Goal: Task Accomplishment & Management: Manage account settings

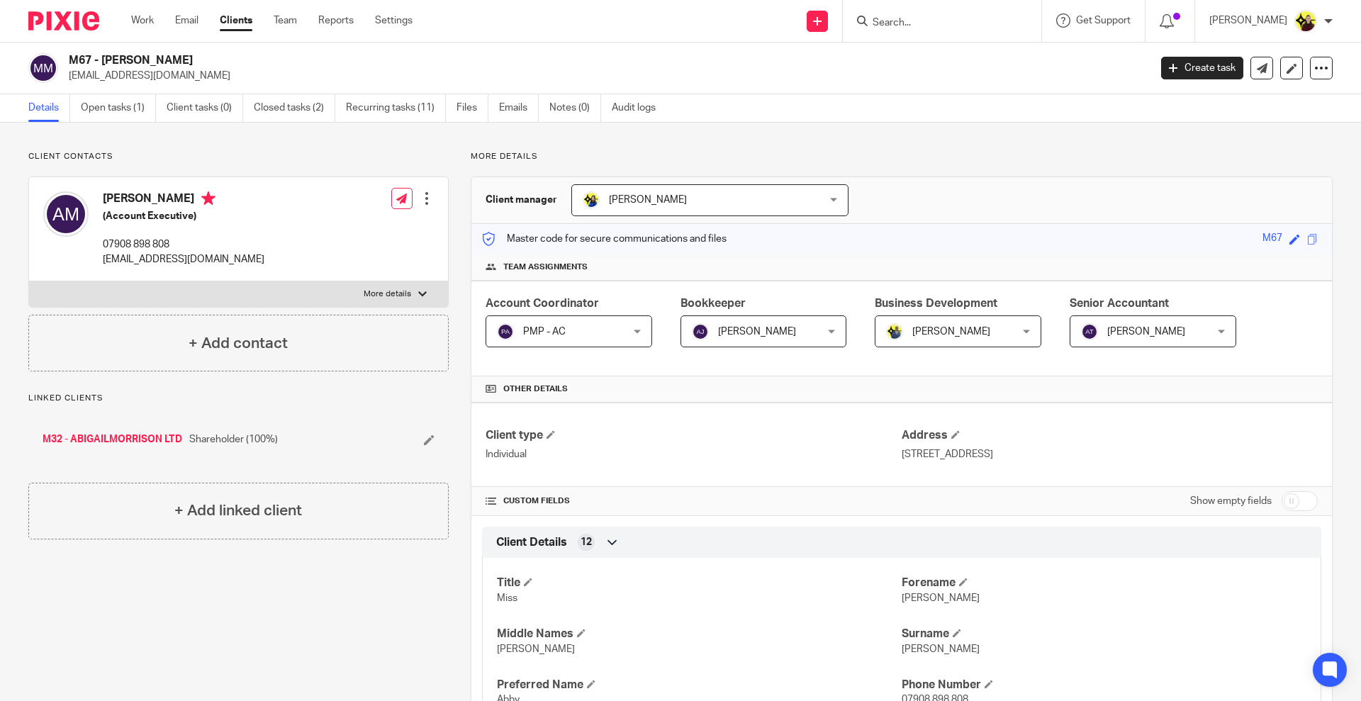
drag, startPoint x: 126, startPoint y: 442, endPoint x: 133, endPoint y: 442, distance: 7.8
click at [126, 442] on link "M32 - ABIGAILMORRISON LTD" at bounding box center [113, 440] width 140 height 14
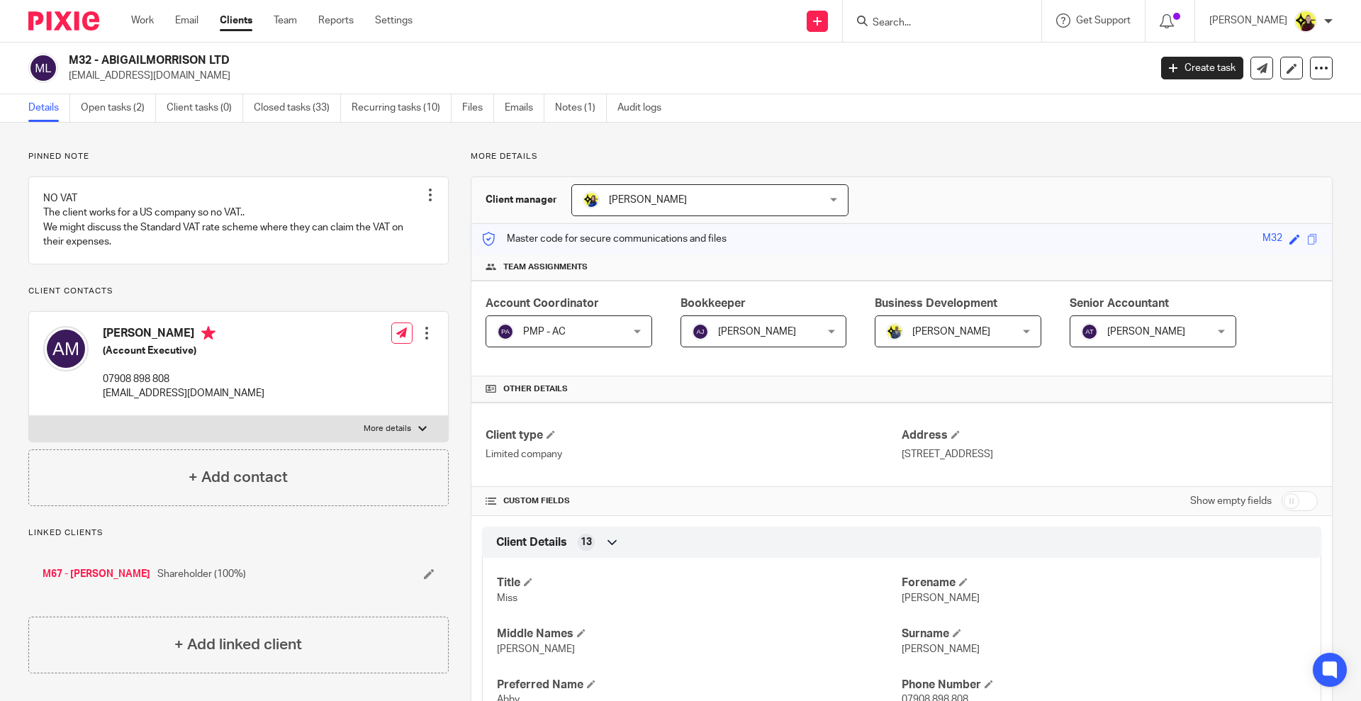
click at [926, 13] on form at bounding box center [946, 21] width 151 height 18
click at [923, 23] on input "Search" at bounding box center [935, 23] width 128 height 13
paste input "Martins Imhangbe <martins.imhangbe@gmail.com>"
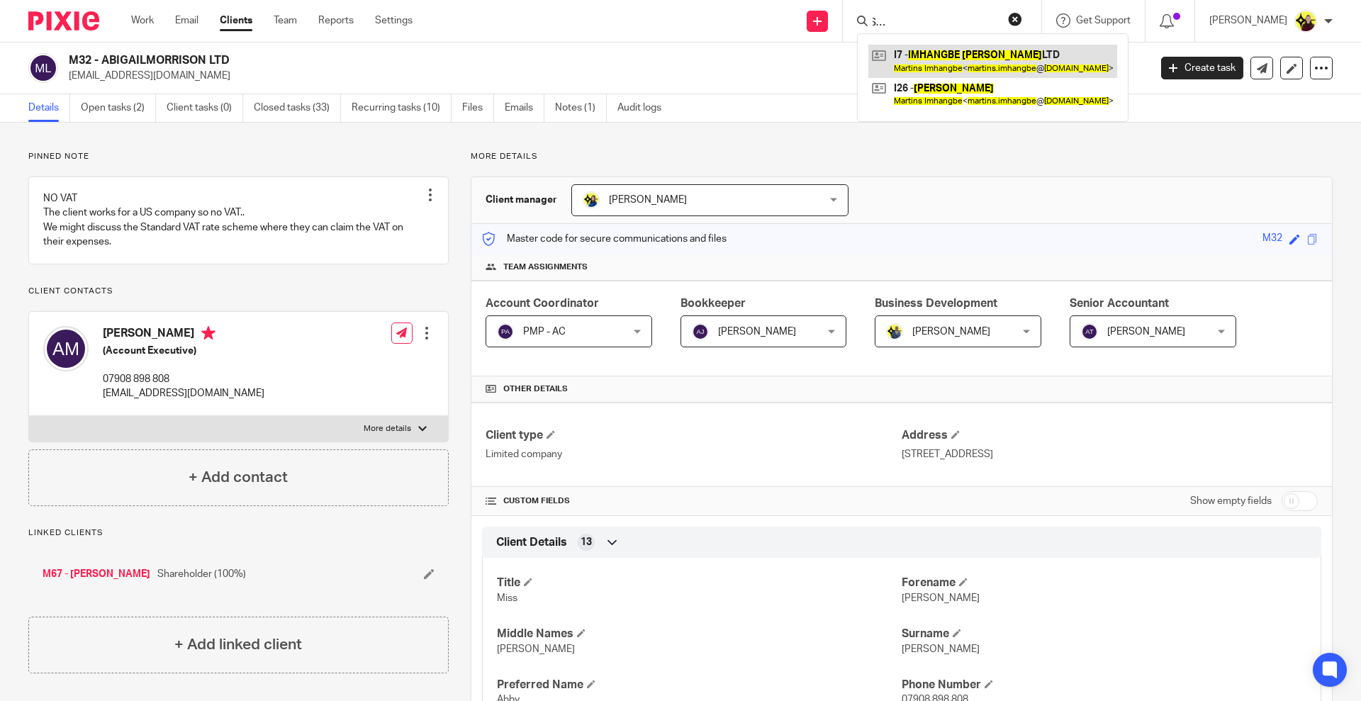
type input "Martins Imhangbe <martins.imhangbe@gmail.com>"
click at [952, 64] on link at bounding box center [993, 61] width 249 height 33
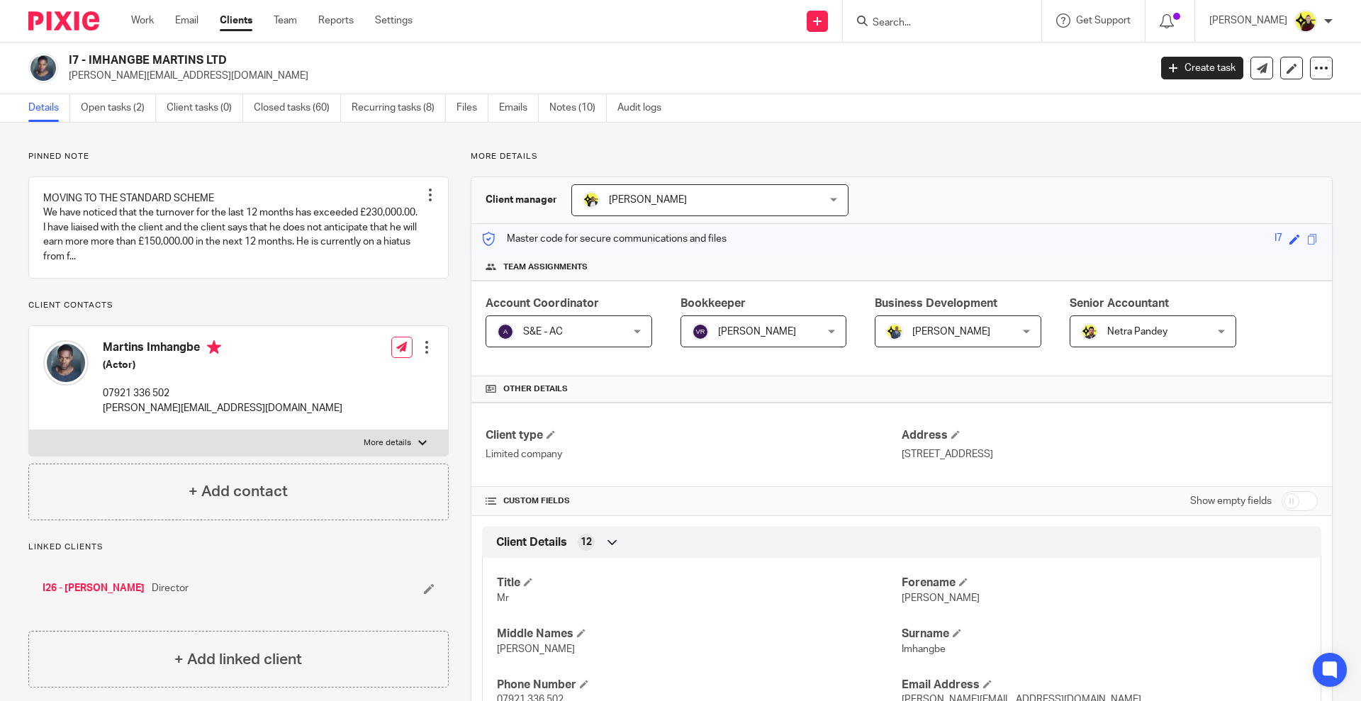
click at [933, 23] on input "Search" at bounding box center [935, 23] width 128 height 13
paste input "STARBRIDGE GROUP LIMITED"
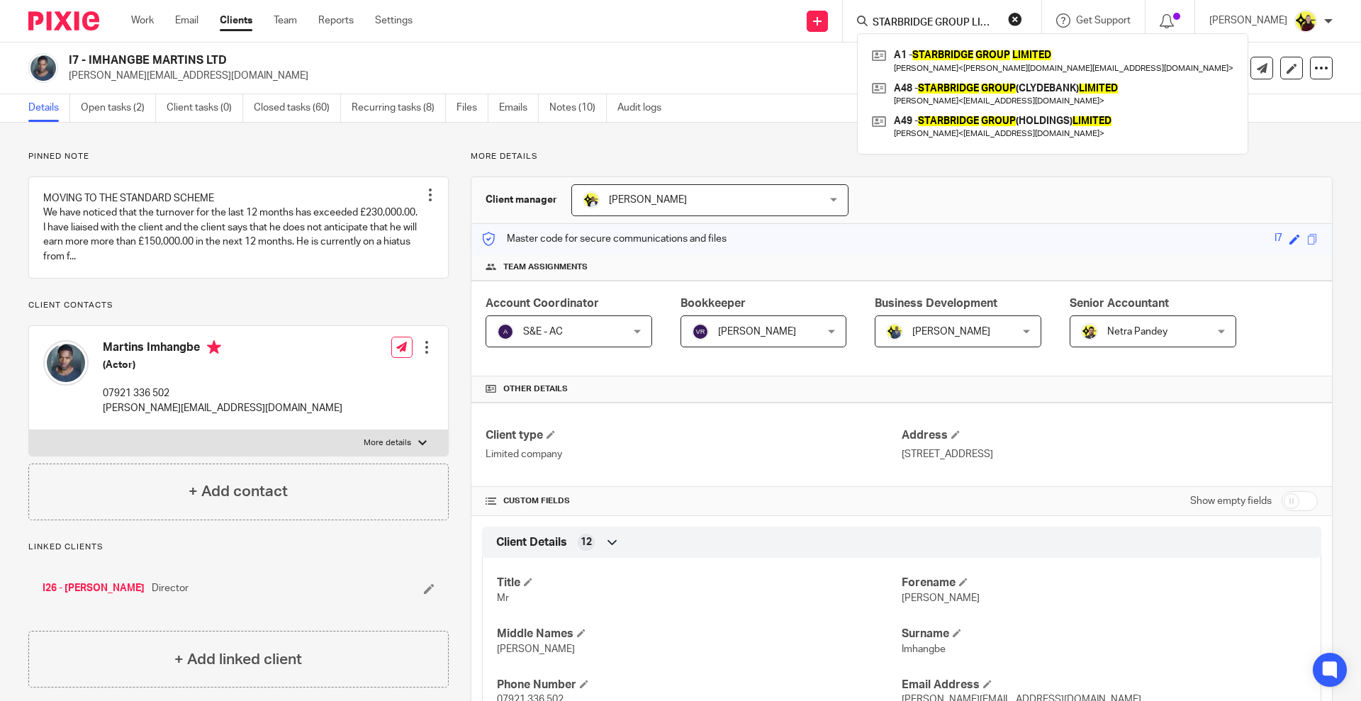
click at [962, 23] on input "STARBRIDGE GROUP LIMITED" at bounding box center [935, 23] width 128 height 13
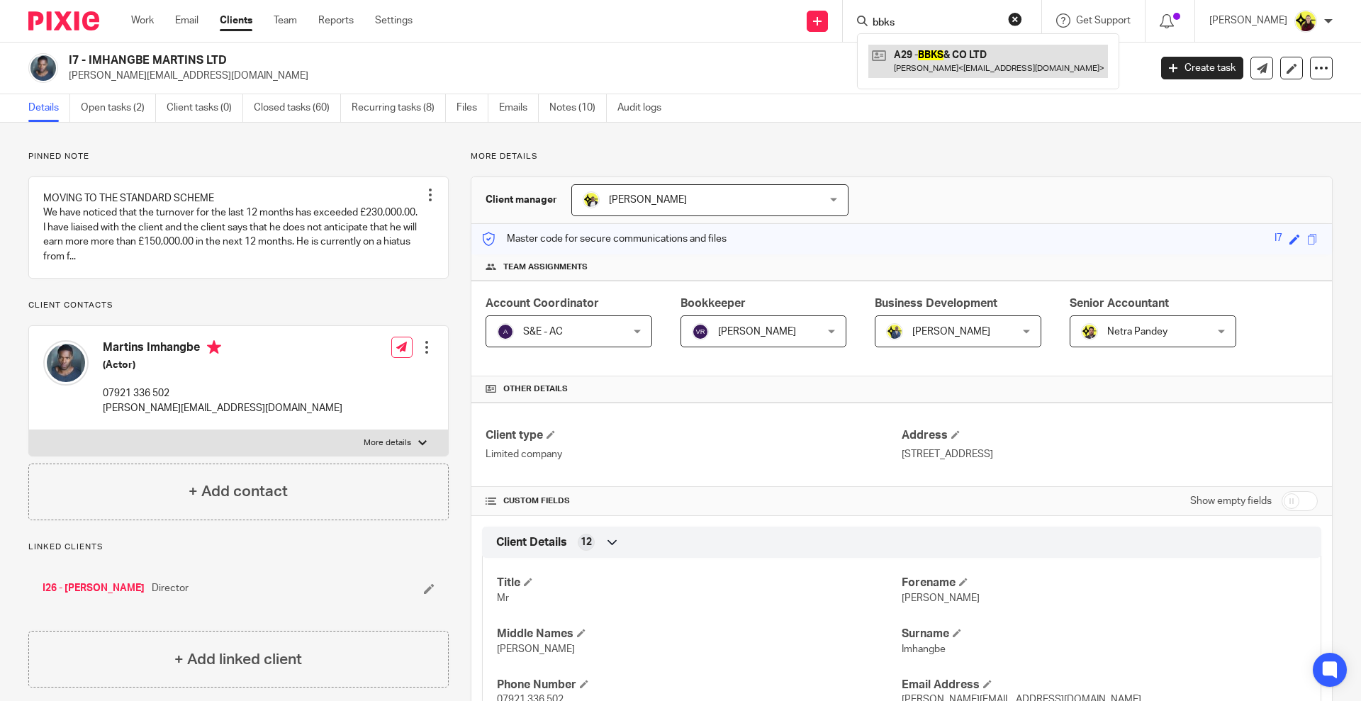
type input "bbks"
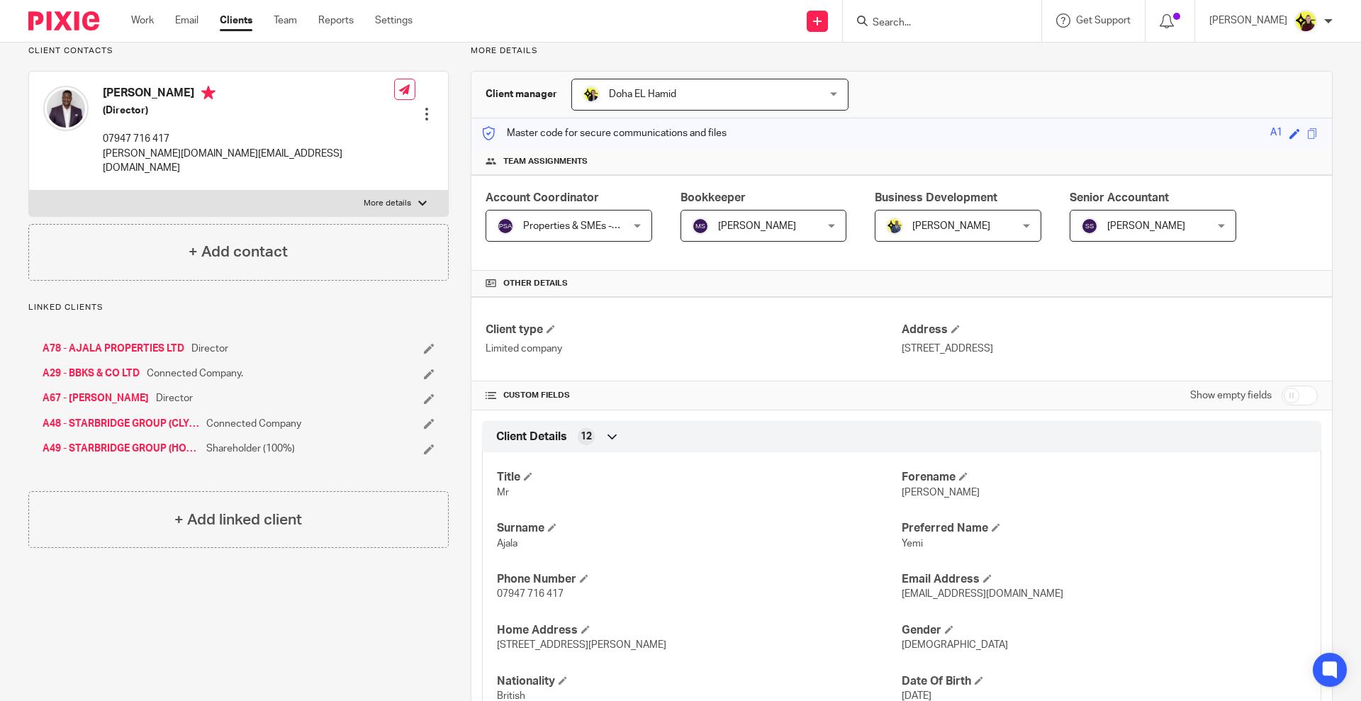
scroll to position [89, 0]
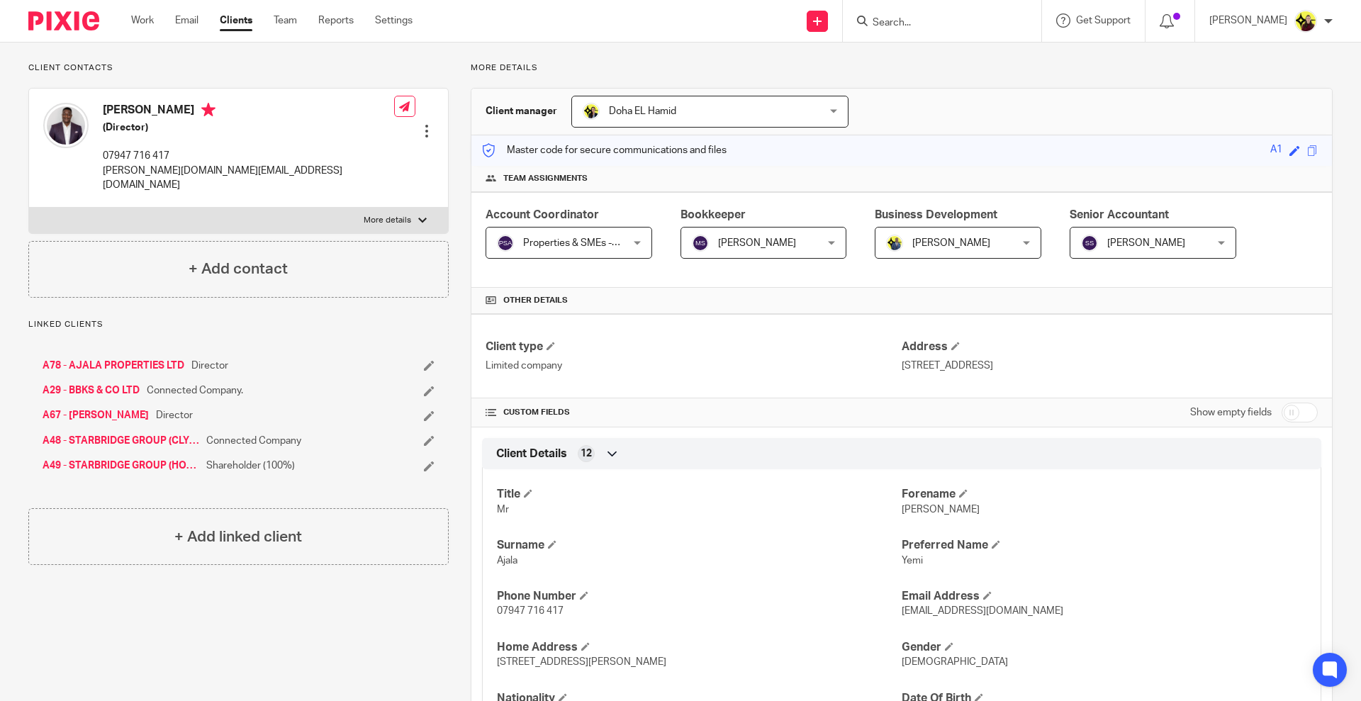
drag, startPoint x: 309, startPoint y: 455, endPoint x: 278, endPoint y: 442, distance: 34.0
click at [194, 459] on div "A78 - AJALA PROPERTIES LTD Director A29 - BBKS & CO LTD Connected Company. A67 …" at bounding box center [238, 416] width 420 height 143
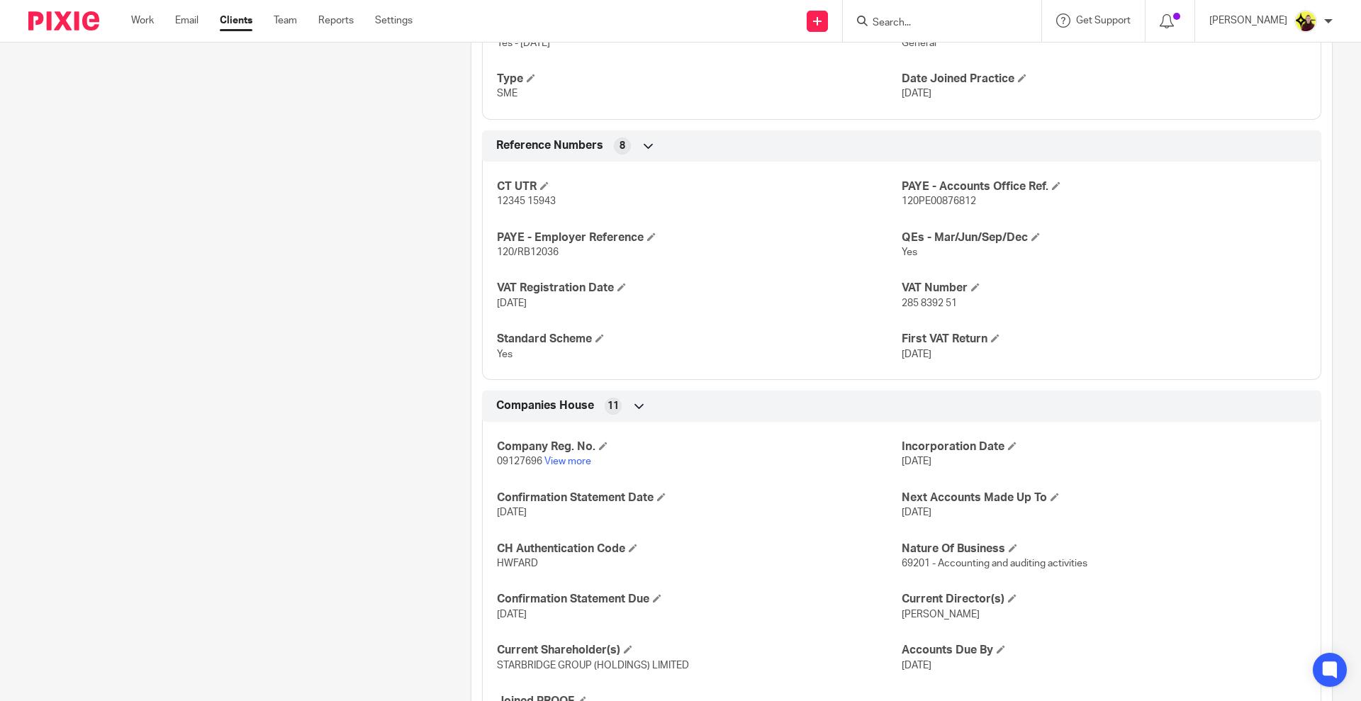
scroll to position [1082, 0]
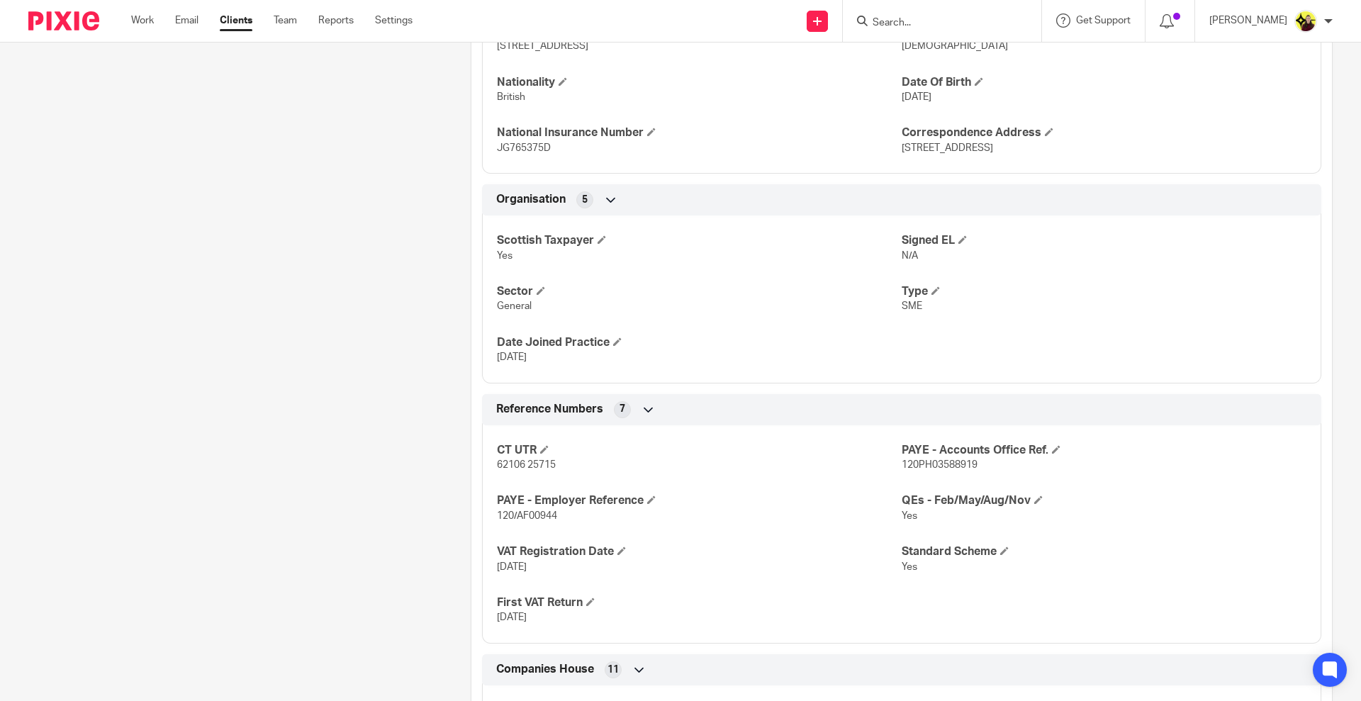
scroll to position [423, 0]
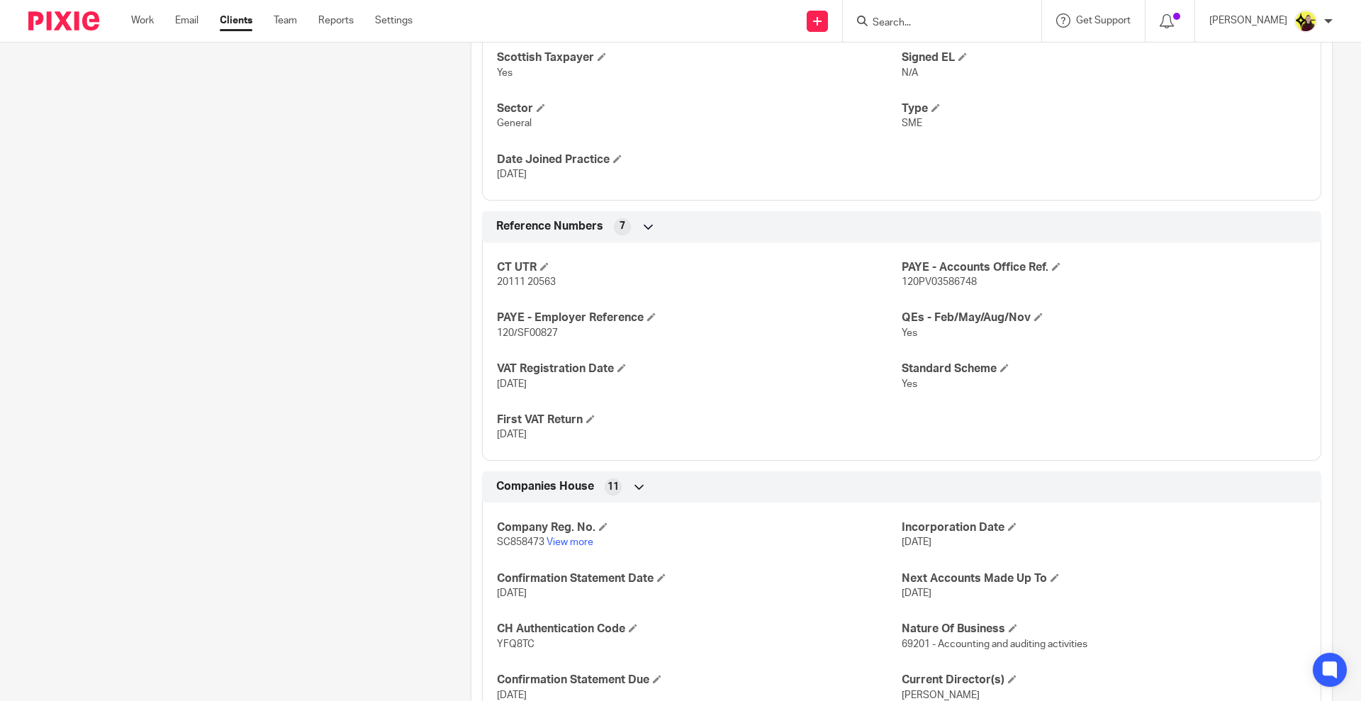
scroll to position [1132, 0]
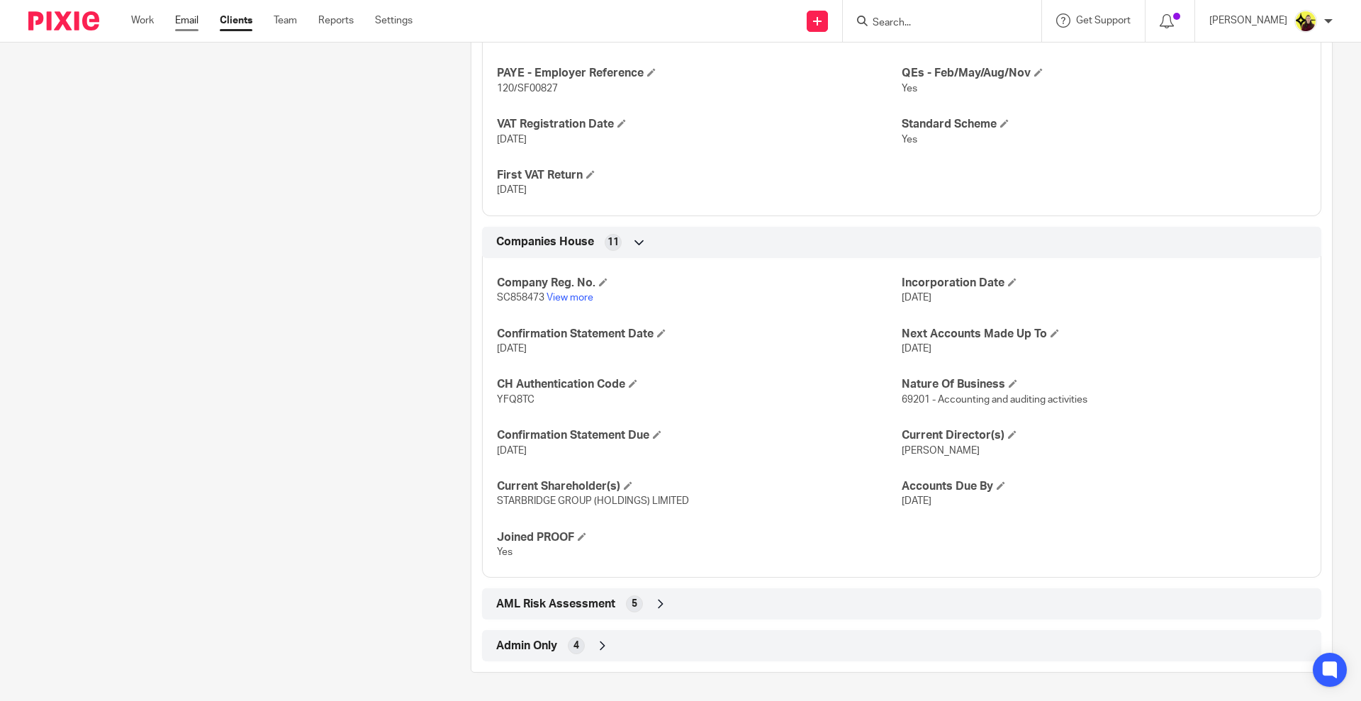
click at [184, 17] on link "Email" at bounding box center [186, 20] width 23 height 14
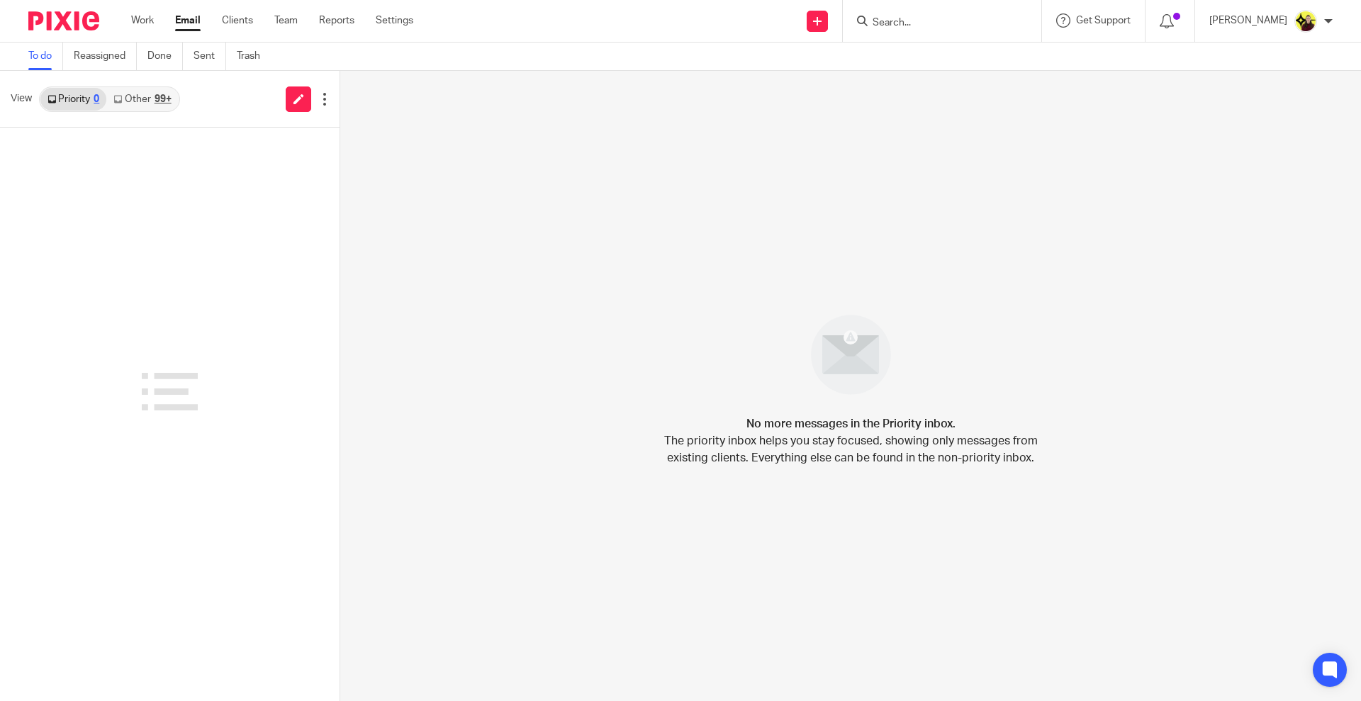
click at [133, 94] on link "Other 99+" at bounding box center [142, 99] width 72 height 23
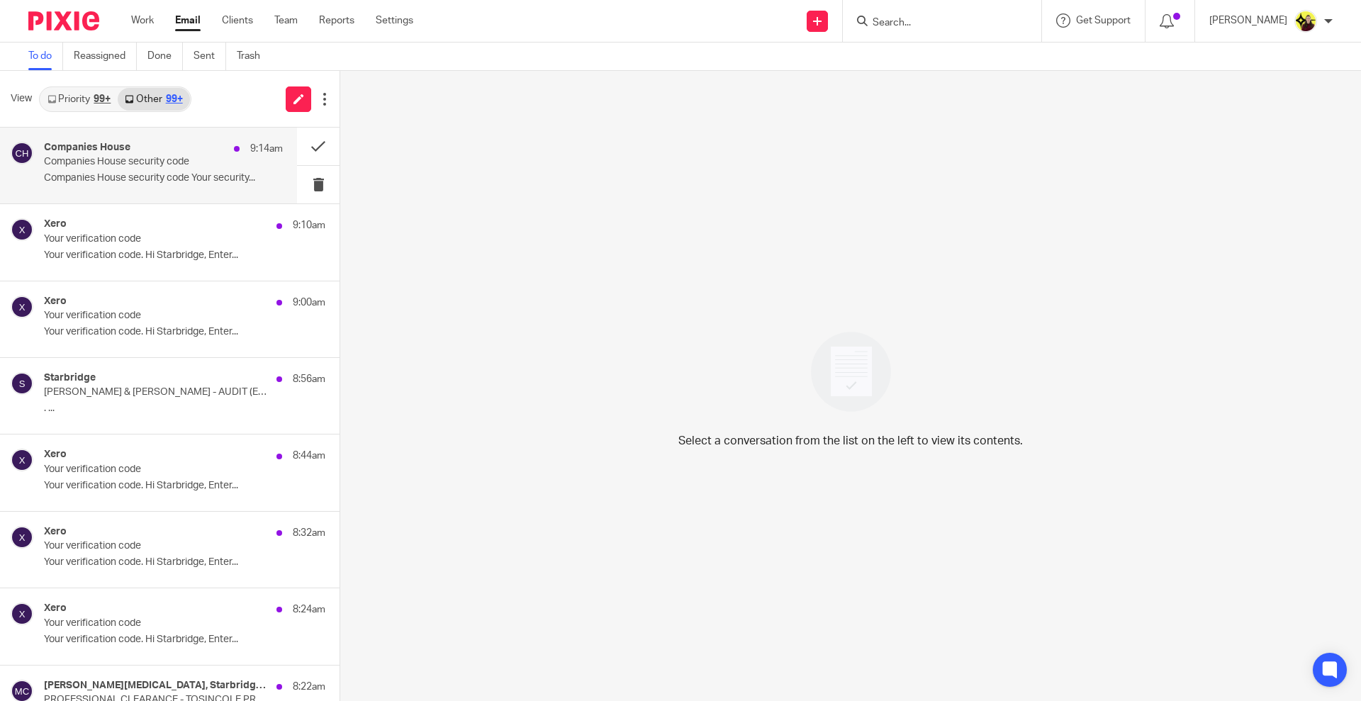
click at [123, 200] on div "Companies House 9:14am Companies House security code Companies House security c…" at bounding box center [148, 166] width 297 height 76
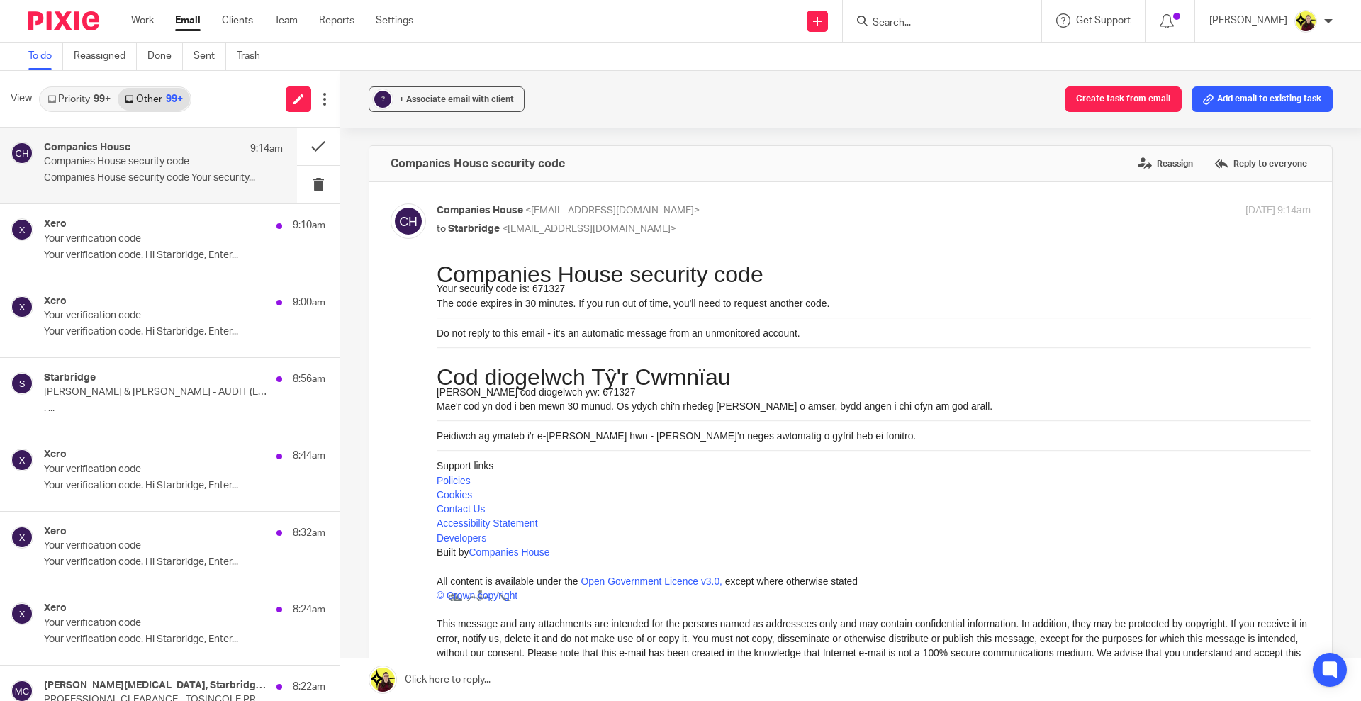
click at [549, 285] on p "Your security code is: 671327" at bounding box center [874, 288] width 874 height 14
drag, startPoint x: 549, startPoint y: 285, endPoint x: 1126, endPoint y: 274, distance: 577.3
click at [549, 285] on p "Your security code is: 671327" at bounding box center [874, 288] width 874 height 14
copy p "671327"
click at [905, 25] on input "Search" at bounding box center [935, 23] width 128 height 13
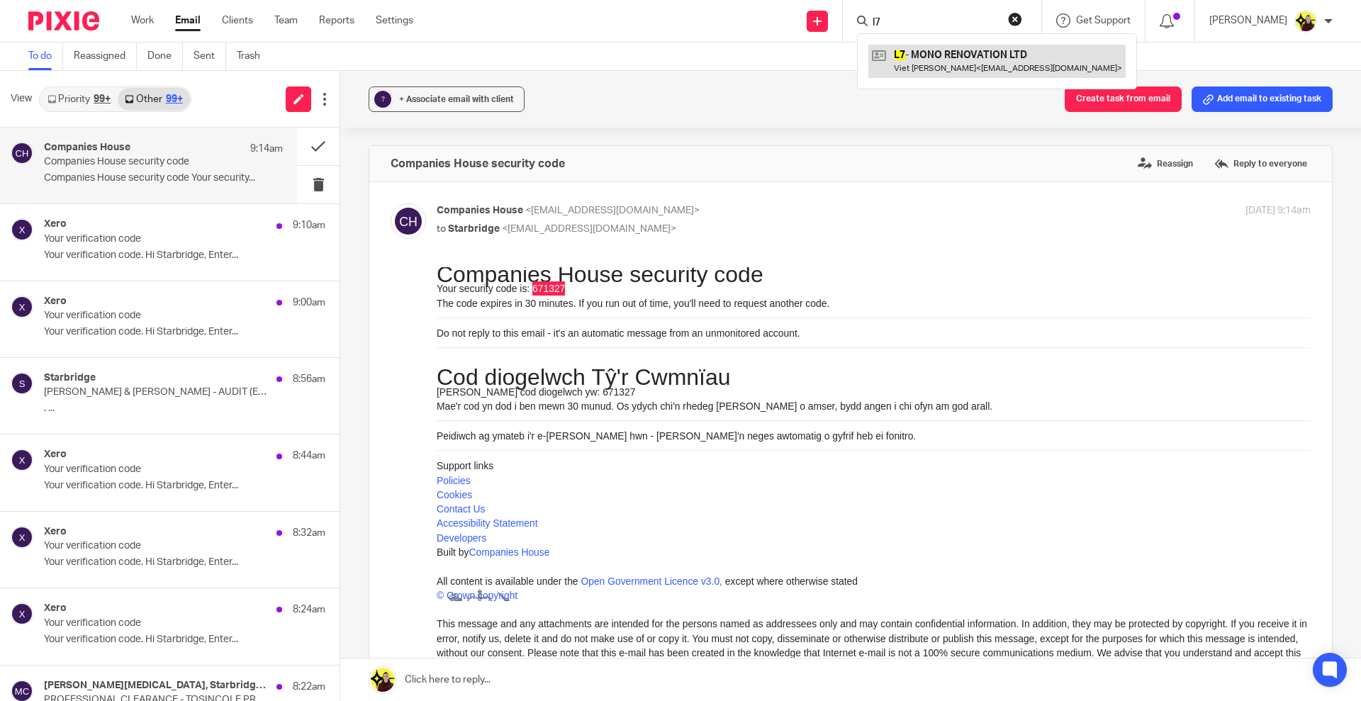
type input "l7"
click at [916, 60] on link at bounding box center [997, 61] width 257 height 33
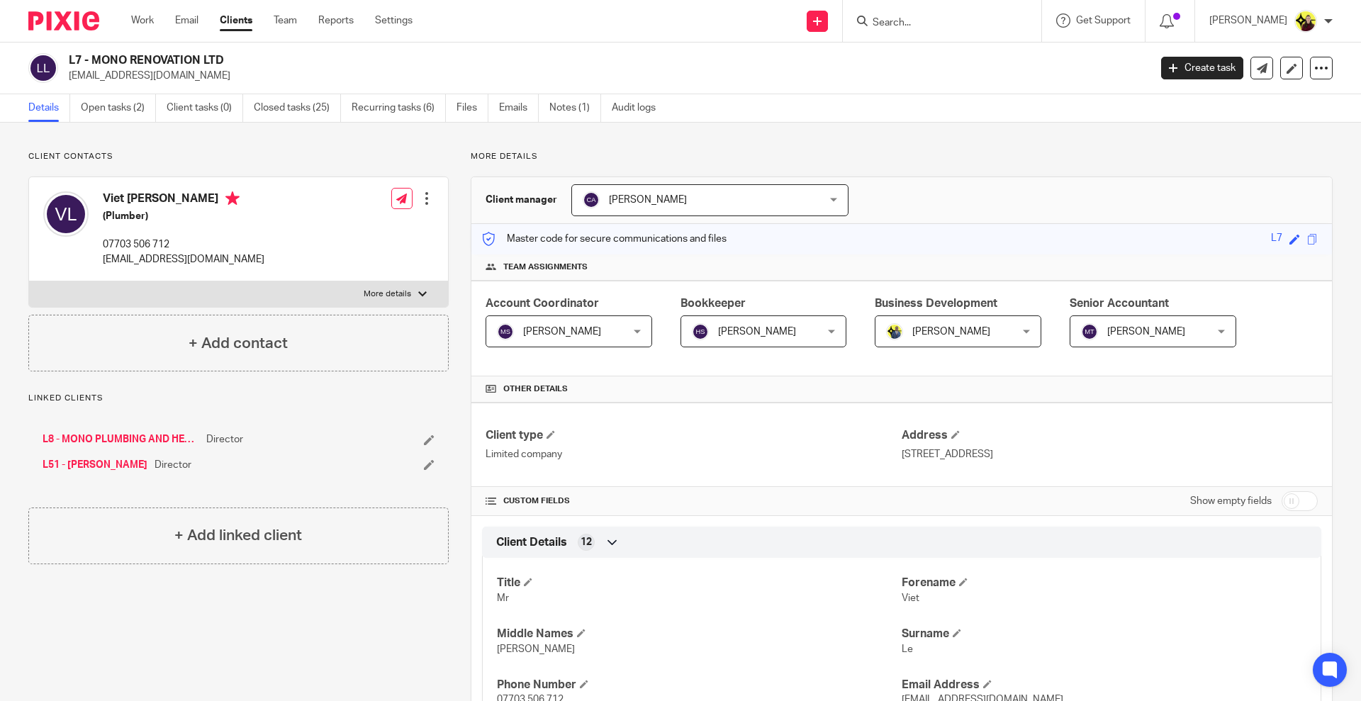
click at [940, 18] on input "Search" at bounding box center [935, 23] width 128 height 13
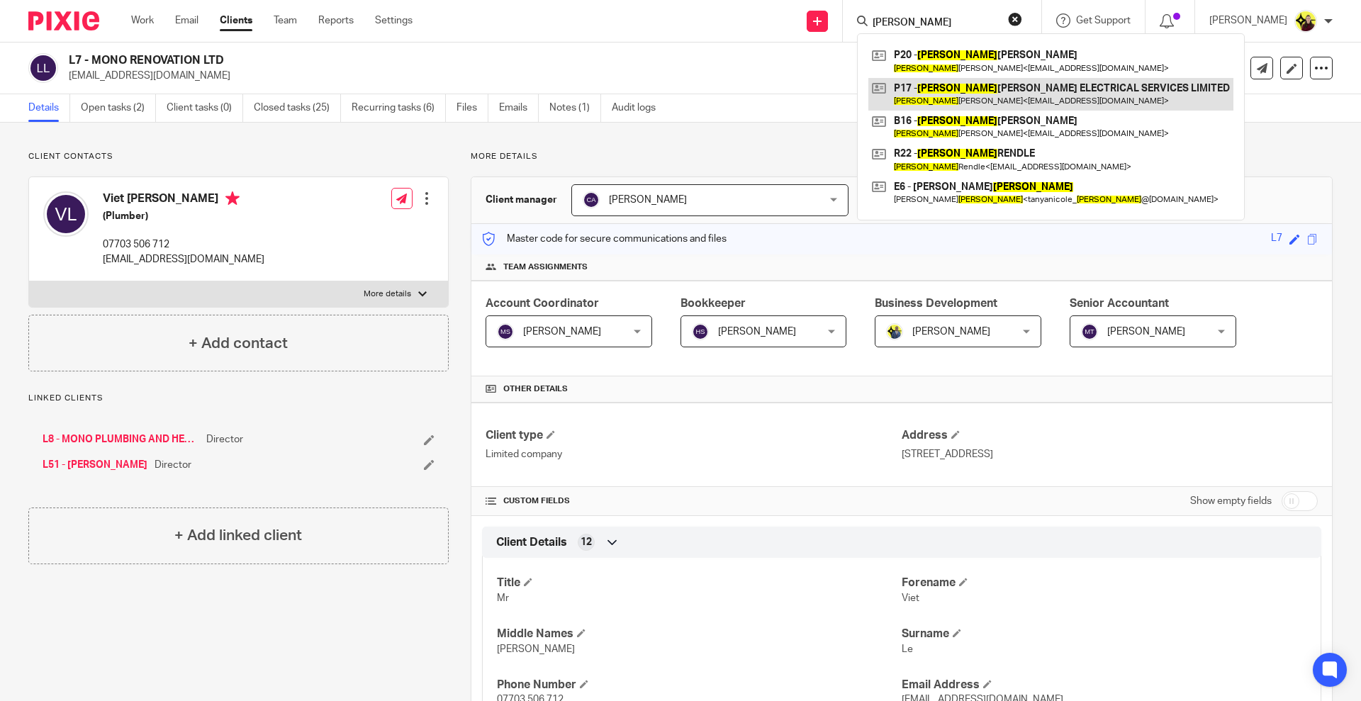
type input "edward"
click at [917, 86] on link at bounding box center [1051, 94] width 365 height 33
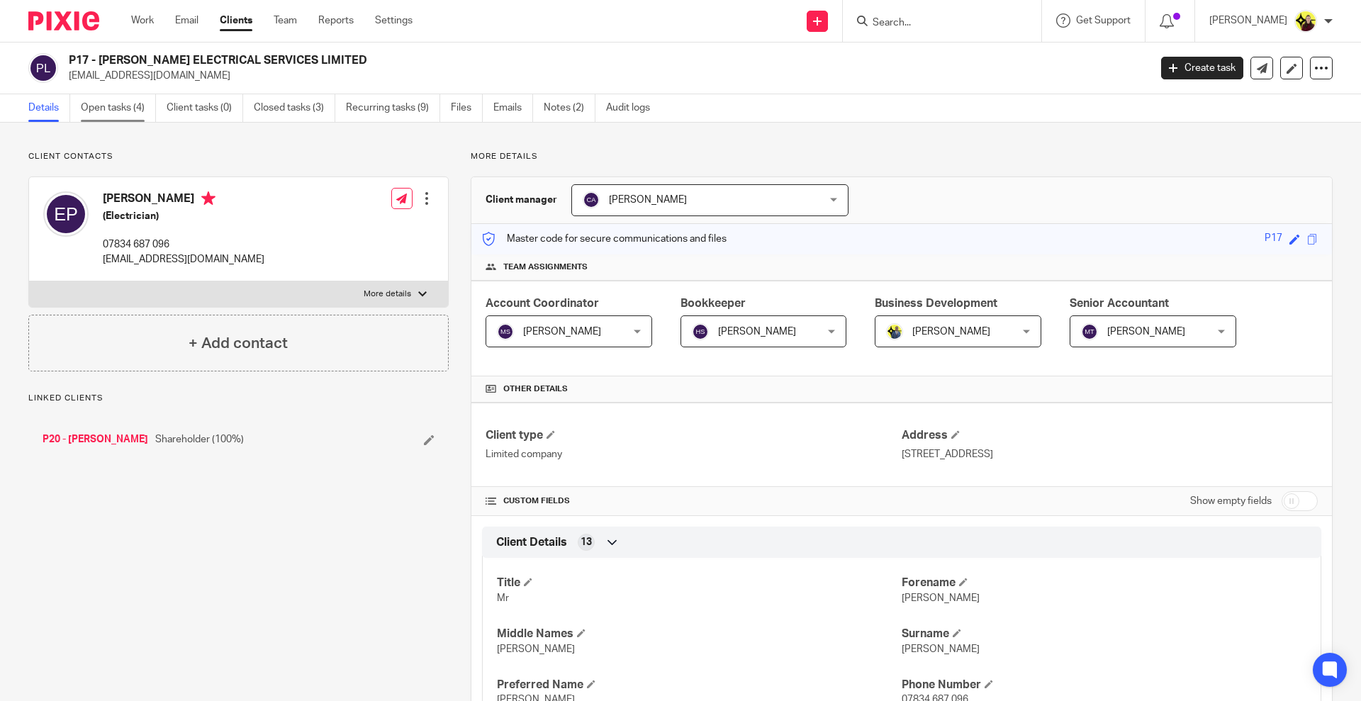
click at [116, 104] on link "Open tasks (4)" at bounding box center [118, 108] width 75 height 28
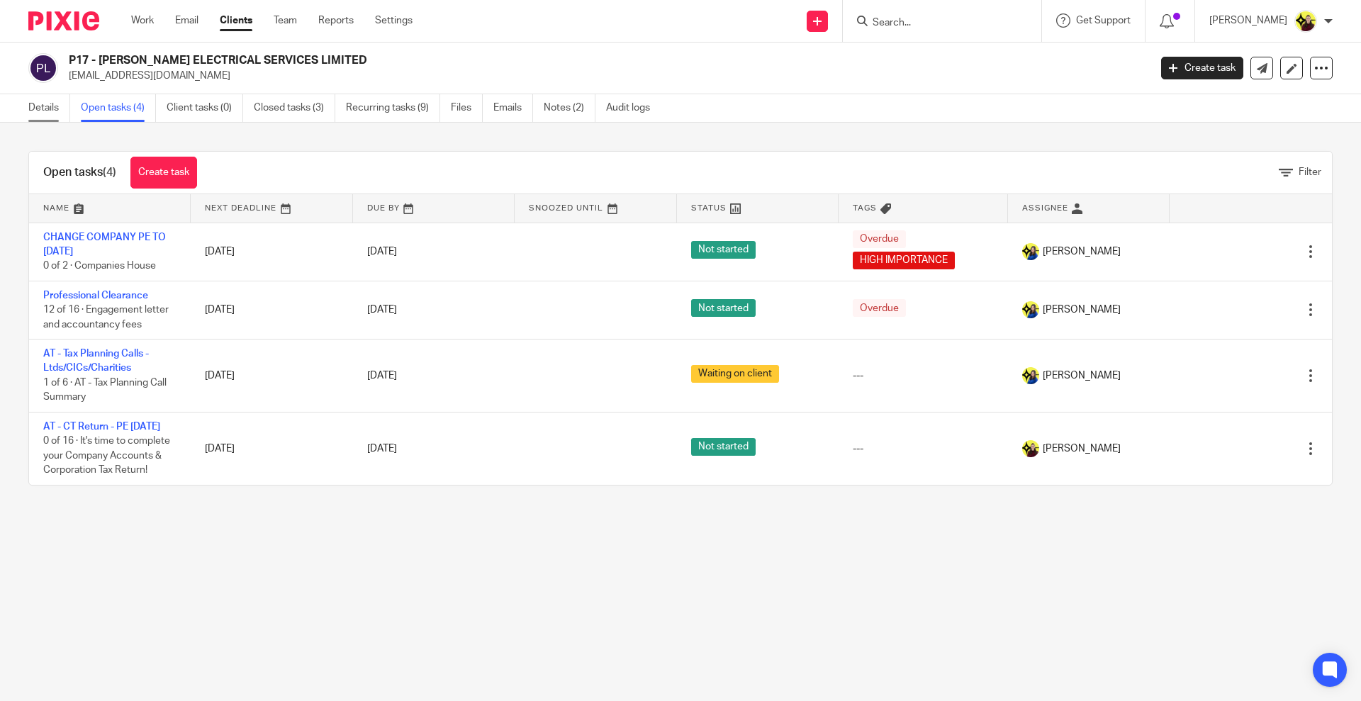
click at [50, 99] on link "Details" at bounding box center [49, 108] width 42 height 28
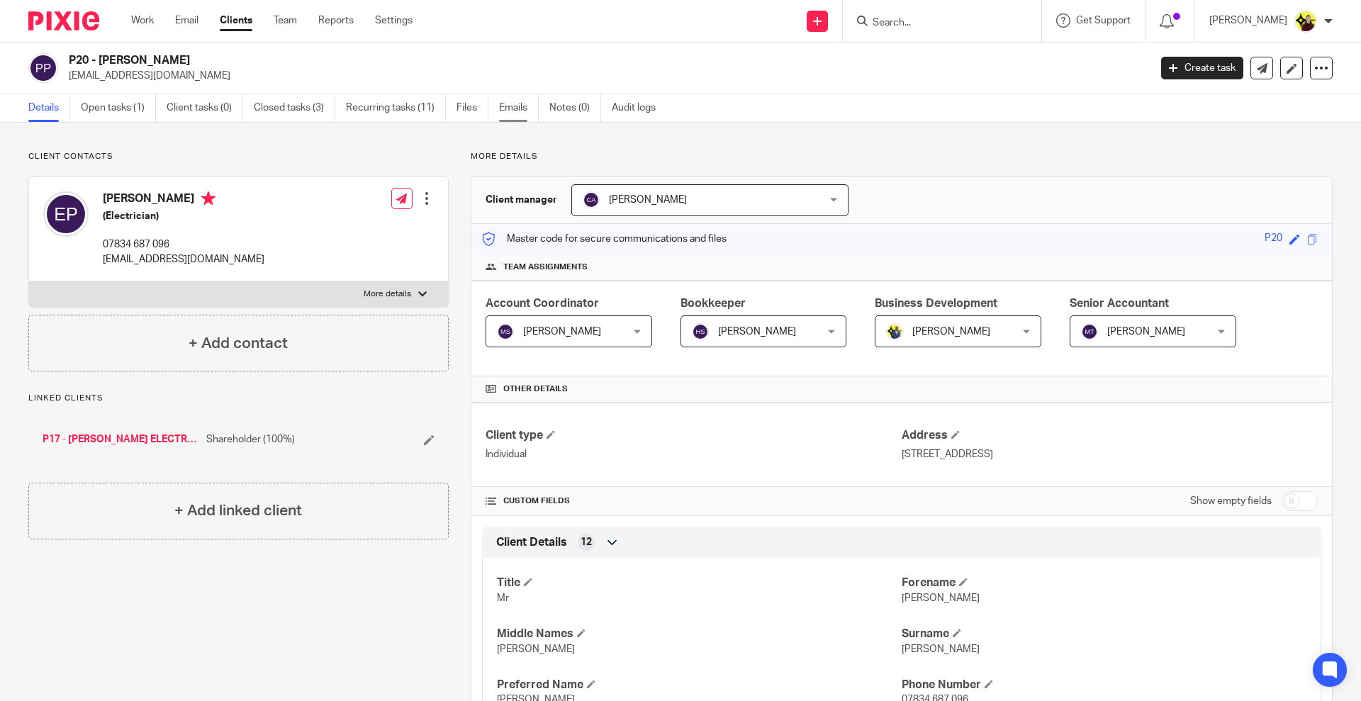
click at [520, 118] on link "Emails" at bounding box center [519, 108] width 40 height 28
click at [654, 104] on link "Audit logs" at bounding box center [633, 108] width 55 height 28
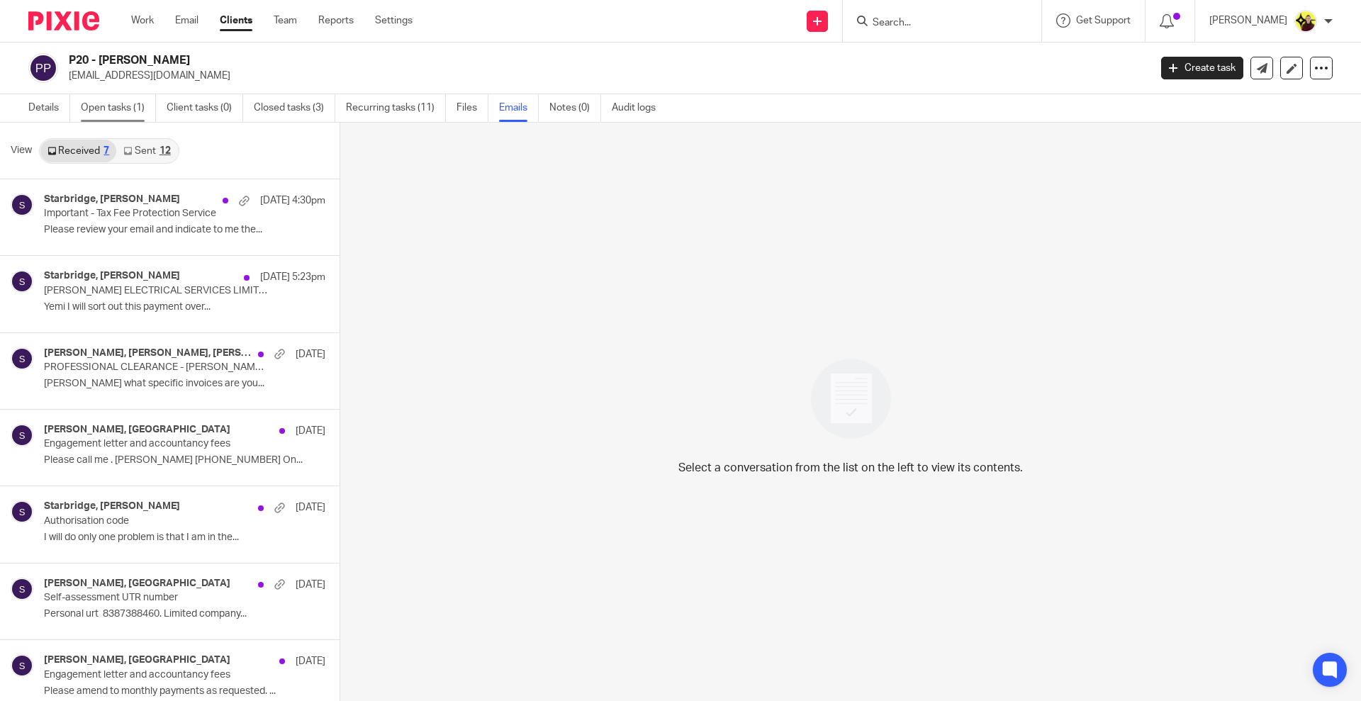
click at [116, 106] on link "Open tasks (1)" at bounding box center [118, 108] width 75 height 28
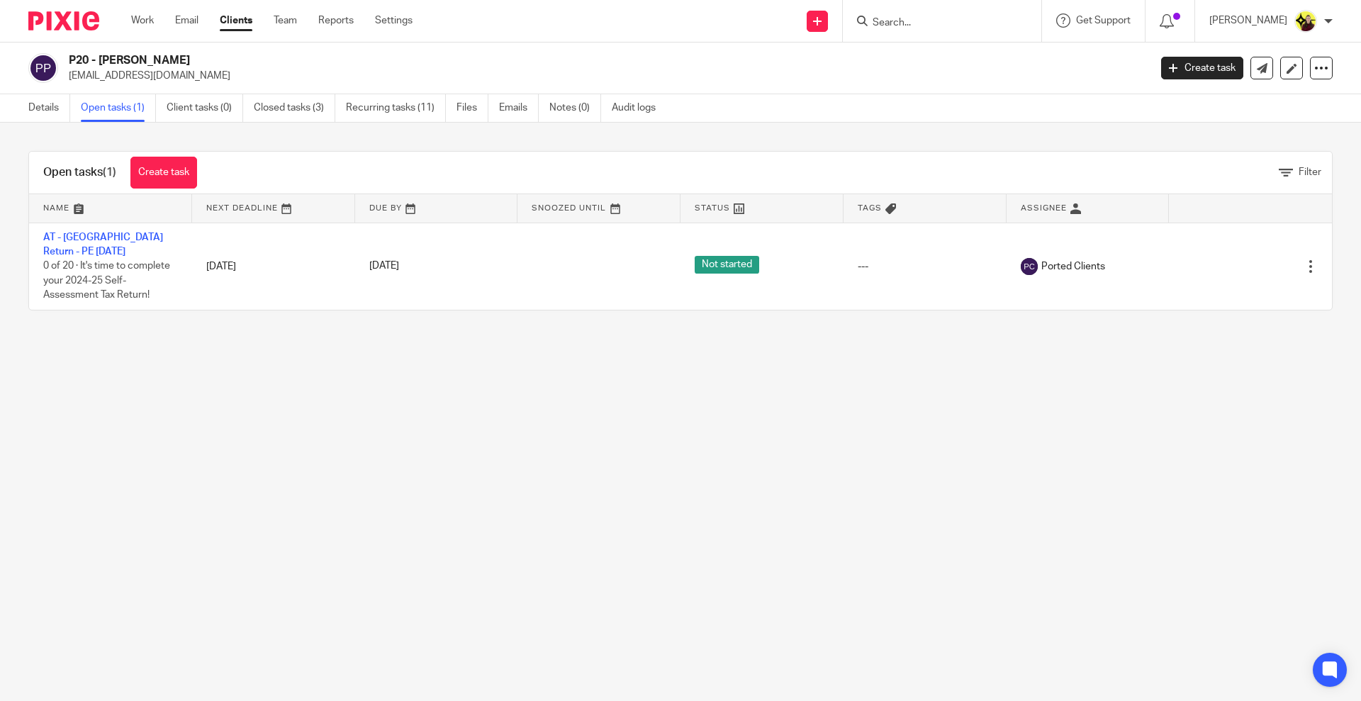
click at [964, 27] on input "Search" at bounding box center [935, 23] width 128 height 13
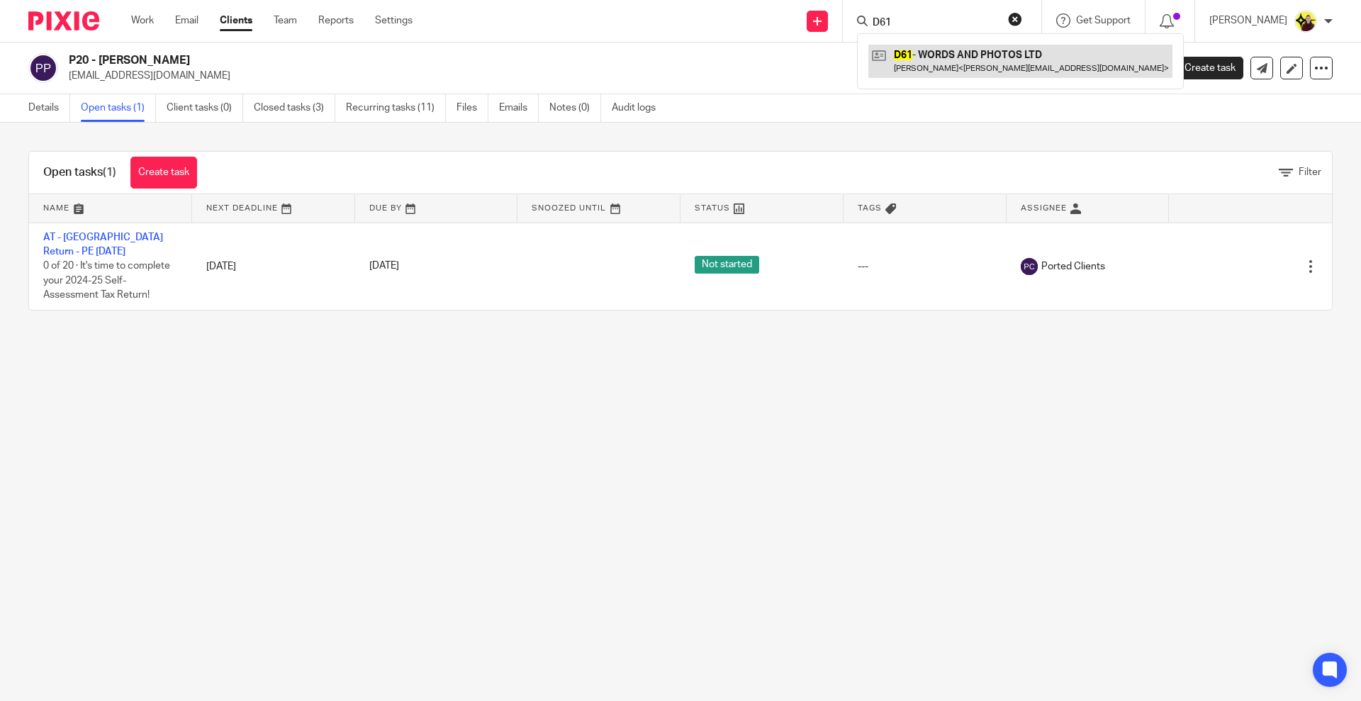
type input "D61"
click at [965, 62] on link at bounding box center [1021, 61] width 304 height 33
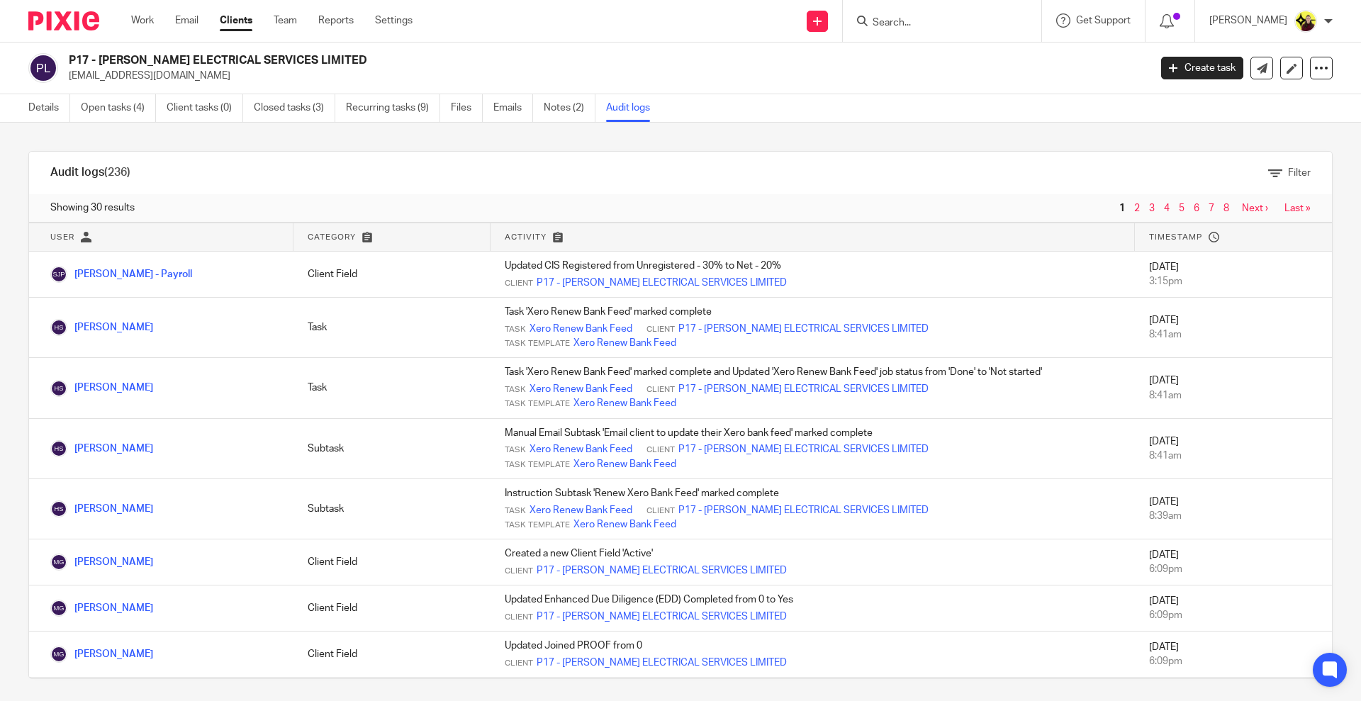
scroll to position [177, 0]
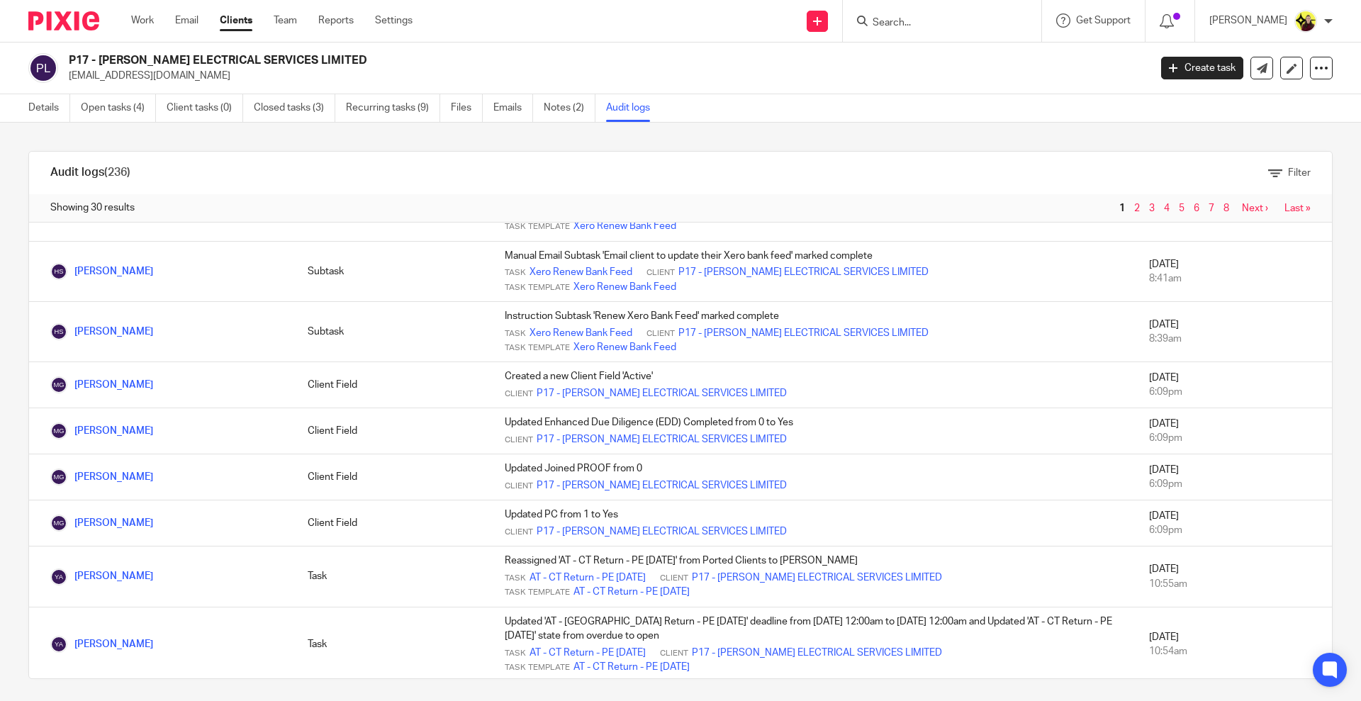
click at [898, 28] on input "Search" at bounding box center [935, 23] width 128 height 13
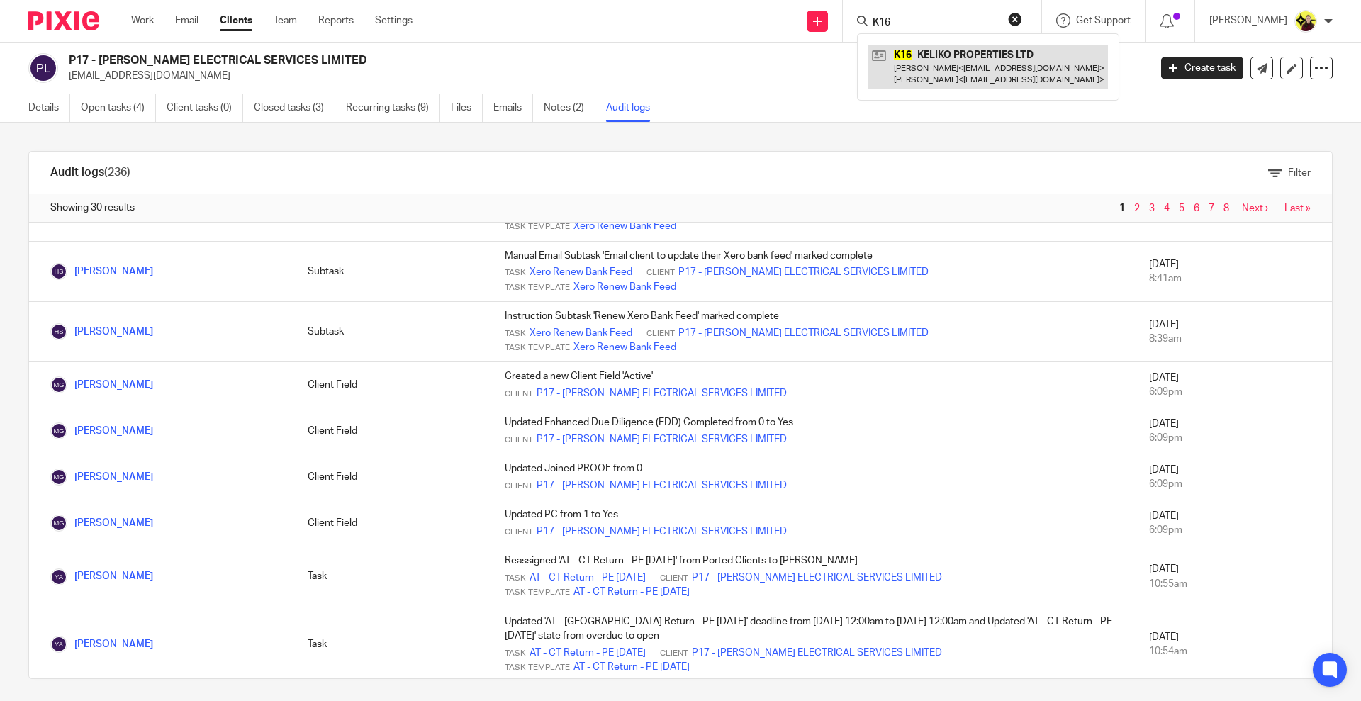
type input "K16"
click at [899, 69] on link at bounding box center [989, 67] width 240 height 44
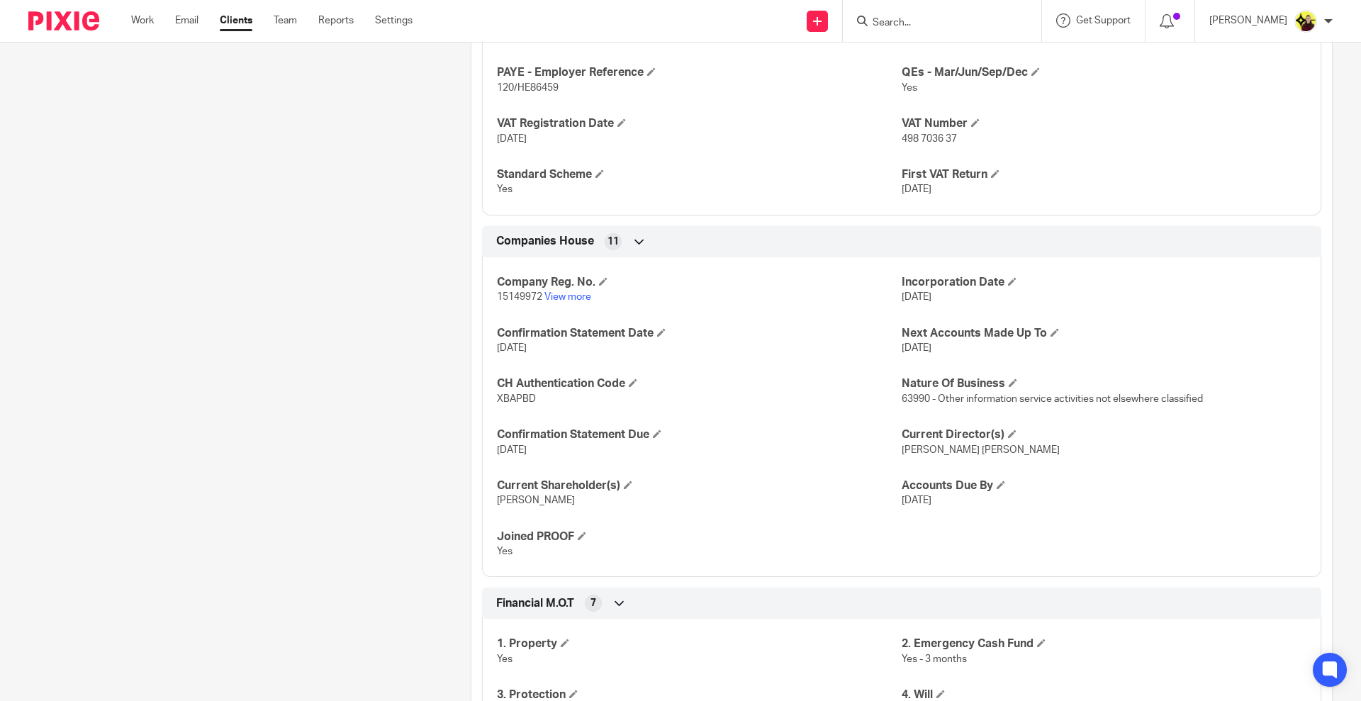
scroll to position [1039, 0]
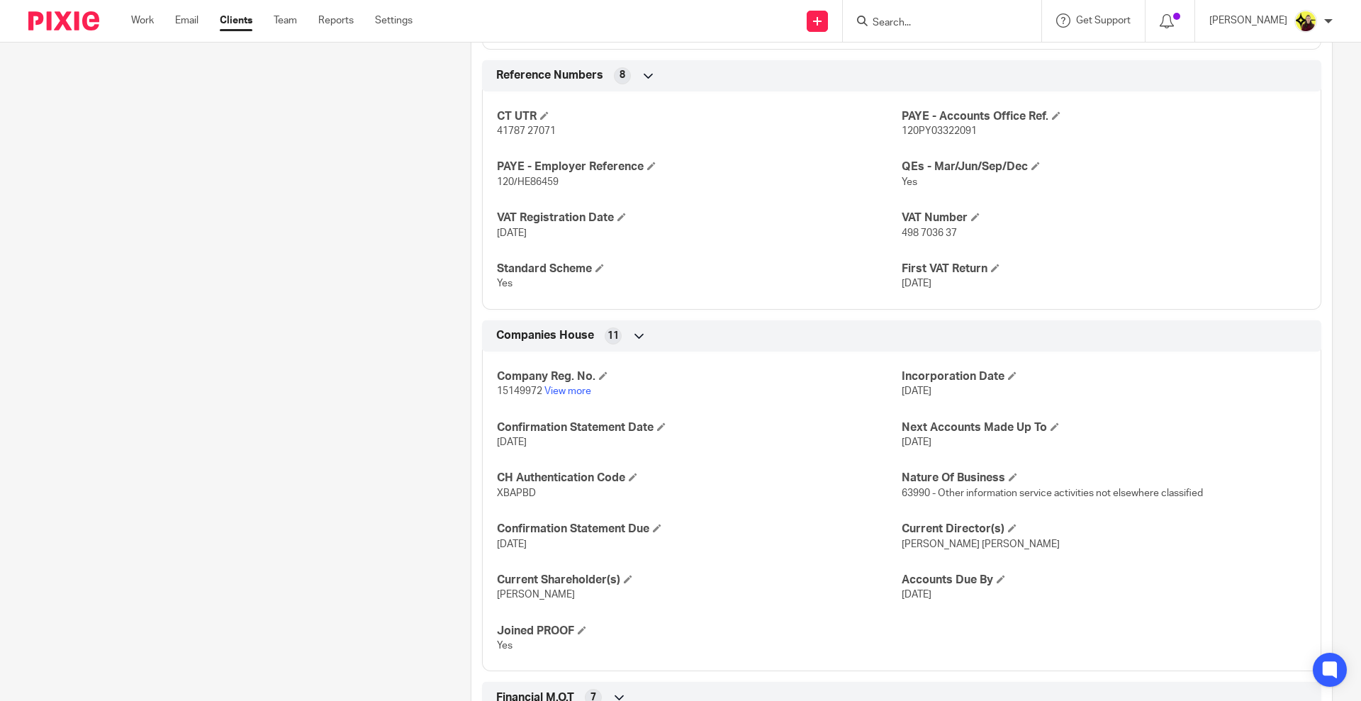
click at [915, 26] on input "Search" at bounding box center [935, 23] width 128 height 13
type input "A54"
click at [932, 55] on link at bounding box center [1021, 61] width 304 height 33
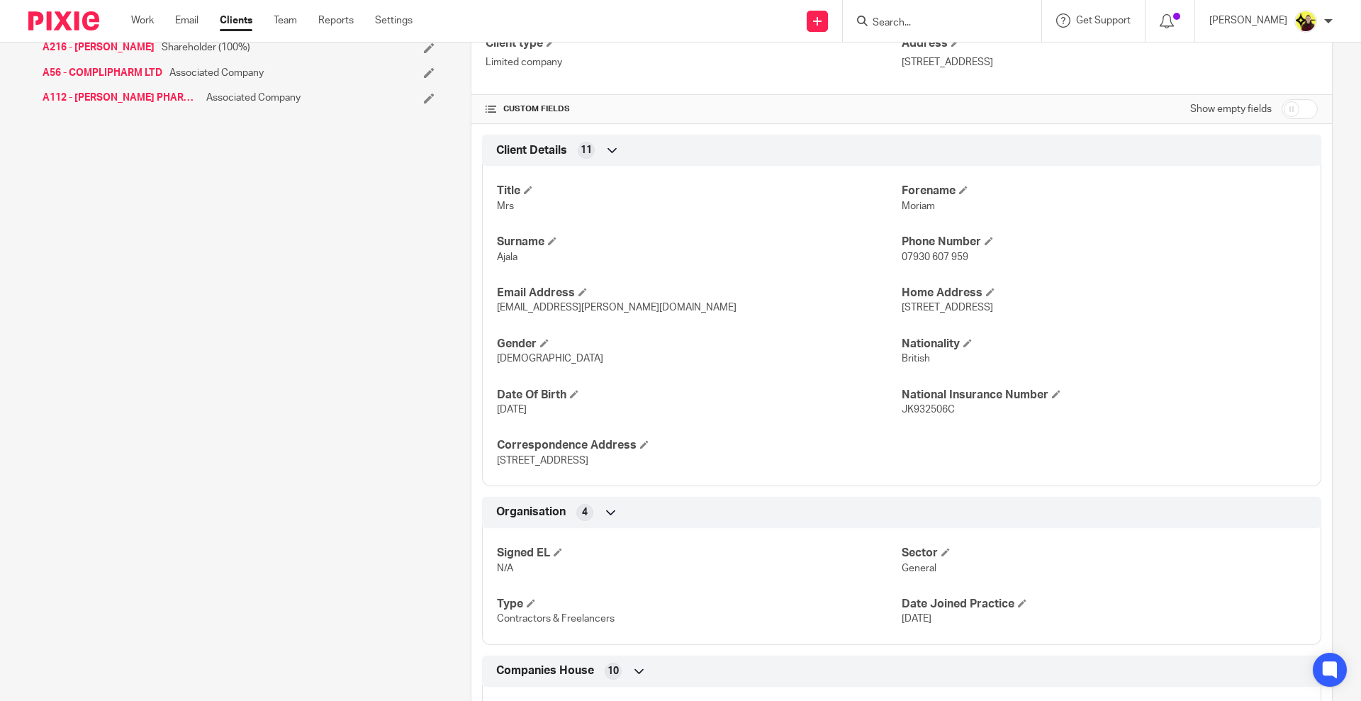
scroll to position [709, 0]
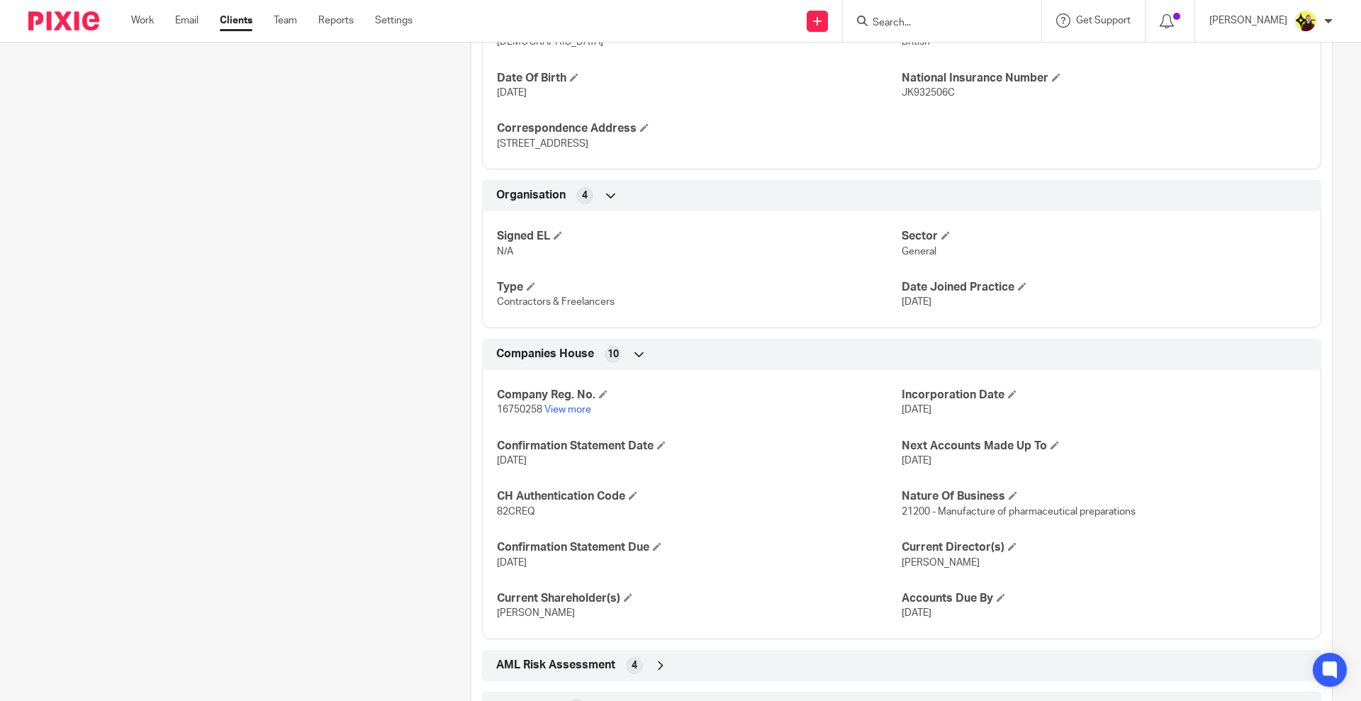
click at [693, 644] on div "Client type Limited company Address 320 City Road, London, England, EC1V 2NZ CU…" at bounding box center [902, 208] width 861 height 1029
click at [683, 655] on div "AML Risk Assessment 4" at bounding box center [902, 666] width 818 height 24
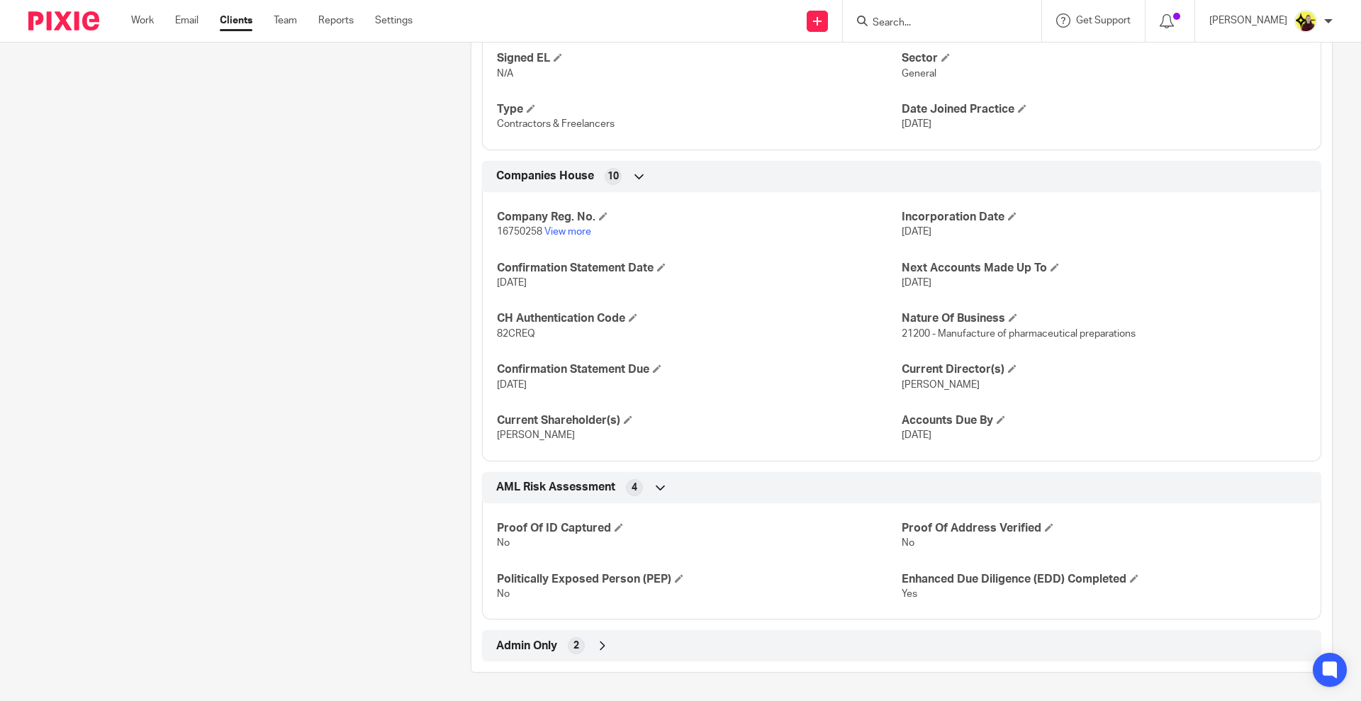
click at [604, 655] on div "Admin Only 2" at bounding box center [902, 646] width 818 height 24
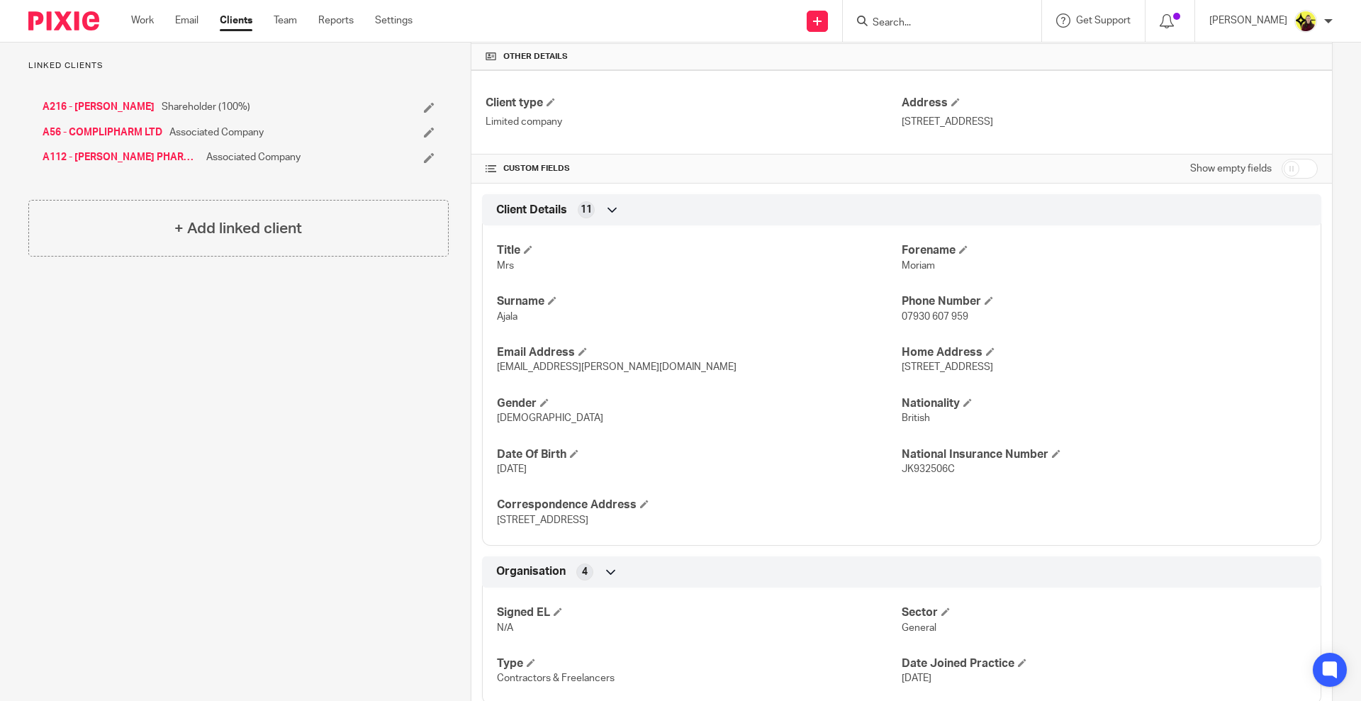
scroll to position [0, 0]
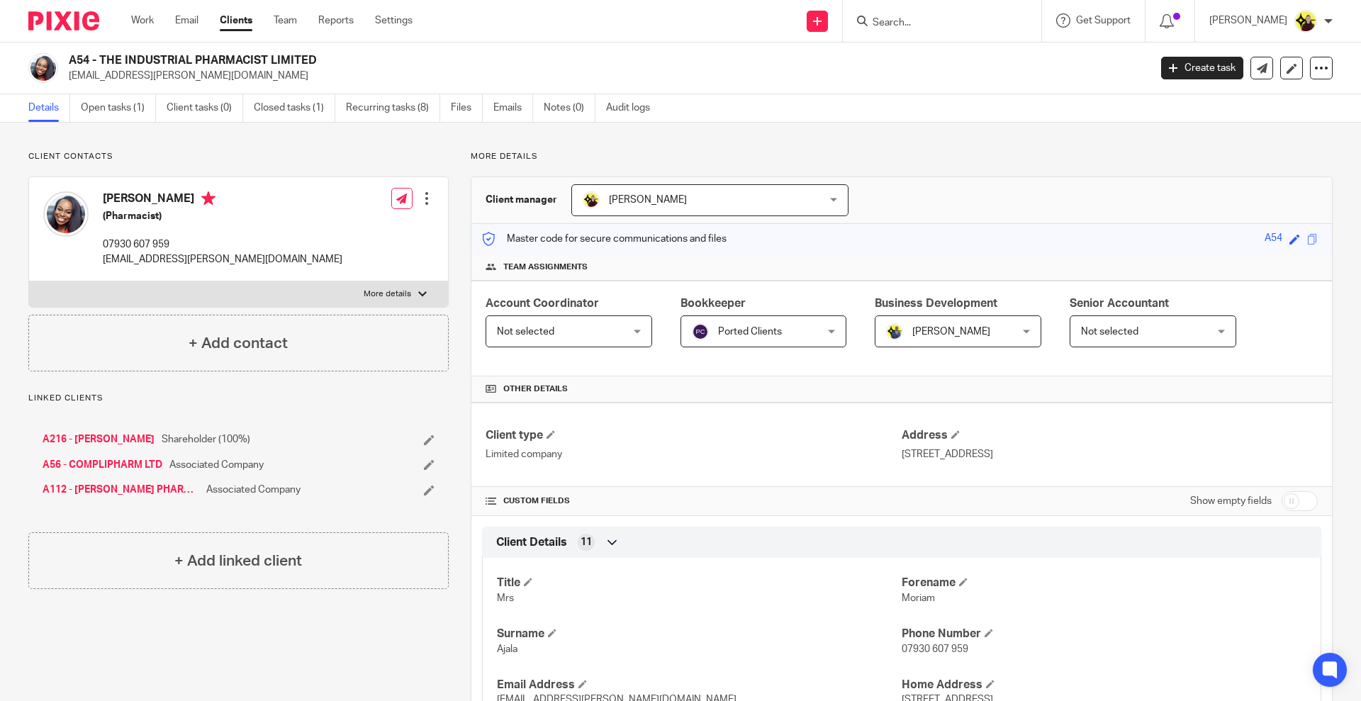
click at [955, 24] on input "Search" at bounding box center [935, 23] width 128 height 13
click at [948, 16] on form "i10" at bounding box center [946, 21] width 151 height 18
click at [947, 16] on form "i10" at bounding box center [946, 21] width 151 height 18
click at [935, 21] on input "i10" at bounding box center [935, 23] width 128 height 13
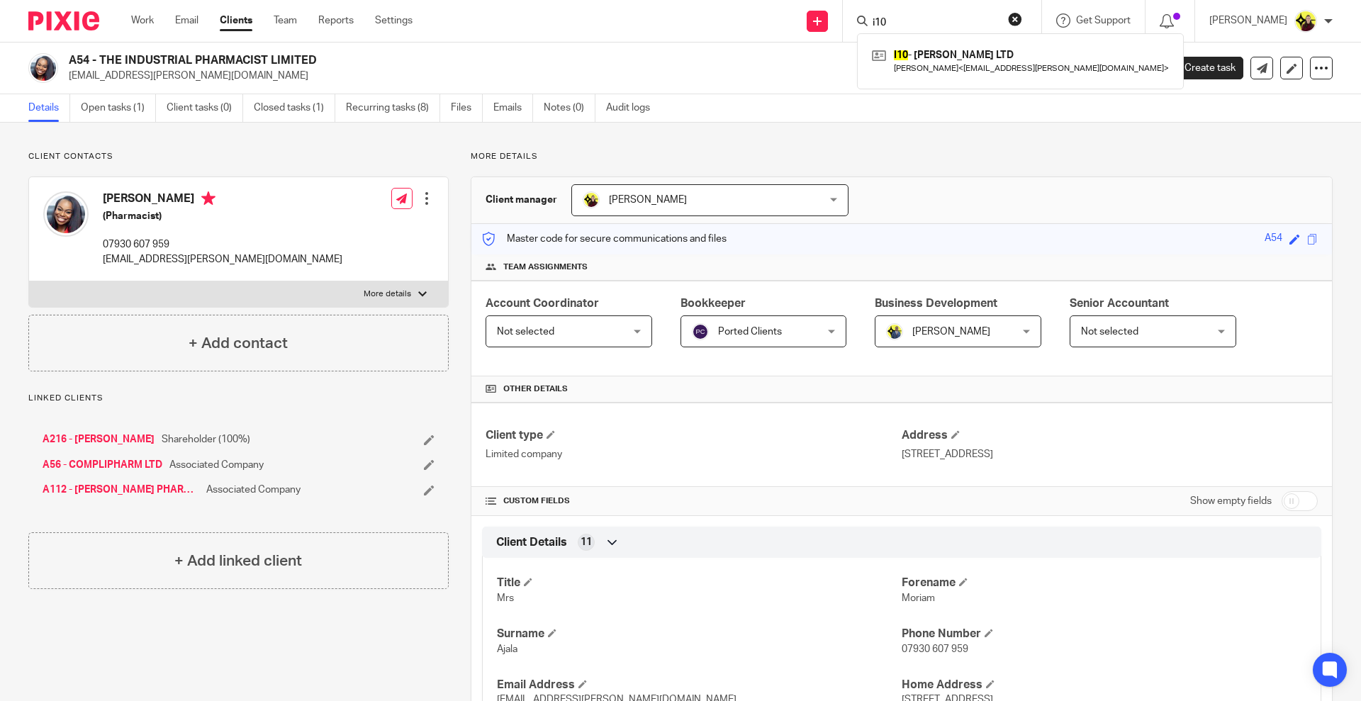
click at [935, 21] on input "i10" at bounding box center [935, 23] width 128 height 13
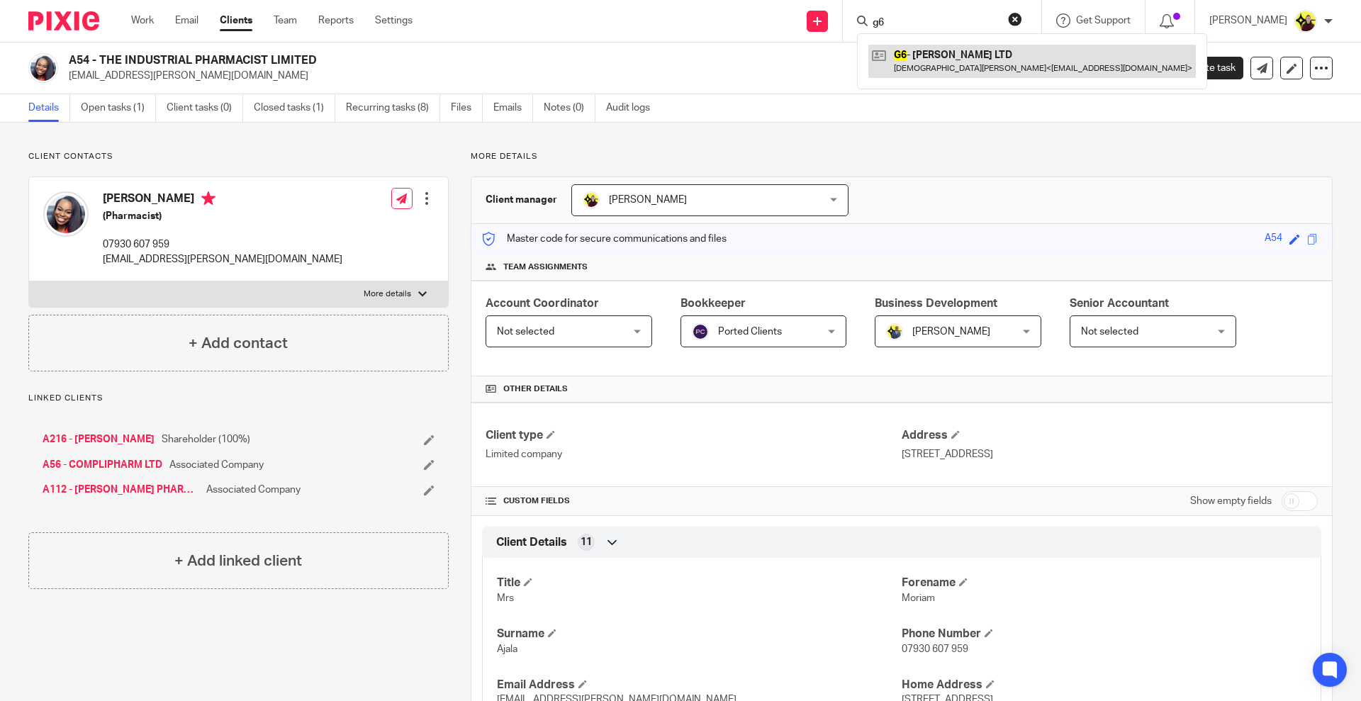
type input "g6"
click at [1000, 52] on link at bounding box center [1033, 61] width 328 height 33
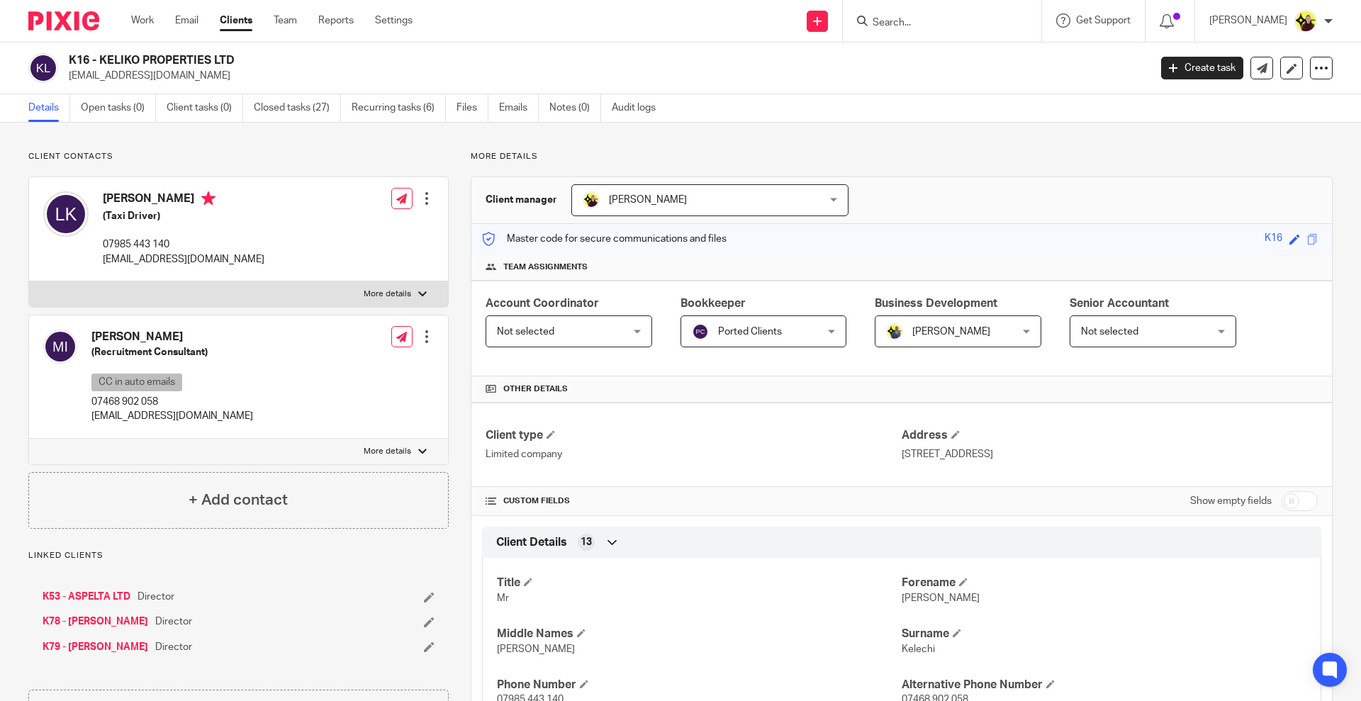
click at [922, 29] on input "Search" at bounding box center [935, 23] width 128 height 13
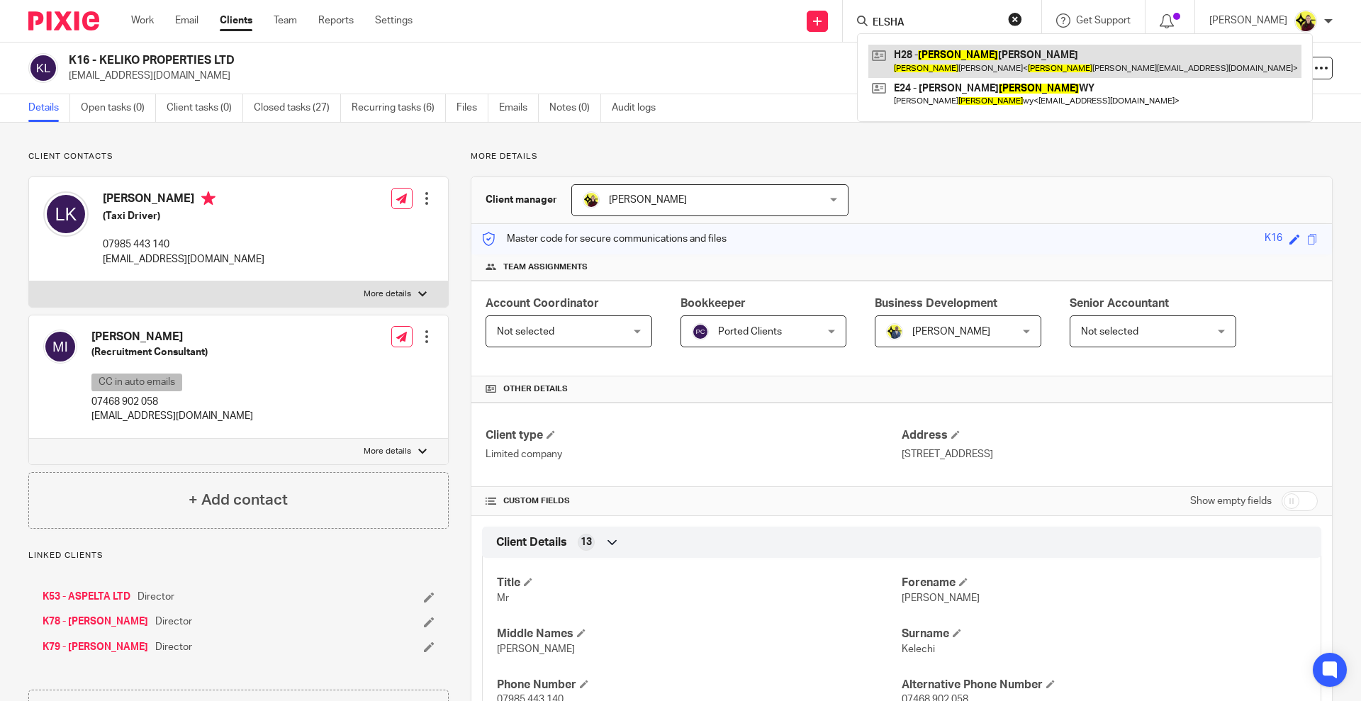
type input "ELSHA"
click at [941, 64] on link at bounding box center [1085, 61] width 433 height 33
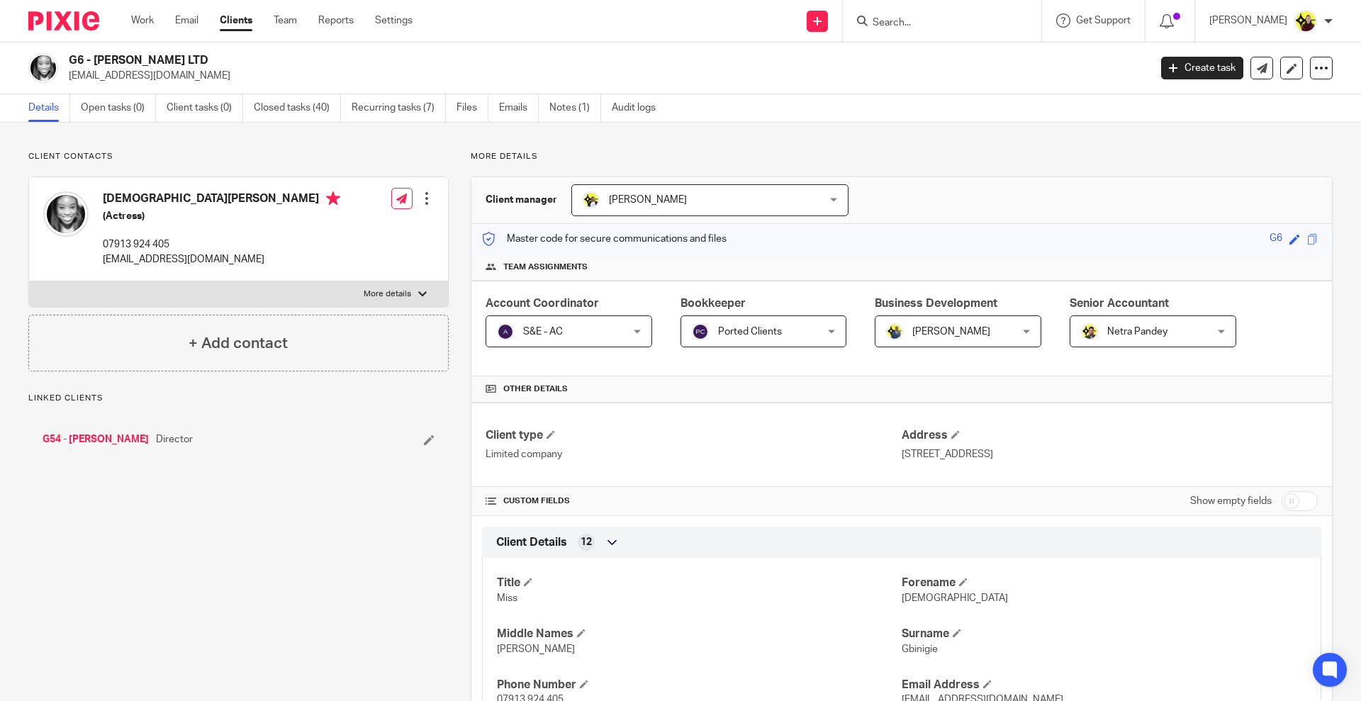
click at [107, 436] on link "G54 - [PERSON_NAME]" at bounding box center [96, 440] width 106 height 14
click at [992, 25] on input "Search" at bounding box center [935, 23] width 128 height 13
click at [992, 26] on input "hse" at bounding box center [935, 23] width 128 height 13
click at [994, 25] on input "hse" at bounding box center [935, 23] width 128 height 13
click at [994, 25] on input "hsehise" at bounding box center [935, 23] width 128 height 13
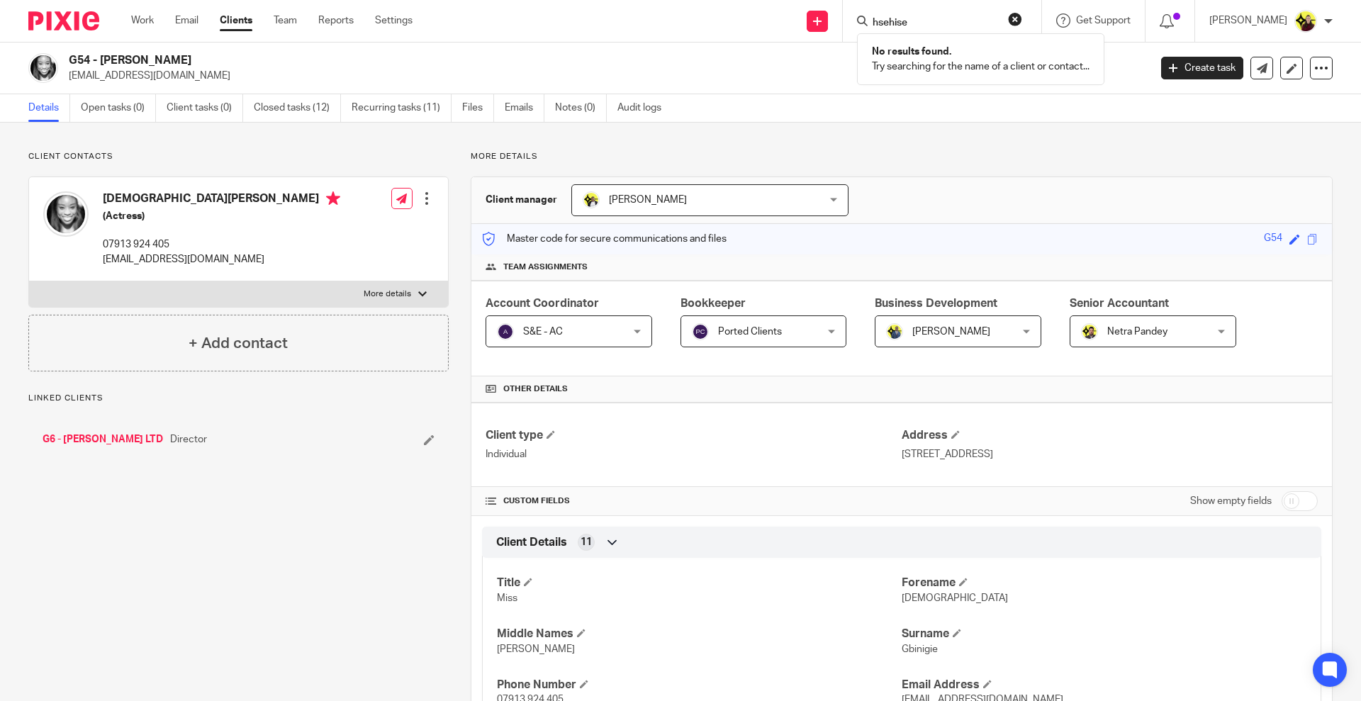
click at [994, 25] on input "hsehise" at bounding box center [935, 23] width 128 height 13
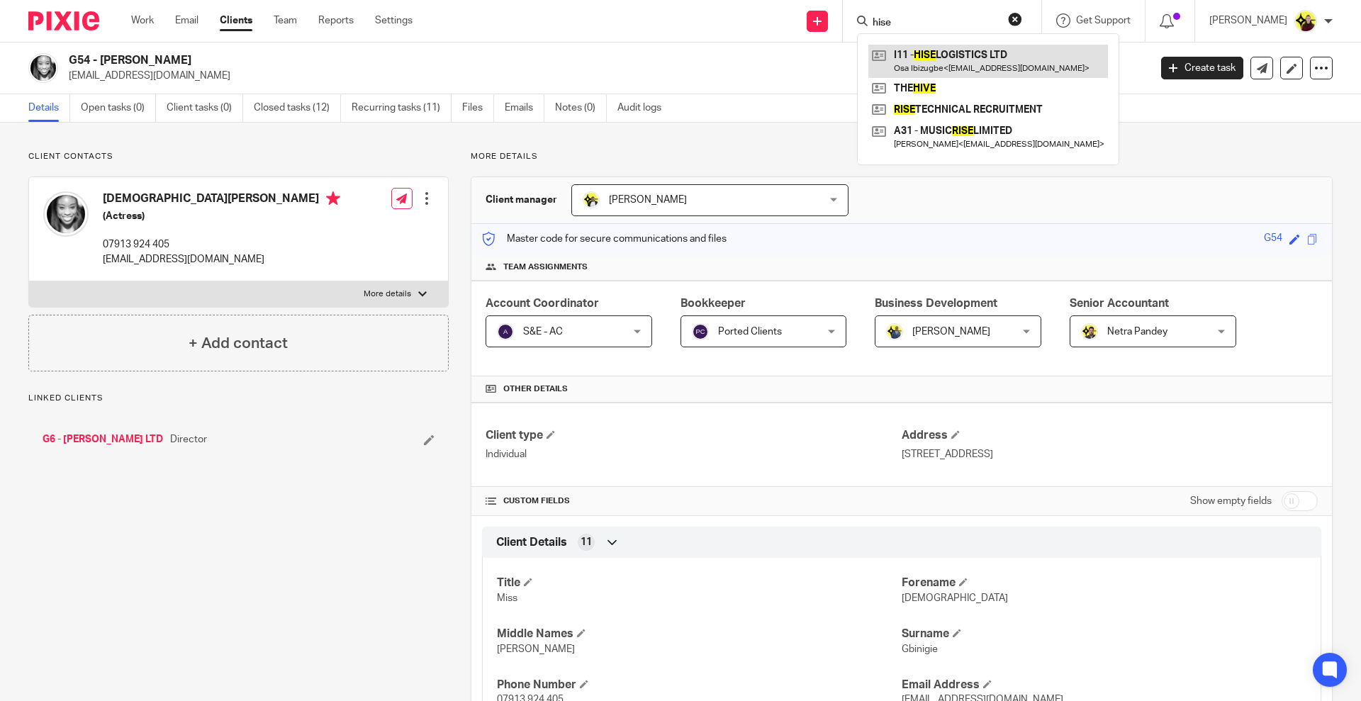
type input "hise"
click at [981, 72] on link at bounding box center [989, 61] width 240 height 33
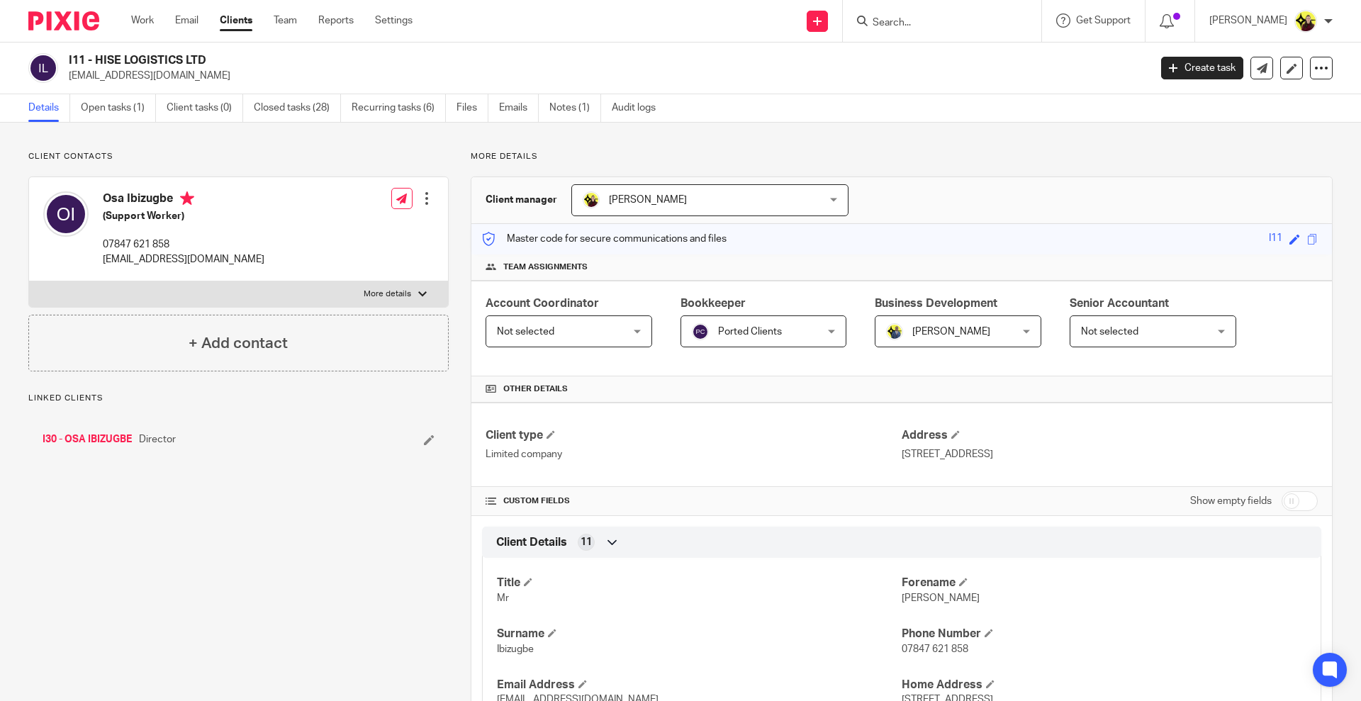
scroll to position [929, 0]
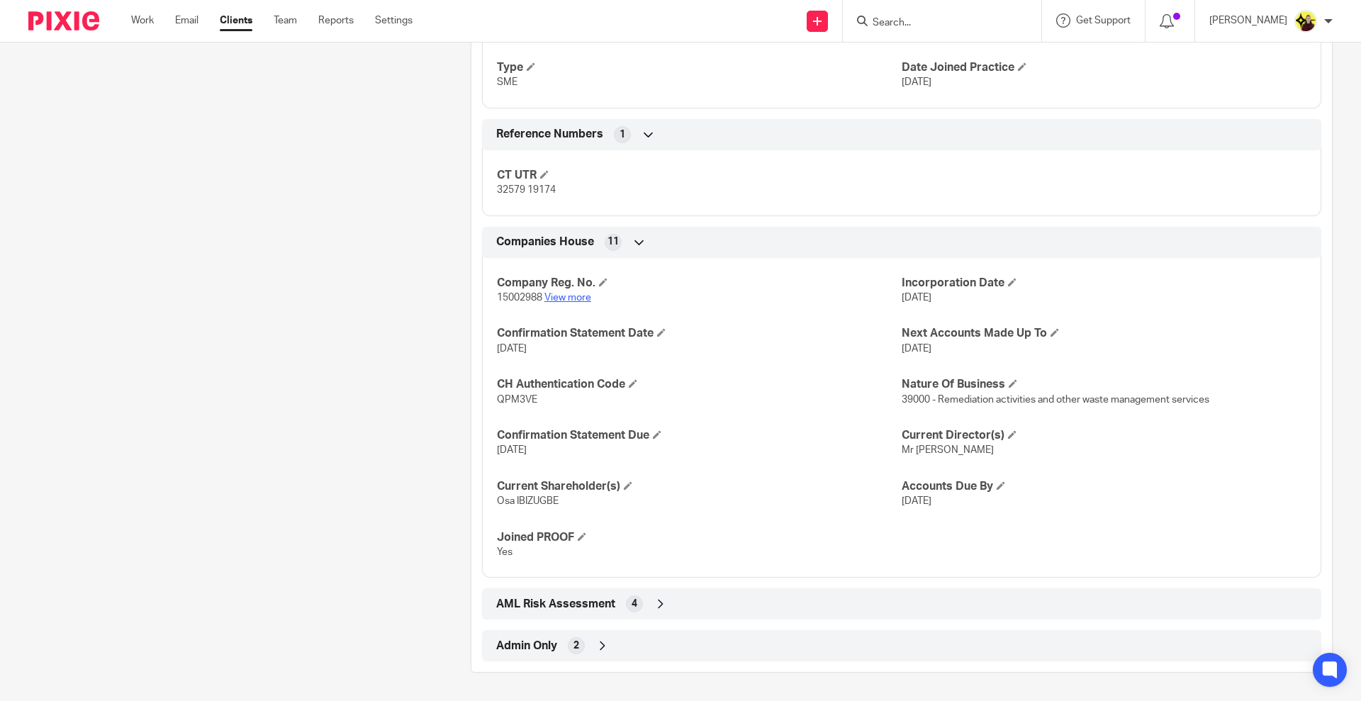
click at [567, 301] on link "View more" at bounding box center [568, 298] width 47 height 10
click at [999, 23] on input "Search" at bounding box center [935, 23] width 128 height 13
type input "d61"
click at [1014, 48] on link at bounding box center [1021, 61] width 304 height 33
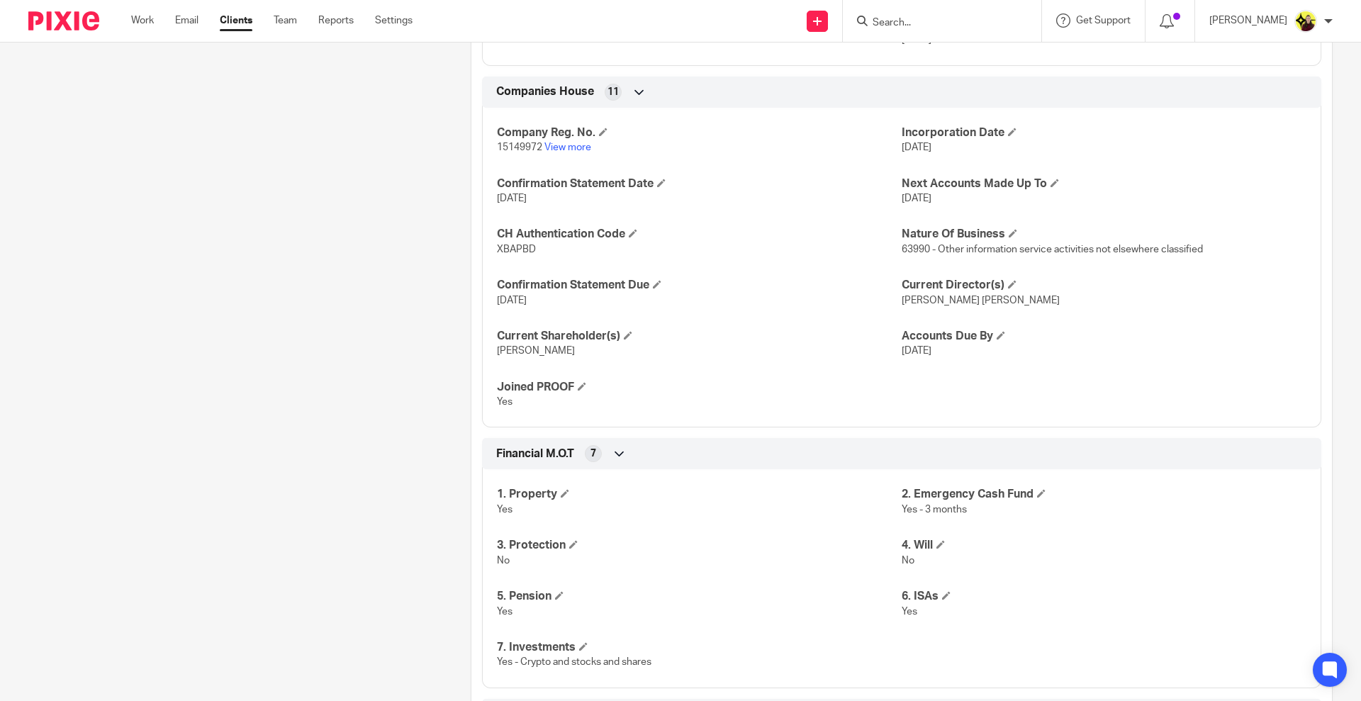
scroll to position [1393, 0]
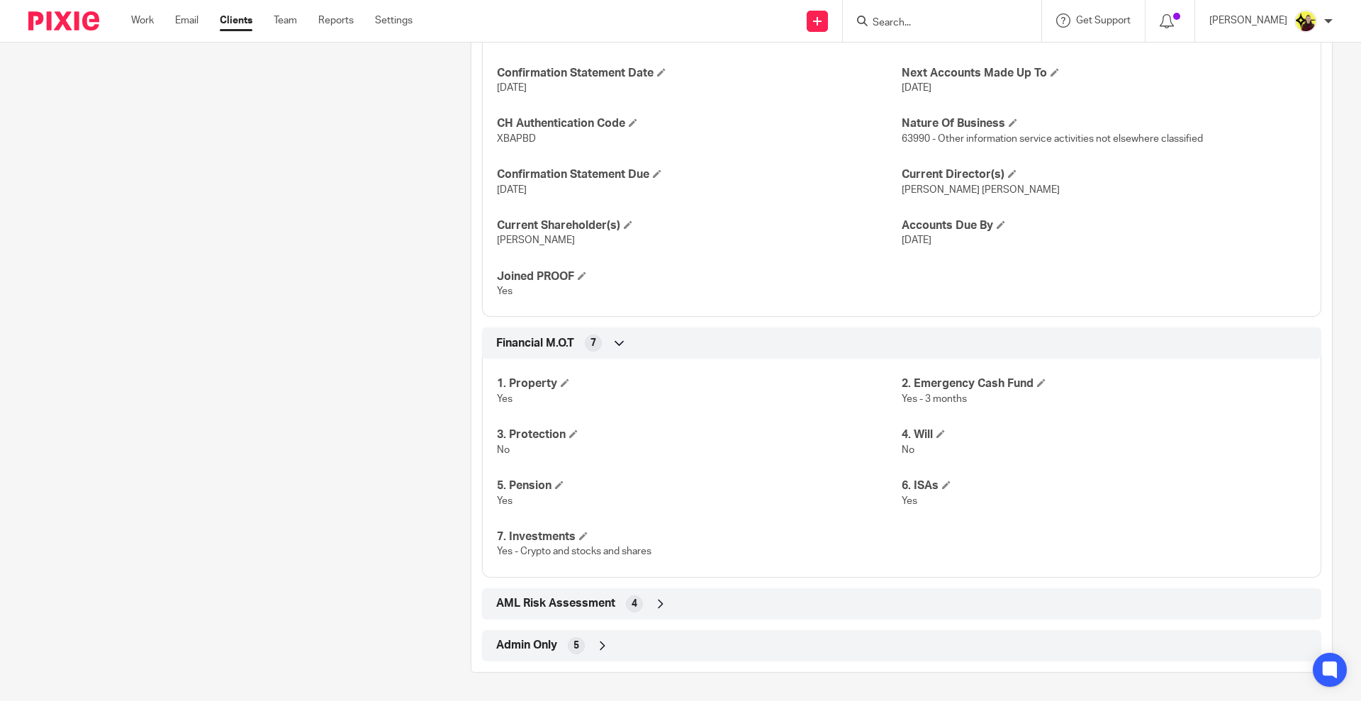
drag, startPoint x: 735, startPoint y: 647, endPoint x: 726, endPoint y: 632, distance: 16.5
click at [734, 647] on div "Admin Only 5" at bounding box center [902, 646] width 818 height 24
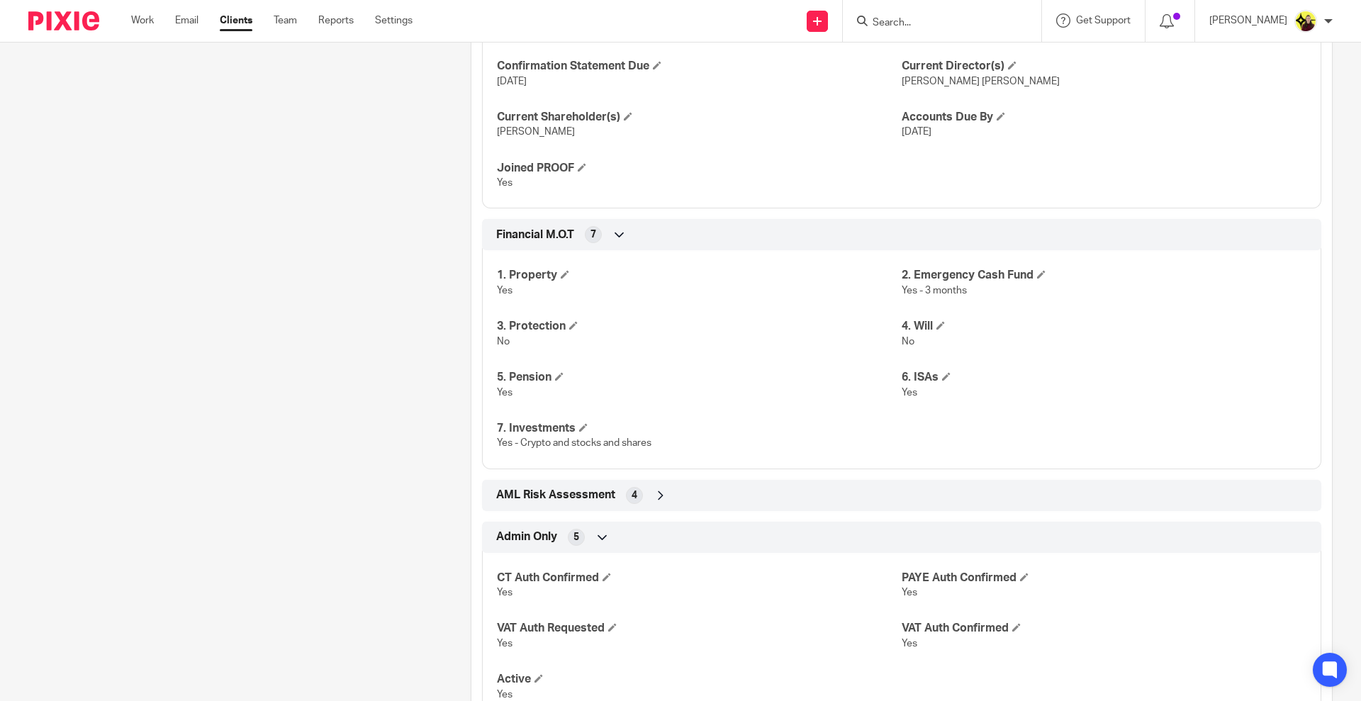
scroll to position [1561, 0]
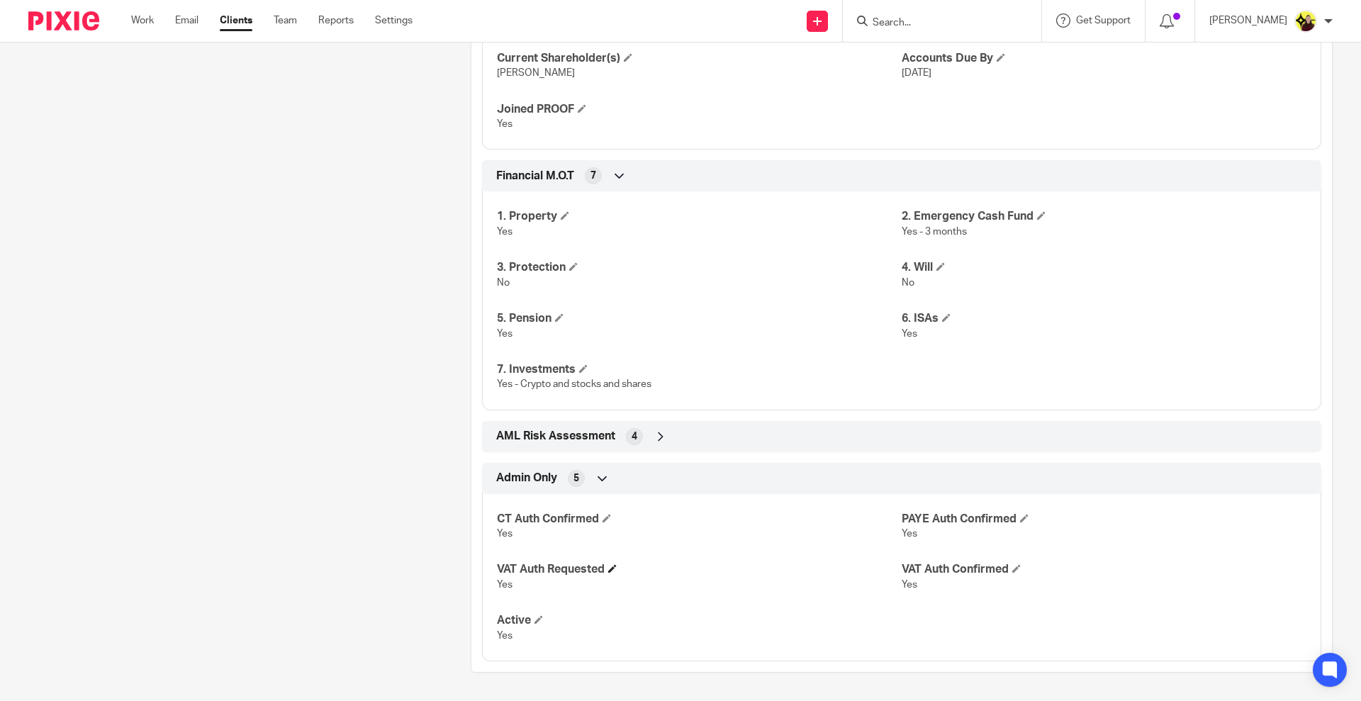
click at [622, 566] on h4 "VAT Auth Requested" at bounding box center [699, 569] width 405 height 15
click at [613, 566] on span at bounding box center [612, 568] width 9 height 9
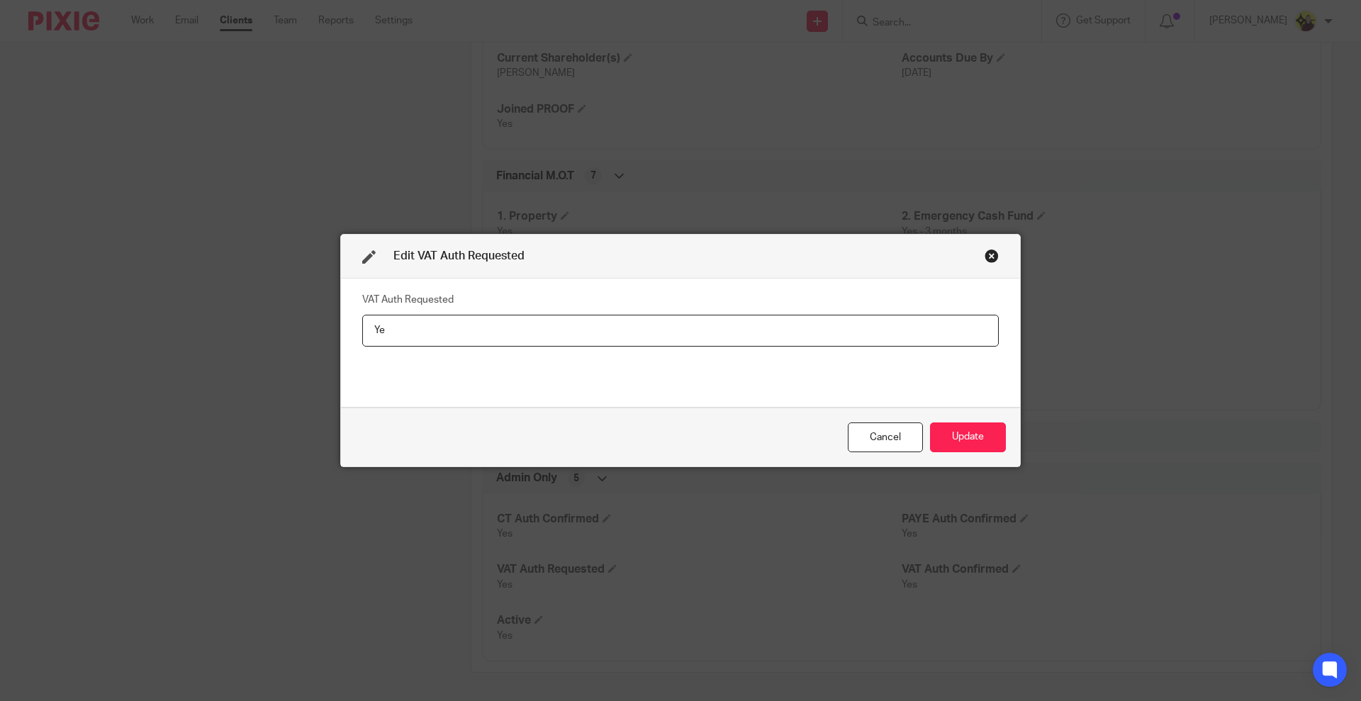
type input "Y"
click at [965, 433] on button "Update" at bounding box center [968, 438] width 76 height 30
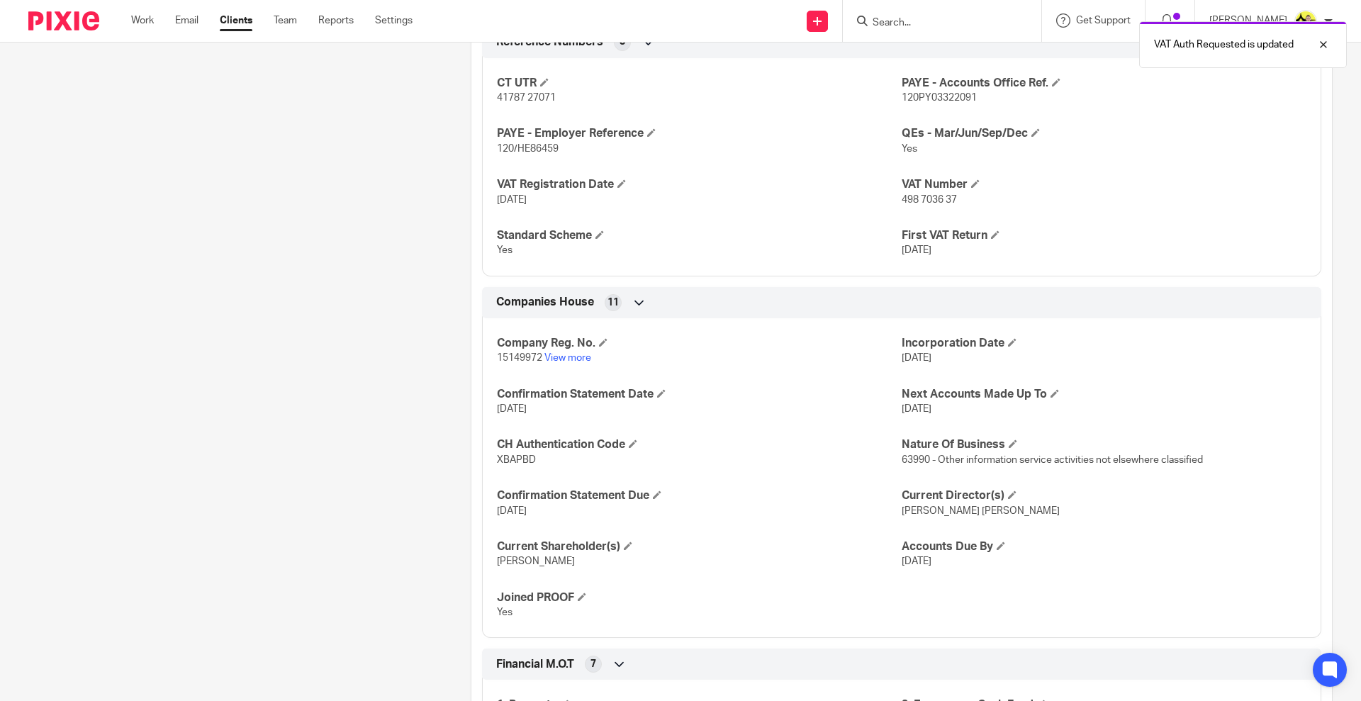
scroll to position [978, 0]
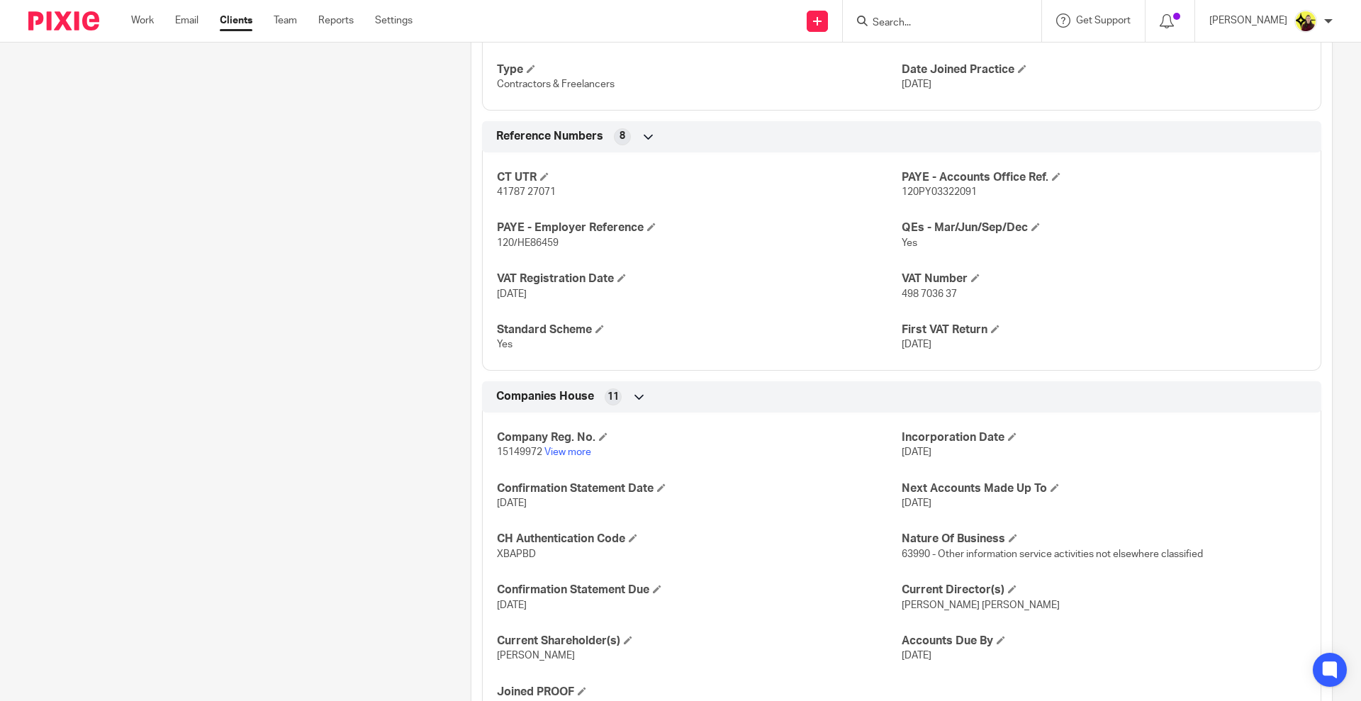
click at [913, 299] on span "498 7036 37" at bounding box center [929, 294] width 55 height 10
copy p "498 7036 37"
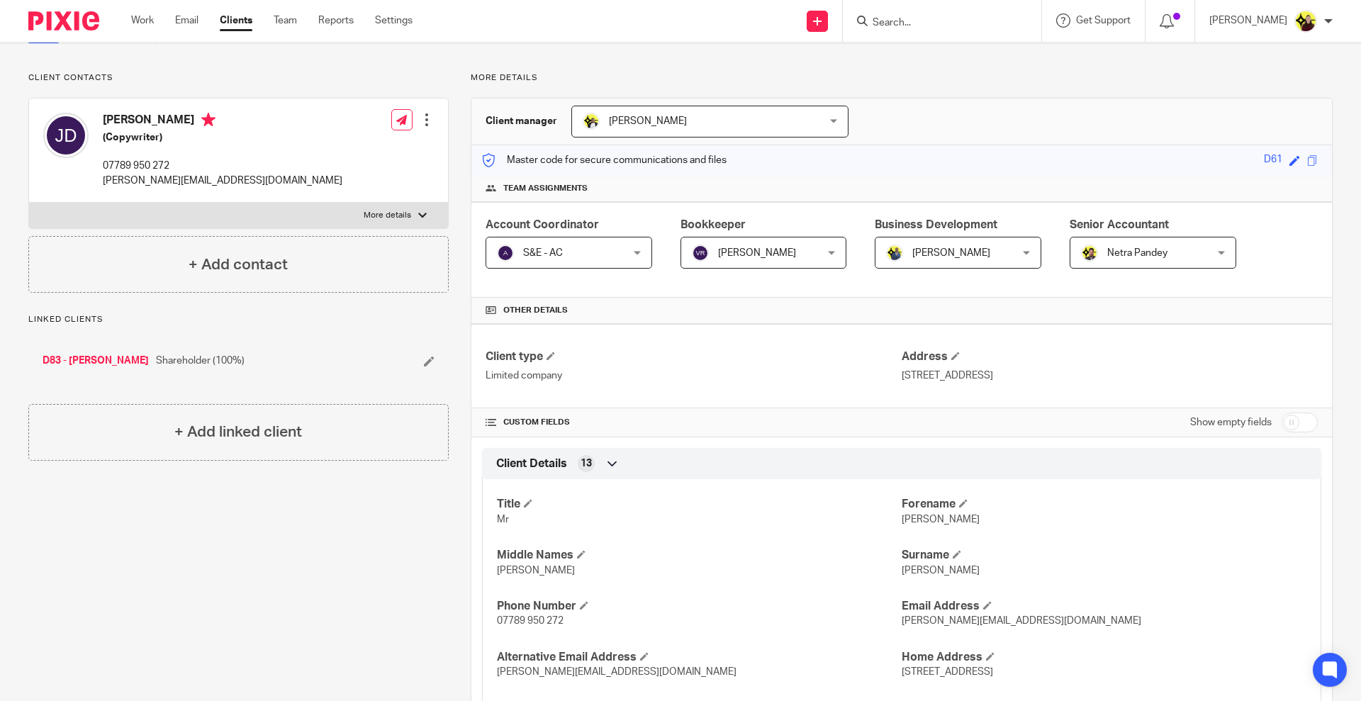
scroll to position [0, 0]
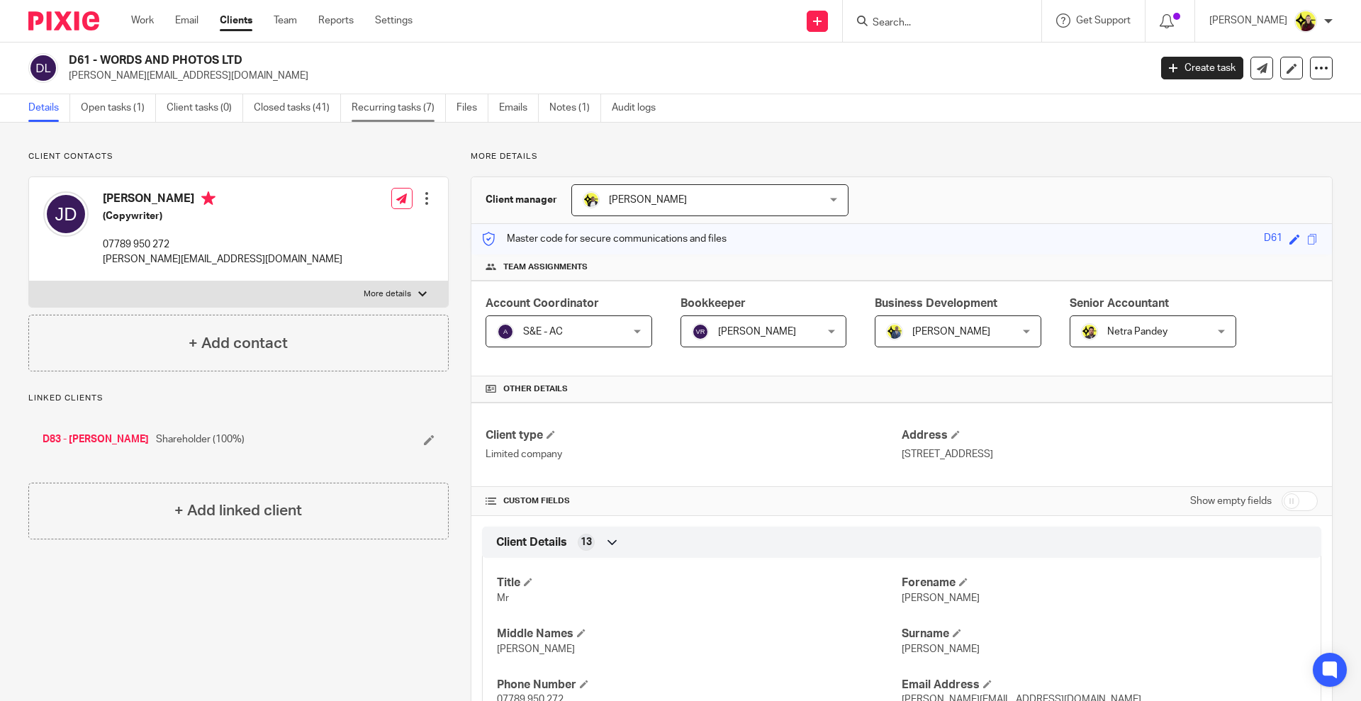
click at [410, 118] on link "Recurring tasks (7)" at bounding box center [399, 108] width 94 height 28
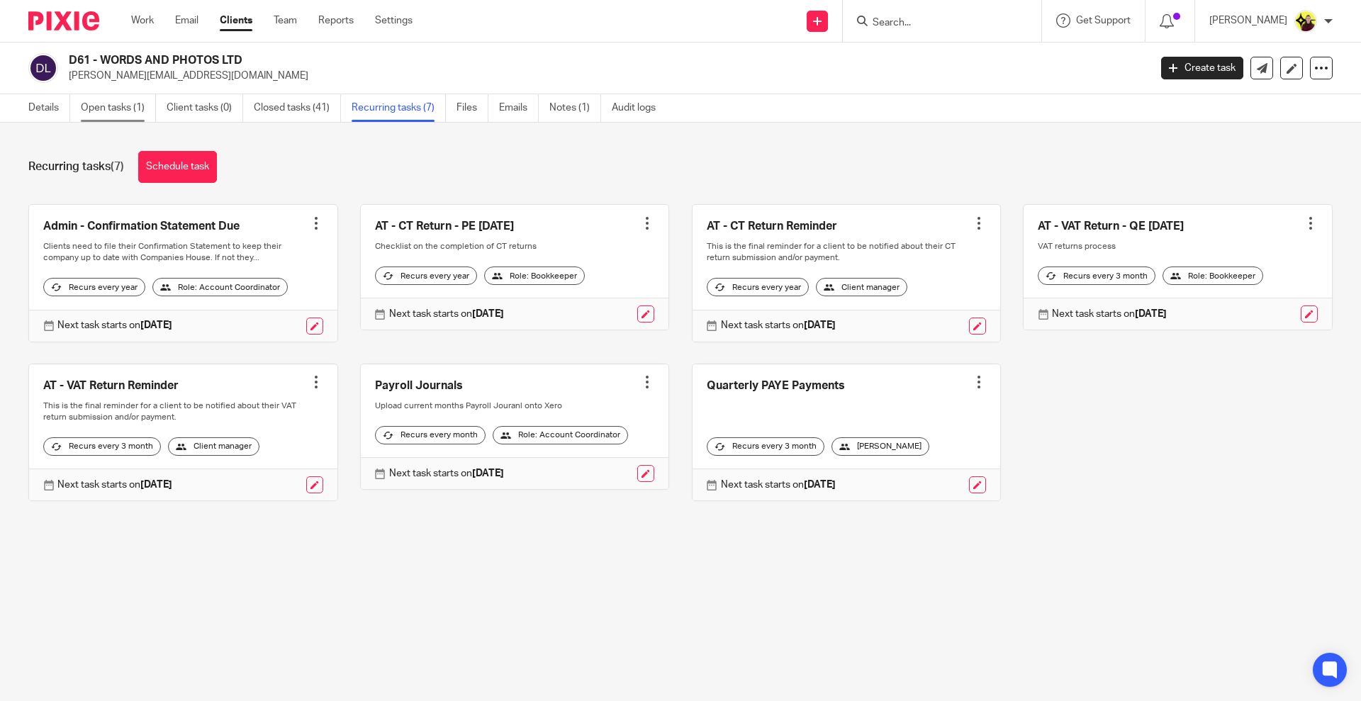
click at [148, 105] on link "Open tasks (1)" at bounding box center [118, 108] width 75 height 28
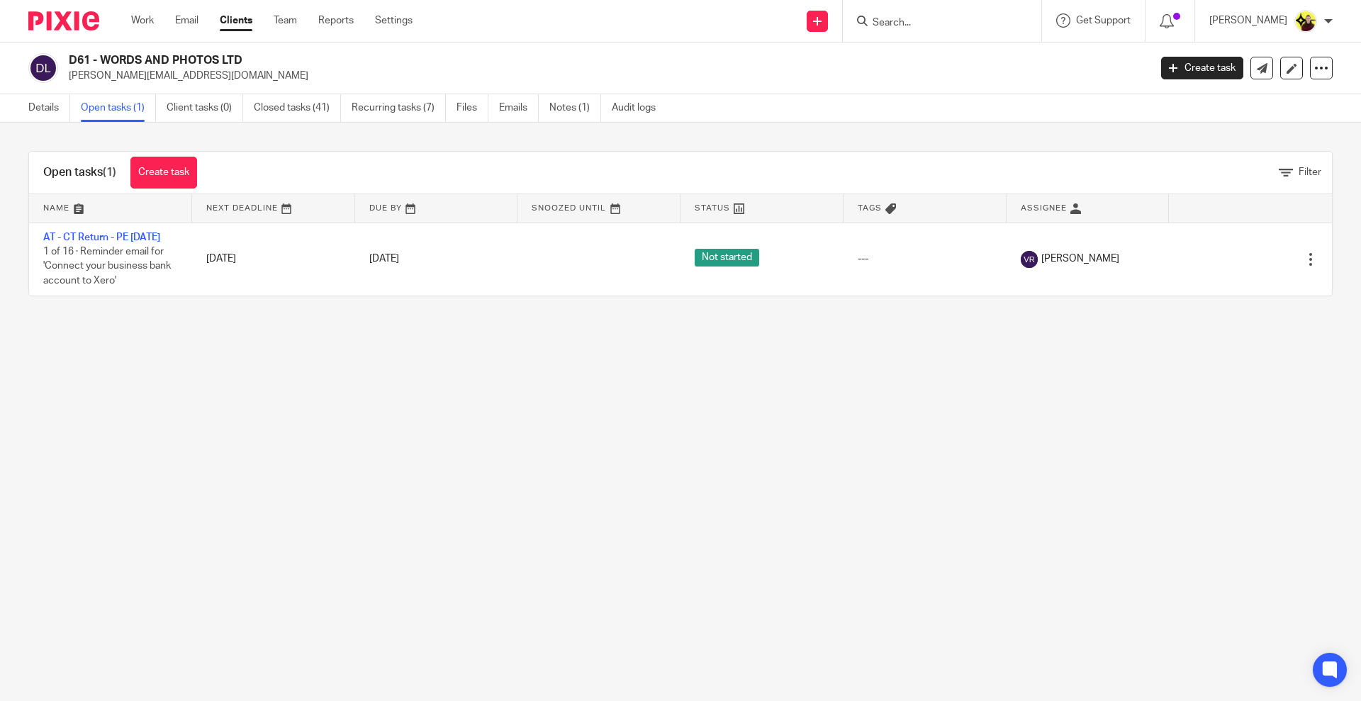
click at [927, 21] on input "Search" at bounding box center [935, 23] width 128 height 13
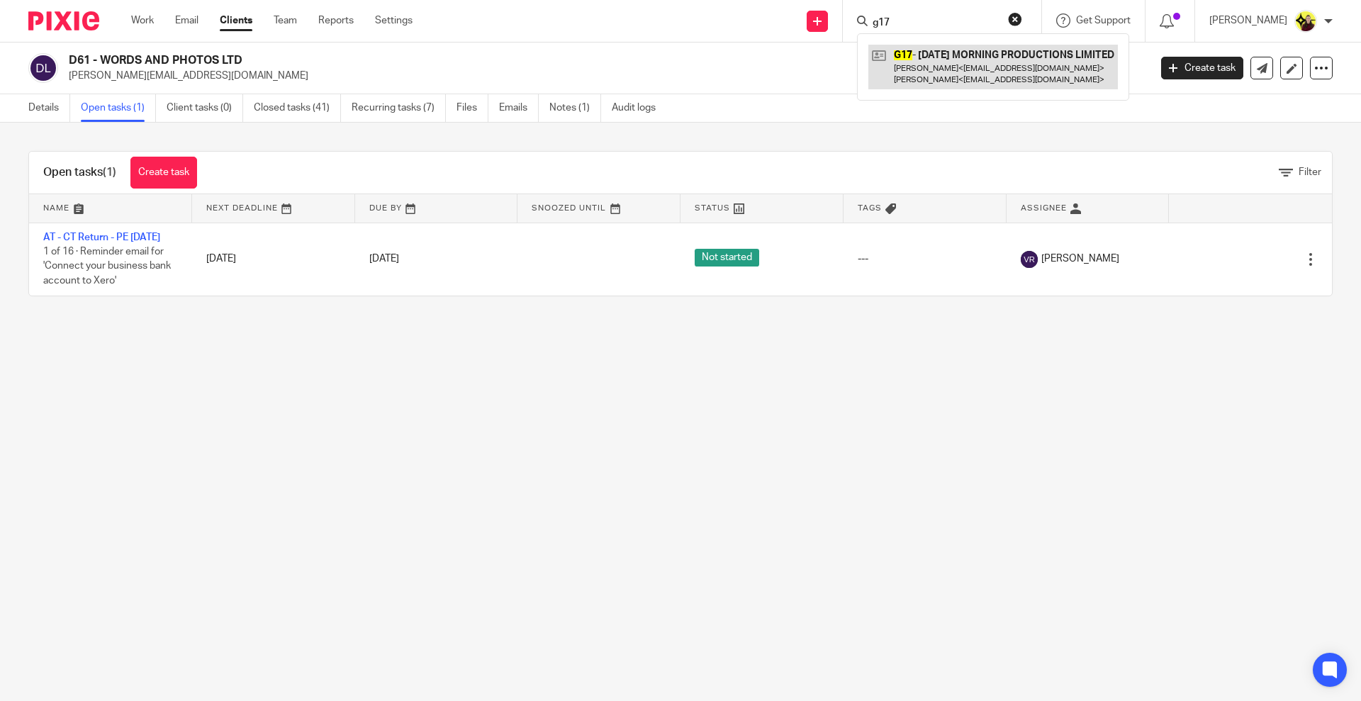
type input "g17"
click at [930, 54] on link at bounding box center [994, 67] width 250 height 44
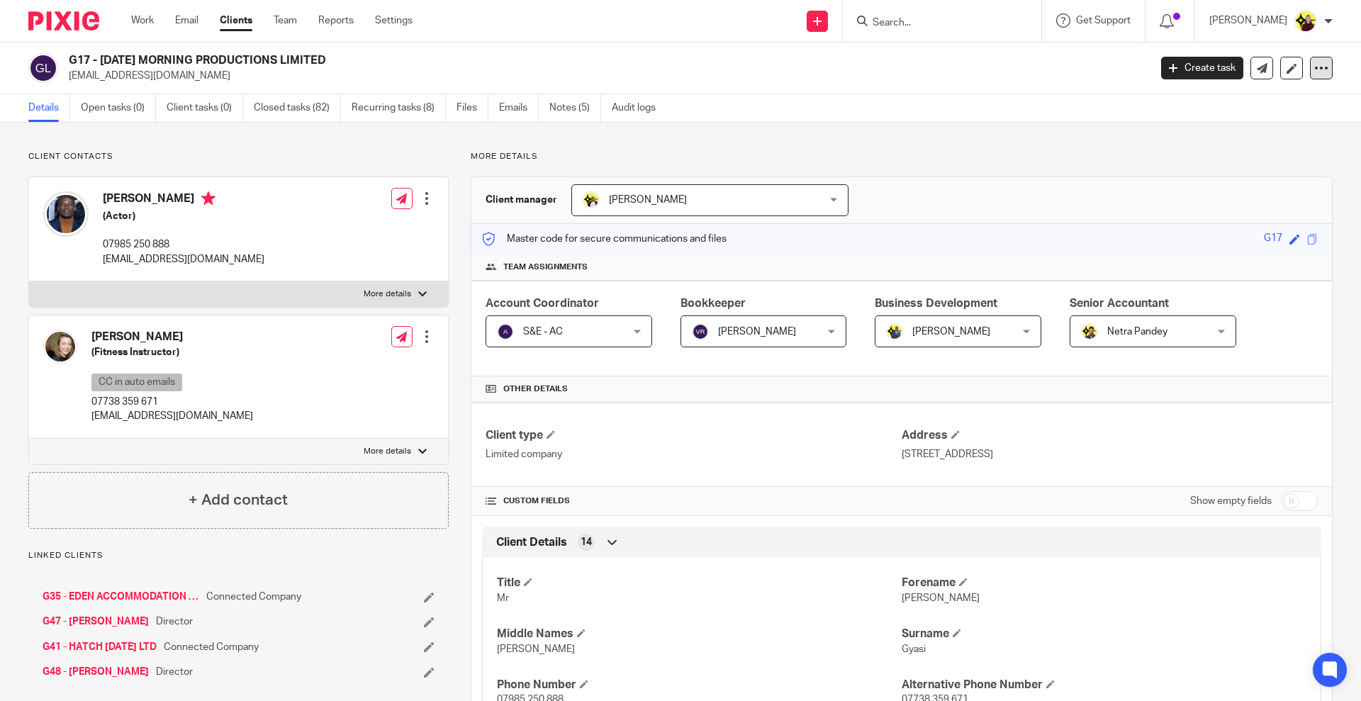
click at [1315, 61] on icon at bounding box center [1322, 68] width 14 height 14
click at [1245, 102] on link "Update from Companies House" at bounding box center [1230, 104] width 157 height 21
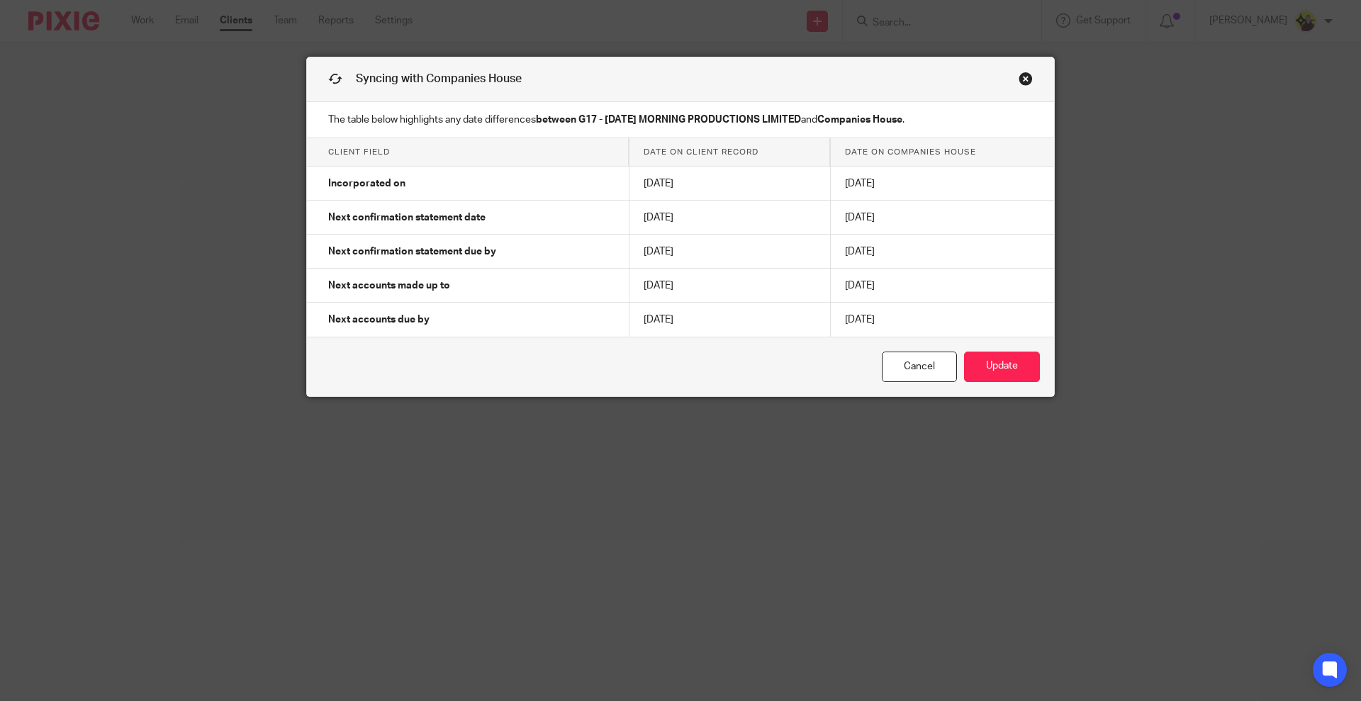
click at [1008, 84] on div "Syncing with Companies House" at bounding box center [680, 79] width 747 height 45
click at [1019, 77] on link "Close this dialog window" at bounding box center [1026, 81] width 14 height 19
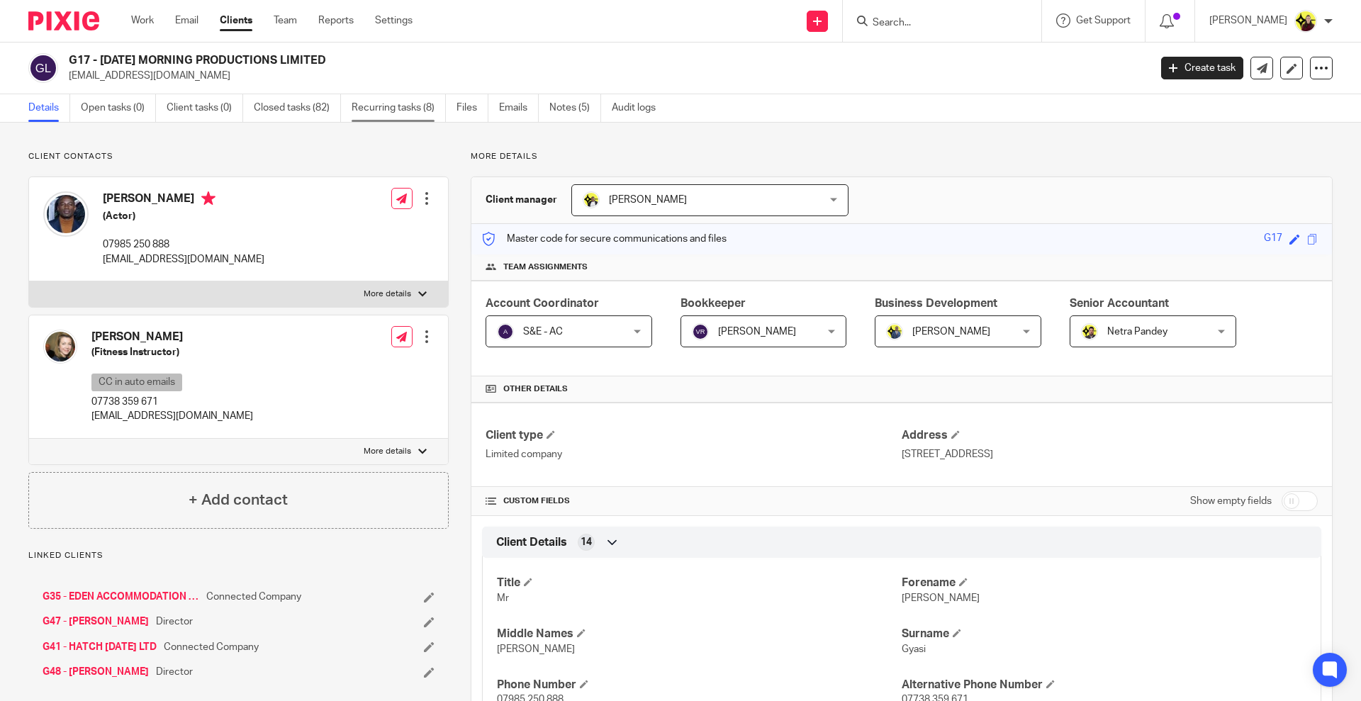
click at [375, 121] on link "Recurring tasks (8)" at bounding box center [399, 108] width 94 height 28
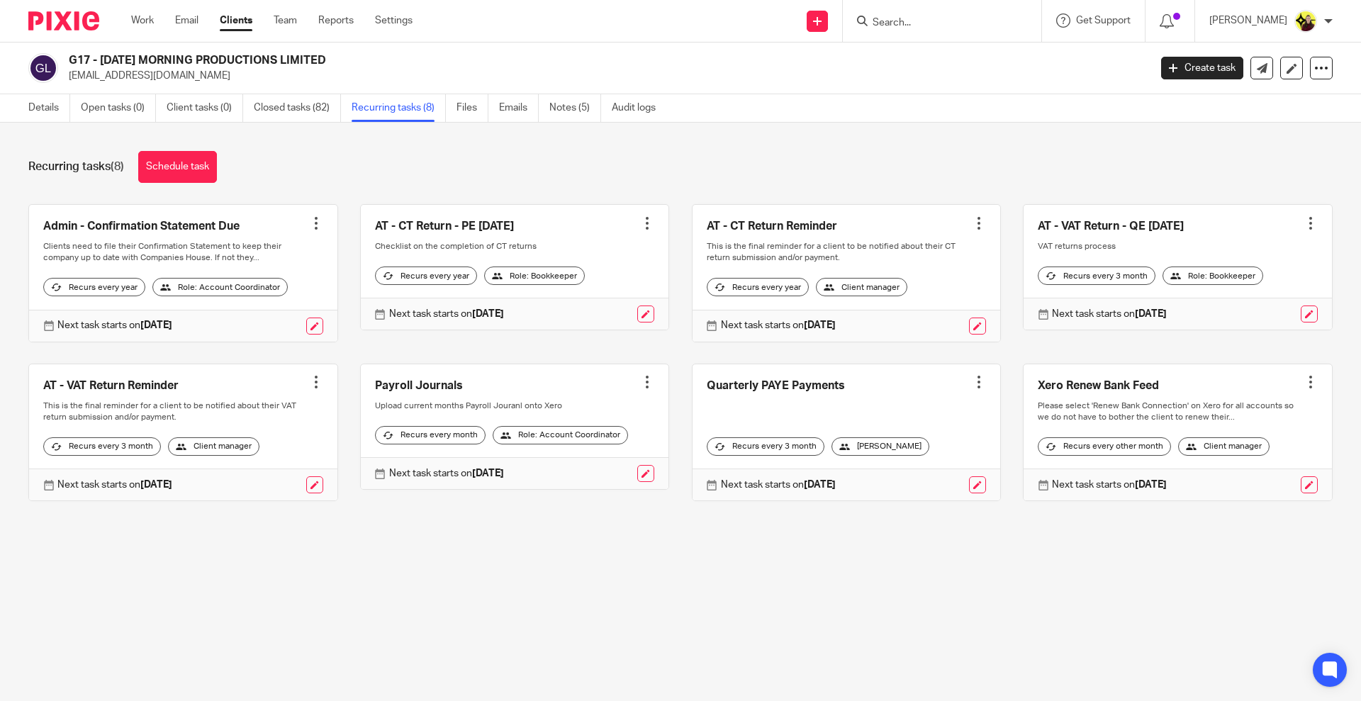
click at [972, 223] on div at bounding box center [979, 223] width 14 height 14
click at [894, 297] on button "Recalculate schedule" at bounding box center [906, 295] width 113 height 18
click at [1214, 47] on div "Schedule recalculated." at bounding box center [1014, 41] width 666 height 54
click at [903, 21] on input "Search" at bounding box center [935, 23] width 128 height 13
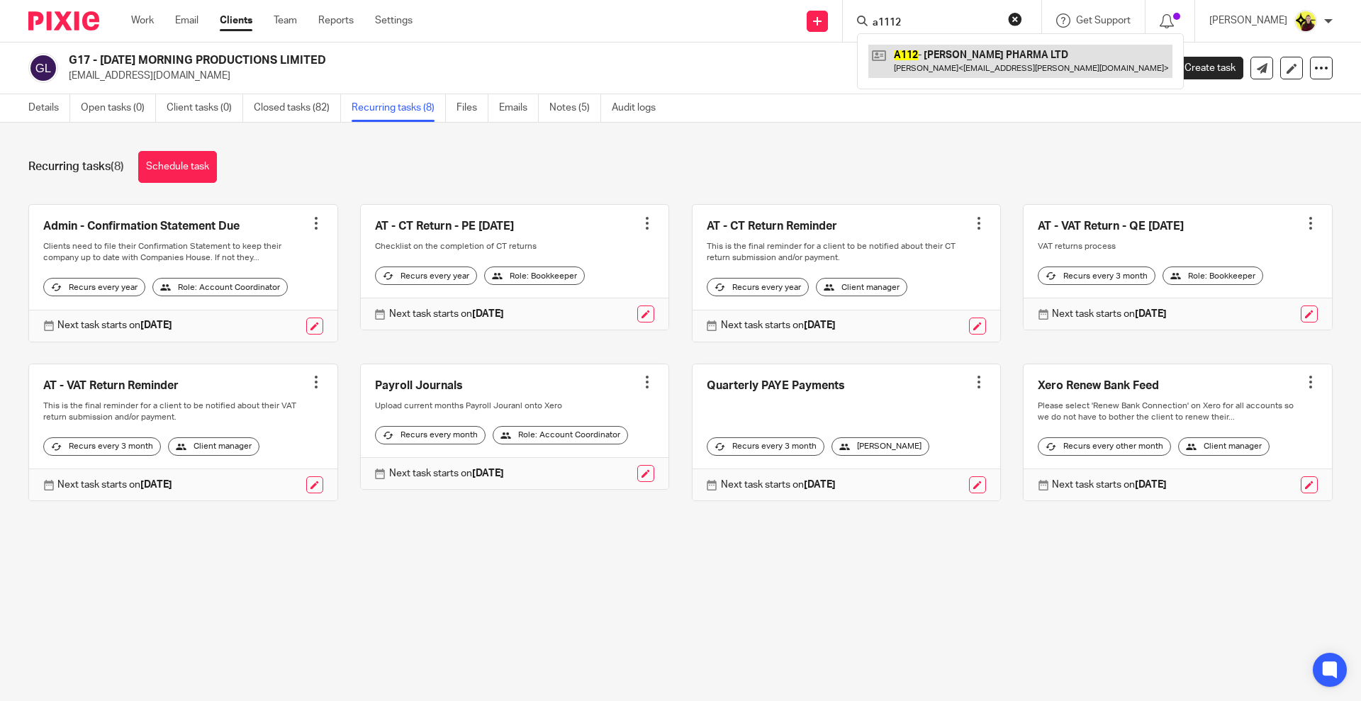
type input "a1112"
click at [918, 51] on link at bounding box center [1021, 61] width 304 height 33
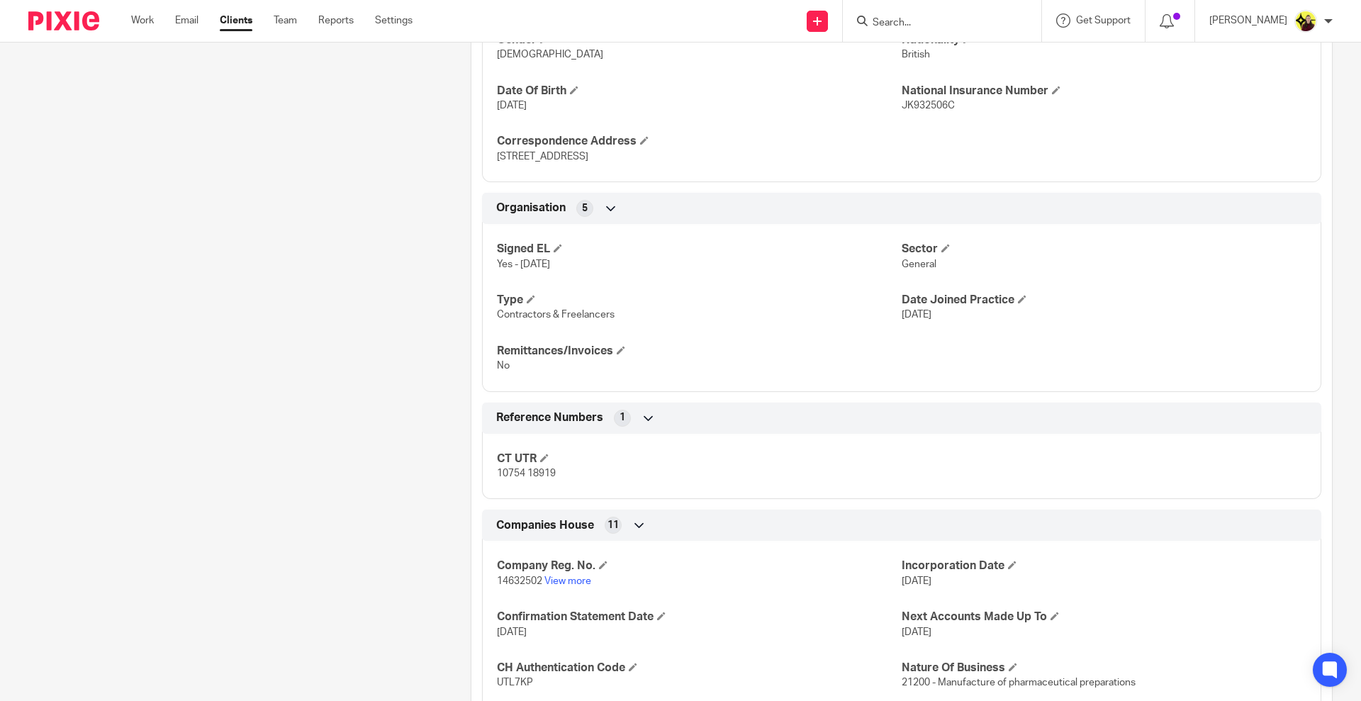
scroll to position [886, 0]
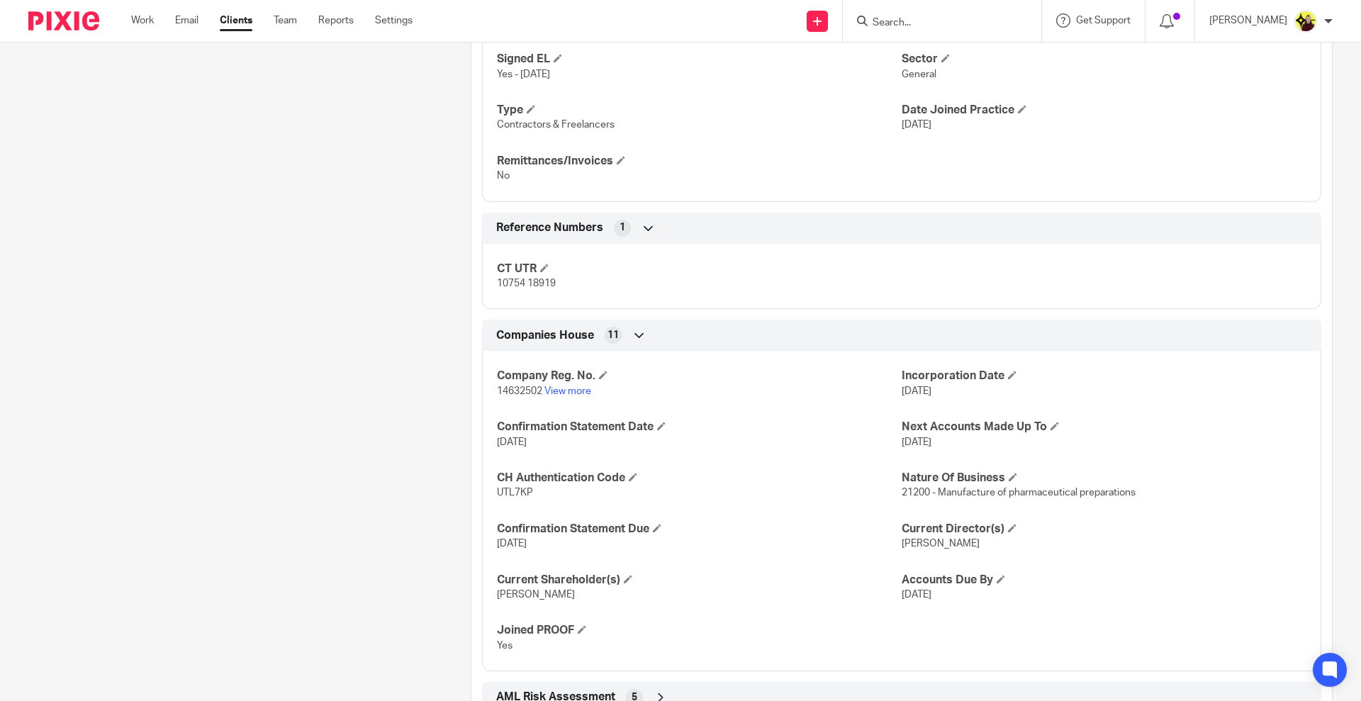
click at [524, 392] on span "14632502" at bounding box center [519, 391] width 45 height 10
copy p "14632502"
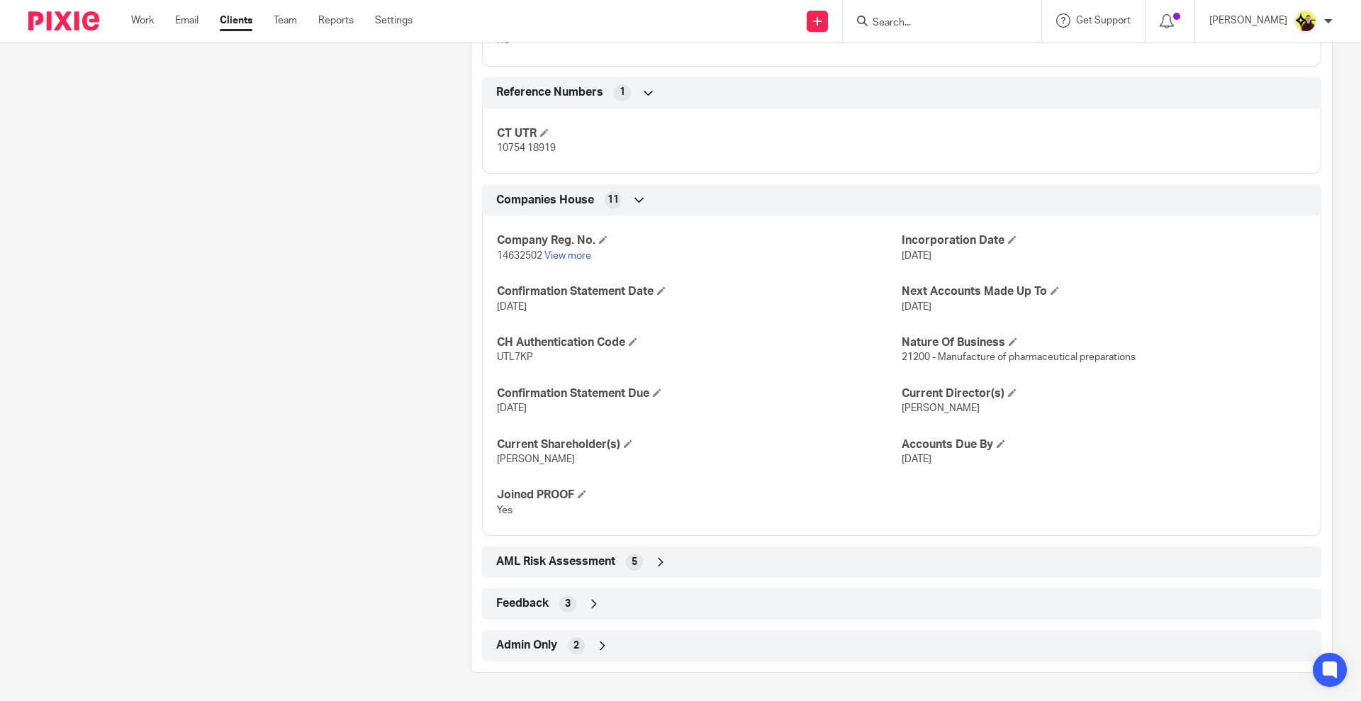
click at [608, 655] on div "Admin Only 2" at bounding box center [902, 646] width 818 height 24
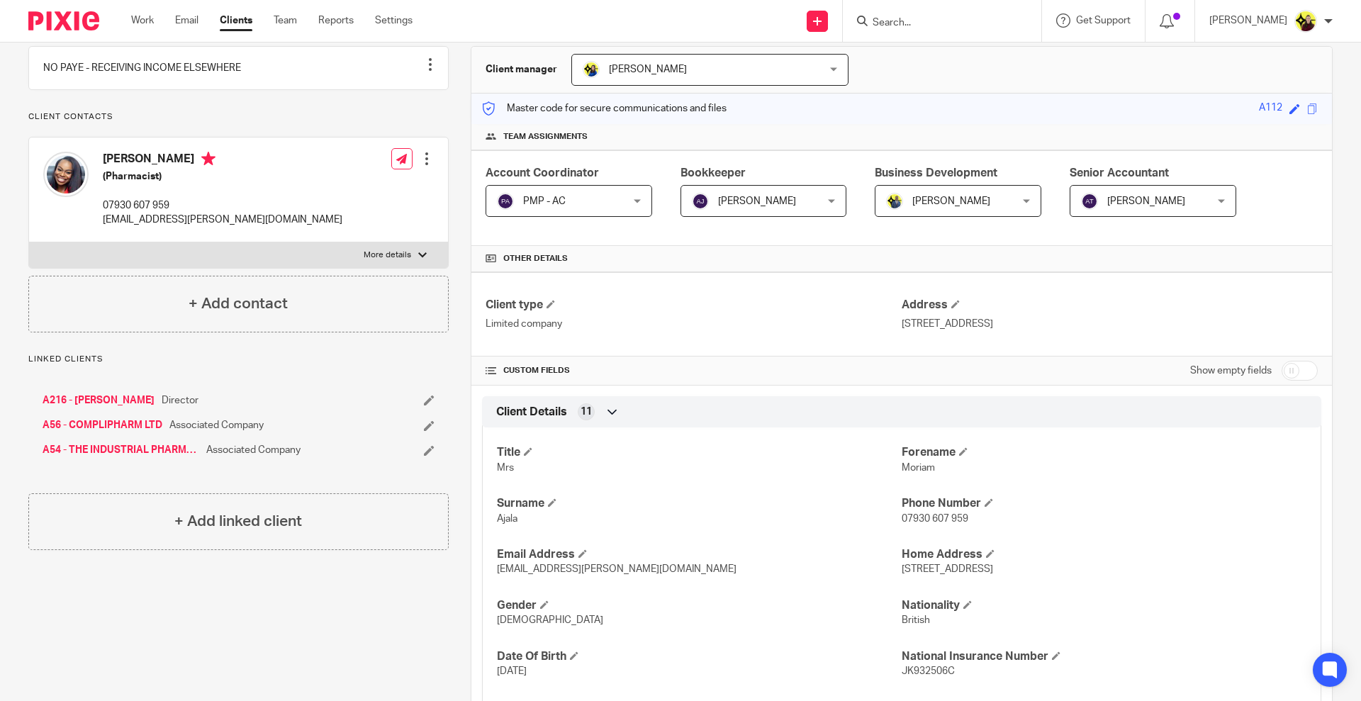
scroll to position [0, 0]
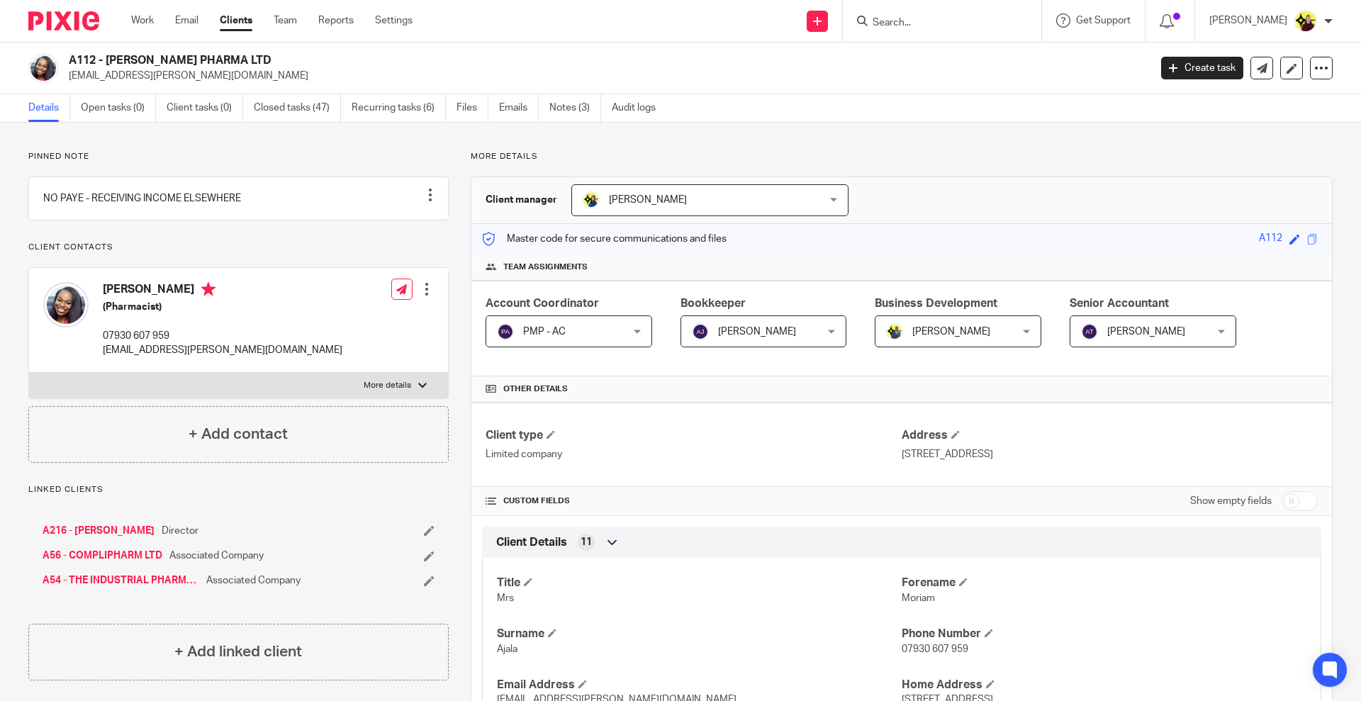
click at [127, 588] on link "A54 - THE INDUSTRIAL PHARMACIST LIMITED" at bounding box center [121, 581] width 157 height 14
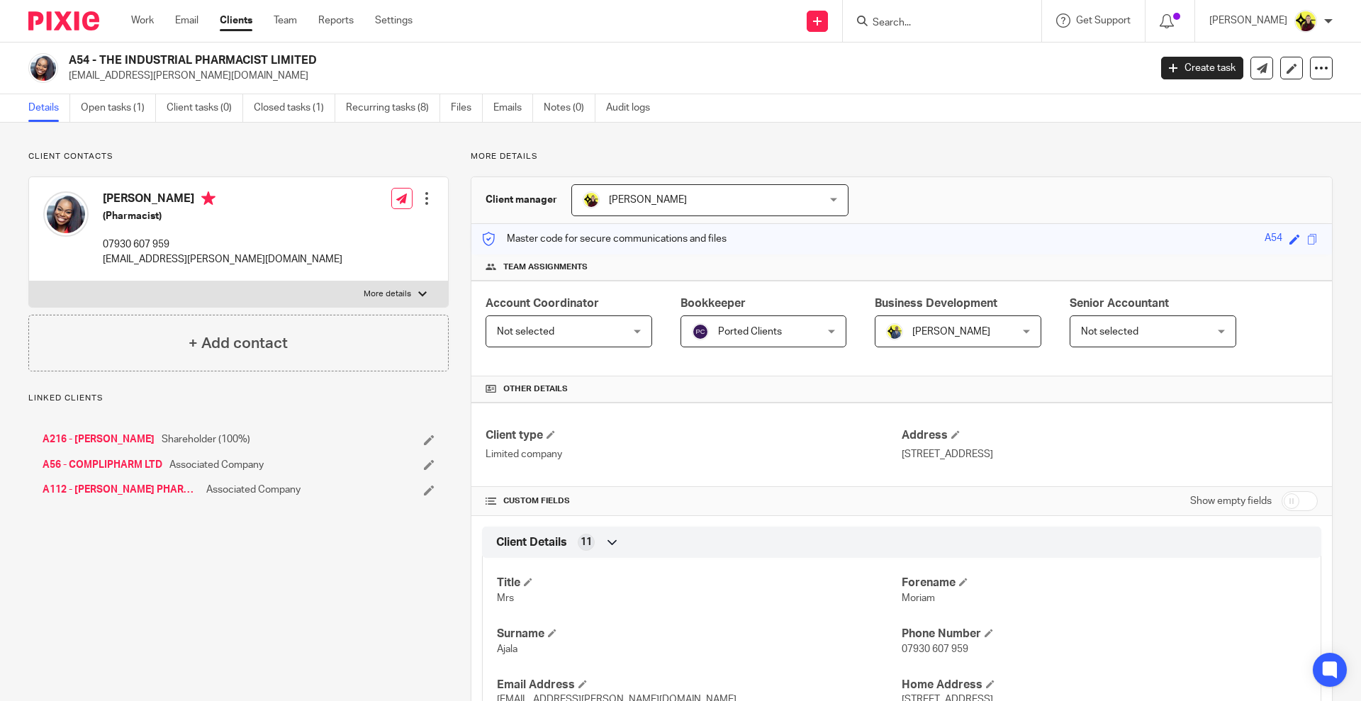
click at [1282, 503] on input "checkbox" at bounding box center [1300, 501] width 36 height 20
checkbox input "true"
click at [112, 105] on link "Open tasks (1)" at bounding box center [118, 108] width 75 height 28
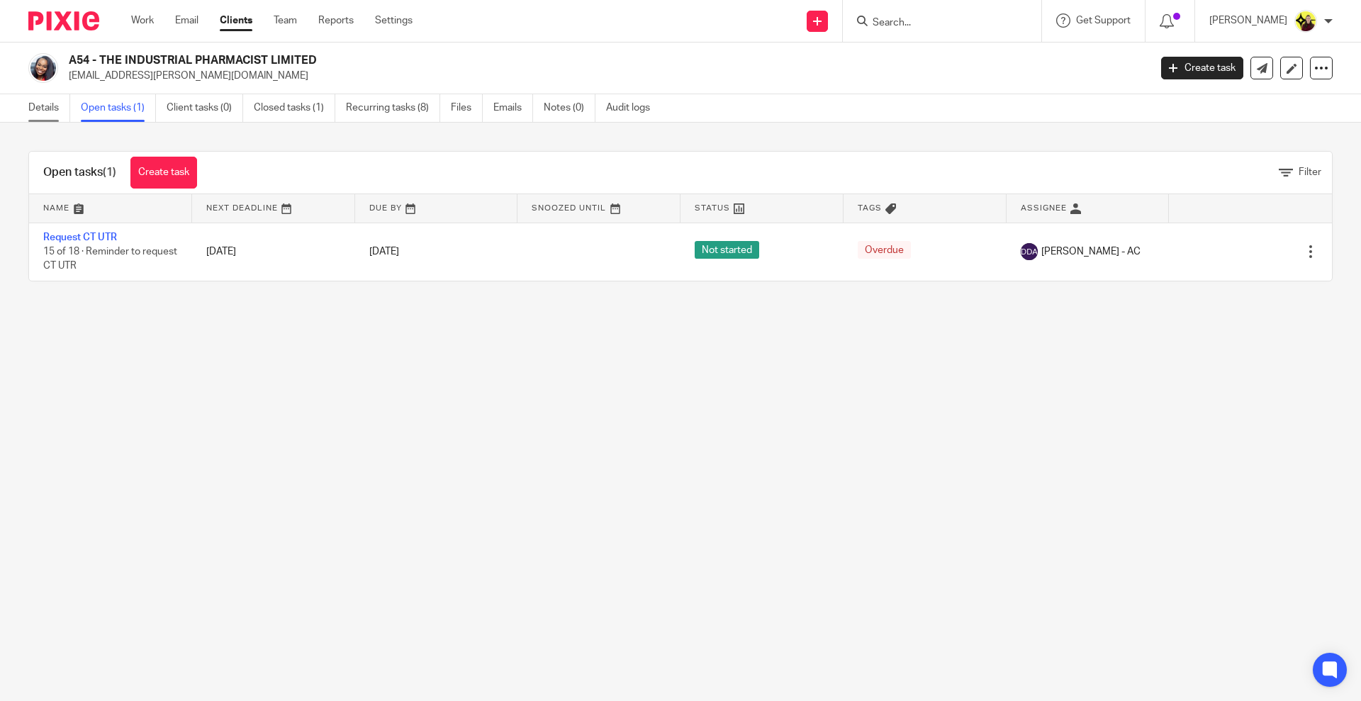
click at [37, 111] on link "Details" at bounding box center [49, 108] width 42 height 28
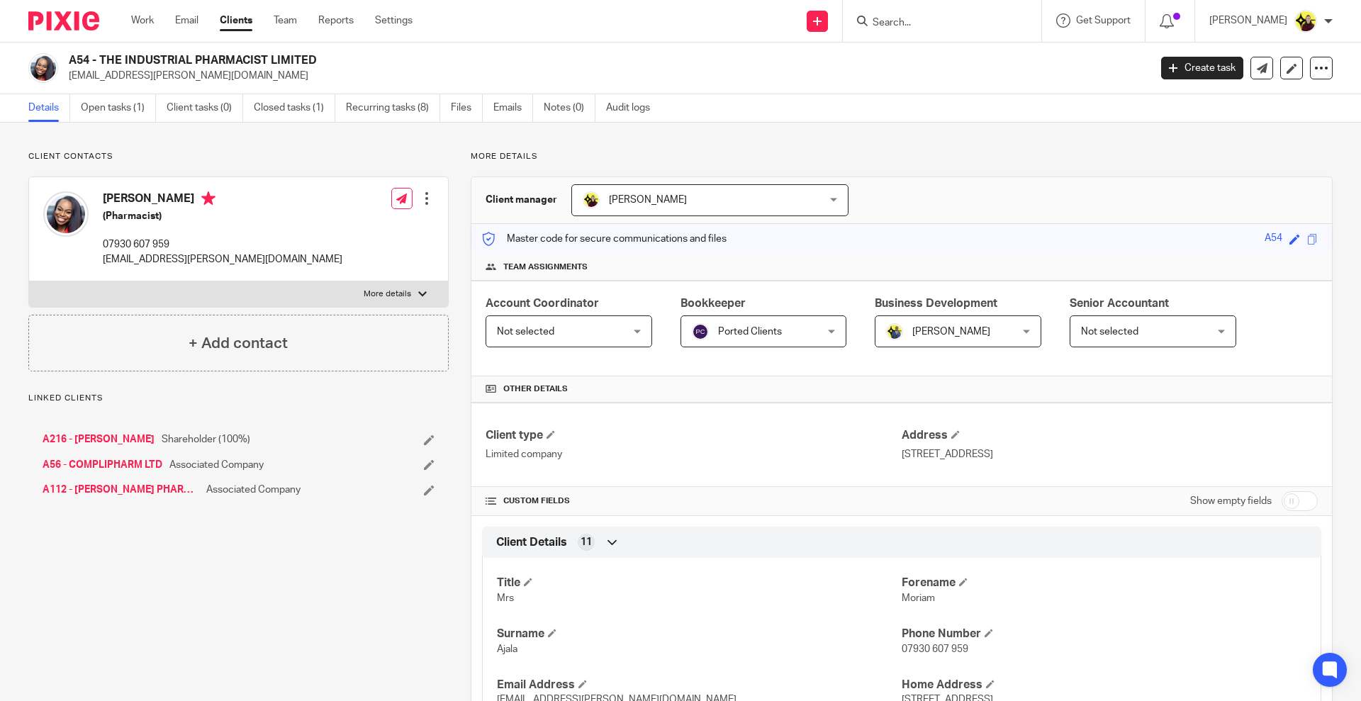
click at [133, 286] on label "More details" at bounding box center [238, 294] width 419 height 26
click at [29, 281] on input "More details" at bounding box center [28, 281] width 1 height 1
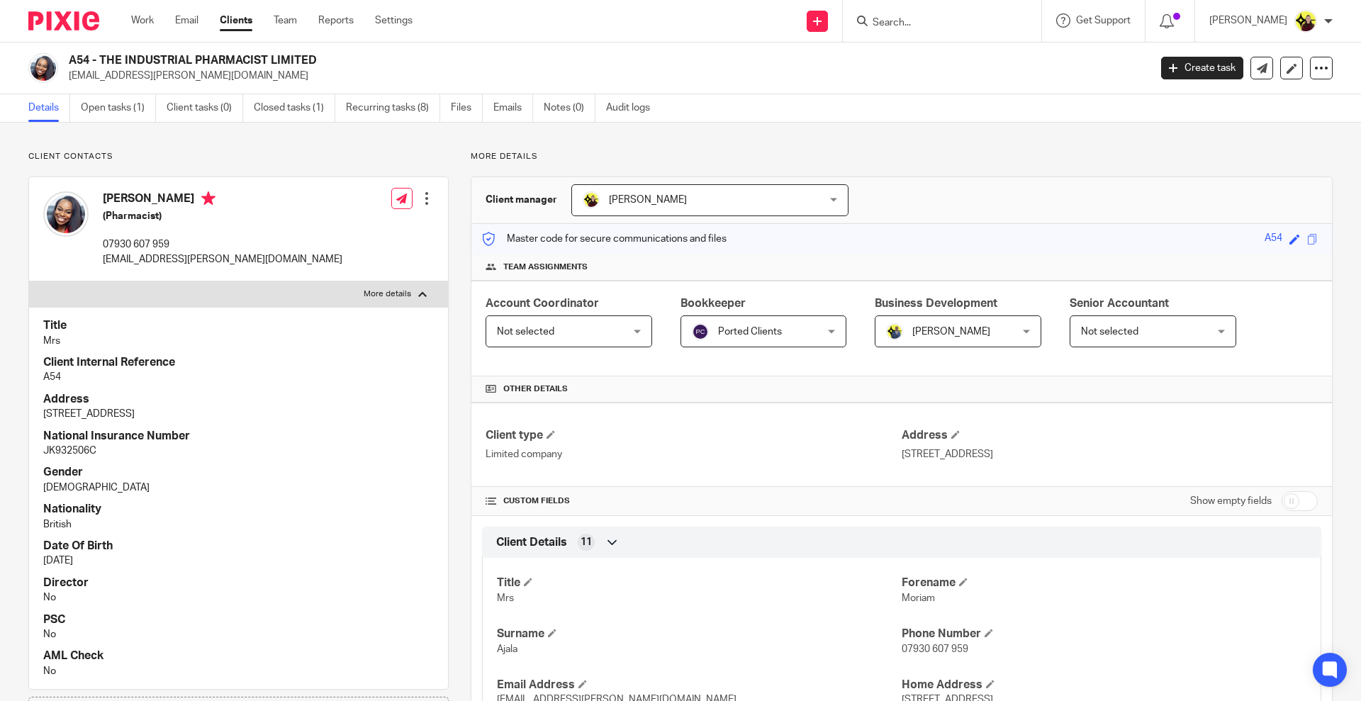
click at [133, 286] on label "More details" at bounding box center [238, 294] width 419 height 26
click at [29, 281] on input "More details" at bounding box center [28, 281] width 1 height 1
checkbox input "false"
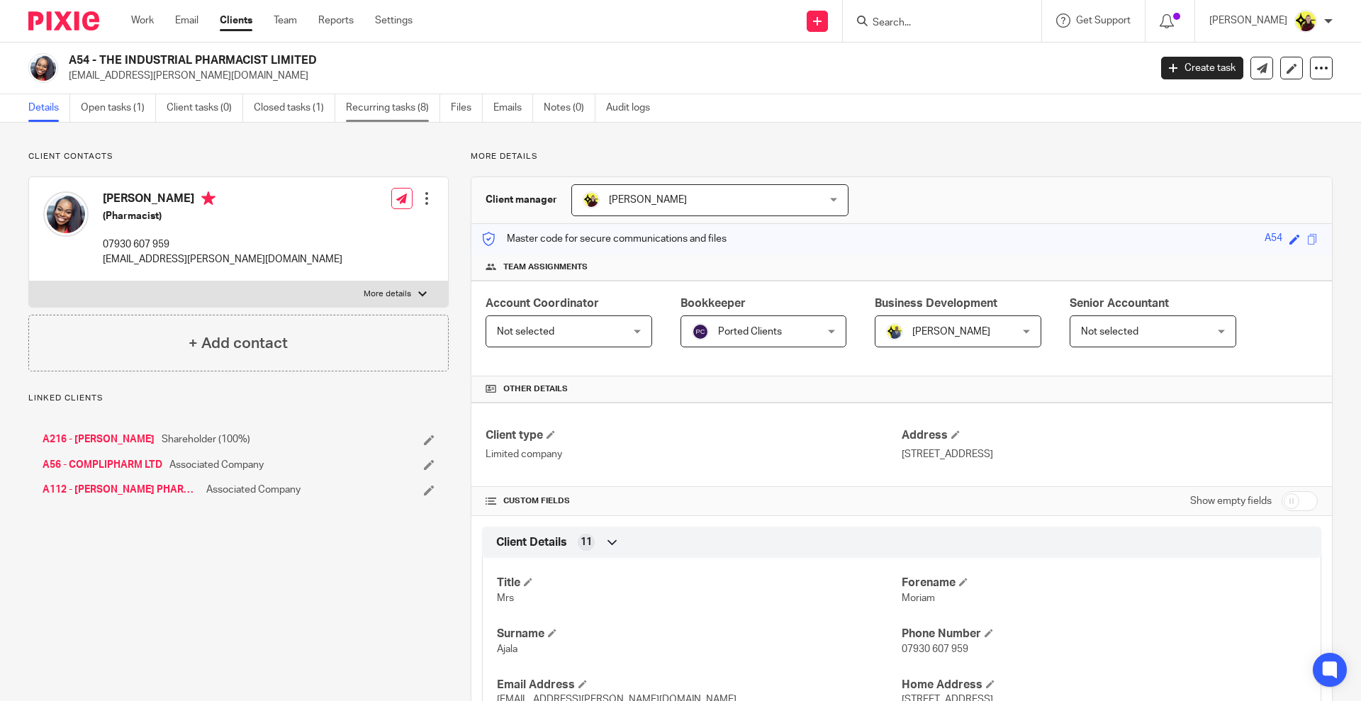
click at [406, 112] on link "Recurring tasks (8)" at bounding box center [393, 108] width 94 height 28
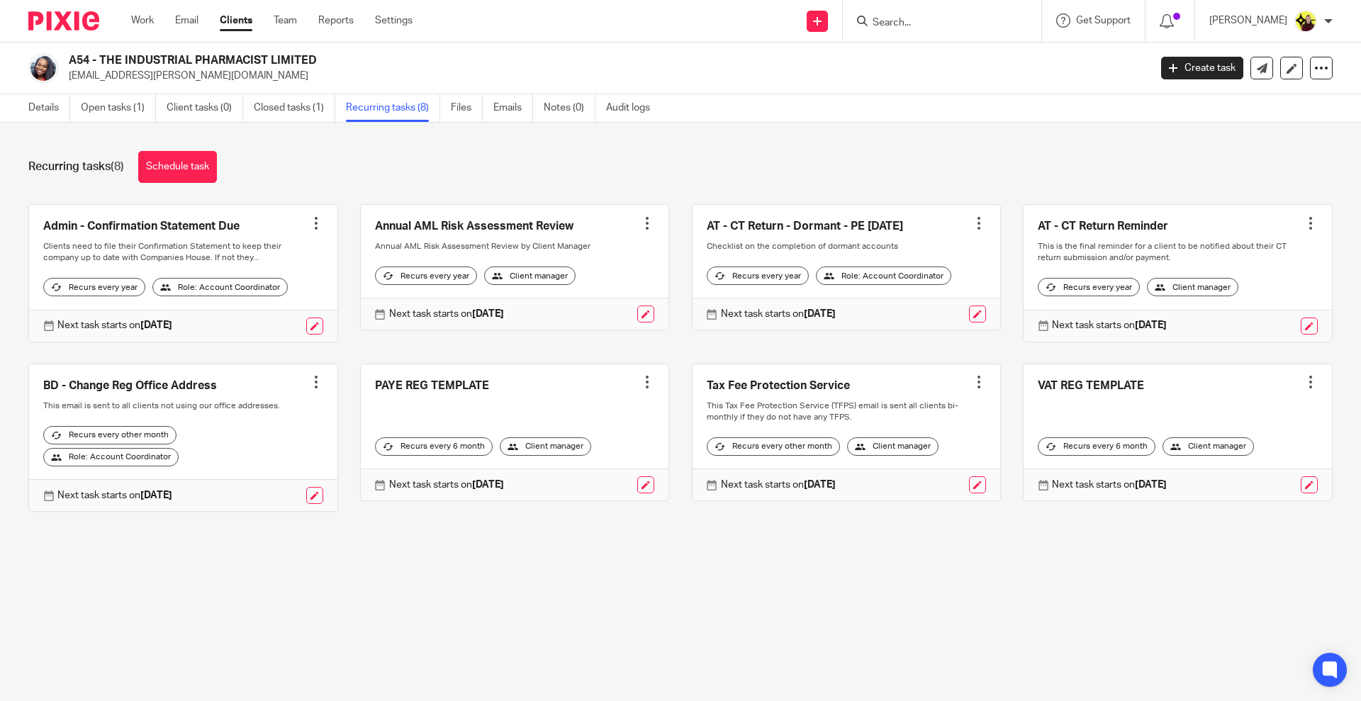
click at [919, 19] on input "Search" at bounding box center [935, 23] width 128 height 13
click at [309, 389] on div at bounding box center [316, 382] width 14 height 14
click at [262, 487] on span "Cancel schedule" at bounding box center [257, 484] width 74 height 10
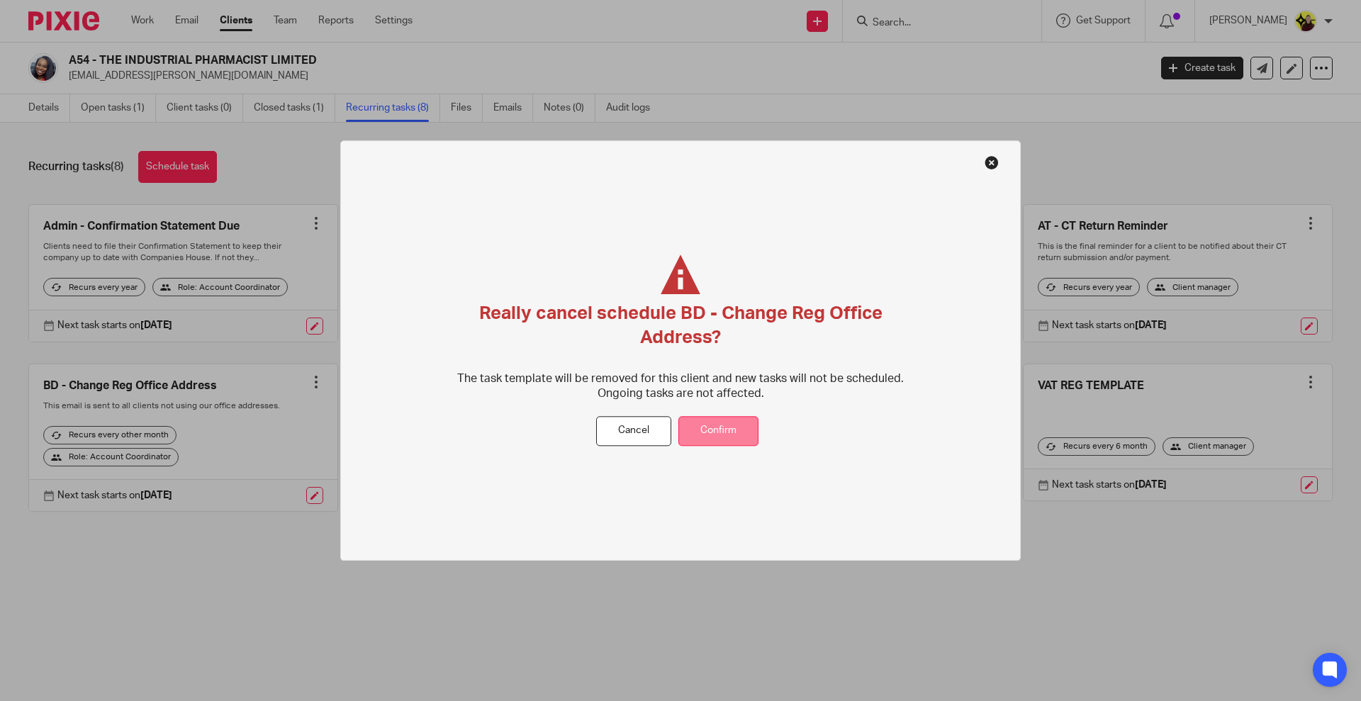
click at [705, 424] on button "Confirm" at bounding box center [719, 431] width 80 height 30
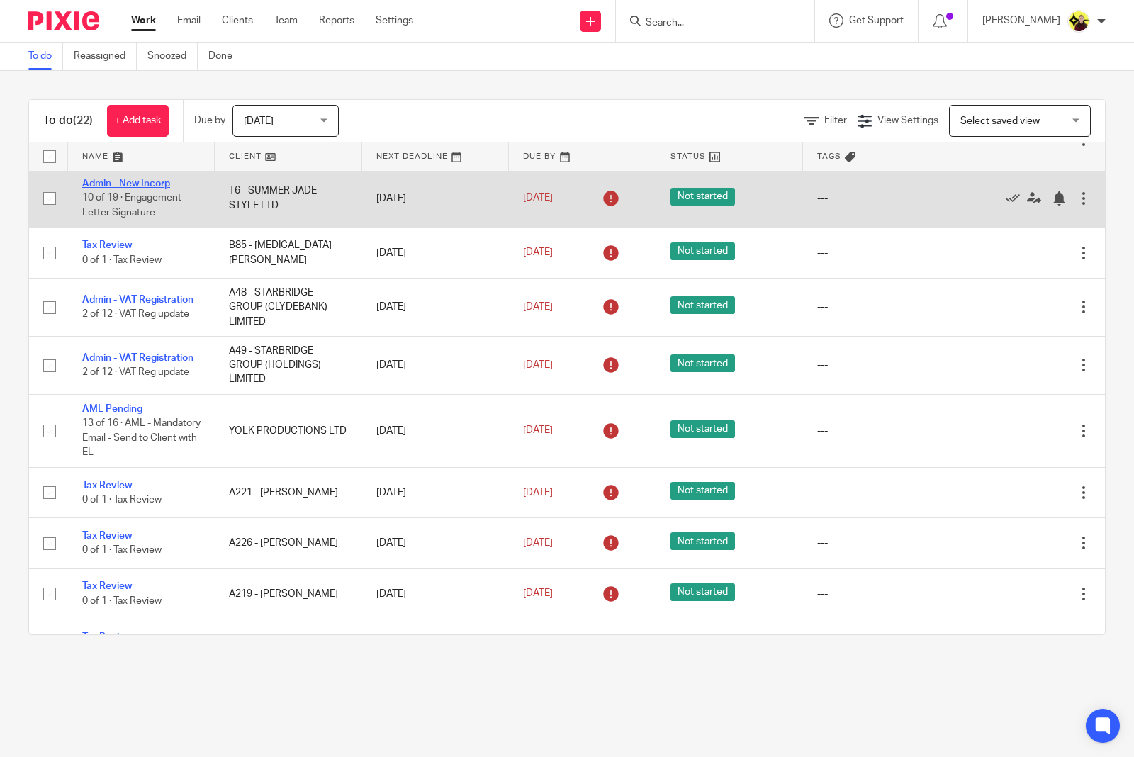
scroll to position [412, 0]
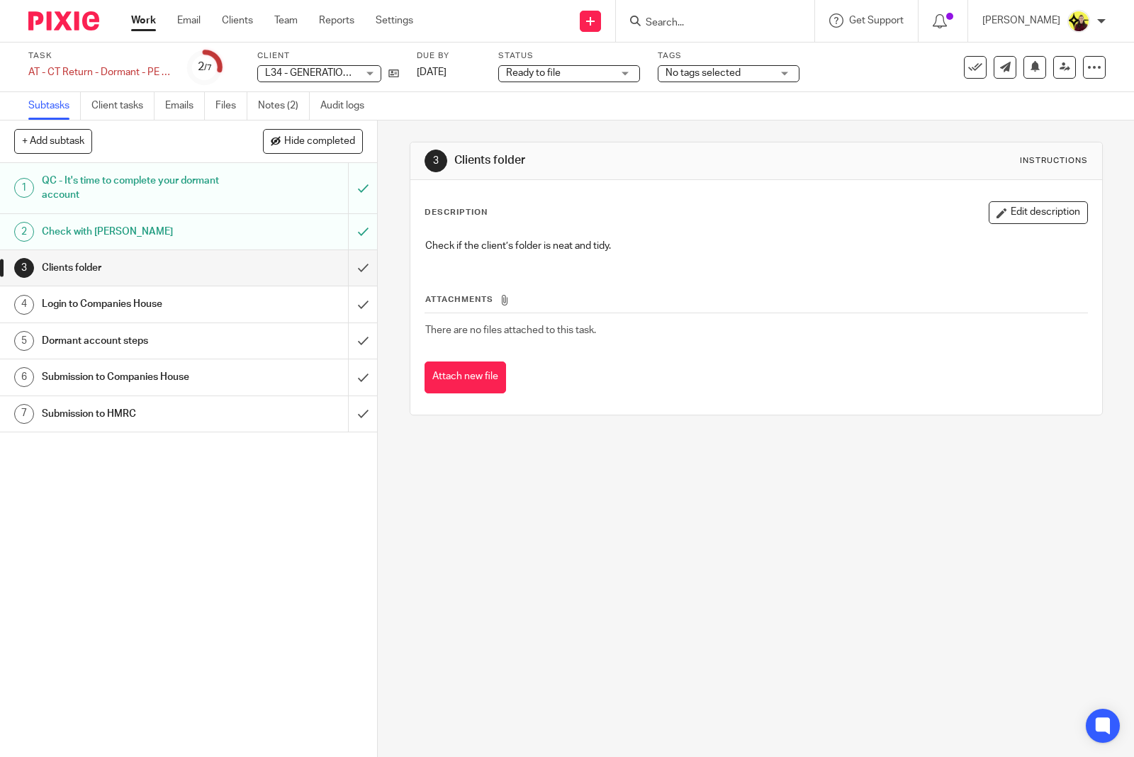
click at [615, 458] on div "3 Clients folder Instructions Description Edit description Check if the client’…" at bounding box center [756, 439] width 757 height 637
click at [385, 72] on link at bounding box center [390, 73] width 18 height 14
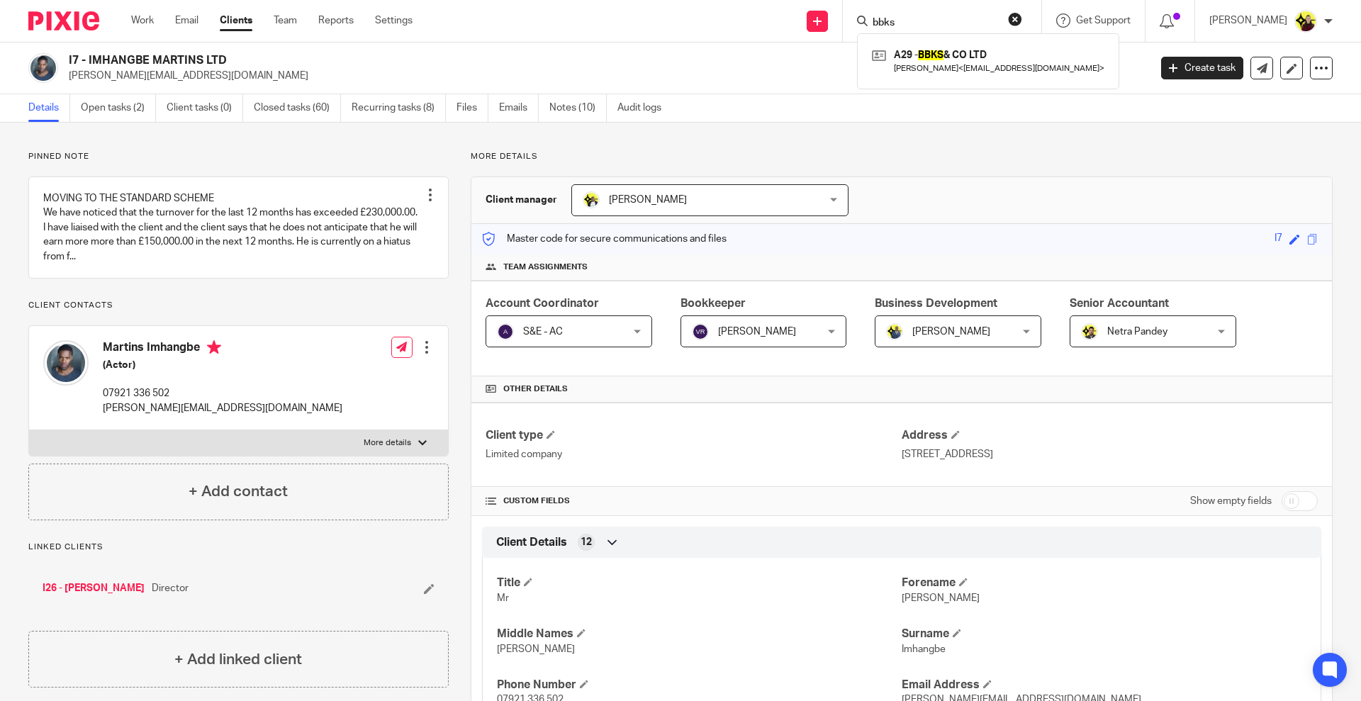
click at [924, 28] on input "bbks" at bounding box center [935, 23] width 128 height 13
type input "H28"
click at [941, 71] on link at bounding box center [989, 61] width 240 height 33
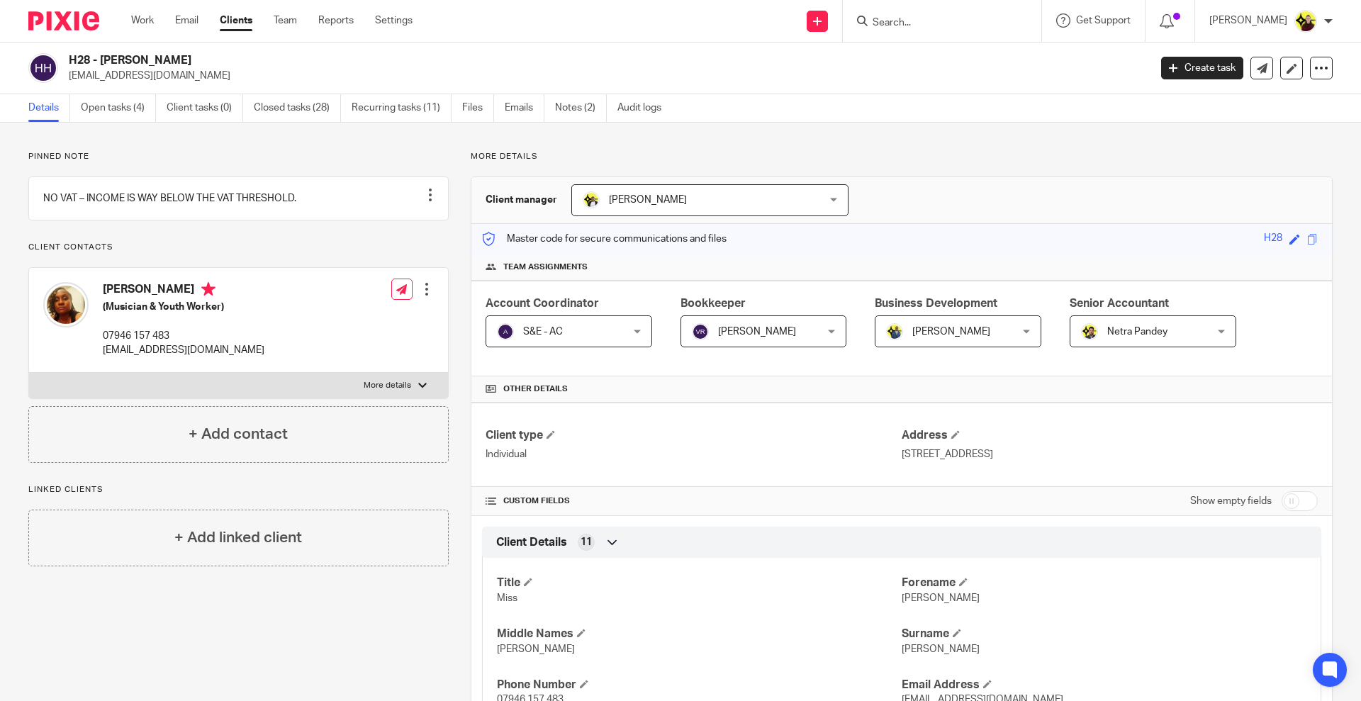
drag, startPoint x: 199, startPoint y: 57, endPoint x: 101, endPoint y: 54, distance: 97.2
click at [101, 54] on h2 "H28 - [PERSON_NAME]" at bounding box center [497, 60] width 857 height 15
copy h2 "[PERSON_NAME]"
click at [928, 28] on input "Search" at bounding box center [935, 23] width 128 height 13
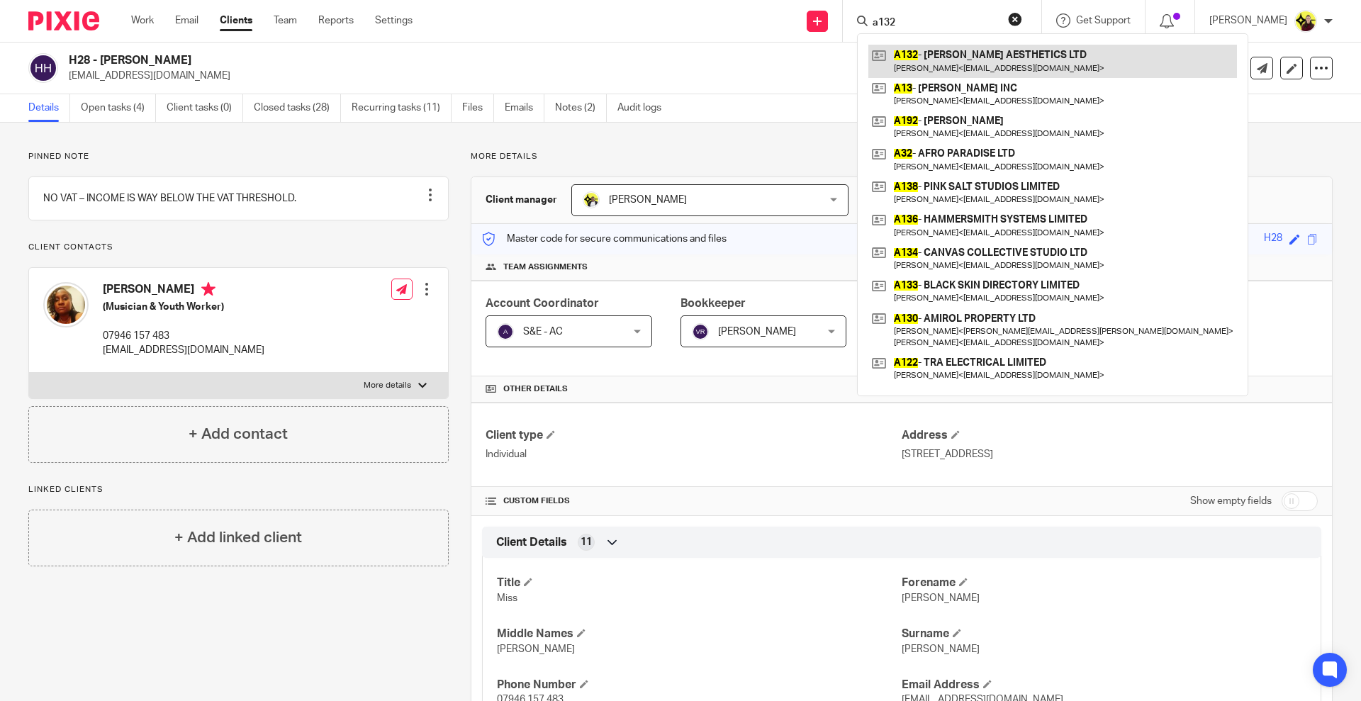
type input "a132"
click at [998, 45] on link at bounding box center [1053, 61] width 369 height 33
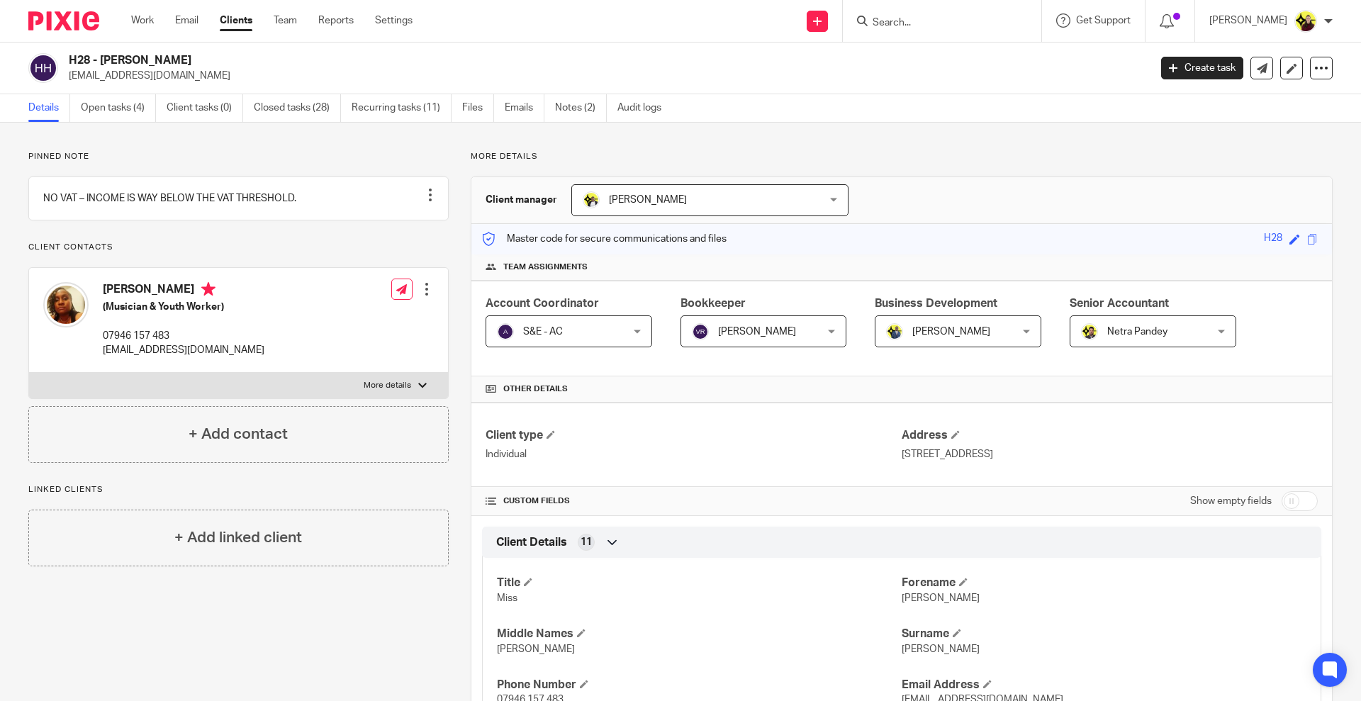
click at [124, 289] on div "[PERSON_NAME] (Musician & Youth Worker) 07946 157 483 [EMAIL_ADDRESS][DOMAIN_NA…" at bounding box center [153, 319] width 221 height 89
copy h4 "[PERSON_NAME]"
click at [142, 72] on p "[EMAIL_ADDRESS][DOMAIN_NAME]" at bounding box center [604, 76] width 1071 height 14
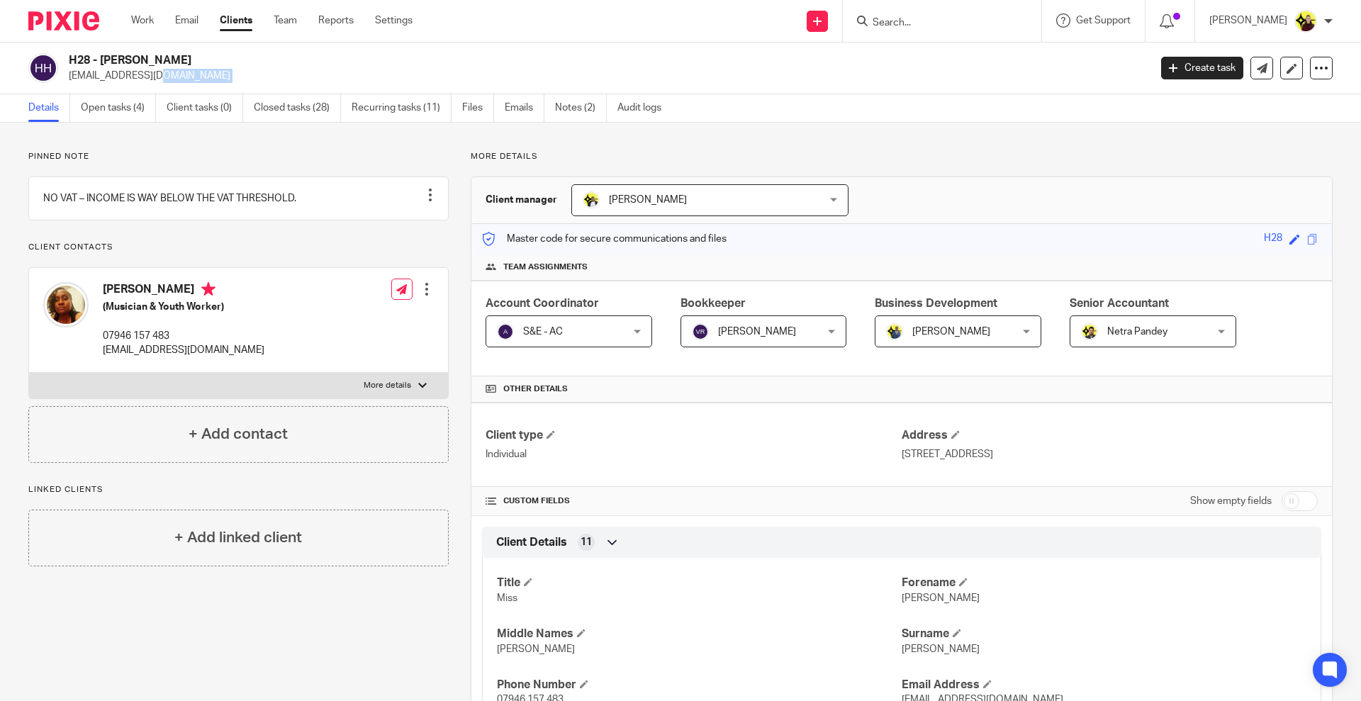
click at [142, 72] on p "eleshahughes@gmail.com" at bounding box center [604, 76] width 1071 height 14
copy main "eleshahughes@gmail.com Create task Update from Companies House Export data Merg…"
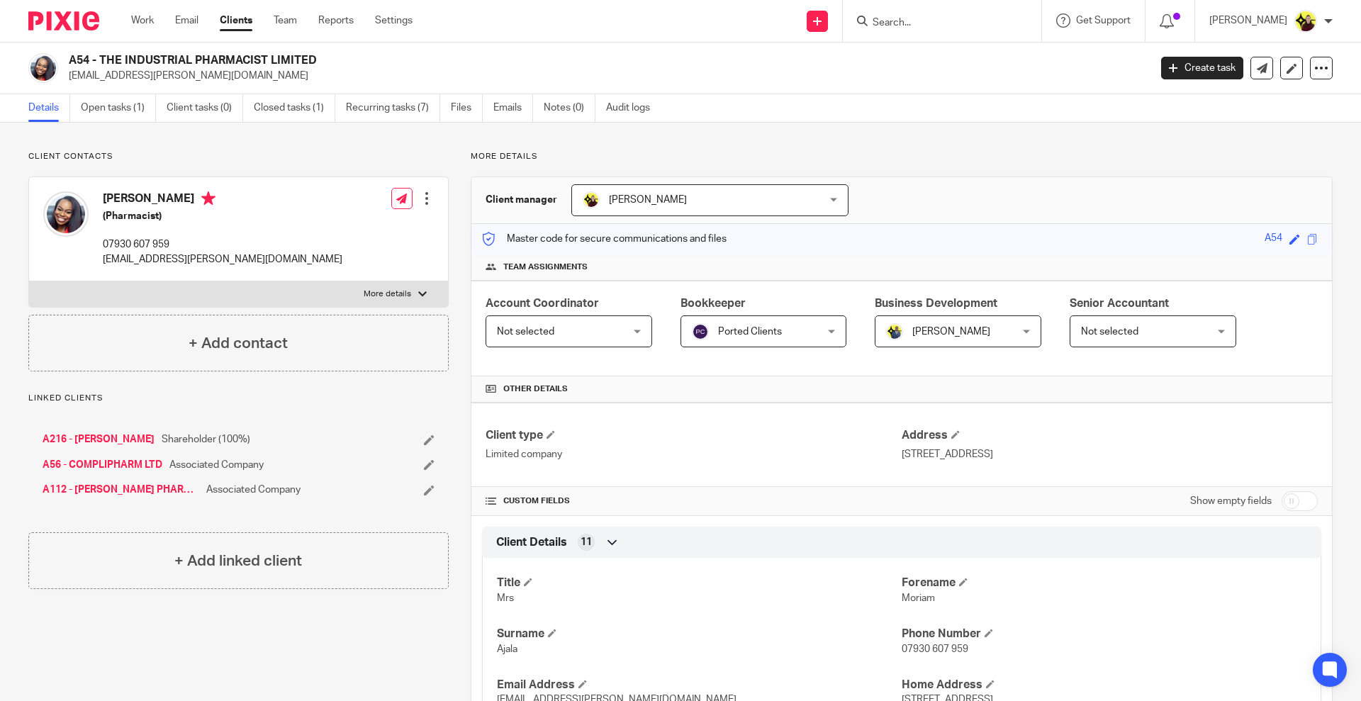
click at [924, 33] on div at bounding box center [942, 21] width 199 height 42
click at [920, 33] on div at bounding box center [942, 21] width 199 height 42
click at [911, 20] on input "Search" at bounding box center [935, 23] width 128 height 13
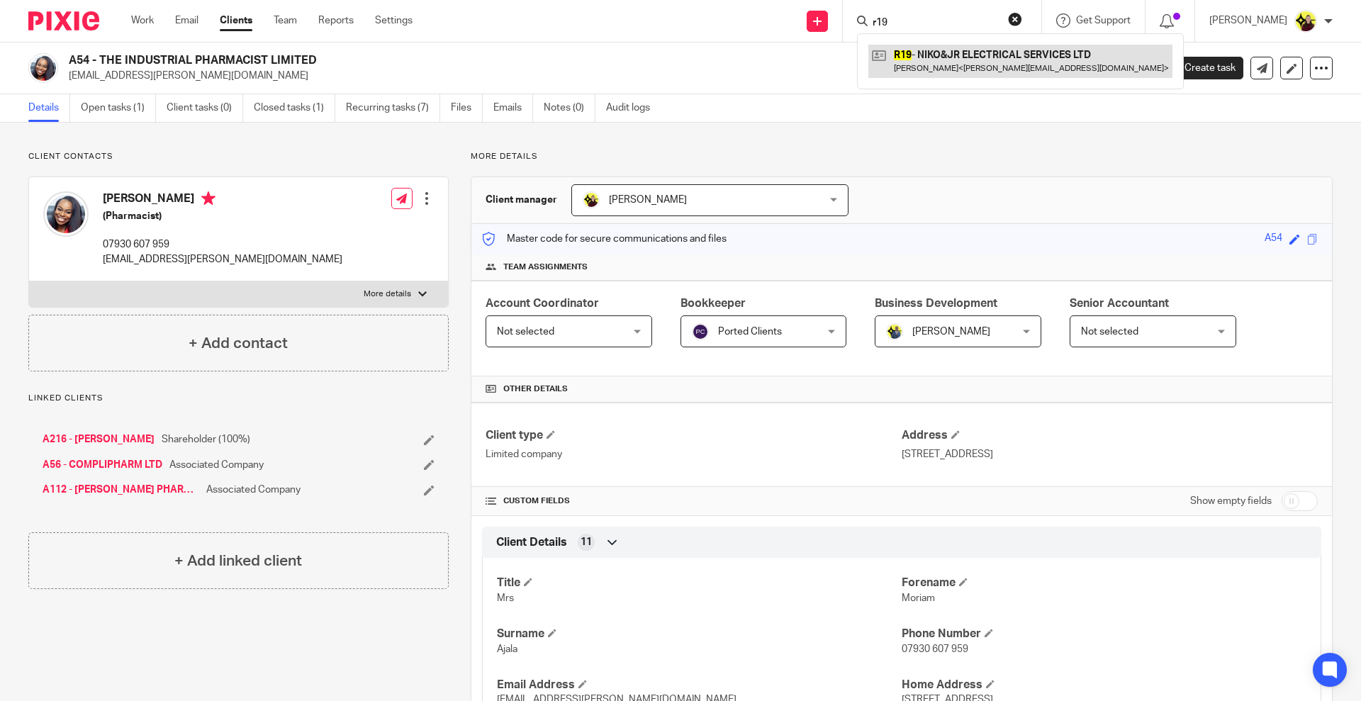
type input "r19"
click at [924, 65] on link at bounding box center [1021, 61] width 304 height 33
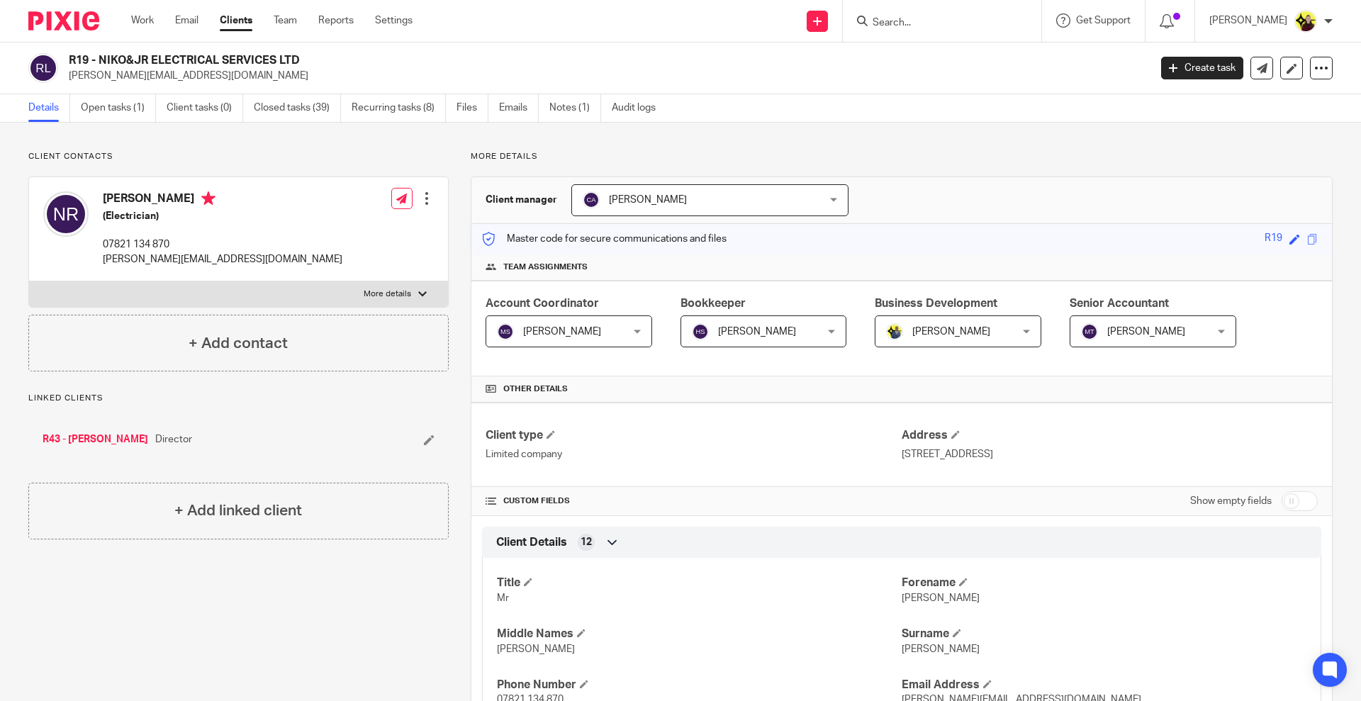
click at [935, 24] on input "Search" at bounding box center [935, 23] width 128 height 13
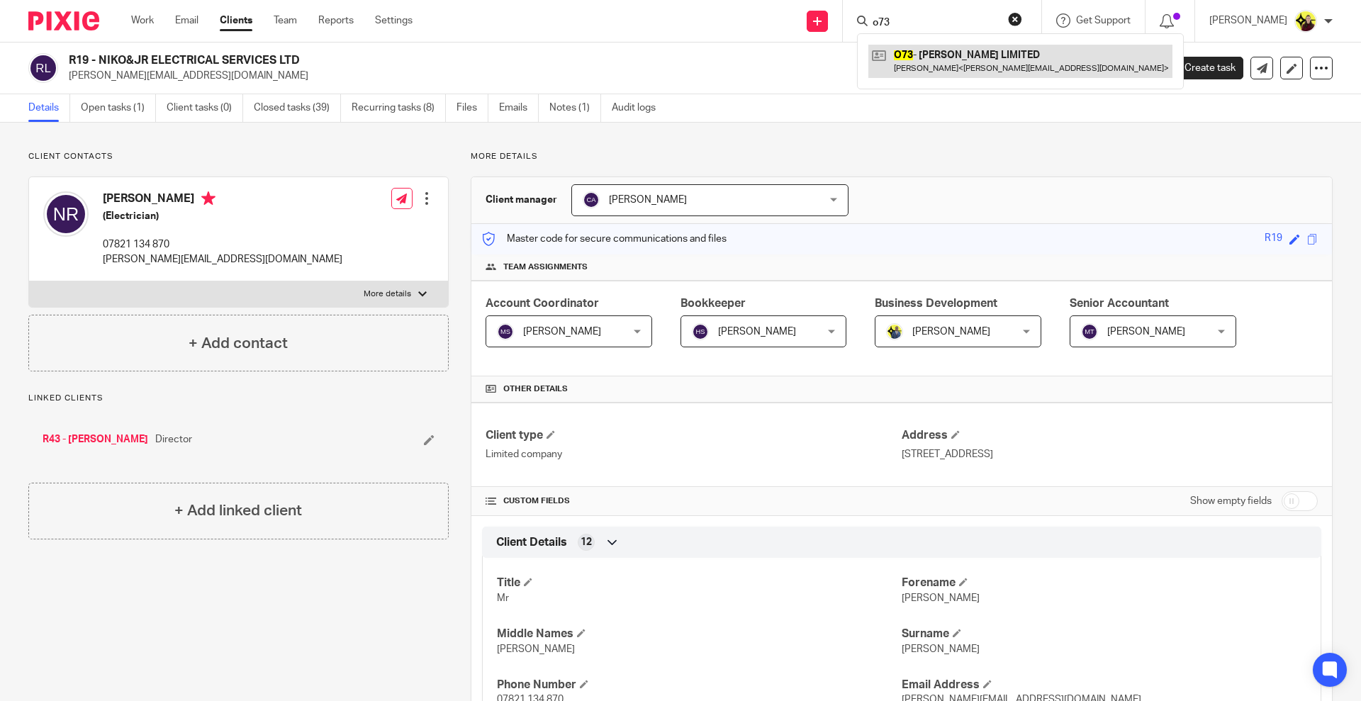
type input "o73"
click at [947, 65] on link at bounding box center [1021, 61] width 304 height 33
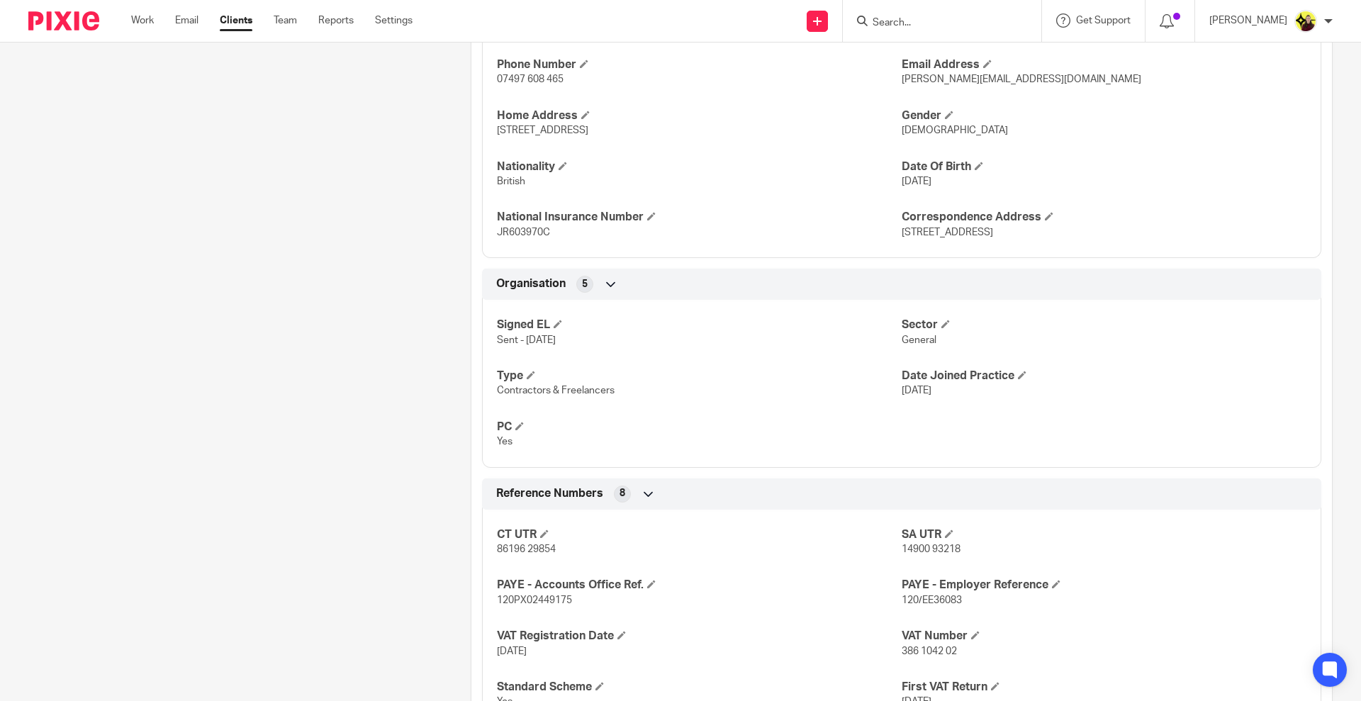
scroll to position [709, 0]
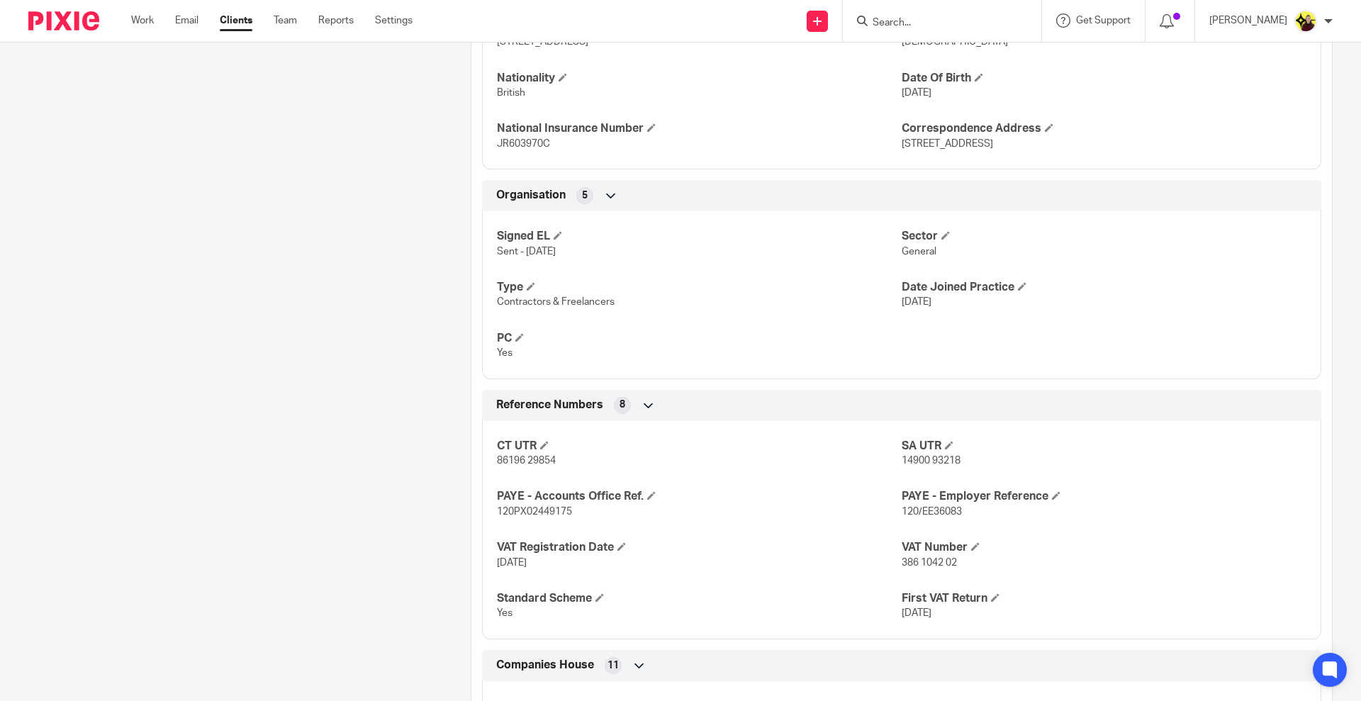
click at [941, 17] on input "Search" at bounding box center [935, 23] width 128 height 13
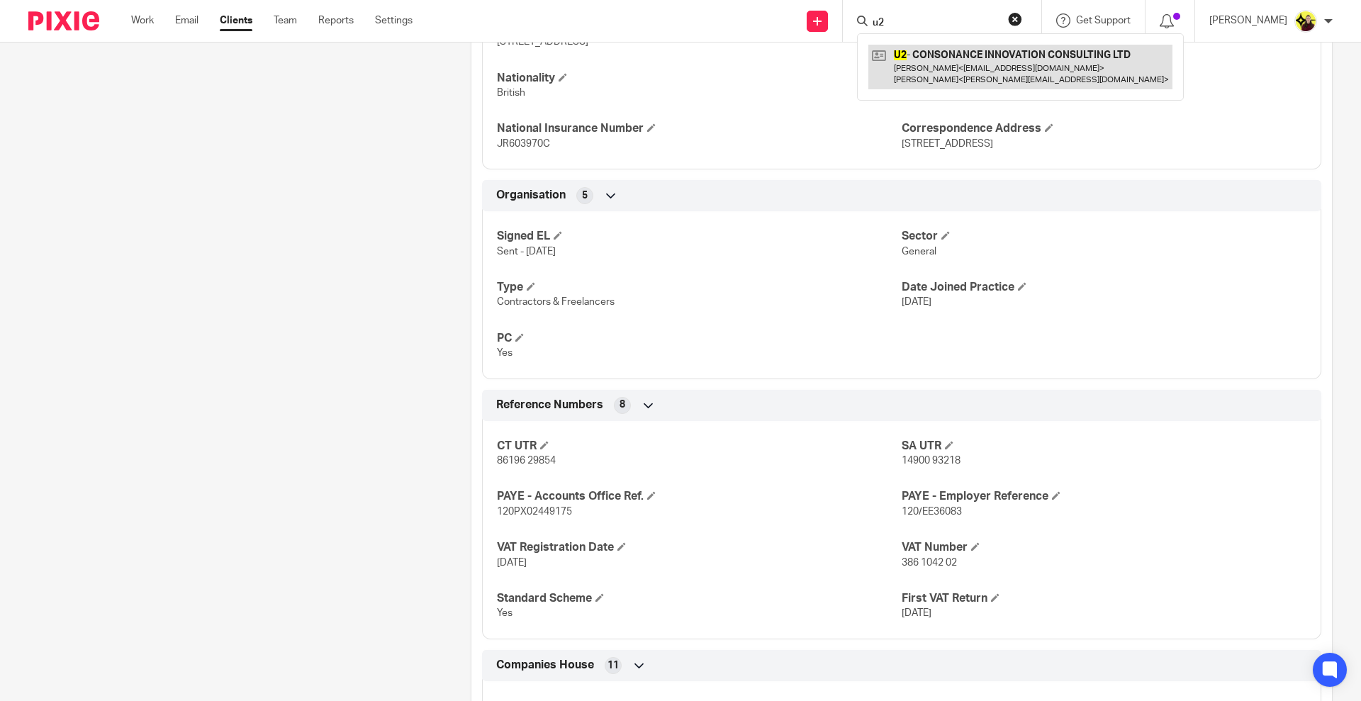
type input "u2"
click at [942, 77] on link at bounding box center [1021, 67] width 304 height 44
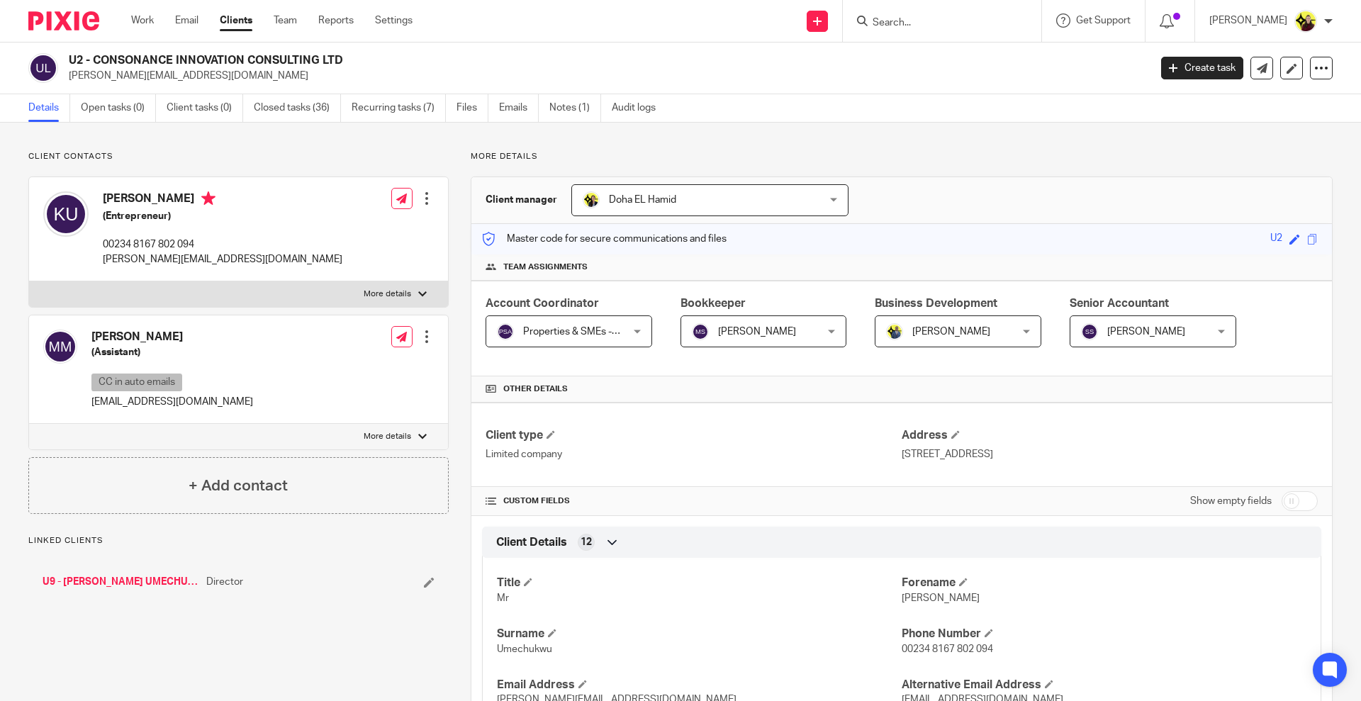
scroll to position [975, 0]
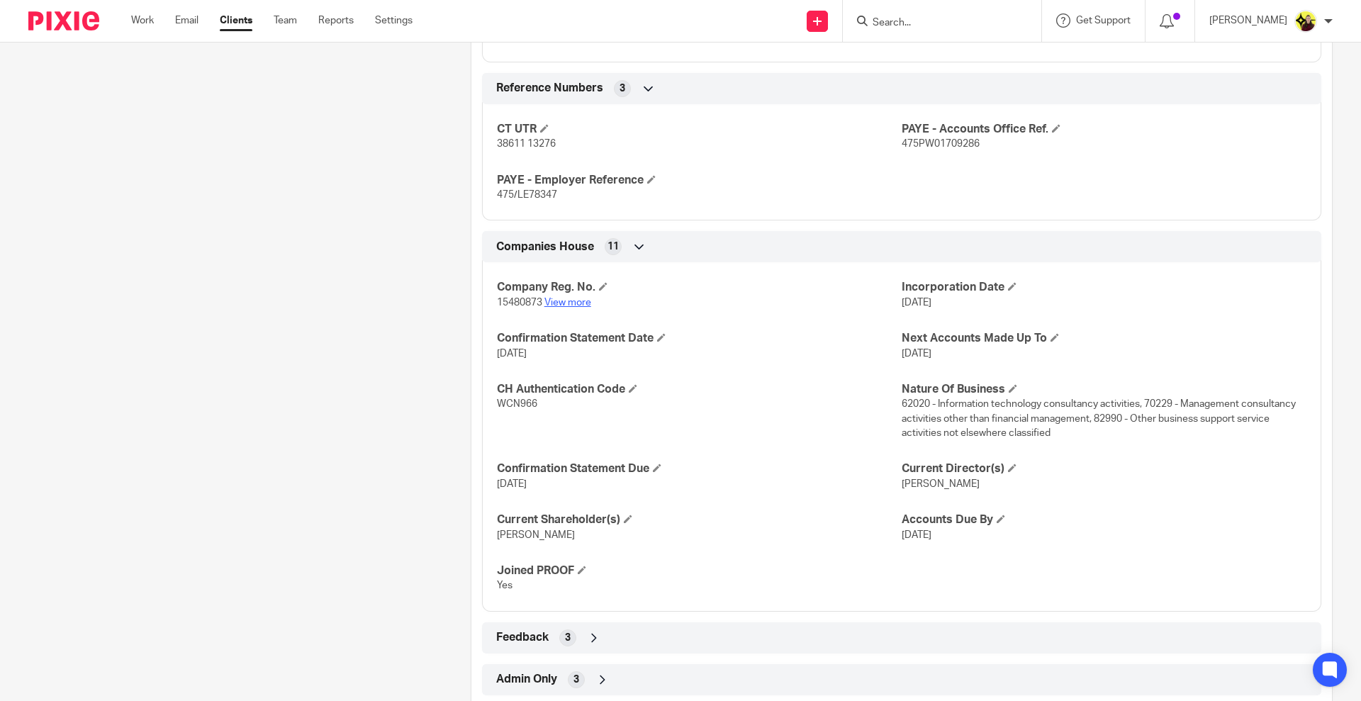
click at [567, 305] on link "View more" at bounding box center [568, 303] width 47 height 10
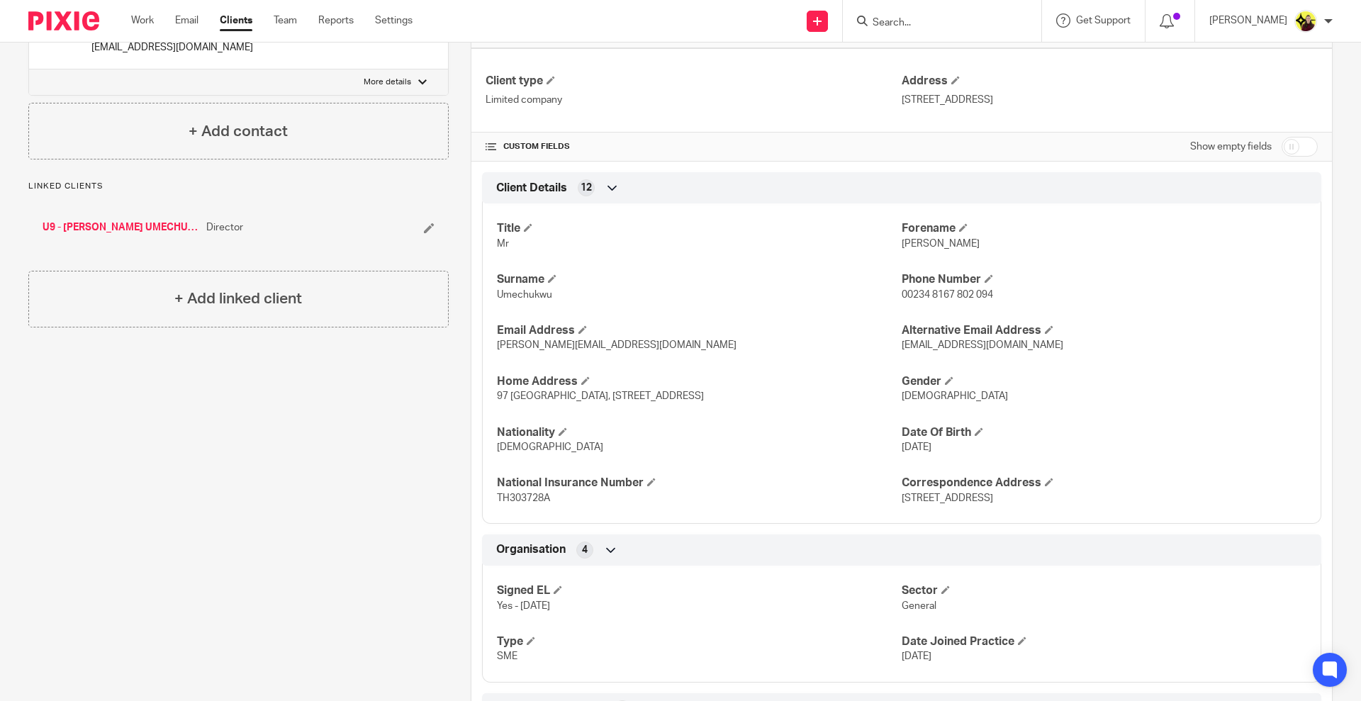
scroll to position [0, 0]
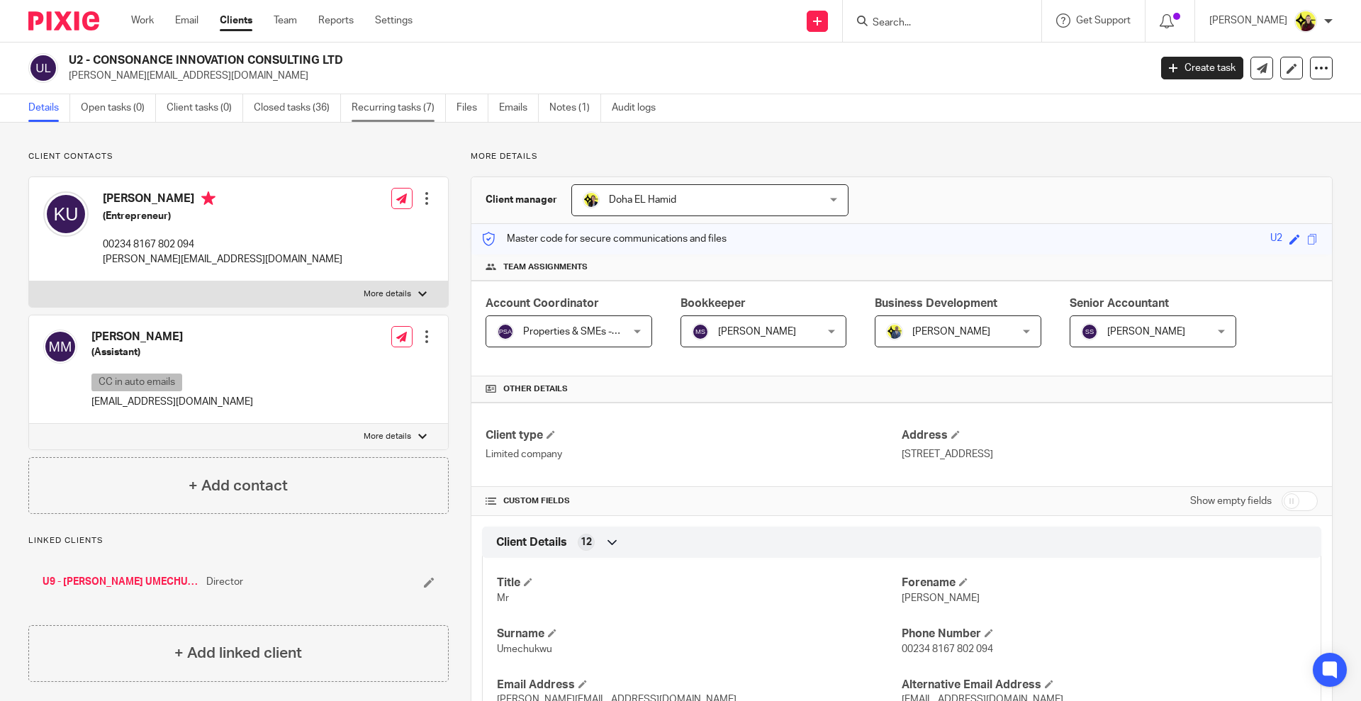
click at [394, 95] on link "Recurring tasks (7)" at bounding box center [399, 108] width 94 height 28
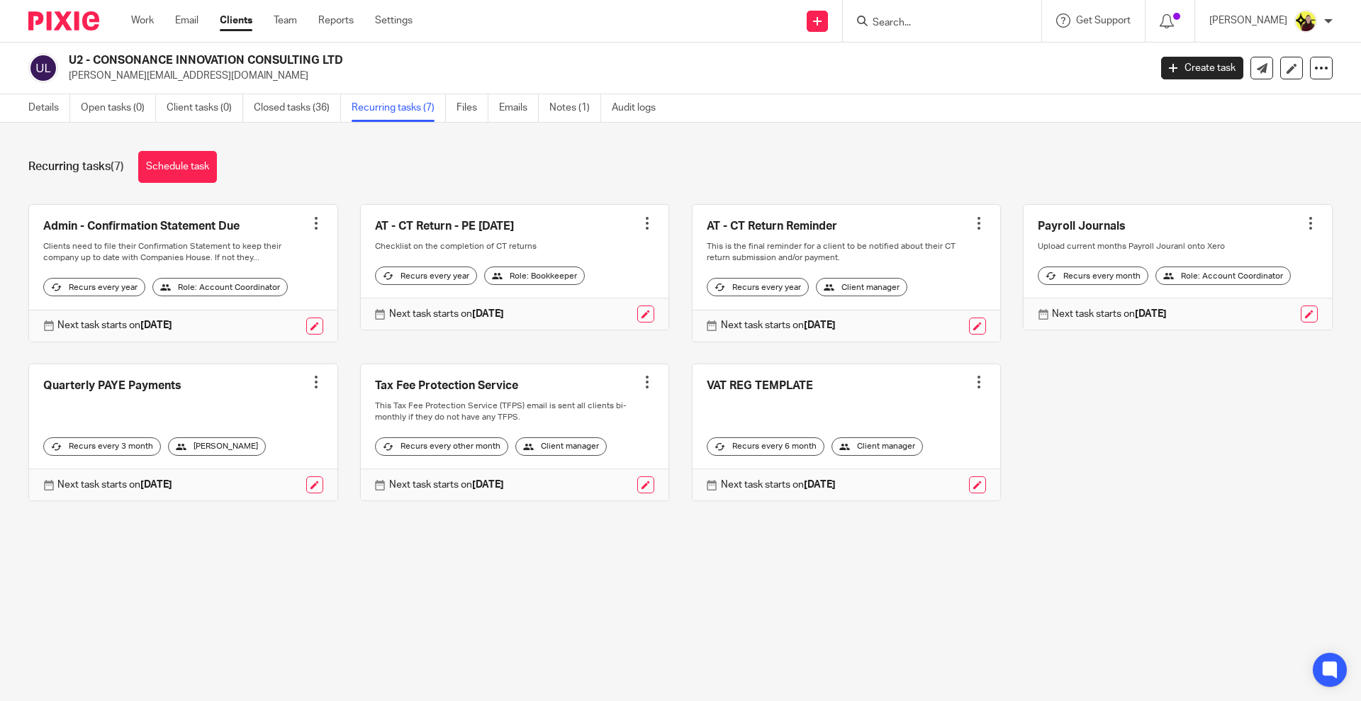
click at [913, 21] on input "Search" at bounding box center [935, 23] width 128 height 13
type input "a5"
click at [938, 68] on link at bounding box center [1012, 61] width 287 height 33
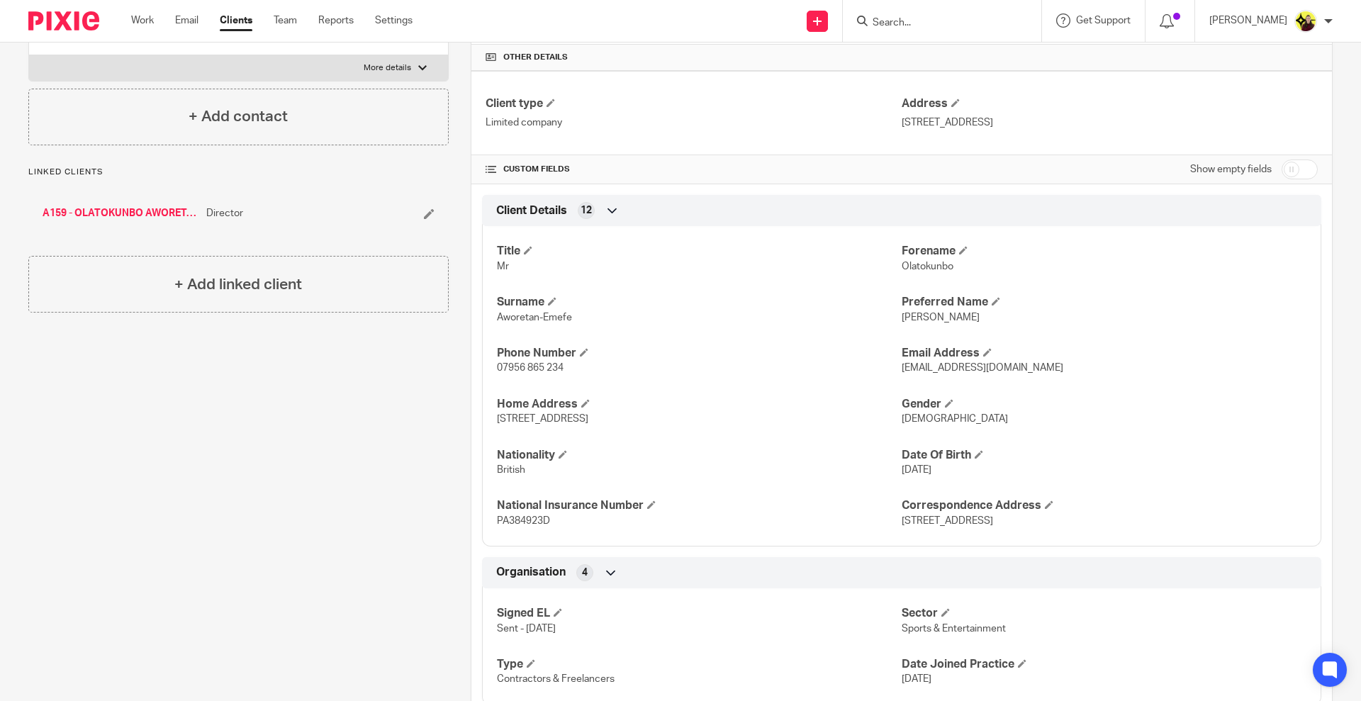
scroll to position [196, 0]
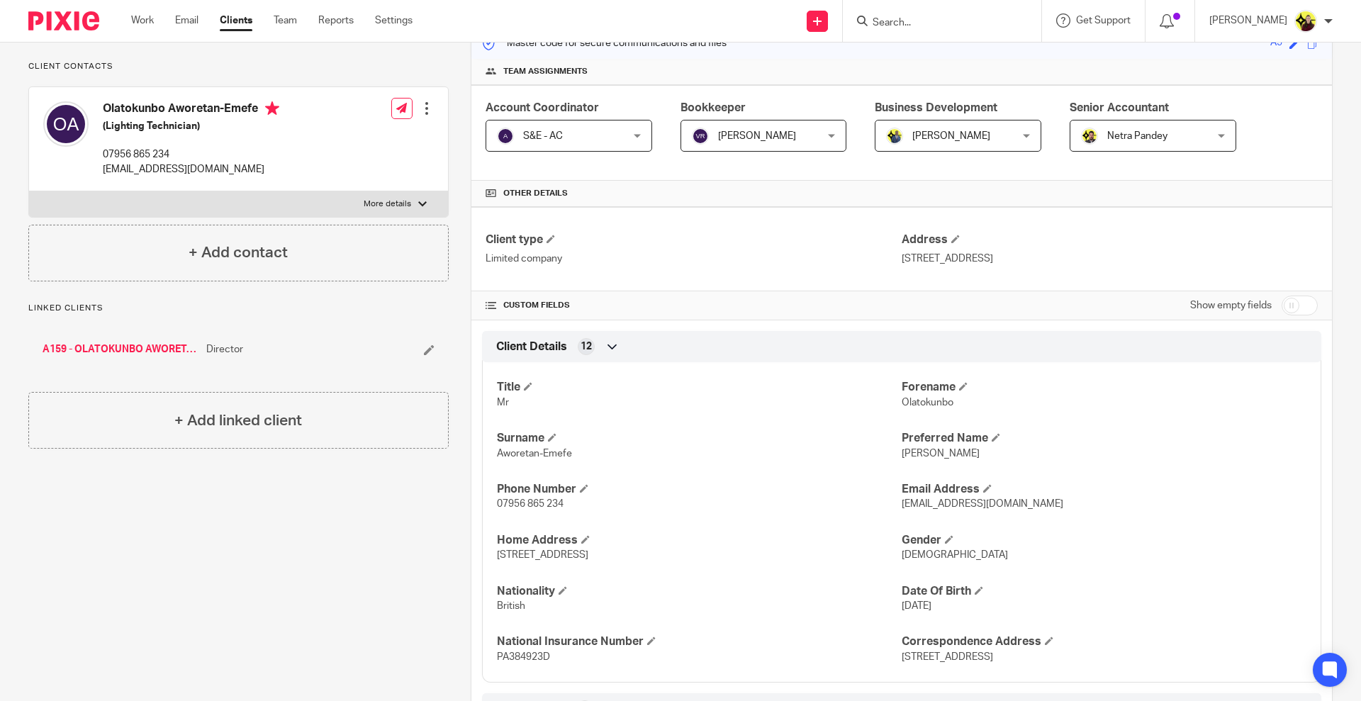
click at [149, 217] on label "More details" at bounding box center [238, 204] width 419 height 26
click at [29, 191] on input "More details" at bounding box center [28, 191] width 1 height 1
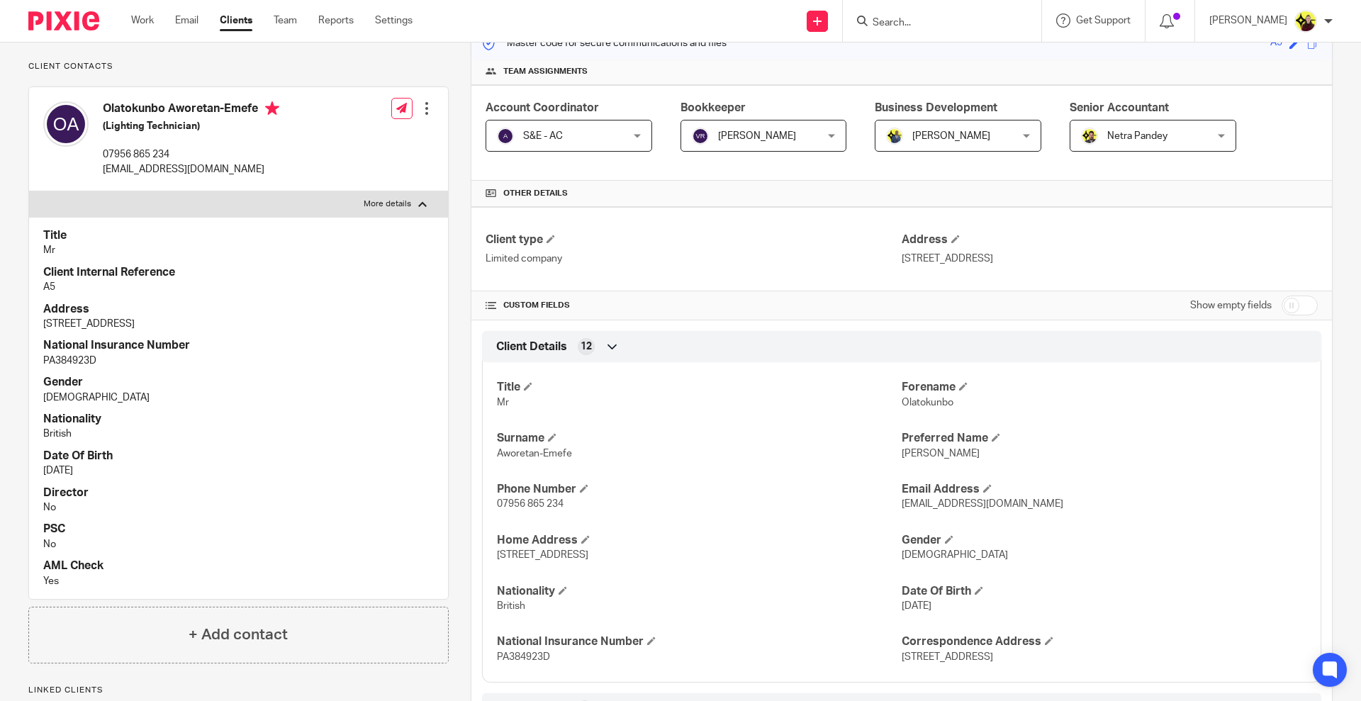
click at [149, 217] on label "More details" at bounding box center [238, 204] width 419 height 26
click at [29, 191] on input "More details" at bounding box center [28, 191] width 1 height 1
checkbox input "false"
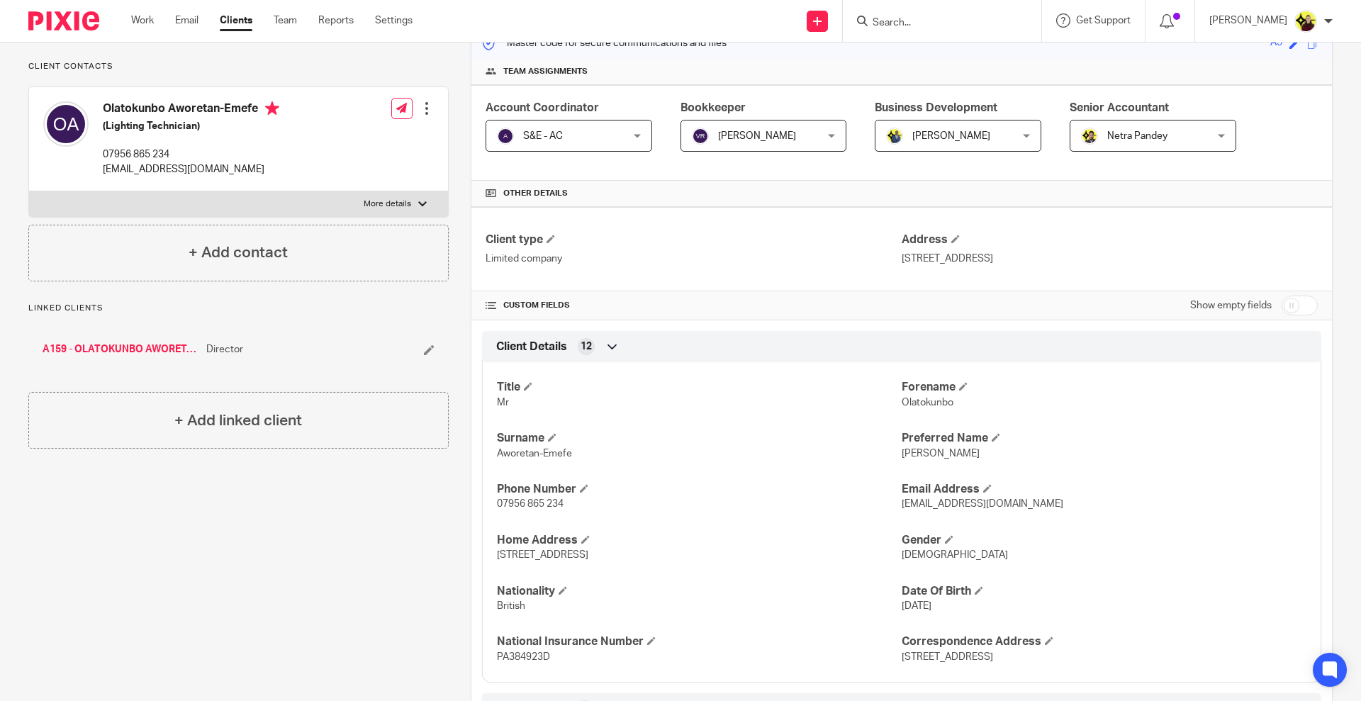
click at [913, 29] on input "Search" at bounding box center [935, 23] width 128 height 13
type input "c22"
click at [963, 37] on div "C22 - INCISE COSMETICS LTD Shavante Clarke < incisecosmetics@outlook.com >" at bounding box center [988, 60] width 262 height 55
click at [1022, 55] on link at bounding box center [989, 61] width 240 height 33
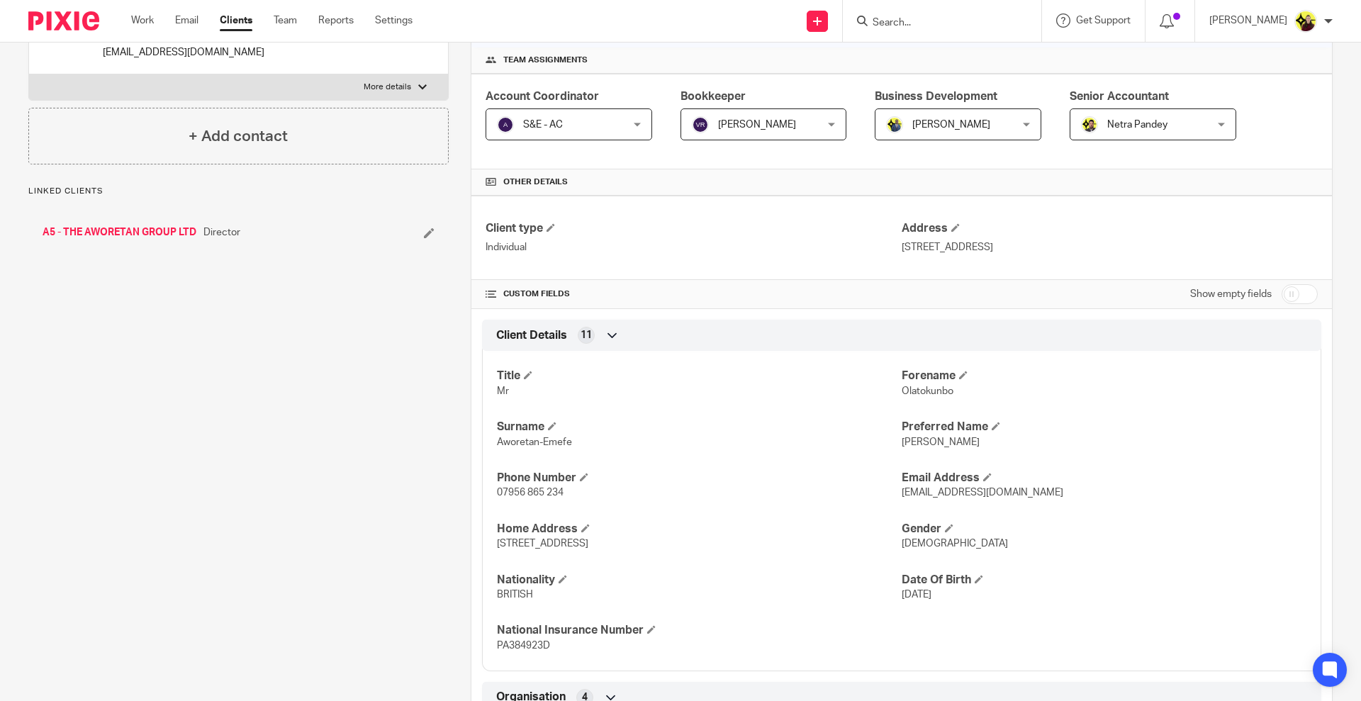
scroll to position [177, 0]
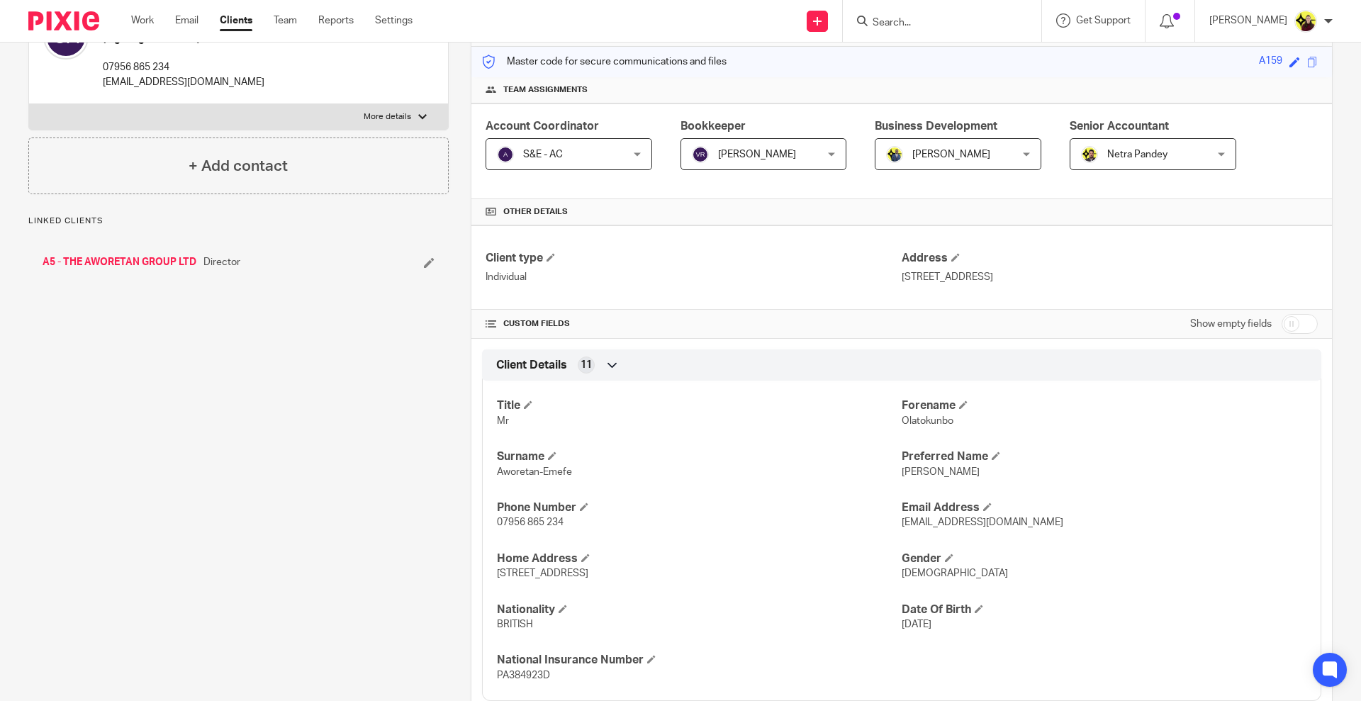
click at [228, 114] on label "More details" at bounding box center [238, 117] width 419 height 26
click at [29, 104] on input "More details" at bounding box center [28, 104] width 1 height 1
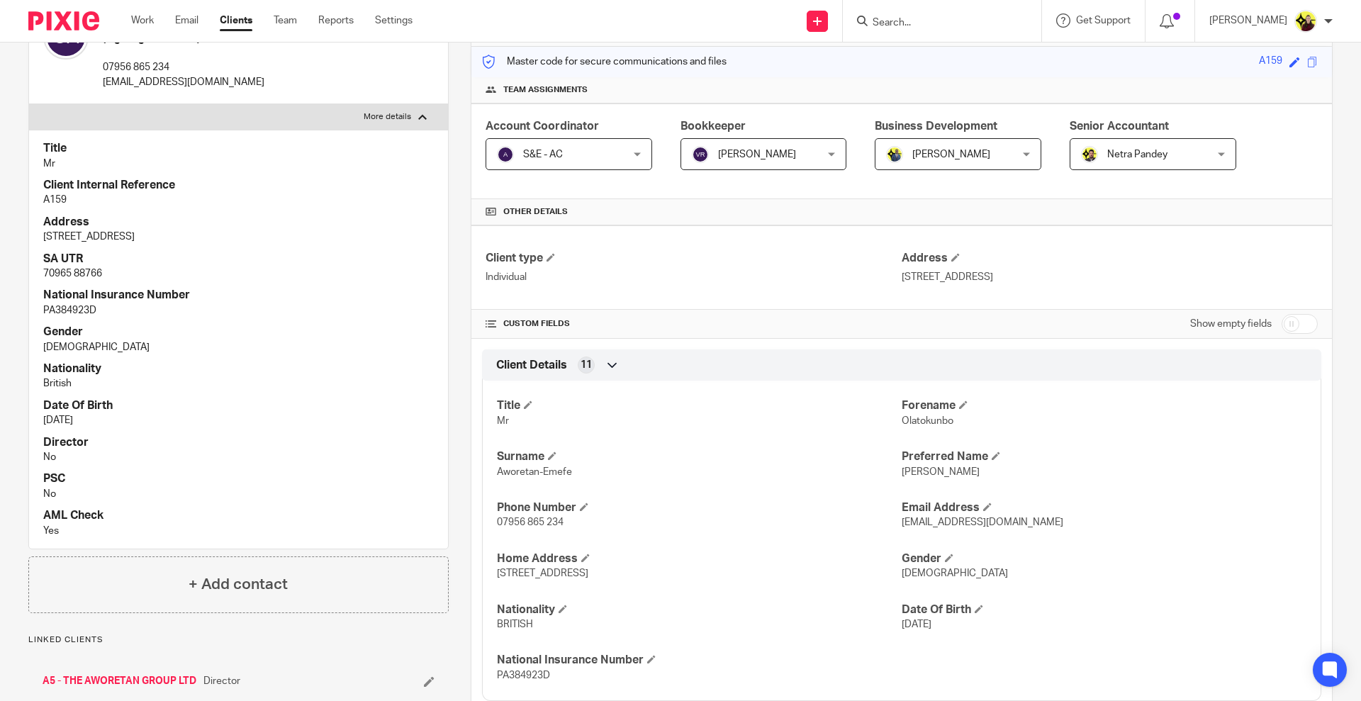
click at [228, 114] on label "More details" at bounding box center [238, 117] width 419 height 26
click at [29, 104] on input "More details" at bounding box center [28, 104] width 1 height 1
checkbox input "false"
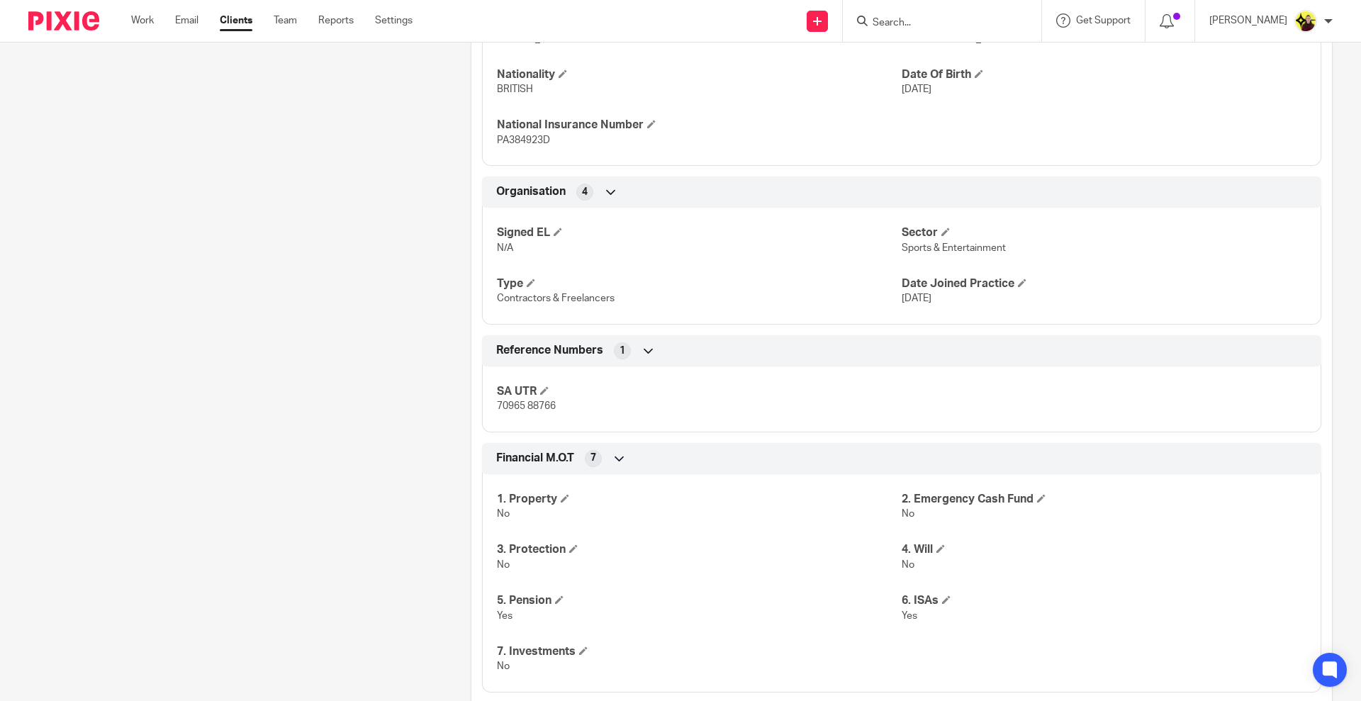
scroll to position [786, 0]
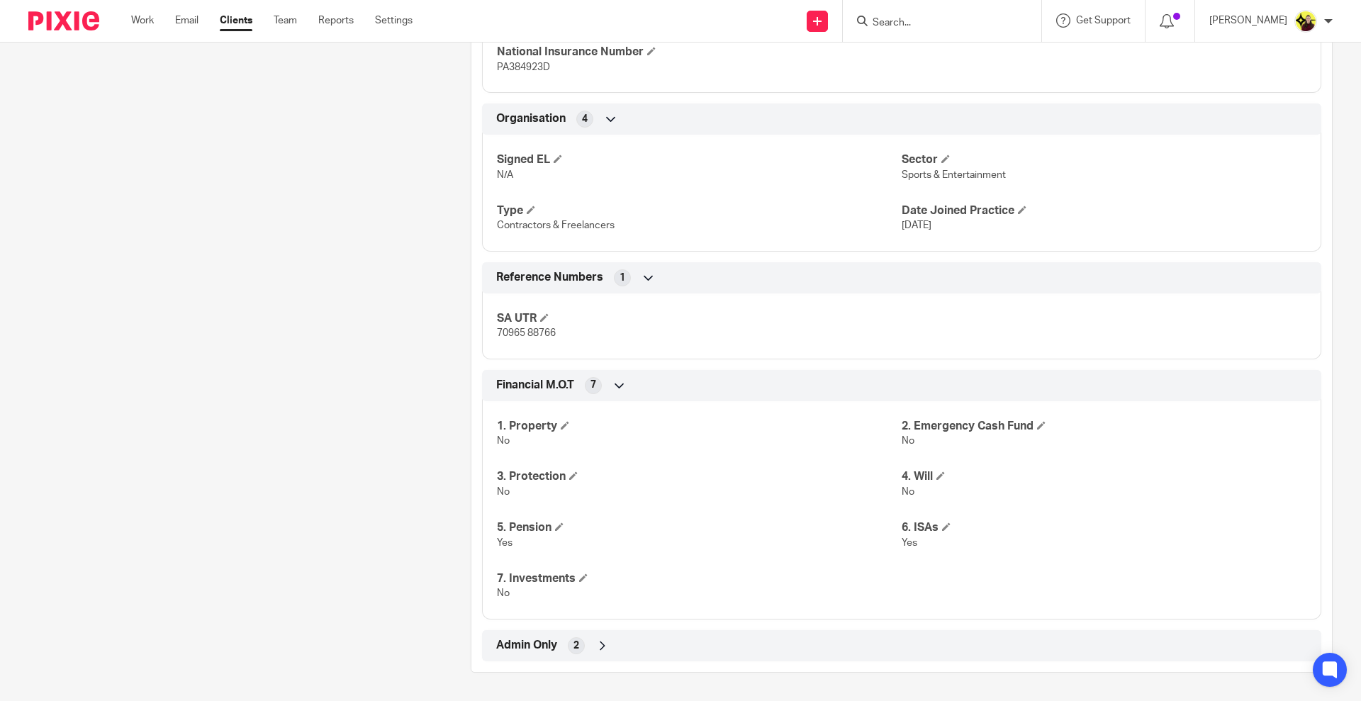
click at [540, 335] on span "70965 88766" at bounding box center [526, 333] width 59 height 10
copy div "70965 88766 Companies House 11"
click at [909, 26] on input "Search" at bounding box center [935, 23] width 128 height 13
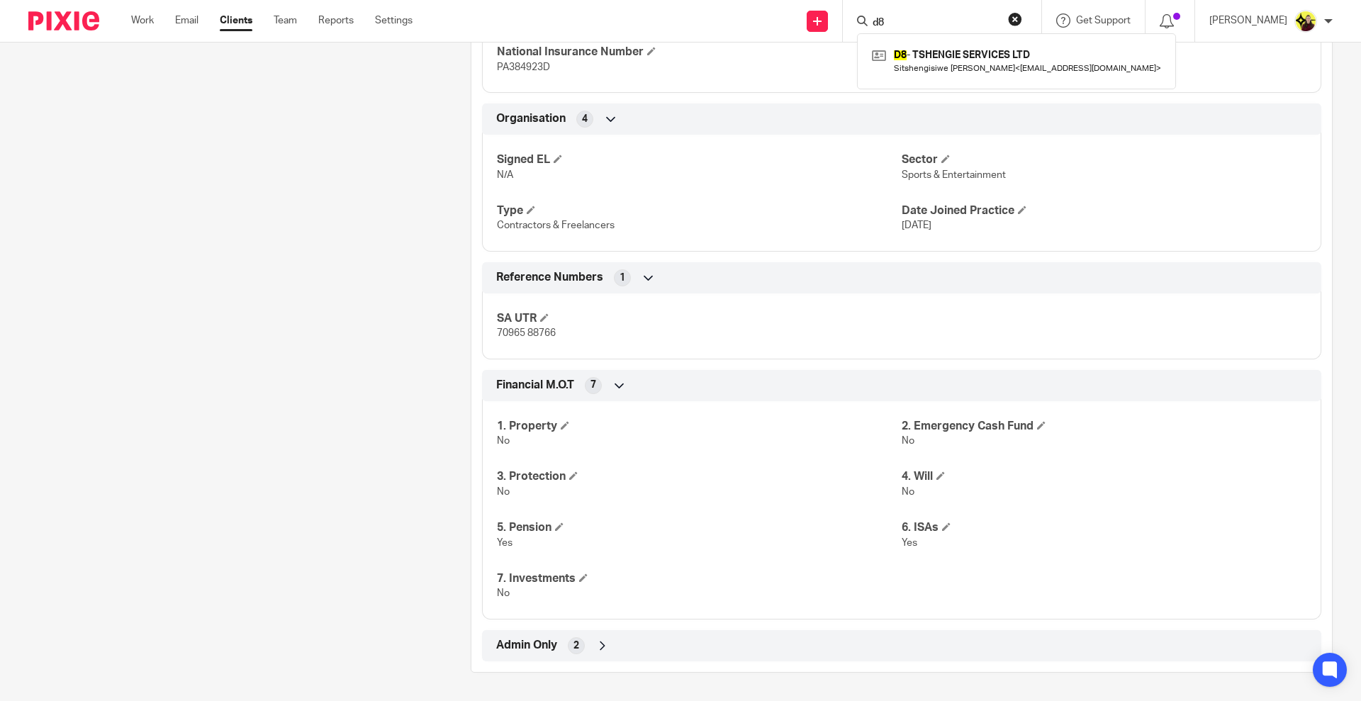
type input "d8"
click at [929, 84] on div "D8 - TSHENGIE SERVICES LTD Sitshengisiwe Dube < tshengie19@yahoo.co.uk >" at bounding box center [1016, 60] width 319 height 55
click at [932, 72] on link at bounding box center [1017, 61] width 296 height 33
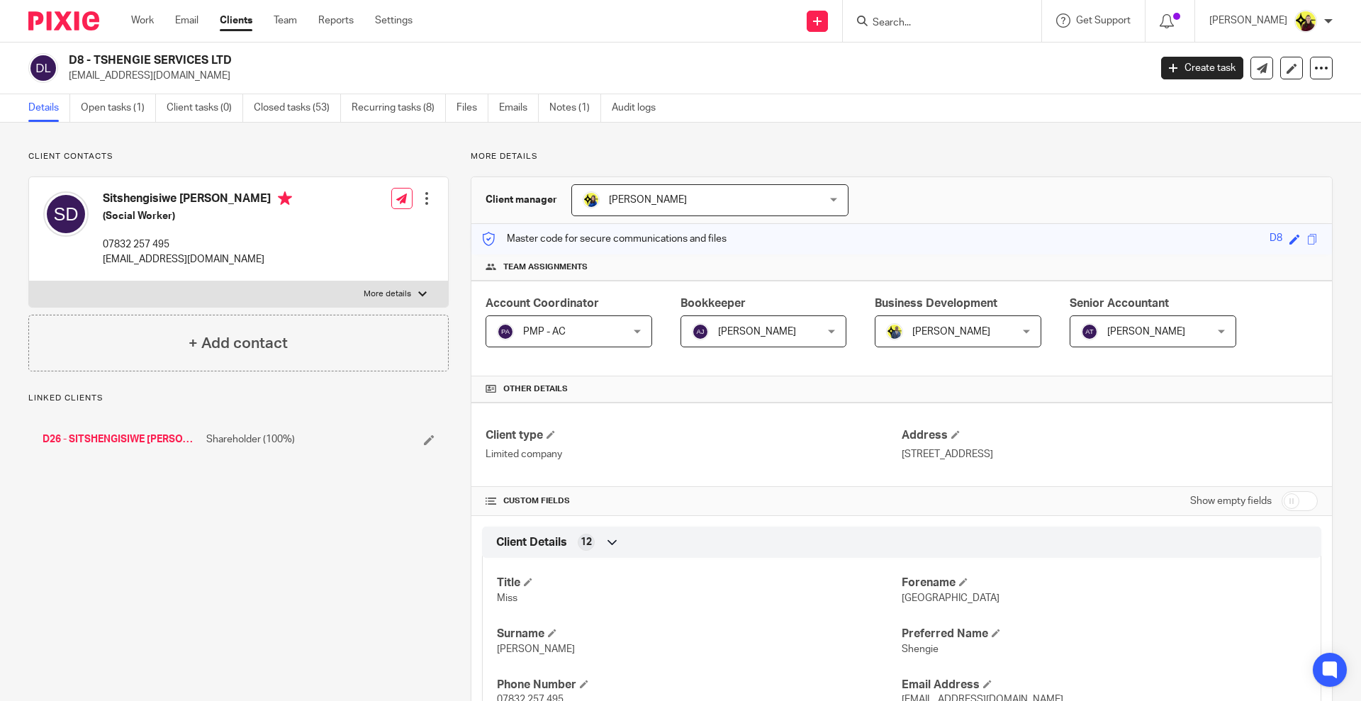
click at [109, 440] on link "D26 - SITSHENGISIWE [PERSON_NAME]" at bounding box center [121, 440] width 157 height 14
click at [938, 18] on input "Search" at bounding box center [935, 23] width 128 height 13
click at [918, 25] on input "r39" at bounding box center [935, 23] width 128 height 13
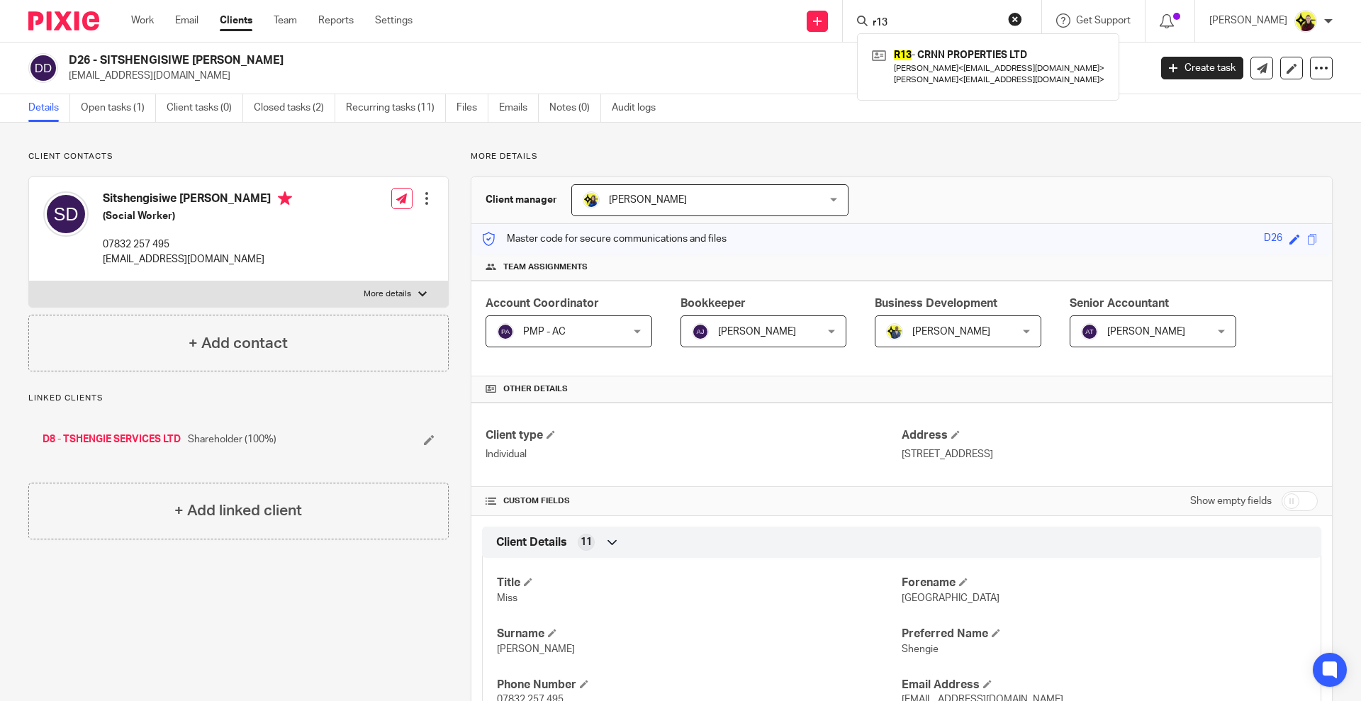
click at [916, 22] on input "r13" at bounding box center [935, 23] width 128 height 13
click at [907, 19] on input "e9" at bounding box center [935, 23] width 128 height 13
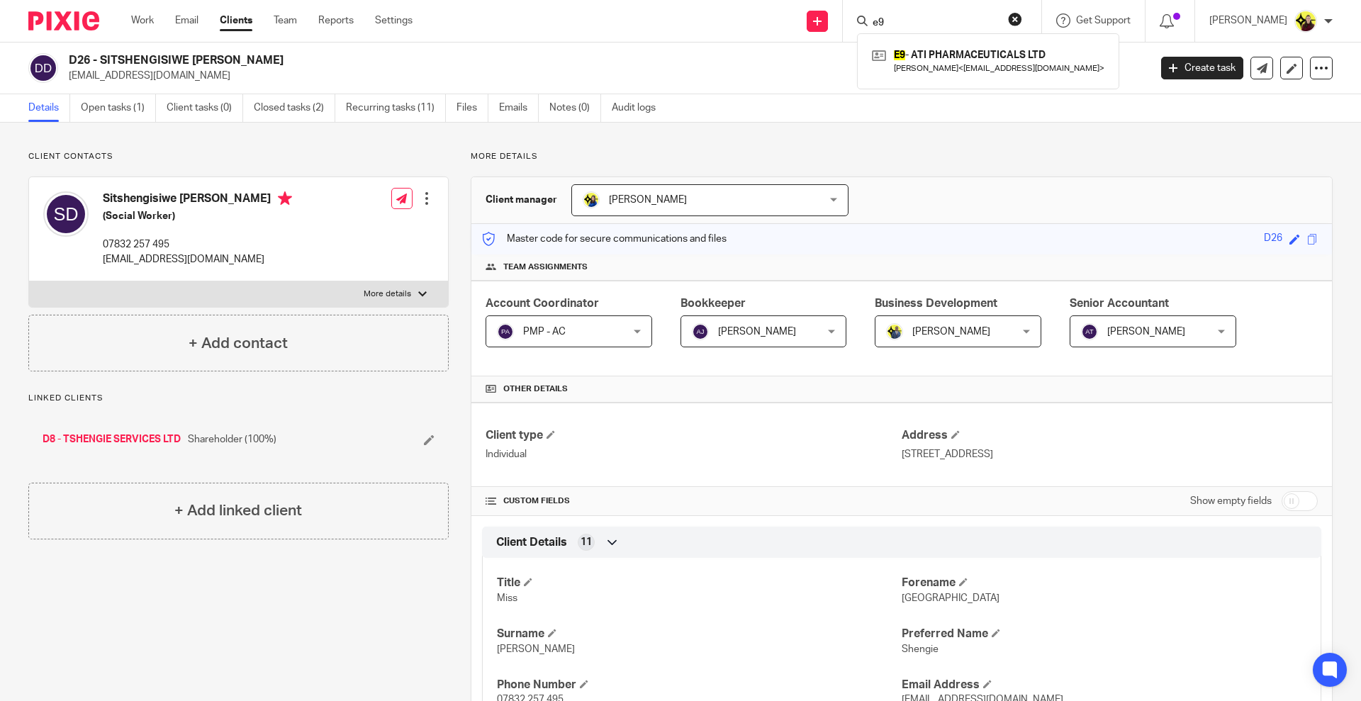
click at [907, 19] on input "e9" at bounding box center [935, 23] width 128 height 13
click at [900, 22] on input "e31" at bounding box center [935, 23] width 128 height 13
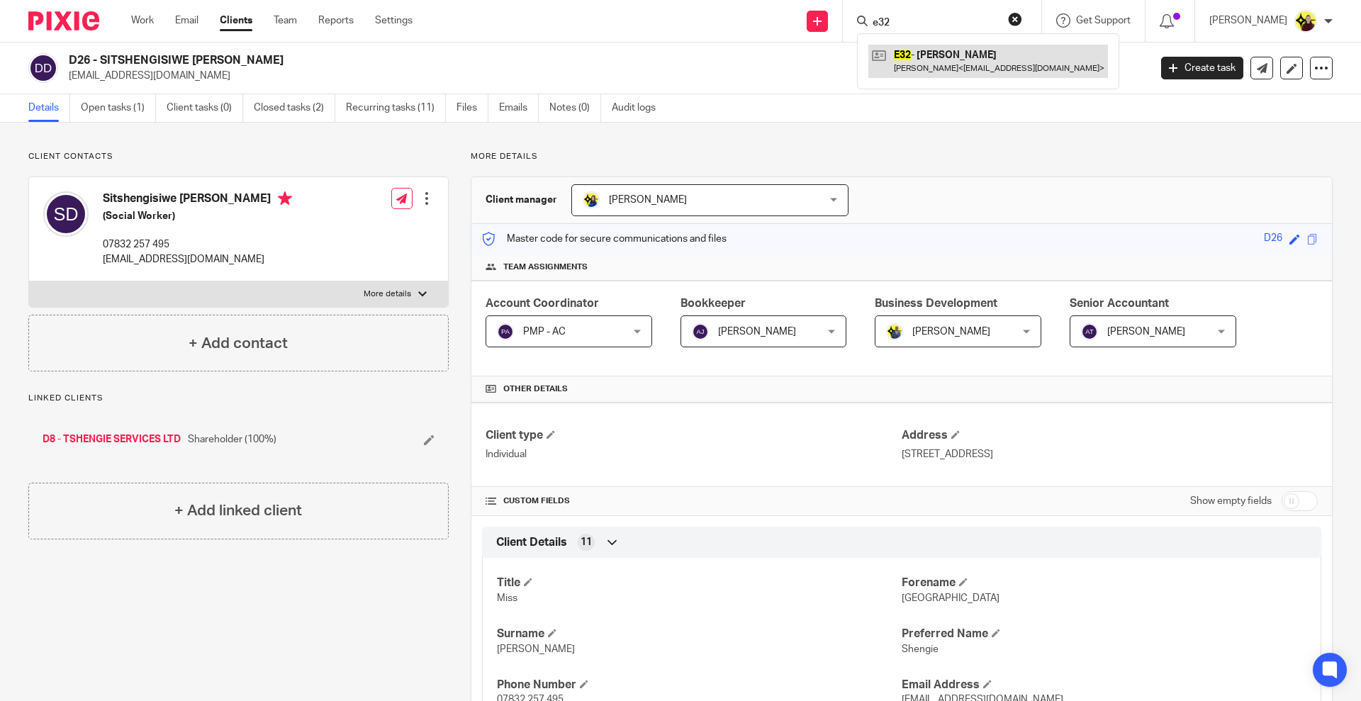
type input "e32"
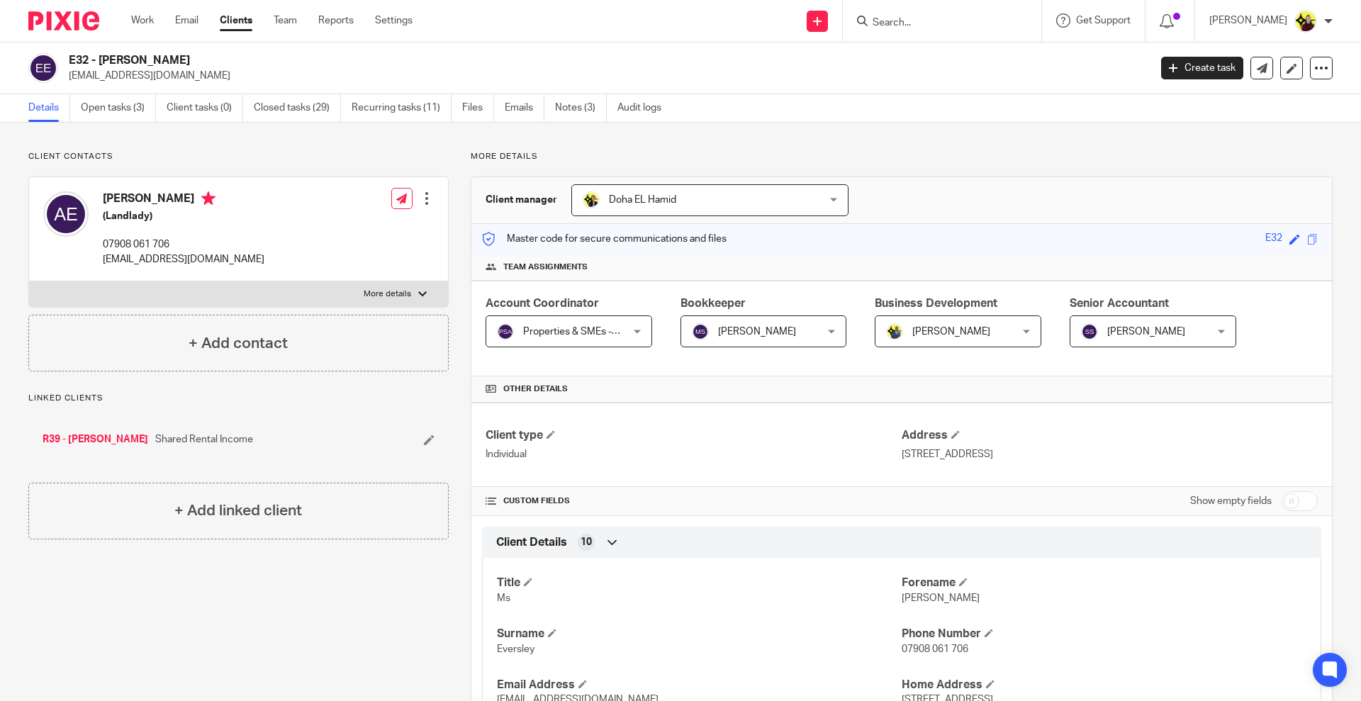
click at [906, 22] on input "Search" at bounding box center [935, 23] width 128 height 13
type input "d39"
click at [962, 70] on link at bounding box center [989, 61] width 240 height 33
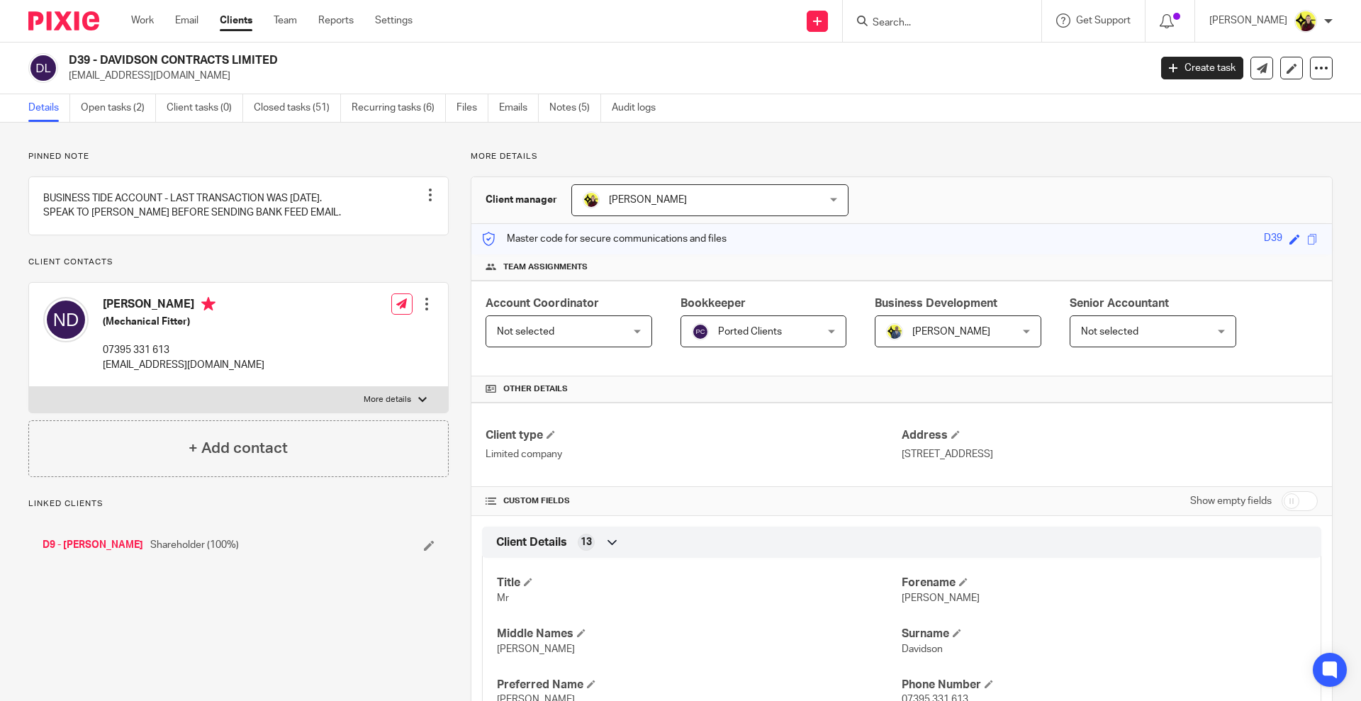
click at [1283, 505] on input "checkbox" at bounding box center [1300, 501] width 36 height 20
click at [1283, 502] on input "checkbox" at bounding box center [1300, 501] width 36 height 20
checkbox input "false"
click at [396, 114] on link "Recurring tasks (6)" at bounding box center [399, 108] width 94 height 28
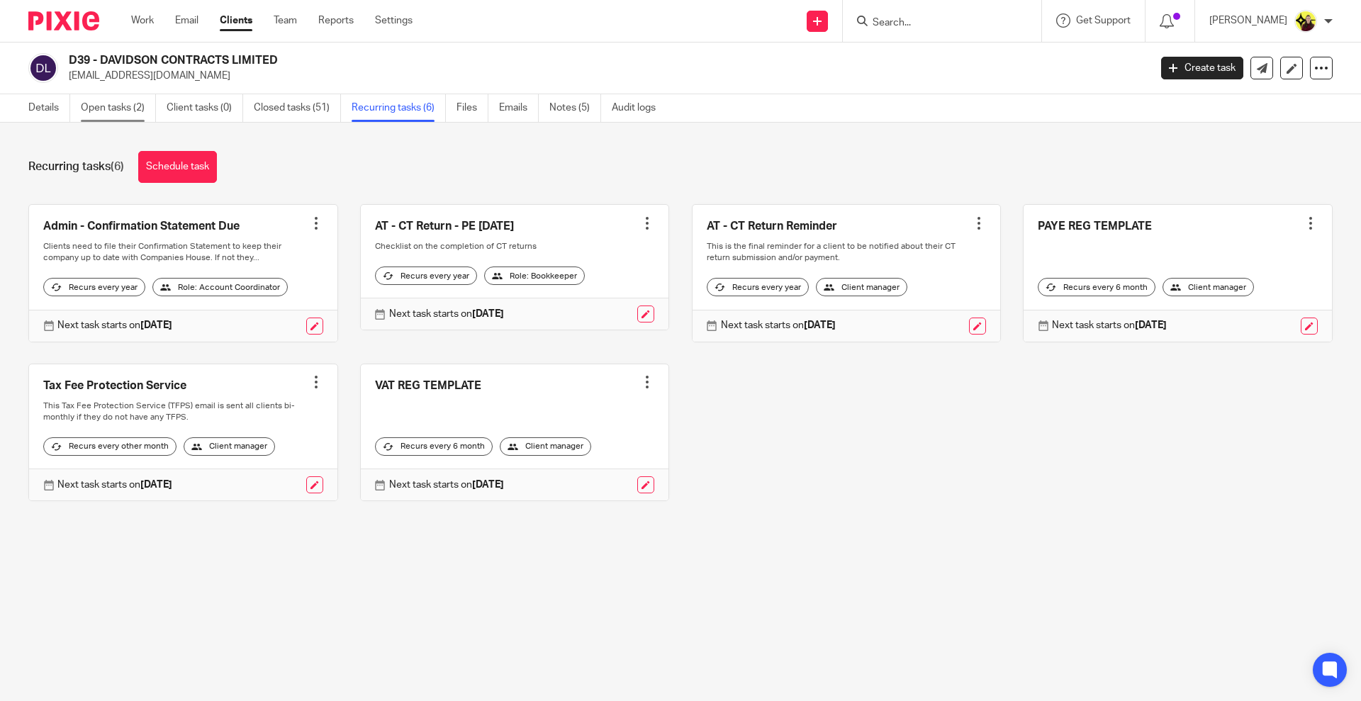
click at [125, 101] on link "Open tasks (2)" at bounding box center [118, 108] width 75 height 28
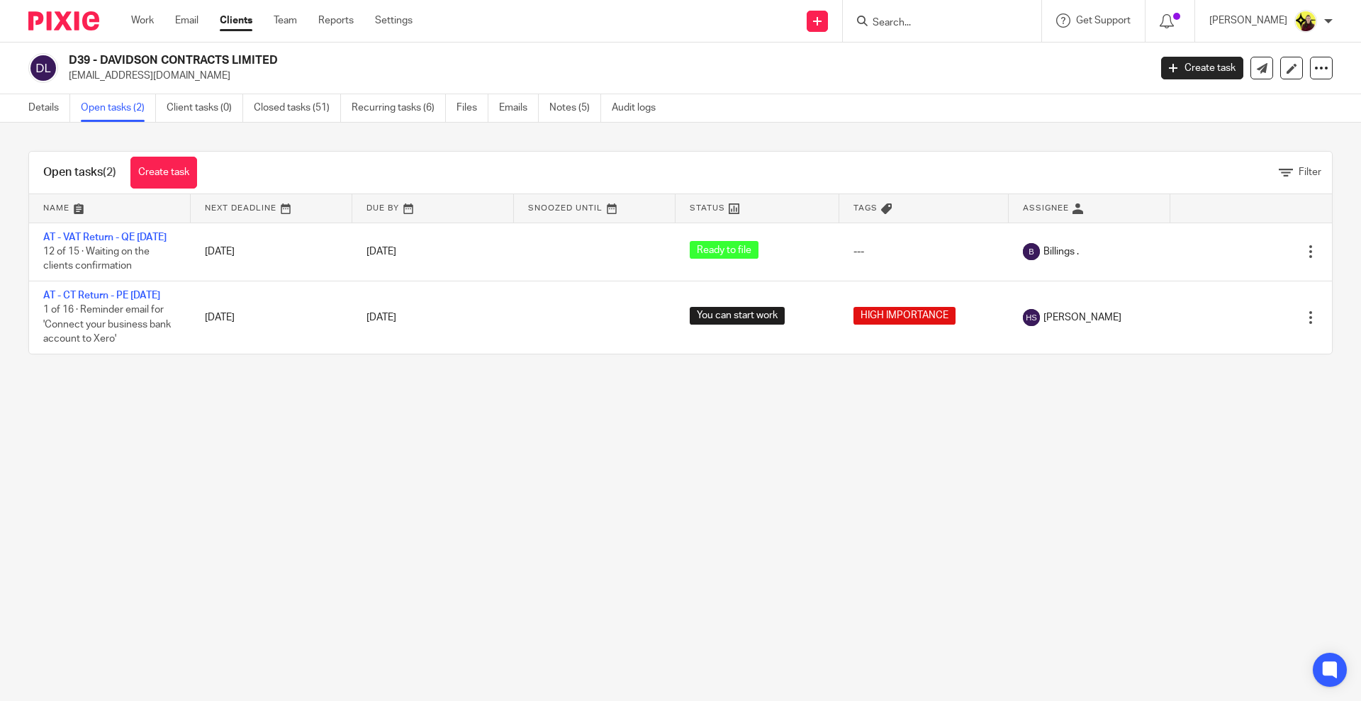
click at [387, 113] on link "Recurring tasks (6)" at bounding box center [399, 108] width 94 height 28
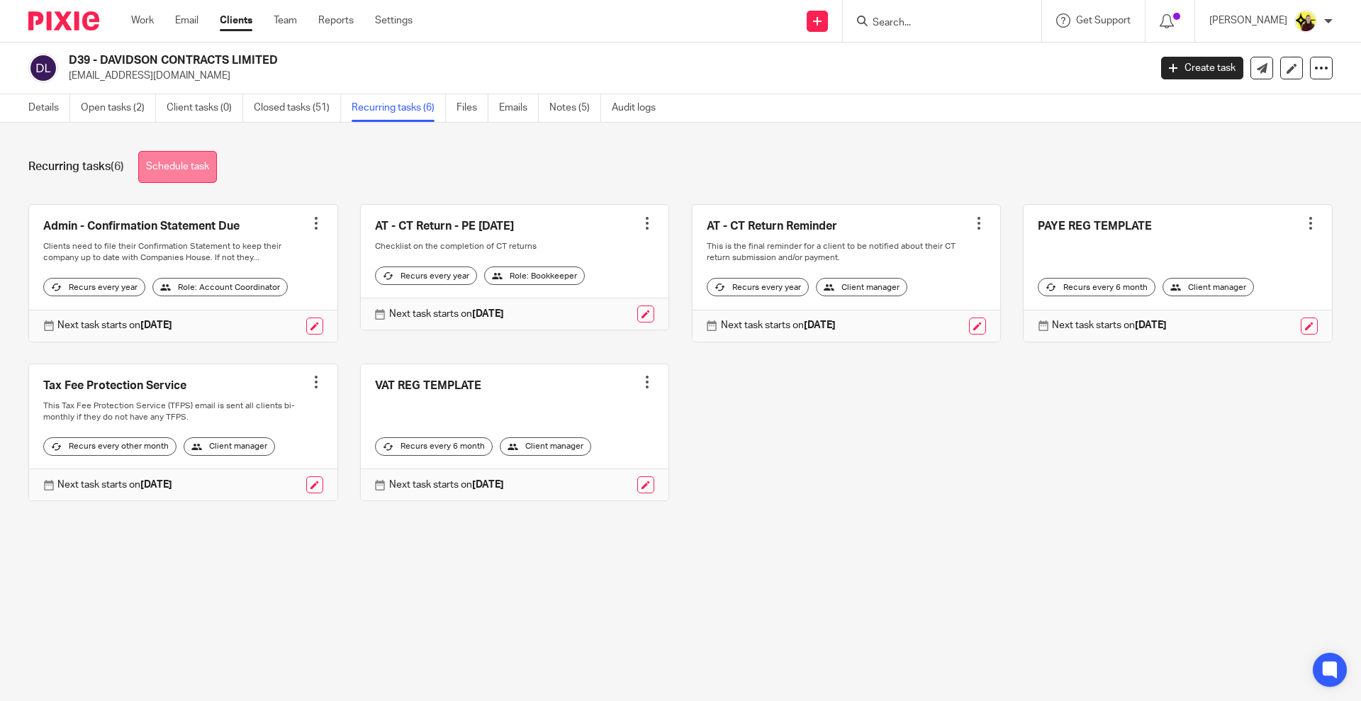
click at [199, 171] on link "Schedule task" at bounding box center [177, 167] width 79 height 32
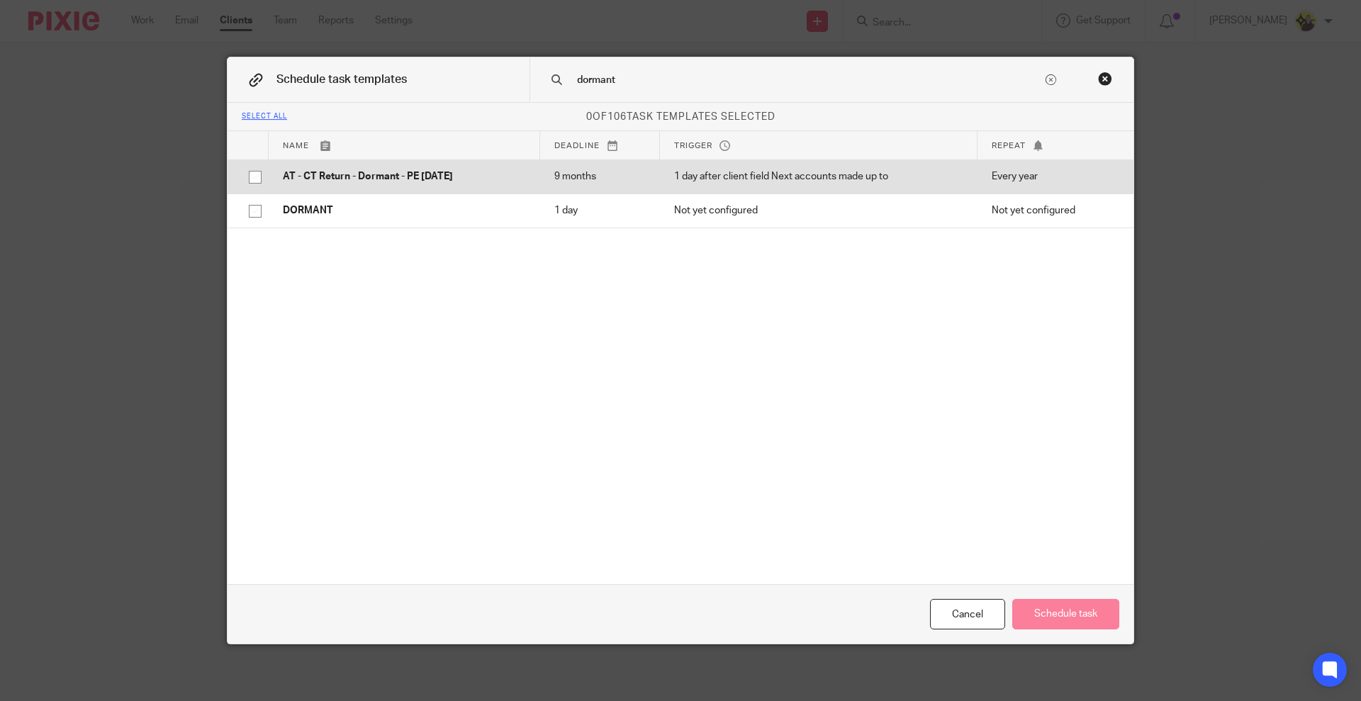
type input "dormant"
click at [347, 186] on td "AT - CT Return - Dormant - PE [DATE]" at bounding box center [405, 177] width 272 height 34
checkbox input "true"
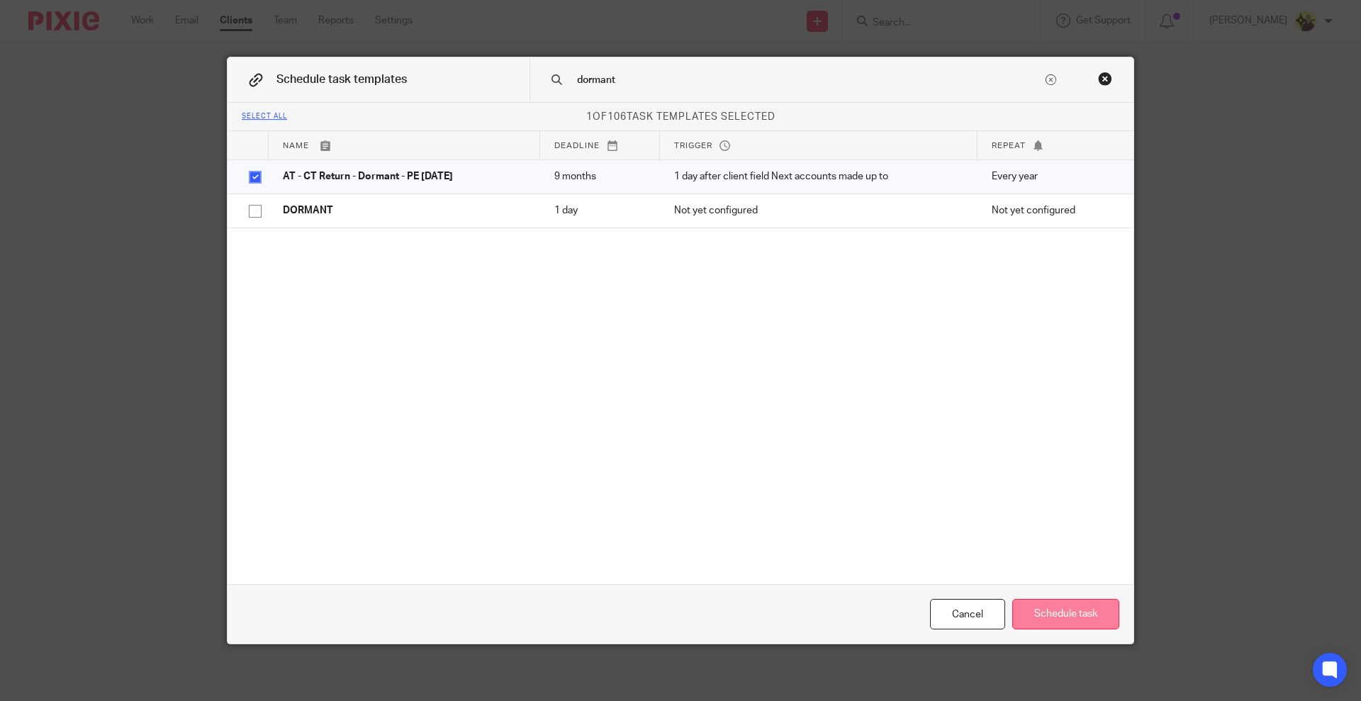
click at [1052, 610] on button "Schedule task" at bounding box center [1066, 614] width 107 height 30
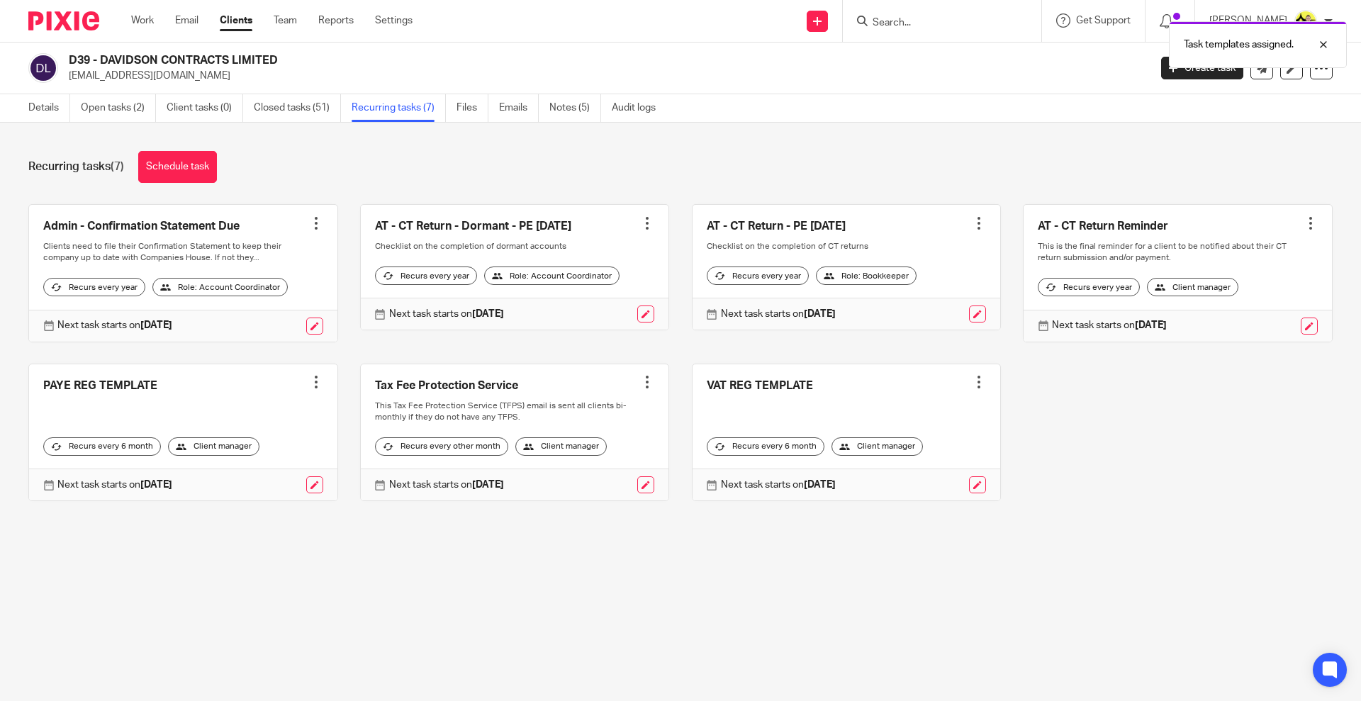
drag, startPoint x: 632, startPoint y: 226, endPoint x: 942, endPoint y: 265, distance: 312.3
click at [874, 318] on div "Admin - Confirmation Statement Due Create task Clone template Recalculate sched…" at bounding box center [669, 363] width 1327 height 319
click at [972, 221] on div at bounding box center [979, 223] width 14 height 14
click at [900, 312] on span "Cancel schedule" at bounding box center [907, 313] width 74 height 10
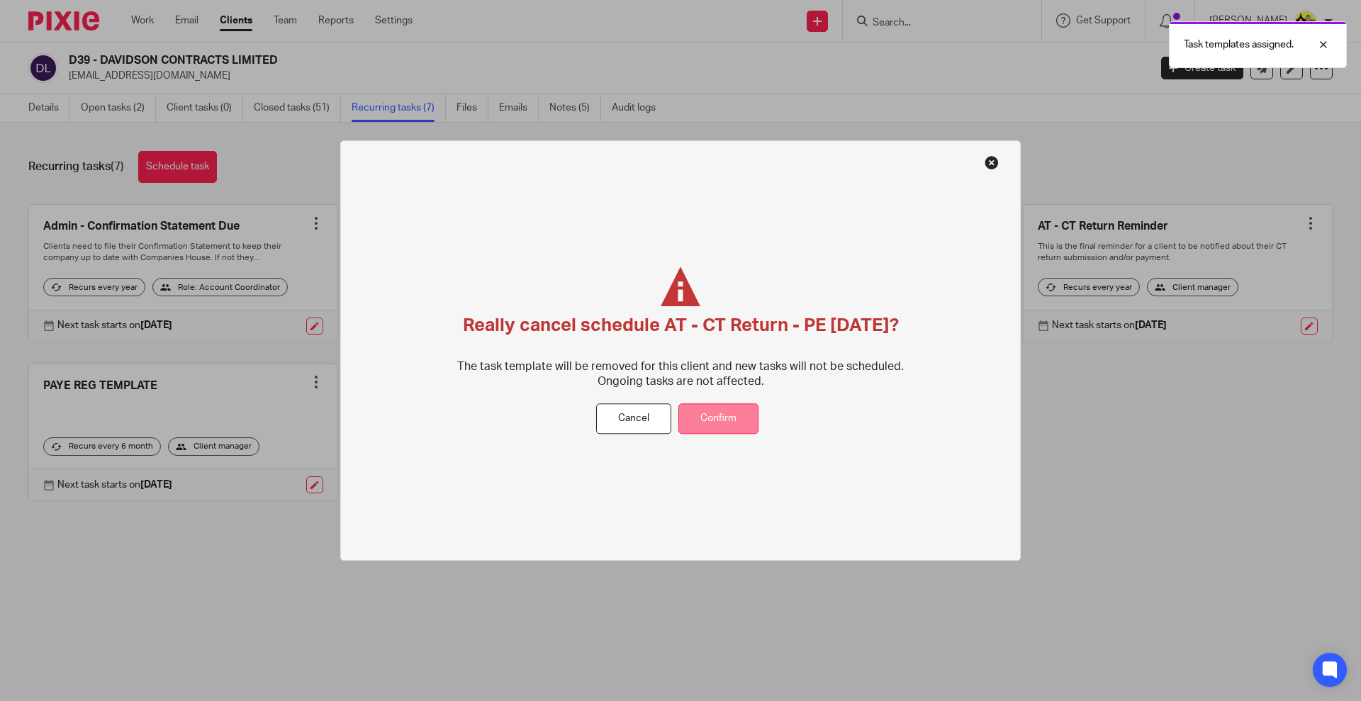
click at [736, 408] on button "Confirm" at bounding box center [719, 419] width 80 height 30
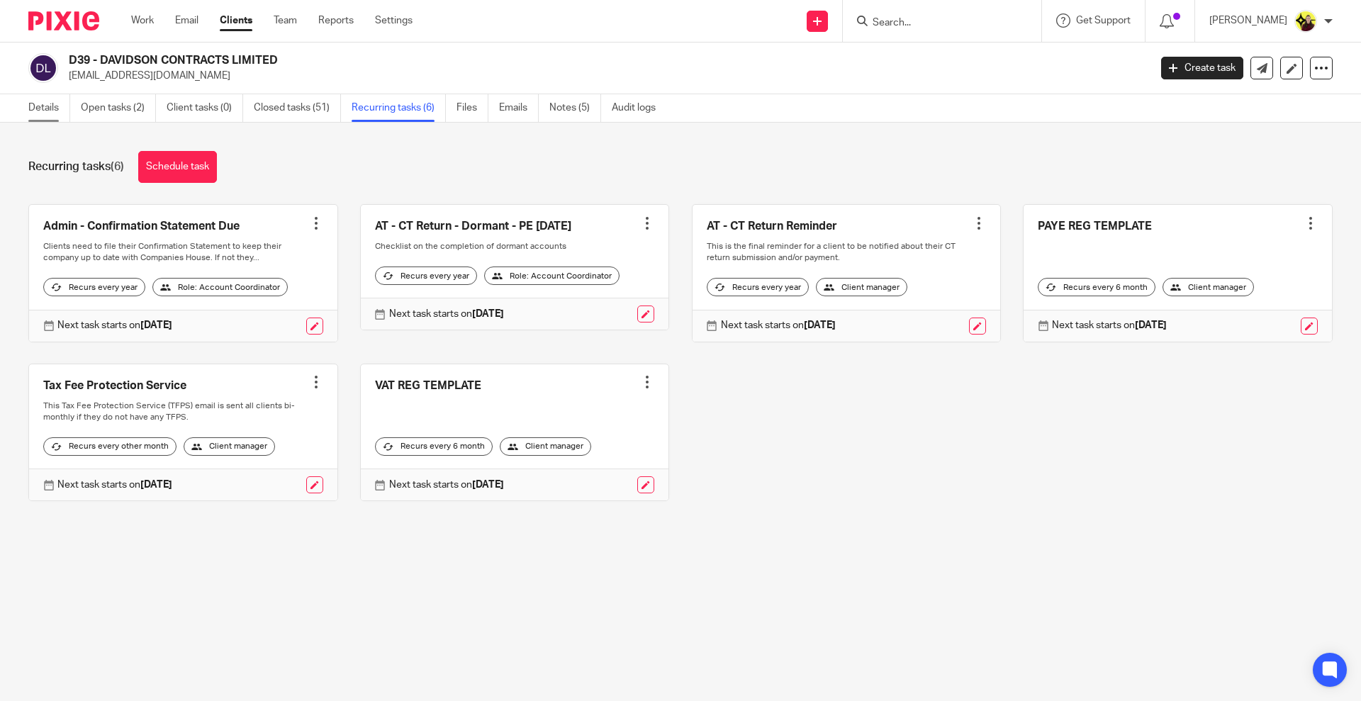
click at [59, 109] on link "Details" at bounding box center [49, 108] width 42 height 28
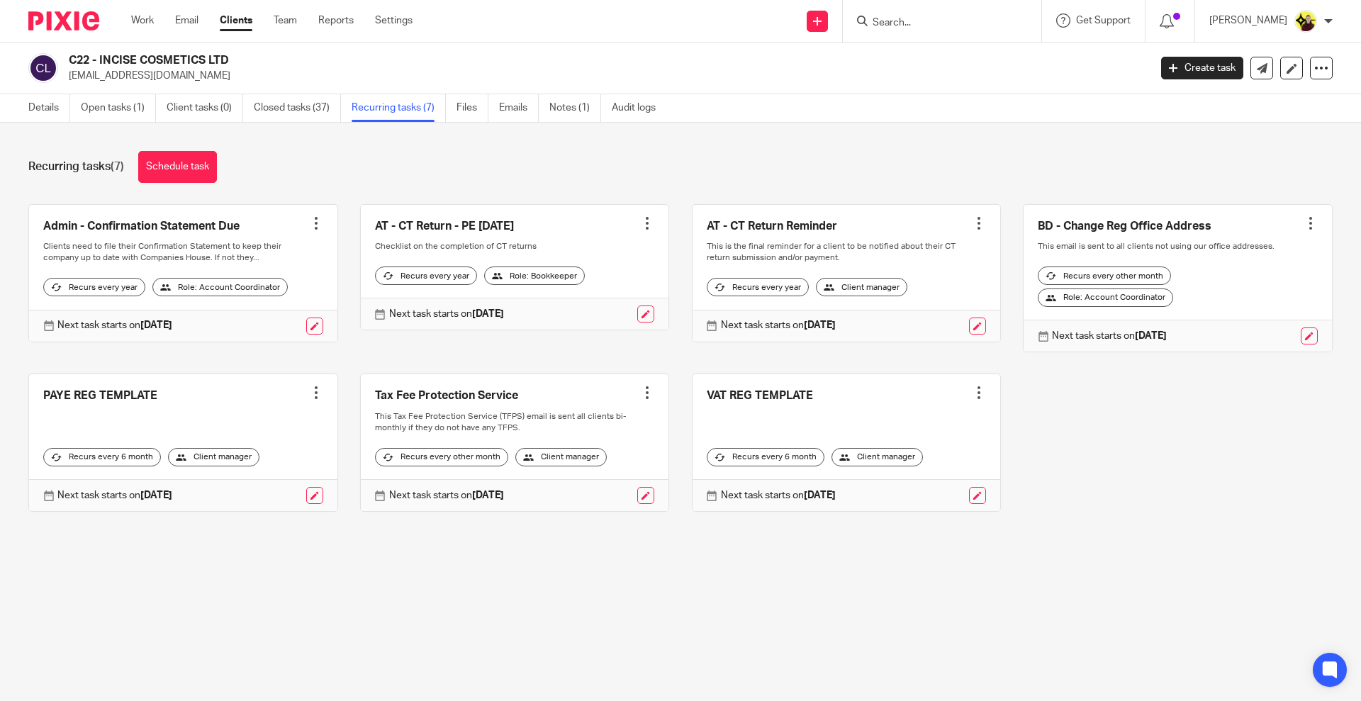
click at [143, 107] on link "Open tasks (1)" at bounding box center [118, 108] width 75 height 28
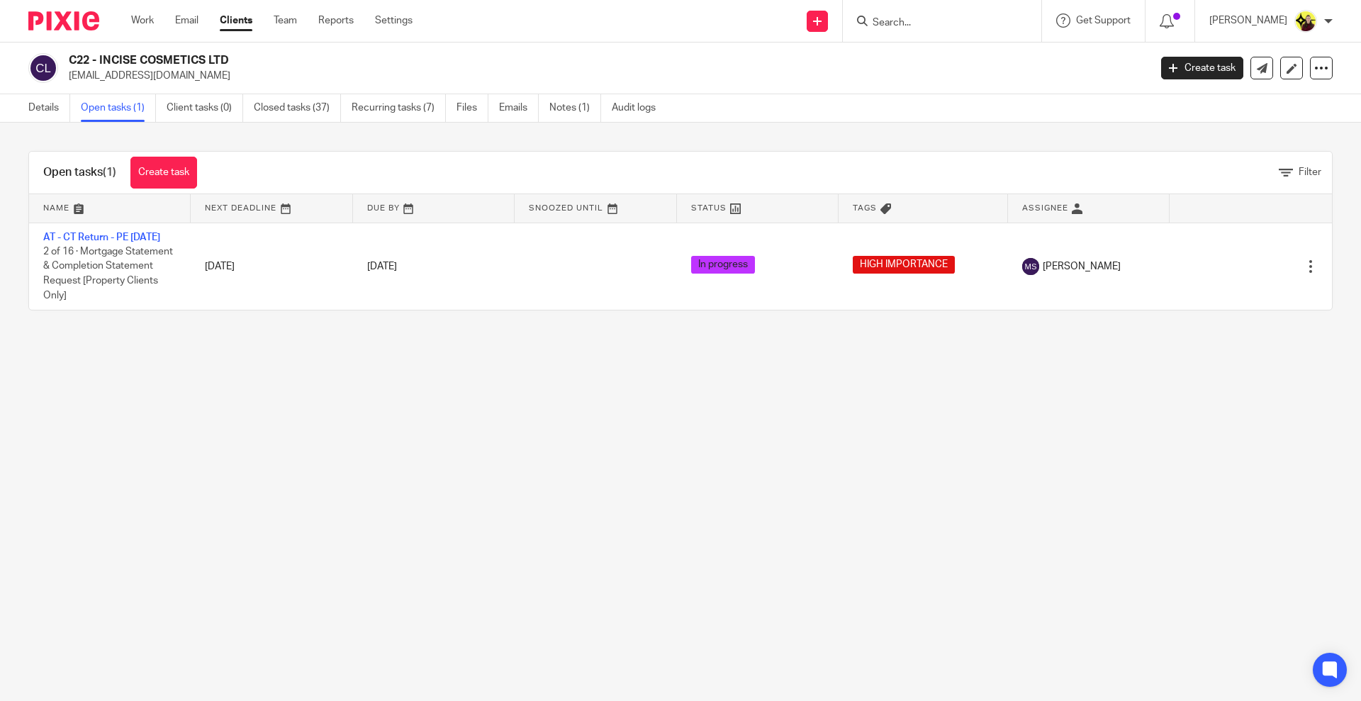
click at [394, 99] on link "Recurring tasks (7)" at bounding box center [399, 108] width 94 height 28
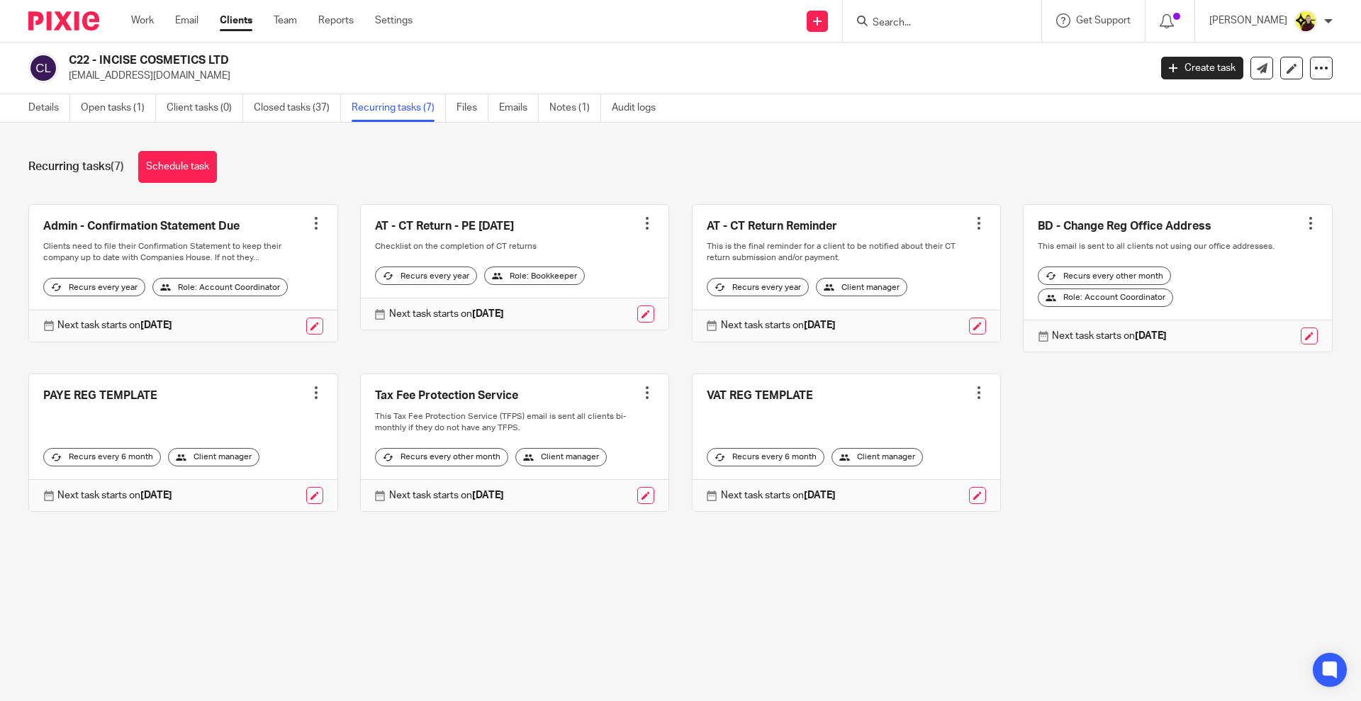
click at [169, 169] on link "Schedule task" at bounding box center [177, 167] width 79 height 32
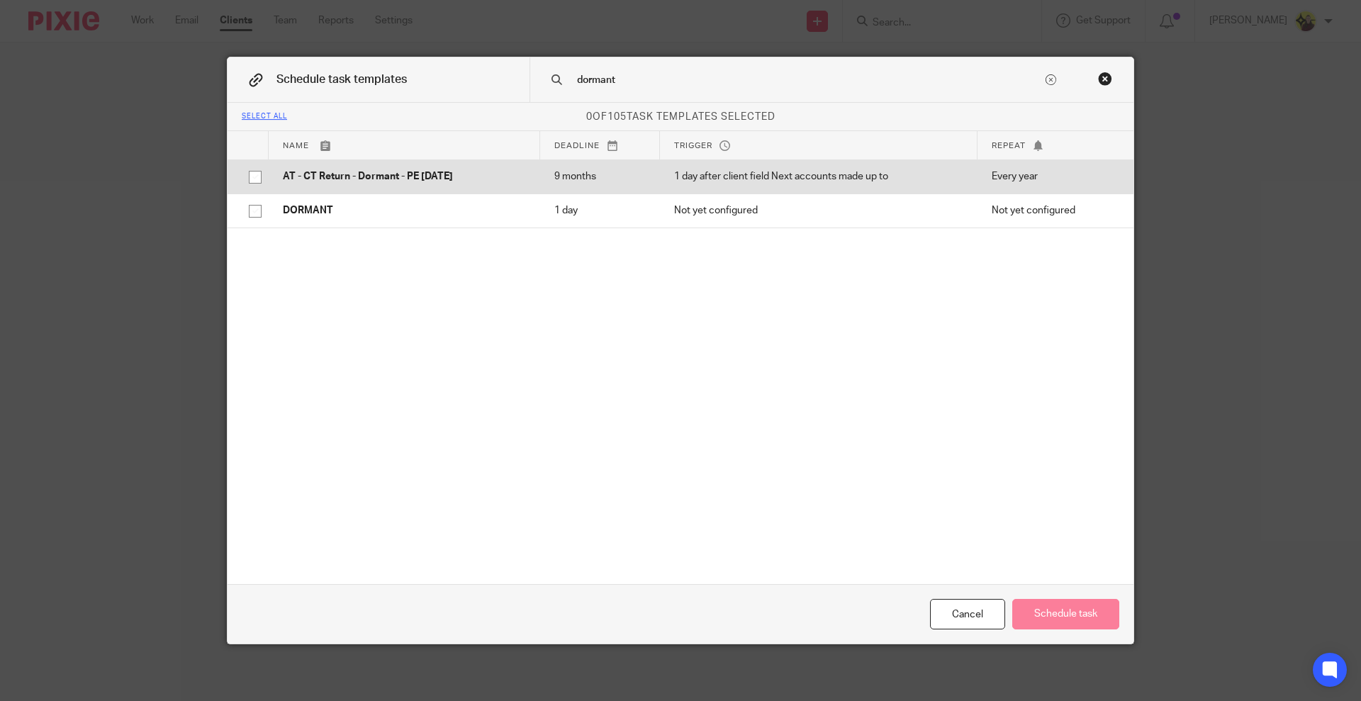
type input "dormant"
click at [341, 170] on p "AT - CT Return - Dormant - PE [DATE]" at bounding box center [404, 176] width 243 height 14
checkbox input "true"
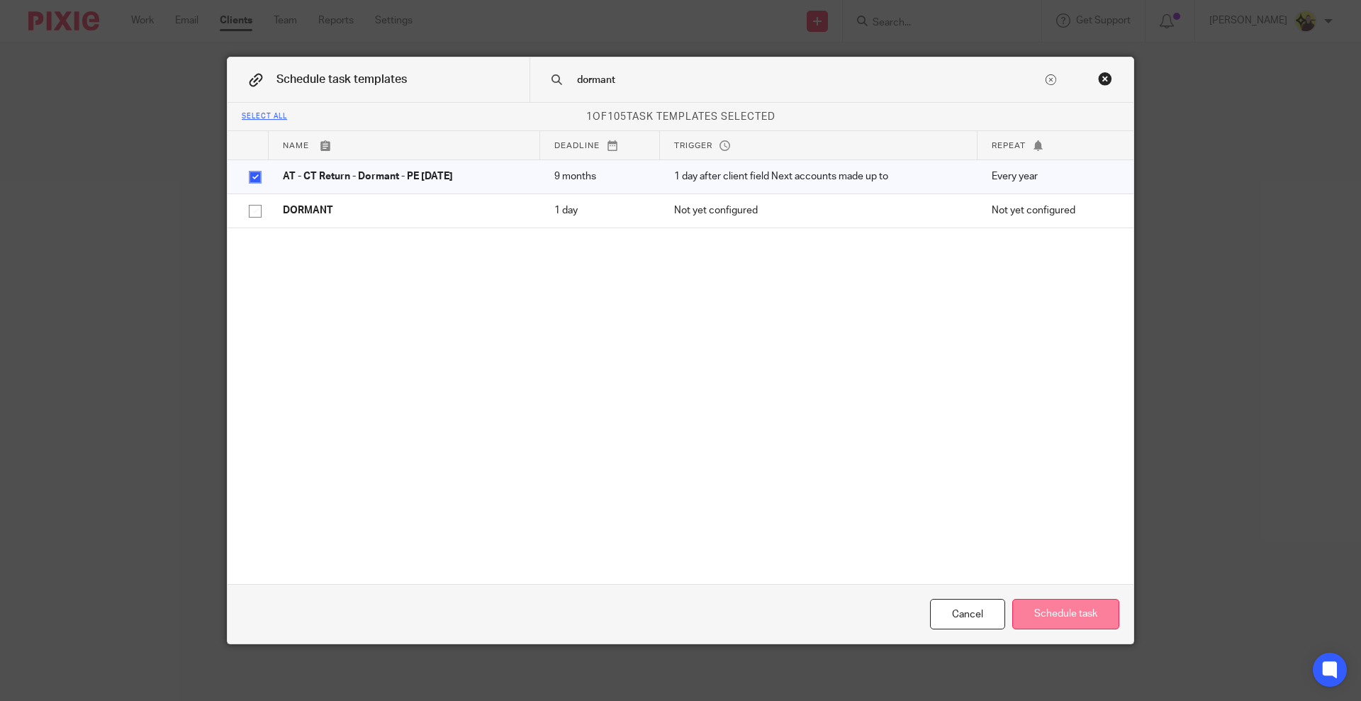
click at [1030, 602] on button "Schedule task" at bounding box center [1066, 614] width 107 height 30
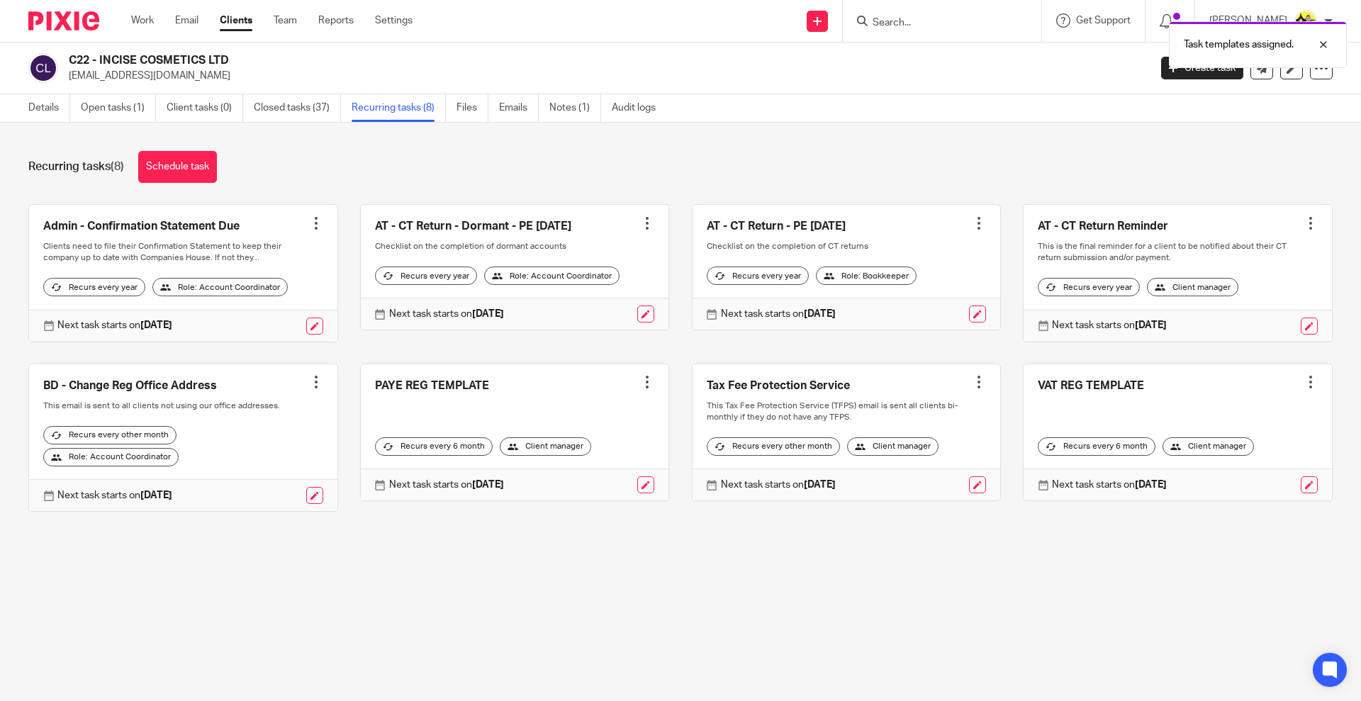
click at [972, 224] on div at bounding box center [979, 223] width 14 height 14
click at [904, 318] on span "Cancel schedule" at bounding box center [907, 313] width 74 height 10
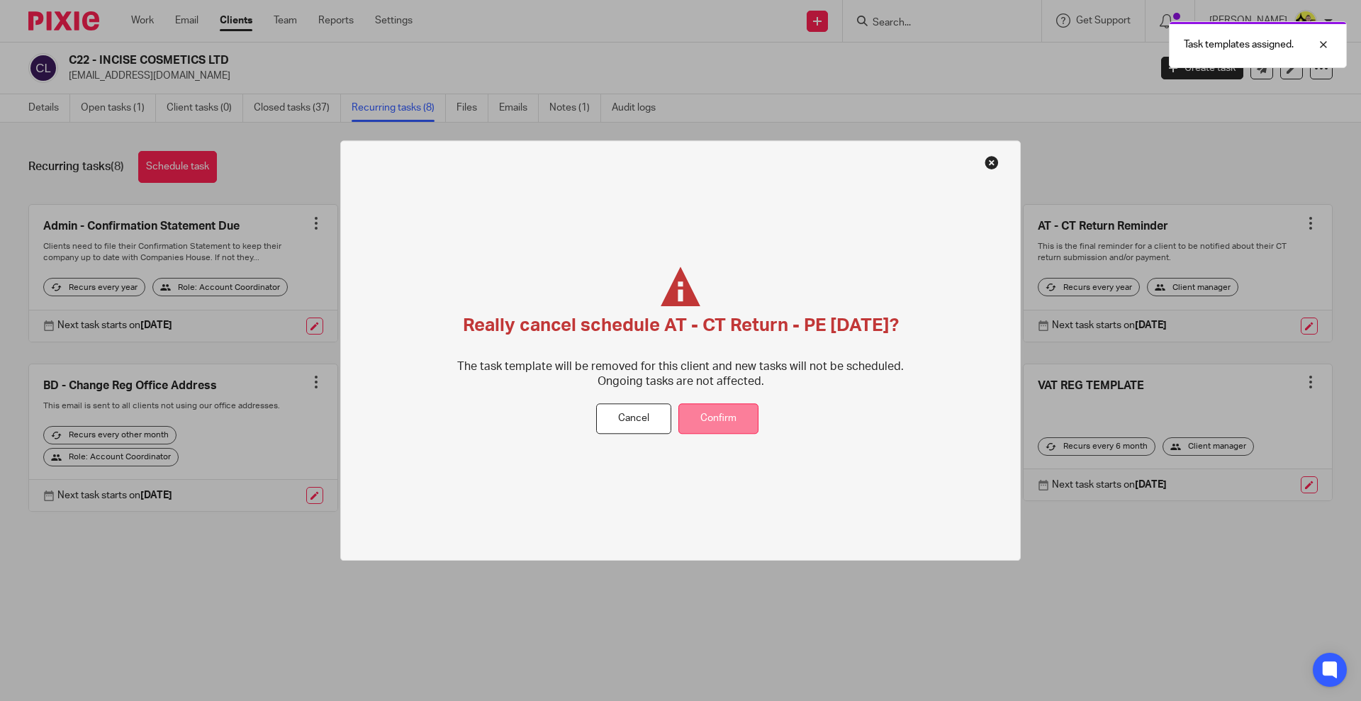
click at [734, 420] on button "Confirm" at bounding box center [719, 419] width 80 height 30
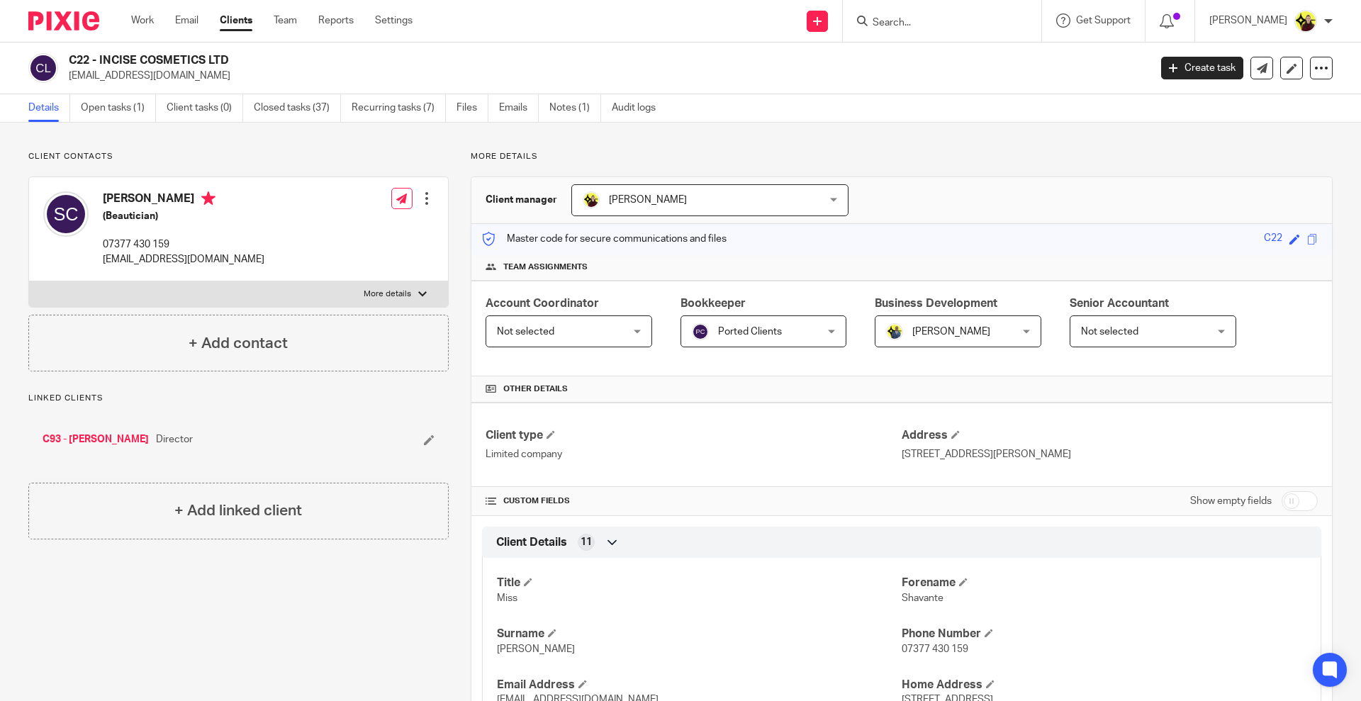
click at [937, 26] on input "Search" at bounding box center [935, 23] width 128 height 13
type input "f36"
click at [932, 60] on link at bounding box center [989, 61] width 240 height 33
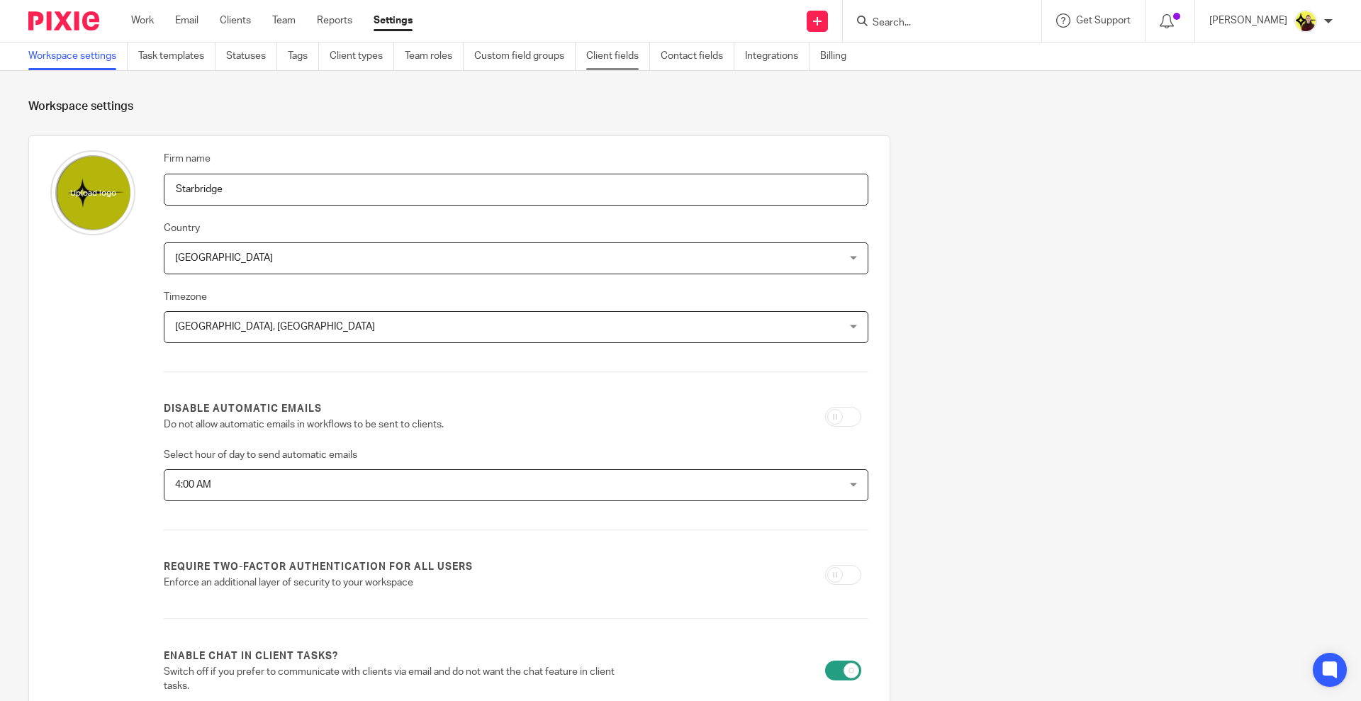
click at [612, 65] on link "Client fields" at bounding box center [618, 57] width 64 height 28
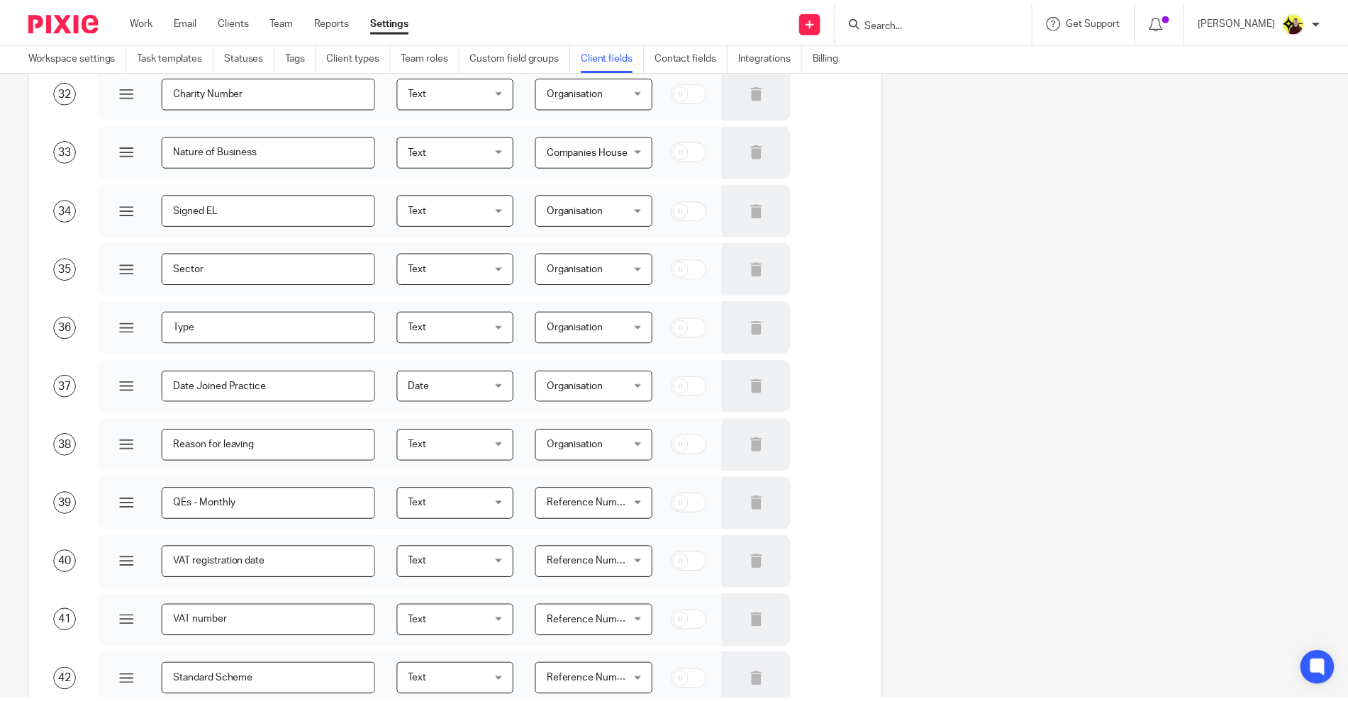
scroll to position [5391, 0]
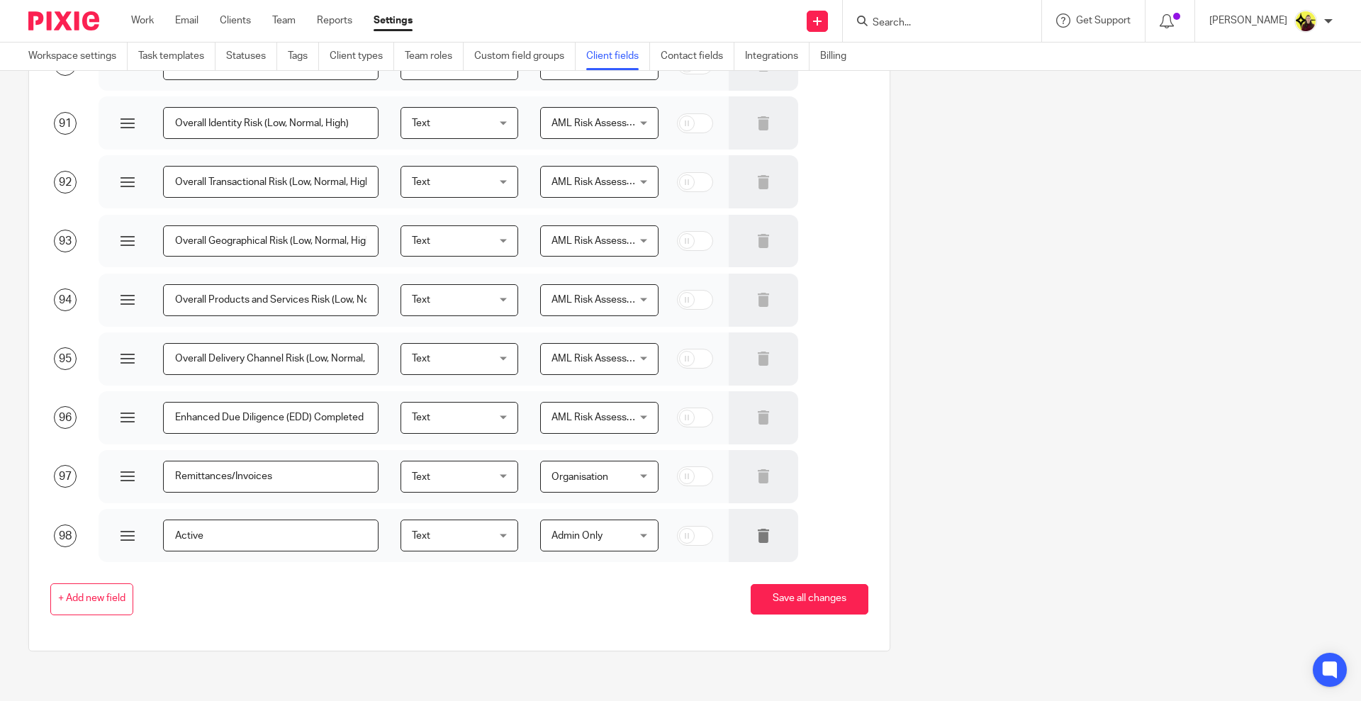
click at [747, 527] on div at bounding box center [764, 535] width 70 height 53
click at [757, 532] on icon at bounding box center [764, 536] width 14 height 14
click at [808, 605] on button "Save all changes" at bounding box center [810, 611] width 118 height 30
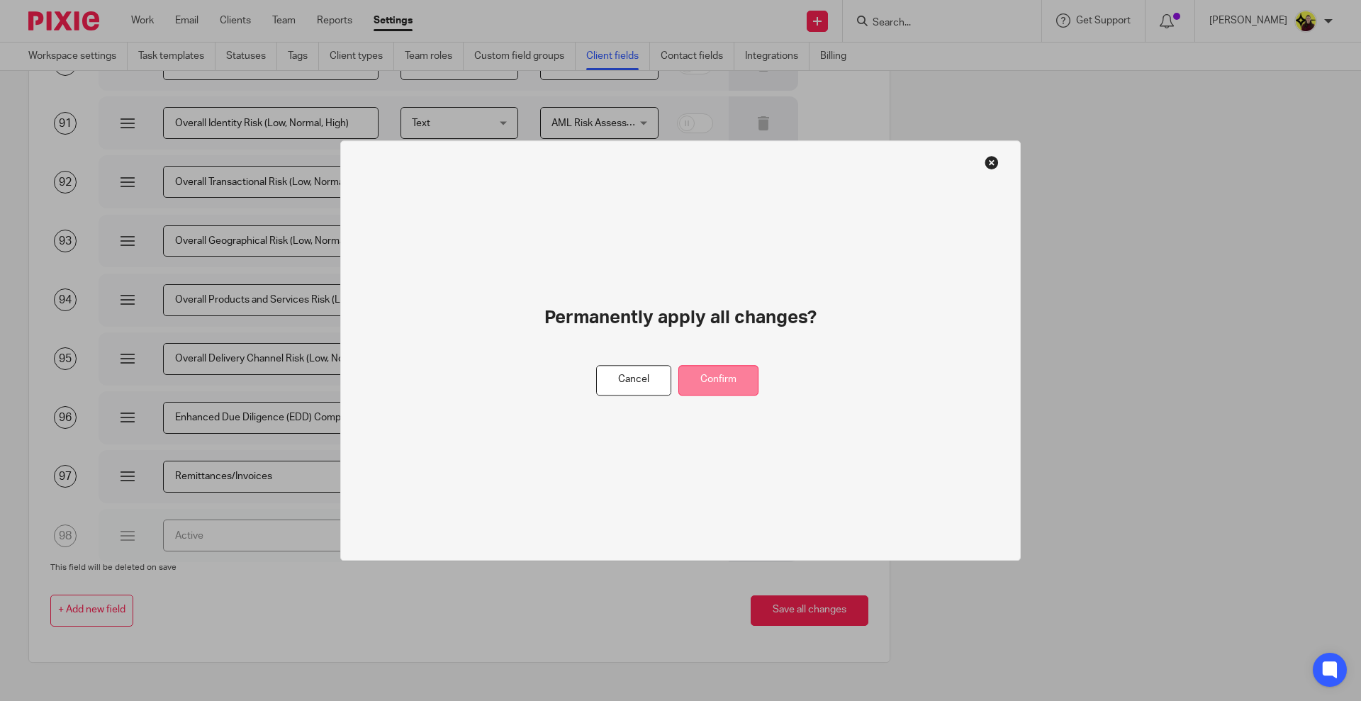
click at [718, 378] on button "Confirm" at bounding box center [719, 380] width 80 height 30
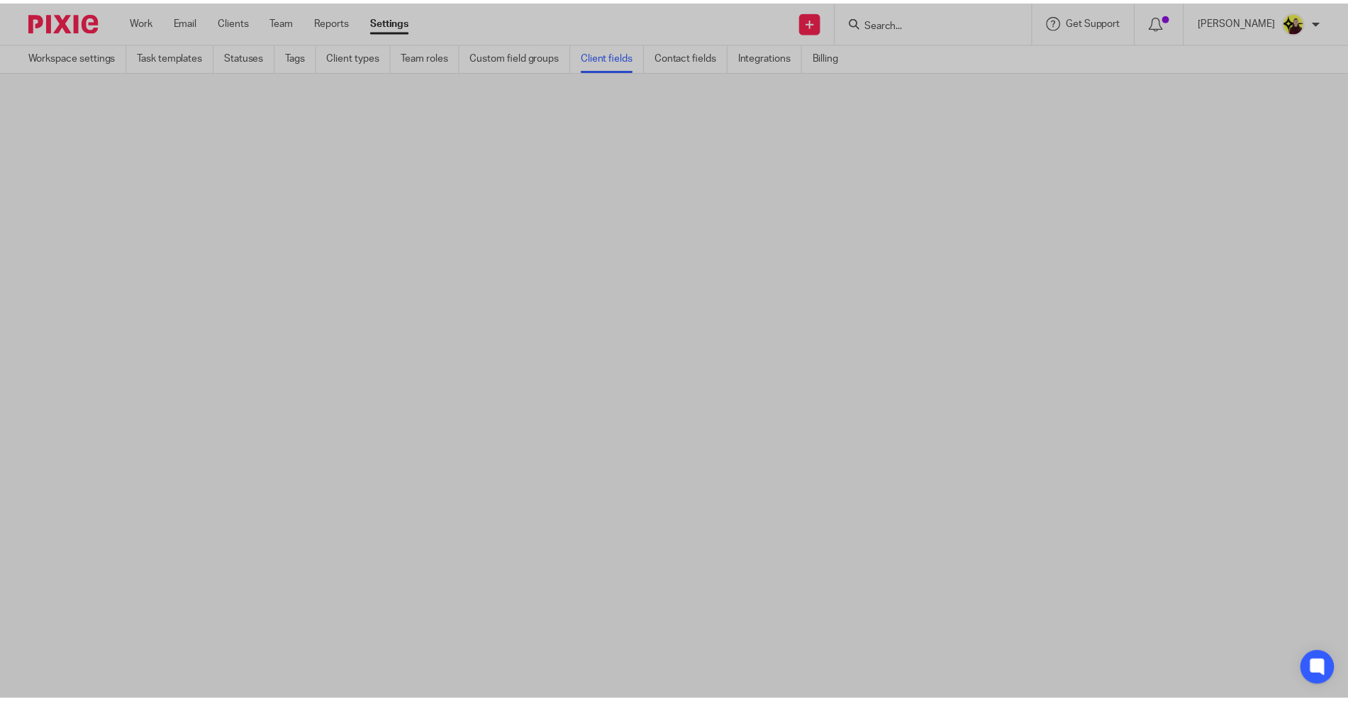
scroll to position [0, 0]
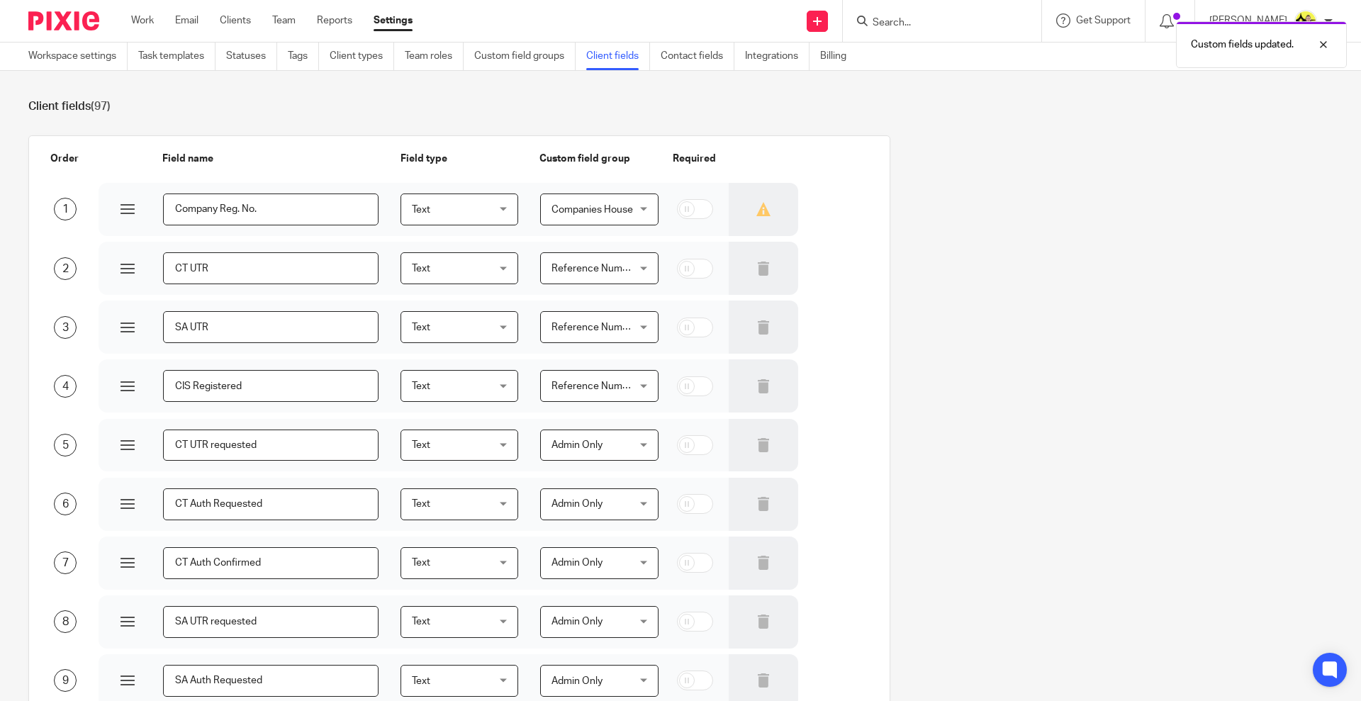
click at [385, 20] on link "Settings" at bounding box center [393, 20] width 39 height 14
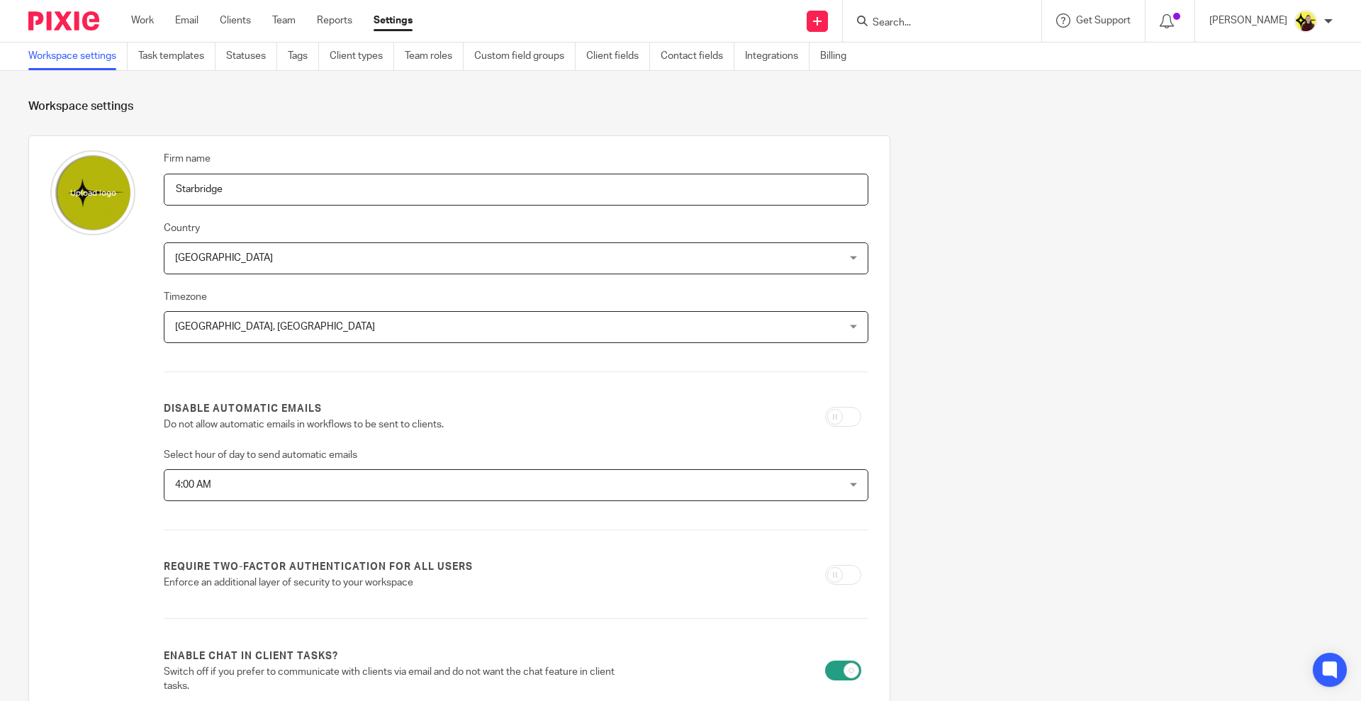
click at [568, 108] on h1 "Workspace settings" at bounding box center [680, 106] width 1305 height 15
click at [193, 48] on link "Task templates" at bounding box center [176, 57] width 77 height 28
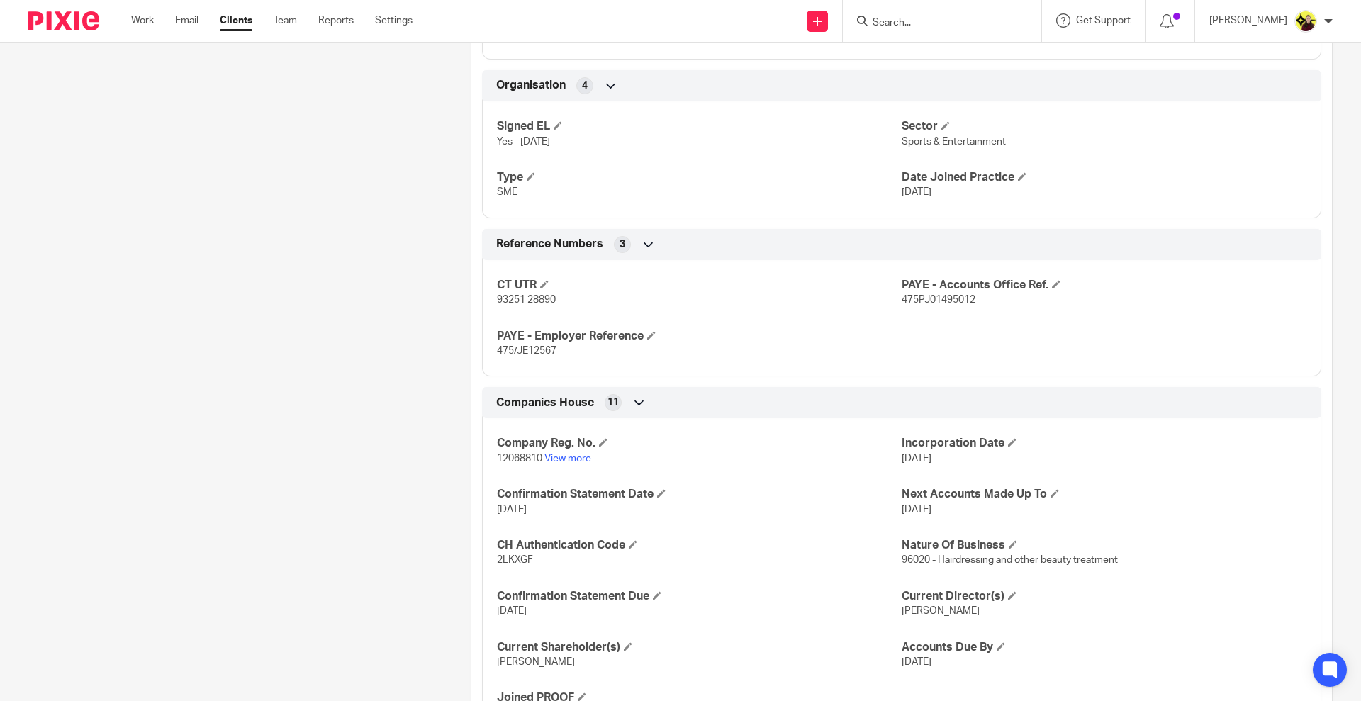
scroll to position [980, 0]
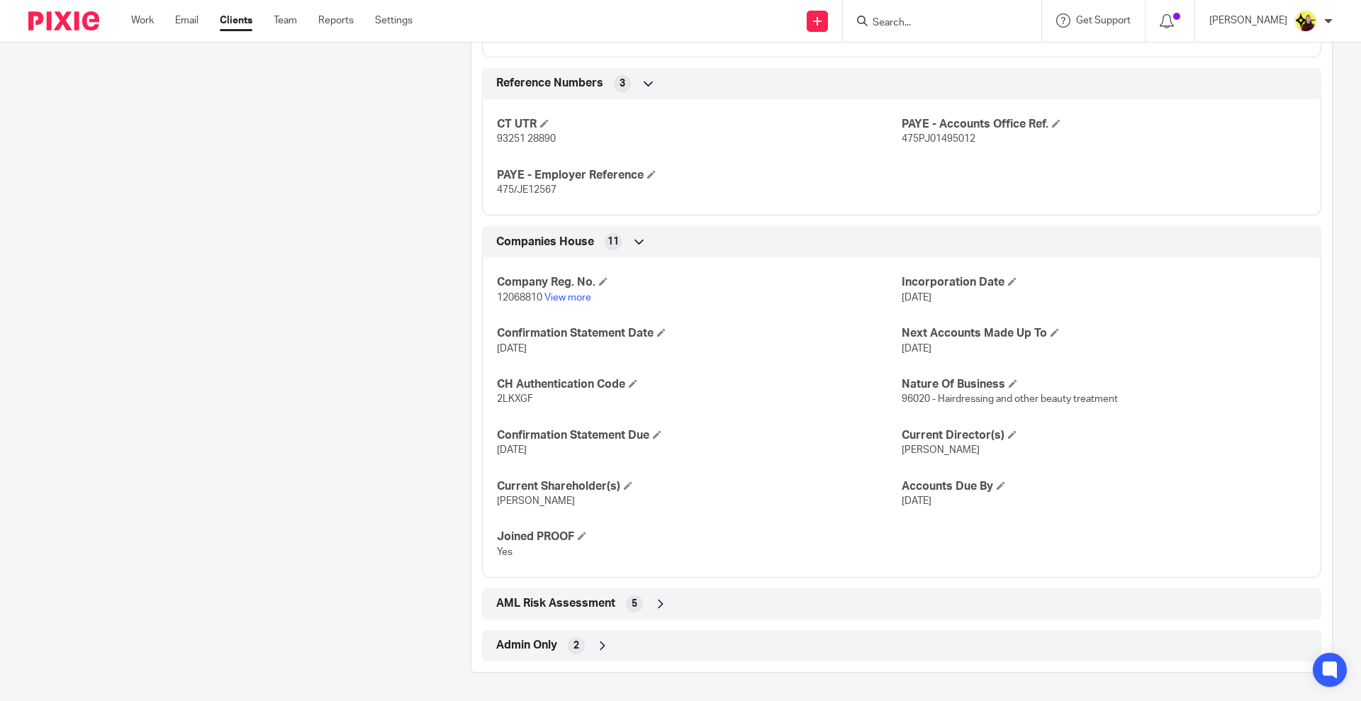
drag, startPoint x: 559, startPoint y: 666, endPoint x: 558, endPoint y: 659, distance: 7.8
click at [558, 659] on div "Admin Only 2" at bounding box center [902, 645] width 840 height 31
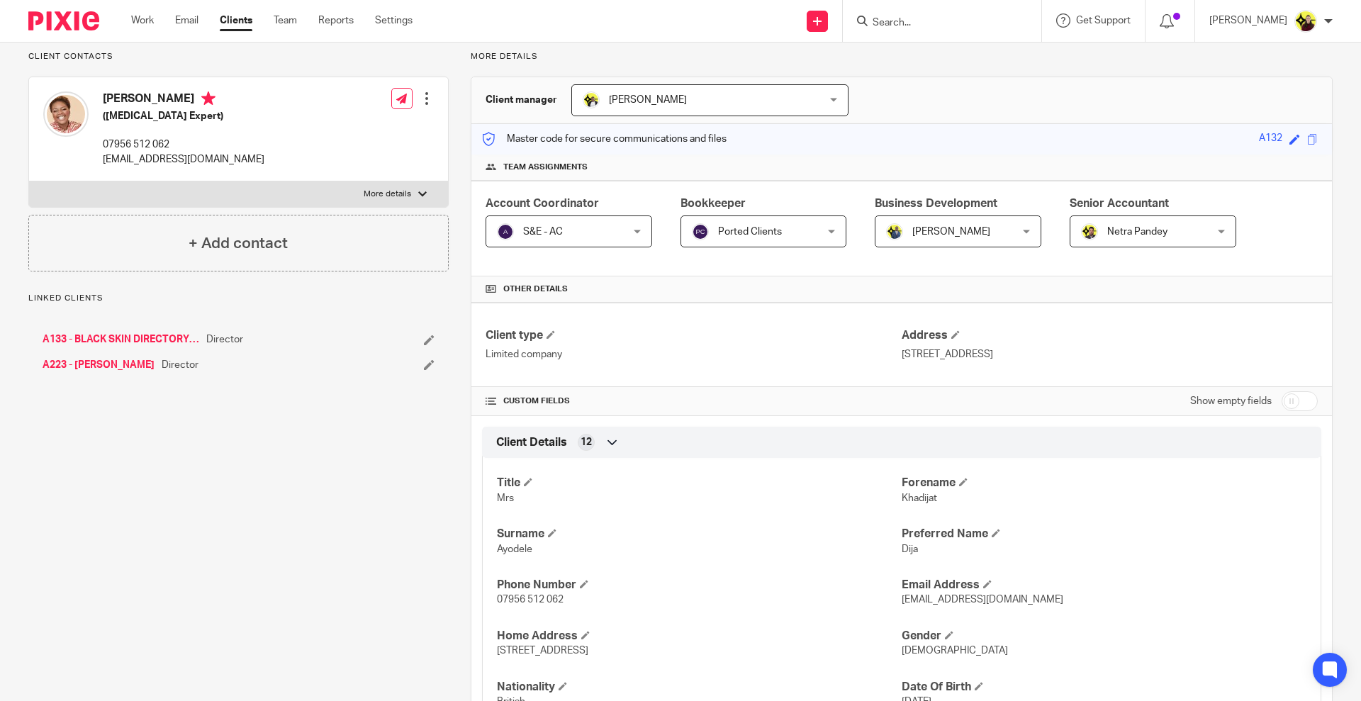
scroll to position [0, 0]
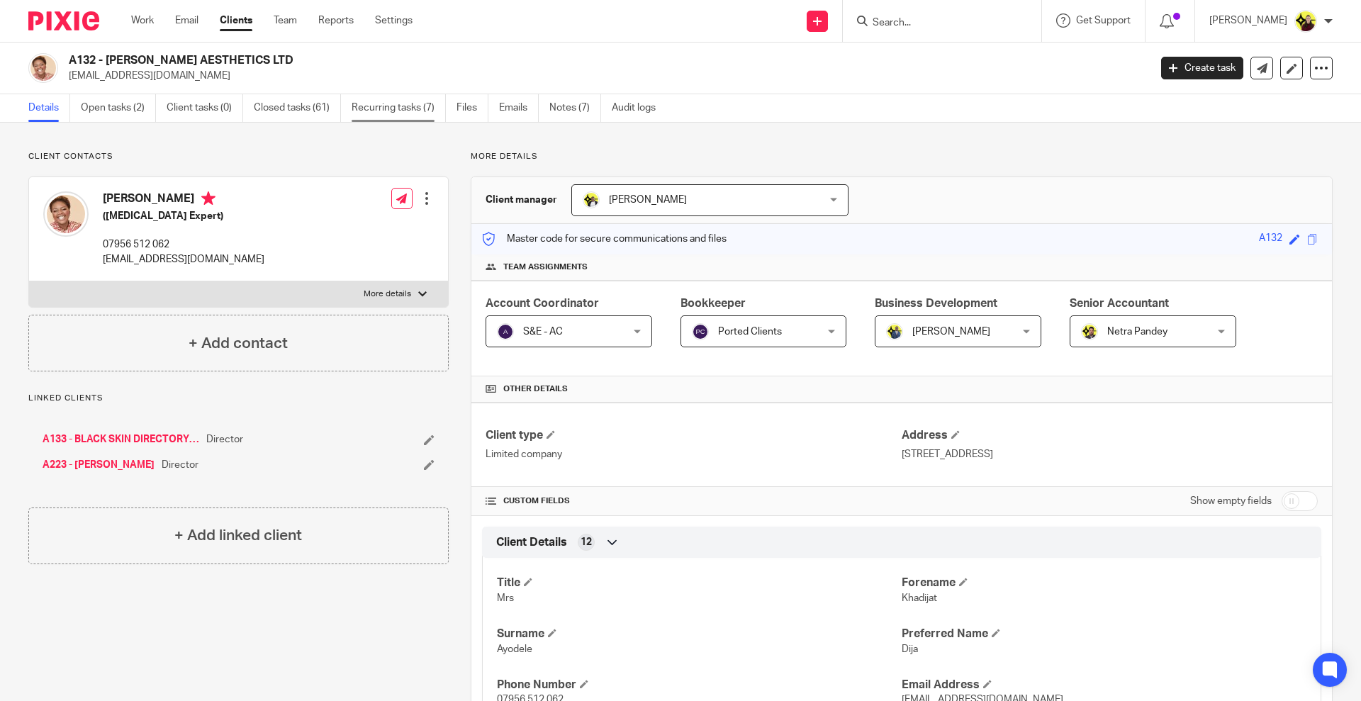
click at [398, 118] on link "Recurring tasks (7)" at bounding box center [399, 108] width 94 height 28
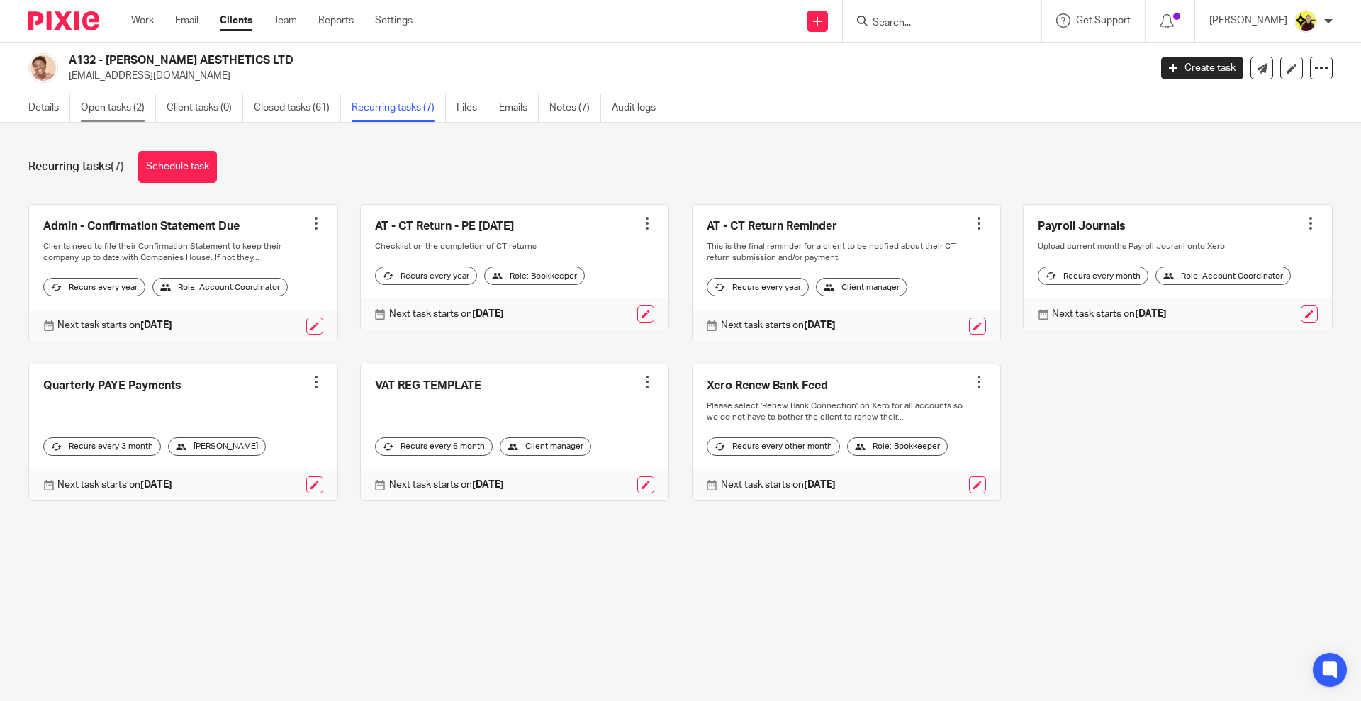
click at [135, 106] on link "Open tasks (2)" at bounding box center [118, 108] width 75 height 28
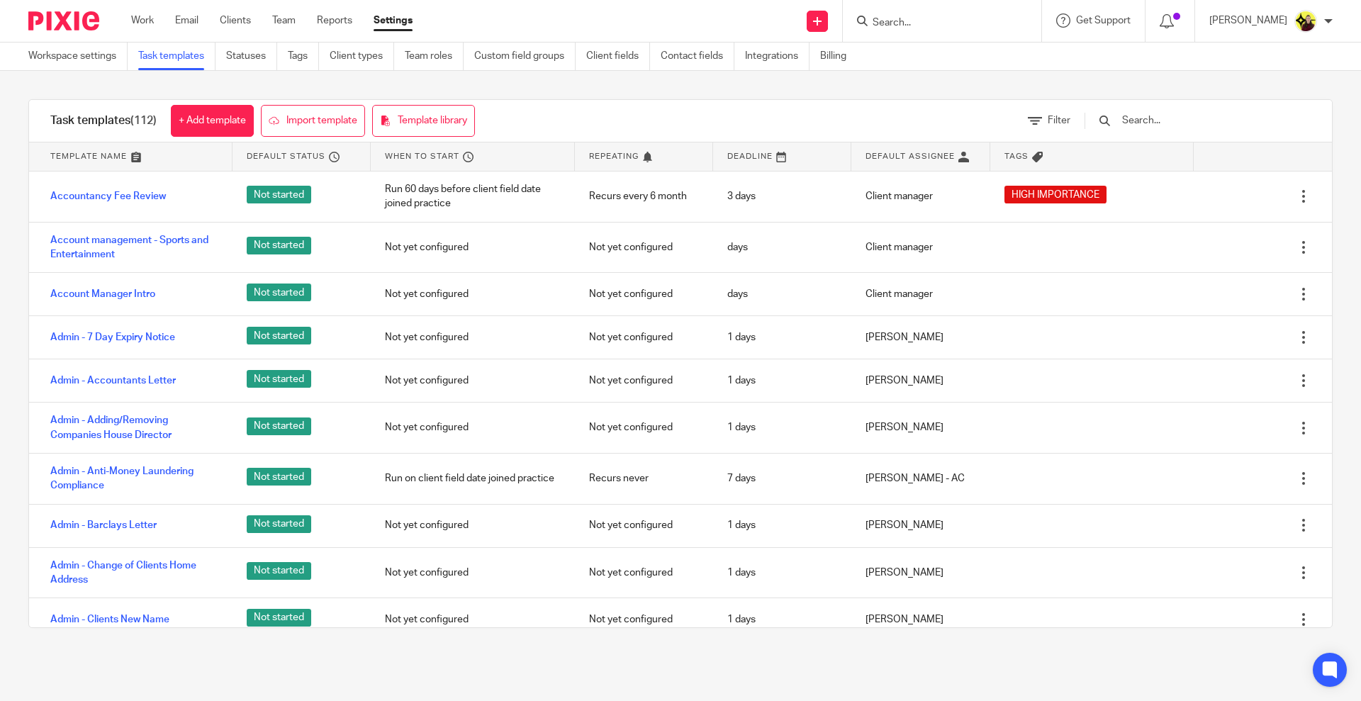
click at [945, 25] on input "Search" at bounding box center [935, 23] width 128 height 13
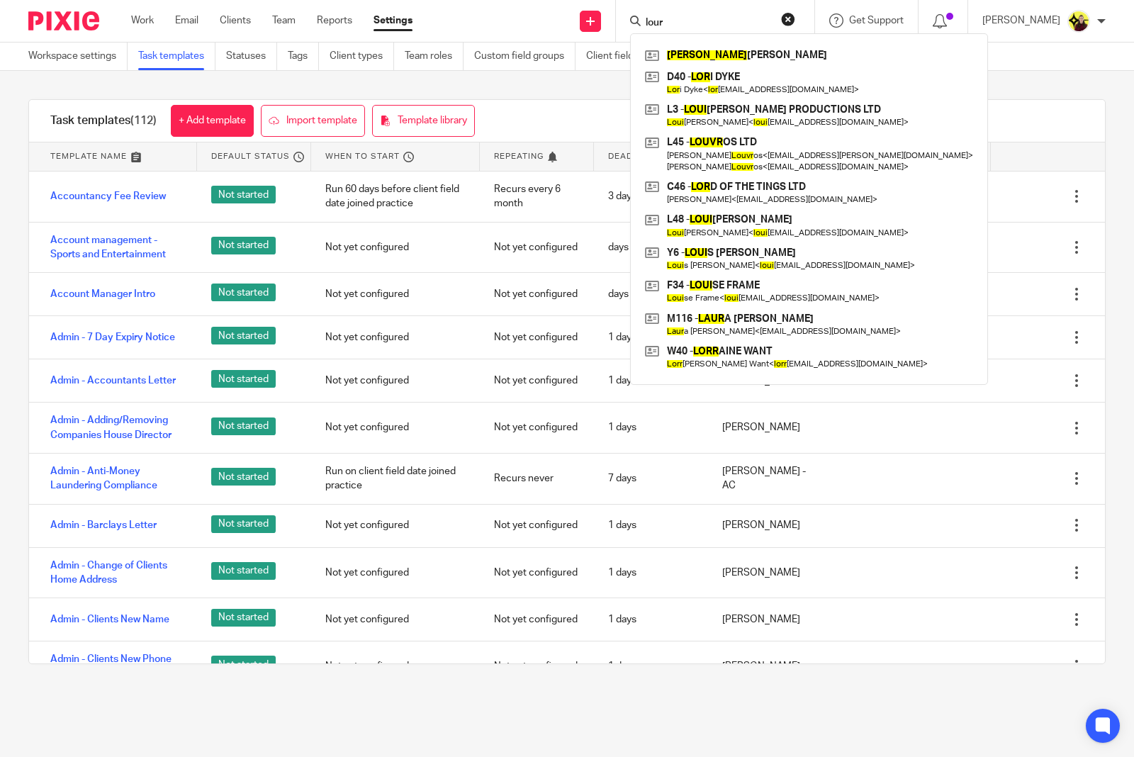
click at [720, 26] on input "lour" at bounding box center [709, 23] width 128 height 13
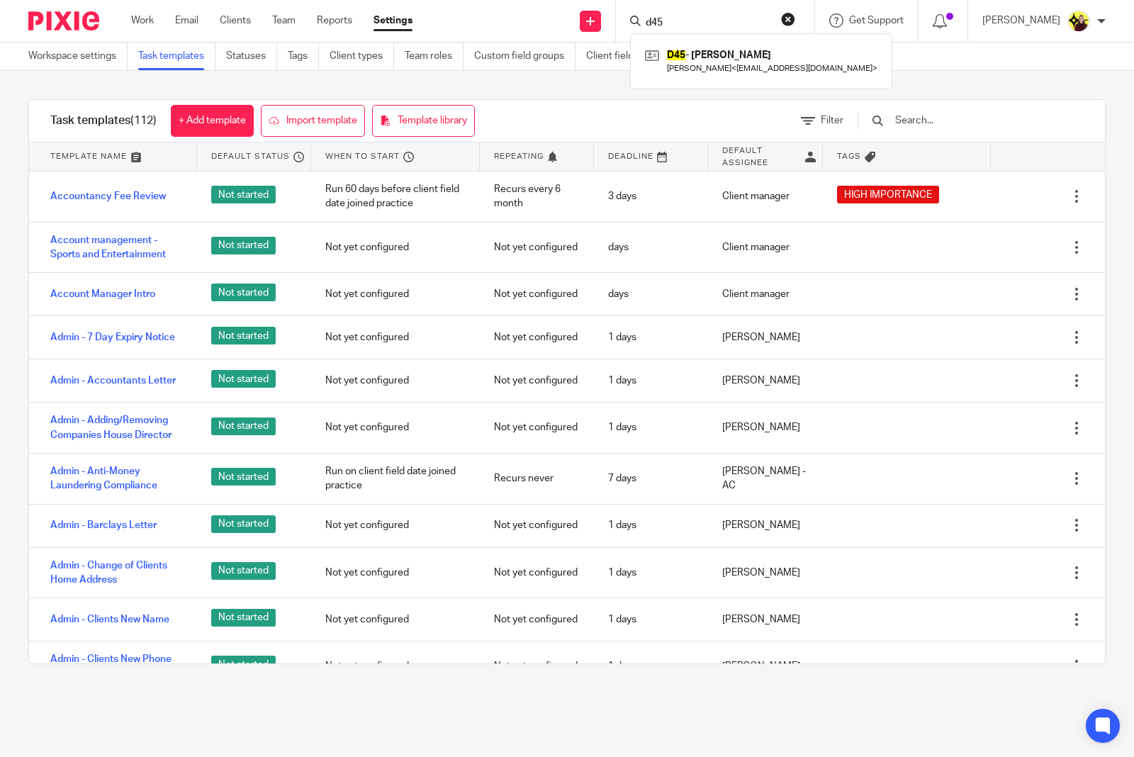
click at [707, 18] on input "d45" at bounding box center [709, 23] width 128 height 13
click at [706, 18] on input "d45" at bounding box center [709, 23] width 128 height 13
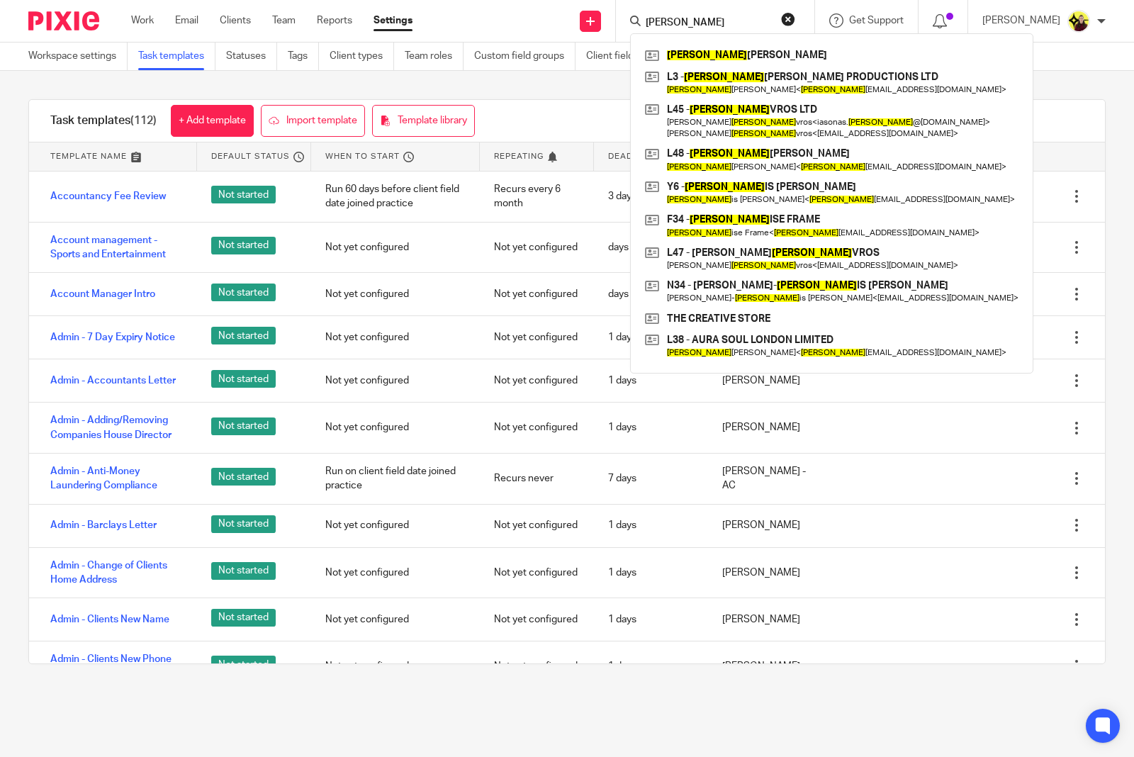
click at [686, 19] on input "lou" at bounding box center [709, 23] width 128 height 13
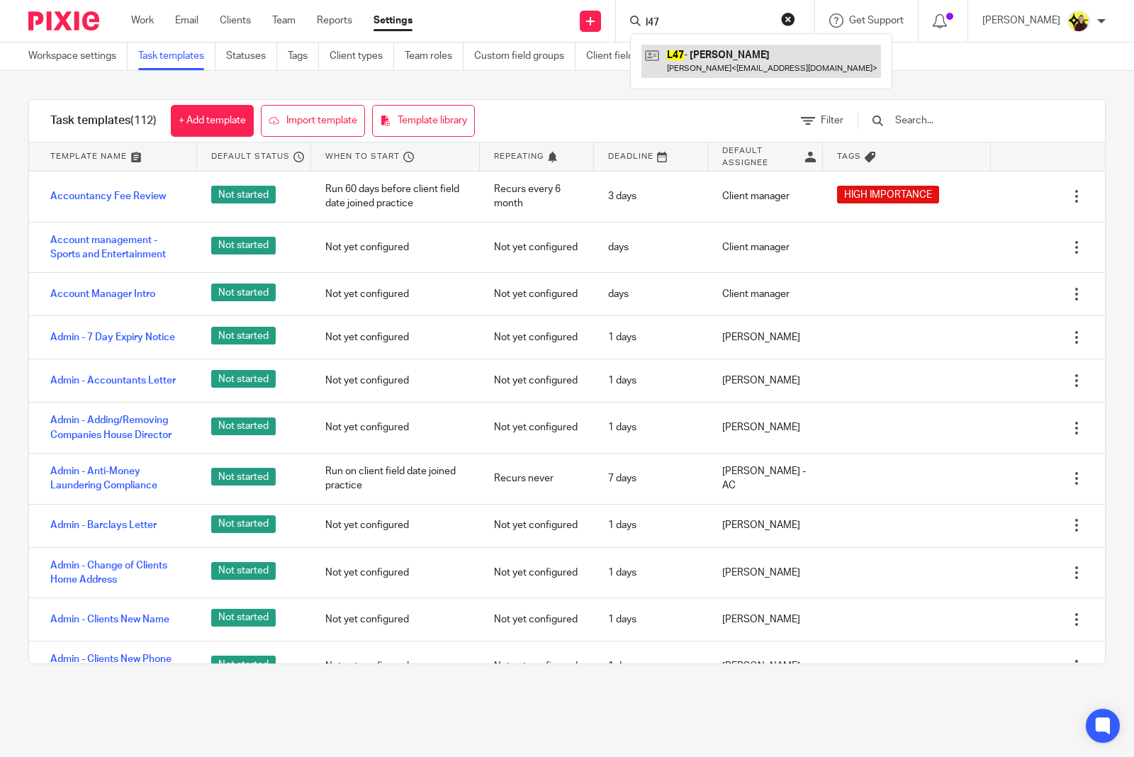
type input "l47"
click at [688, 57] on link at bounding box center [762, 61] width 240 height 33
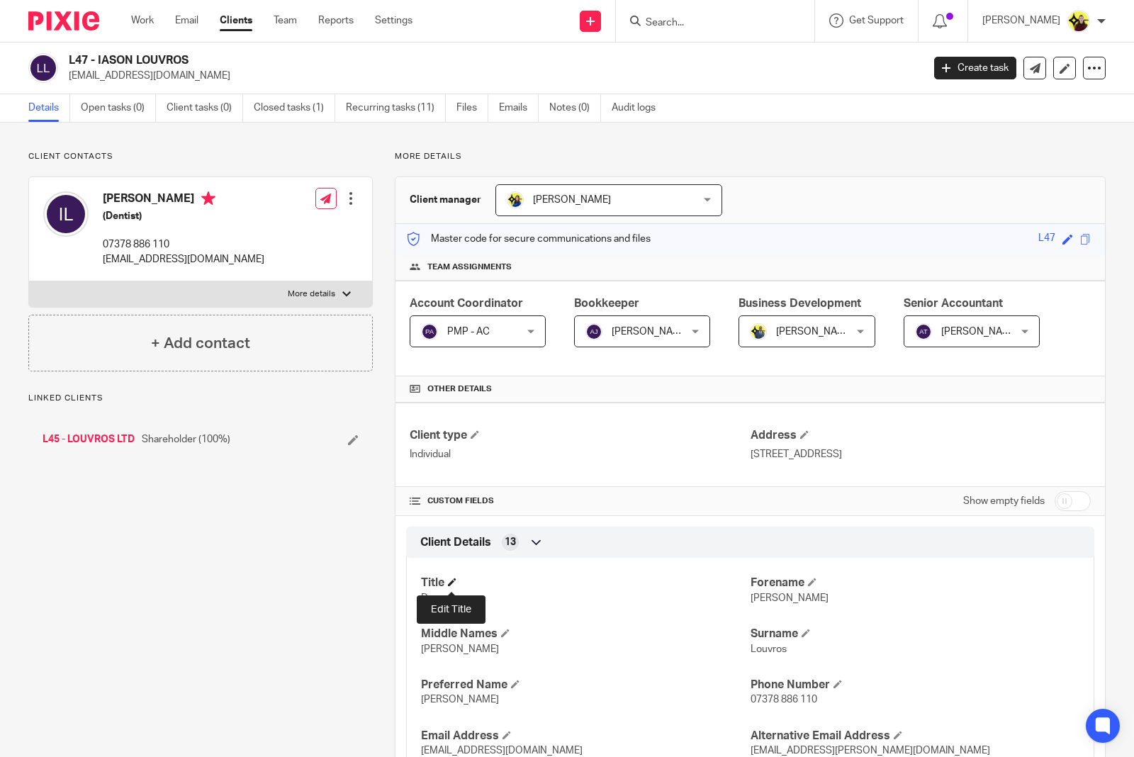
click at [451, 582] on span at bounding box center [452, 582] width 9 height 9
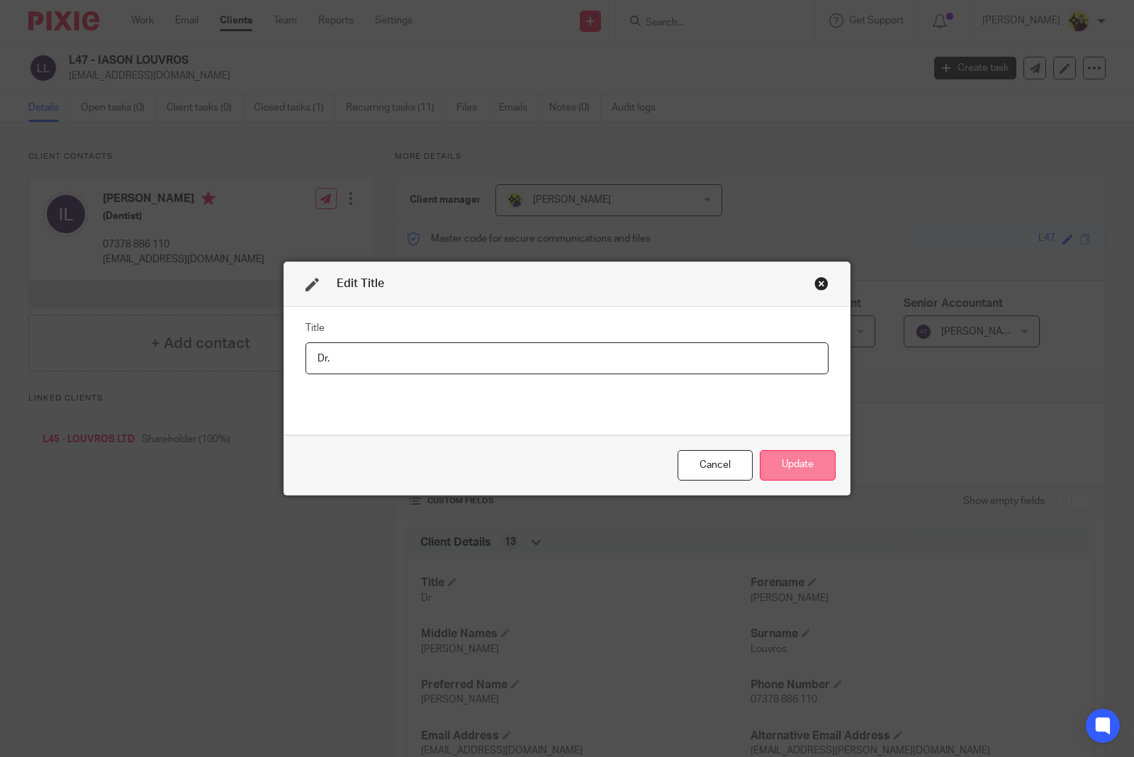
type input "Dr."
click at [762, 464] on button "Update" at bounding box center [798, 465] width 76 height 30
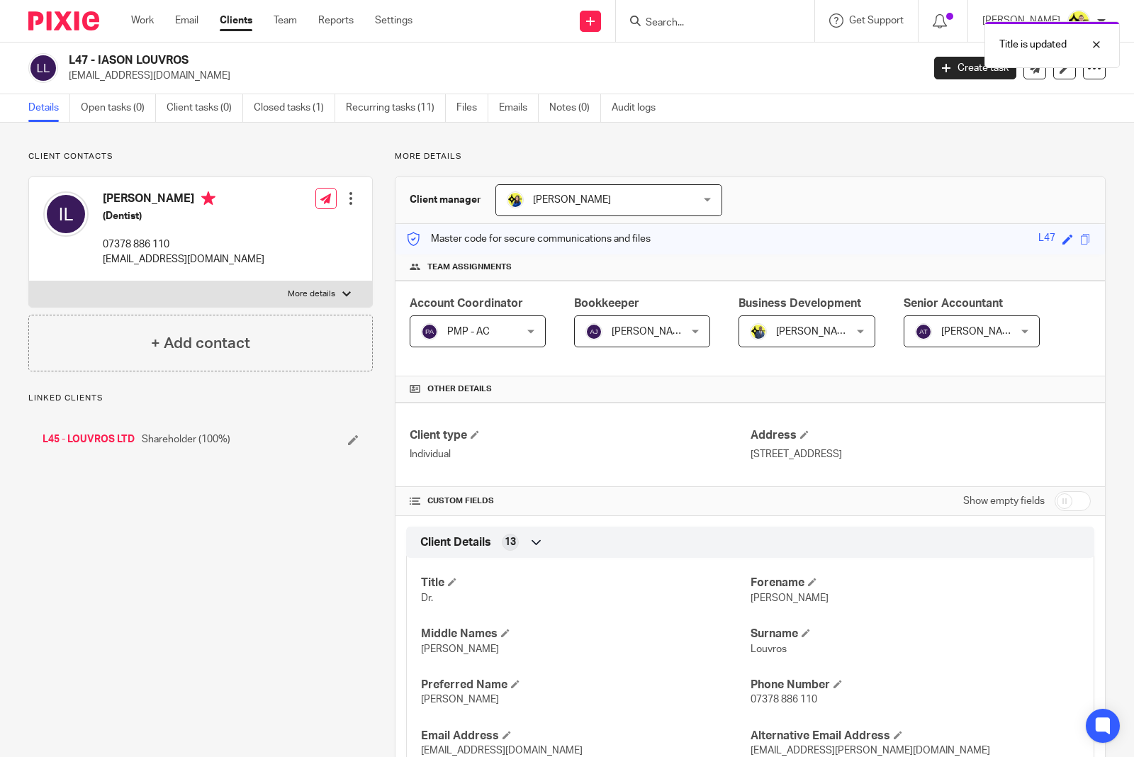
click at [1064, 504] on input "checkbox" at bounding box center [1073, 501] width 36 height 20
checkbox input "true"
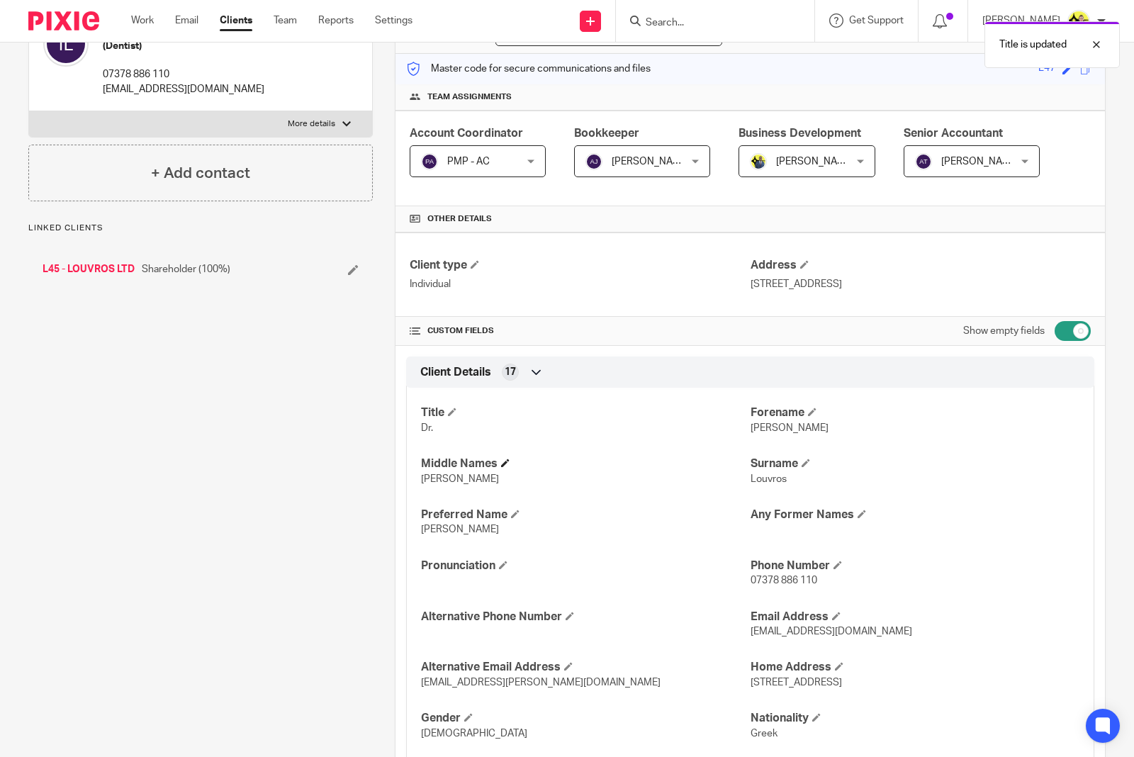
scroll to position [177, 0]
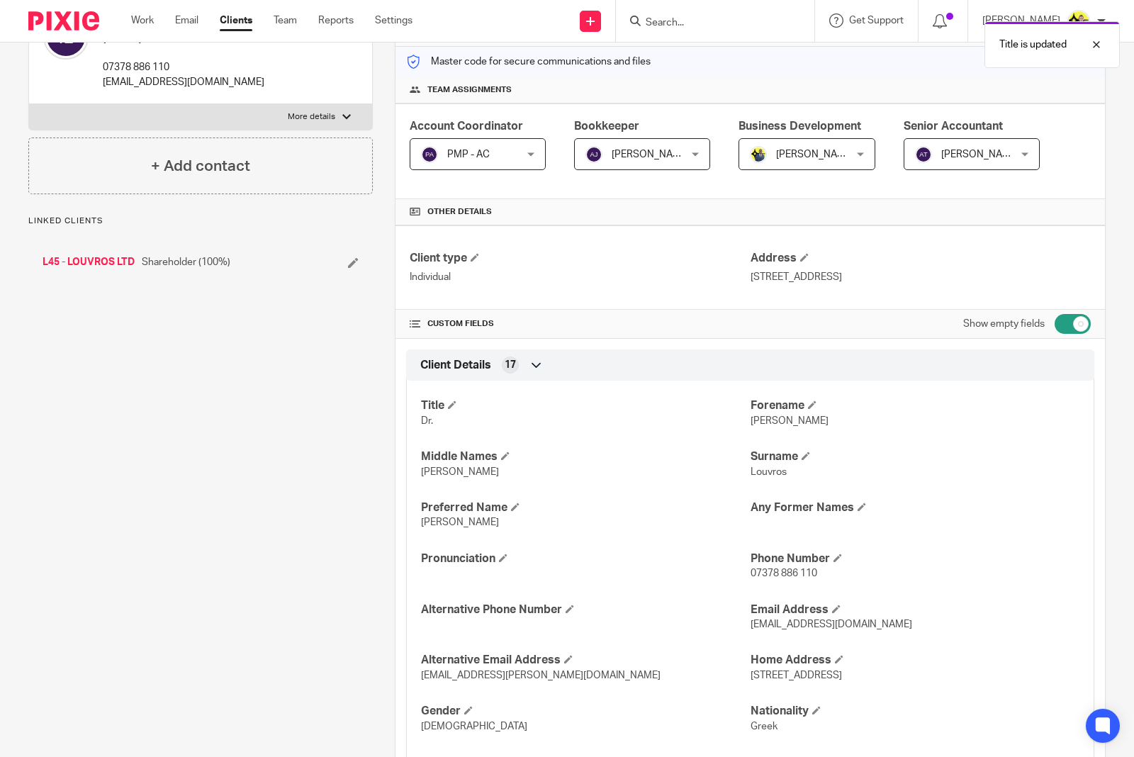
click at [422, 422] on span "Dr." at bounding box center [427, 421] width 12 height 10
copy span "Dr"
click at [513, 508] on span at bounding box center [515, 507] width 9 height 9
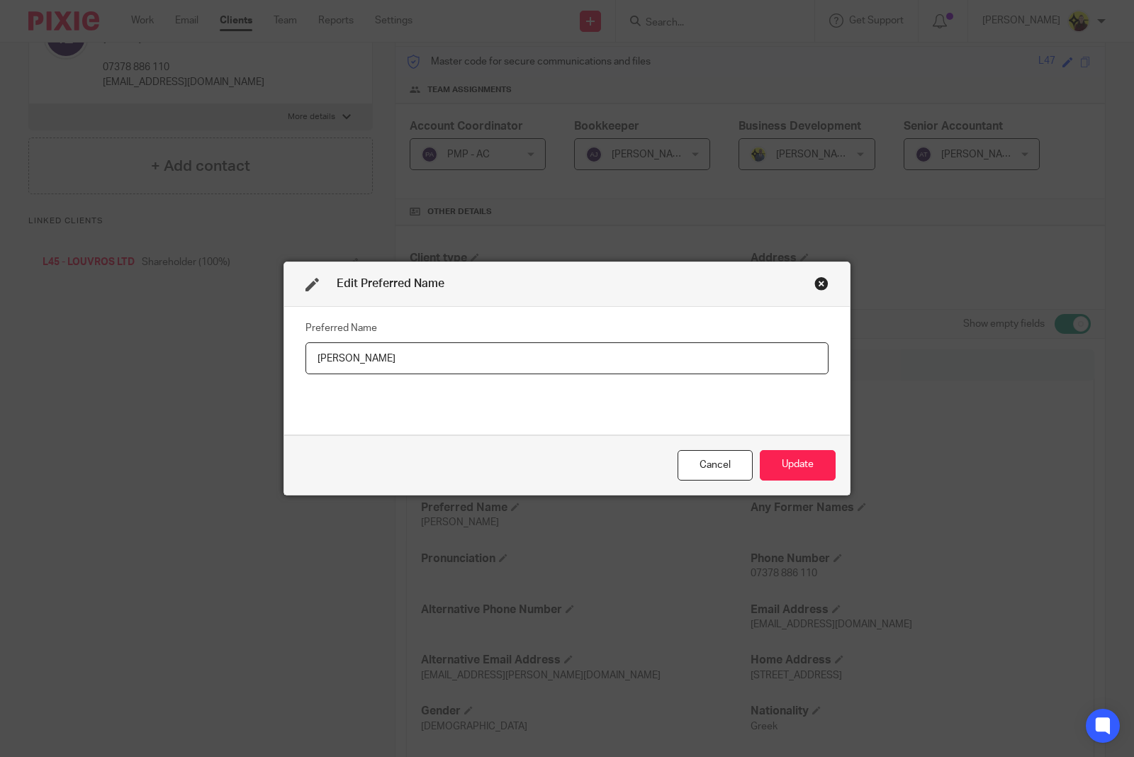
click at [311, 355] on input "Jason" at bounding box center [567, 358] width 523 height 32
click at [384, 344] on input "Dr. [PERSON_NAME]" at bounding box center [567, 358] width 523 height 32
click at [367, 356] on input "Dr. [PERSON_NAME]" at bounding box center [567, 358] width 523 height 32
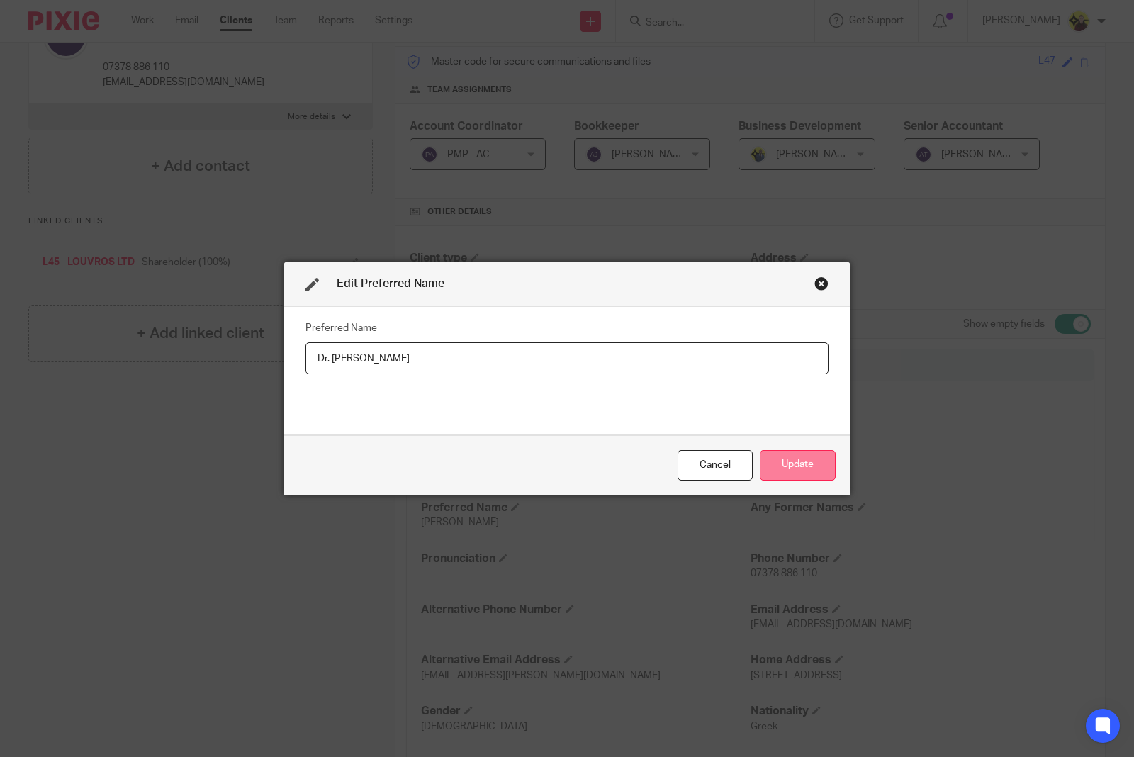
type input "Dr. Jason"
click at [775, 454] on button "Update" at bounding box center [798, 465] width 76 height 30
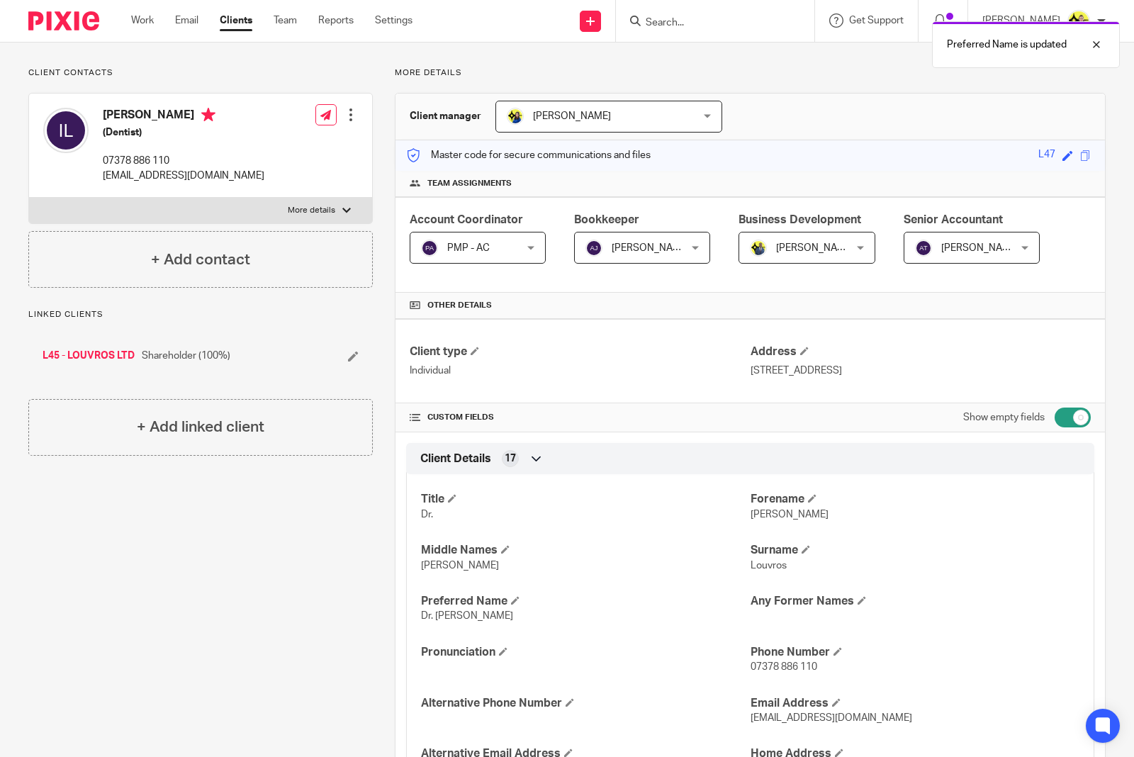
scroll to position [0, 0]
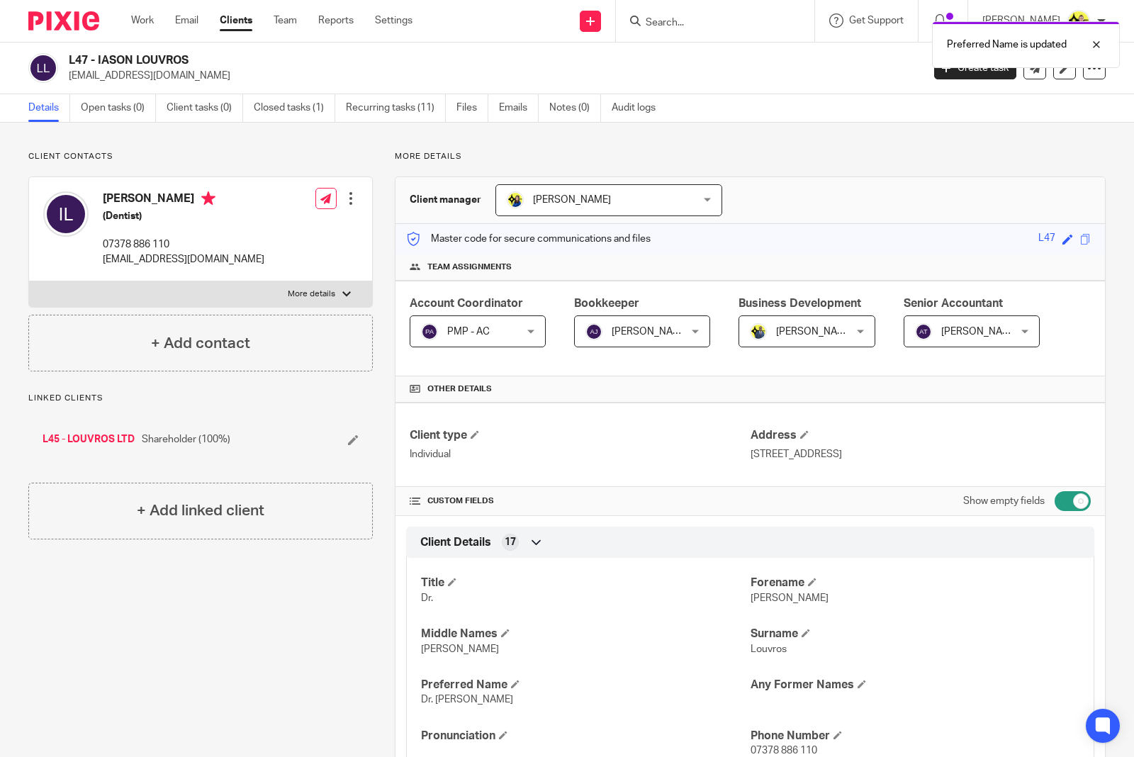
click at [344, 195] on div at bounding box center [351, 198] width 14 height 14
click at [284, 230] on link "Edit contact" at bounding box center [282, 231] width 135 height 21
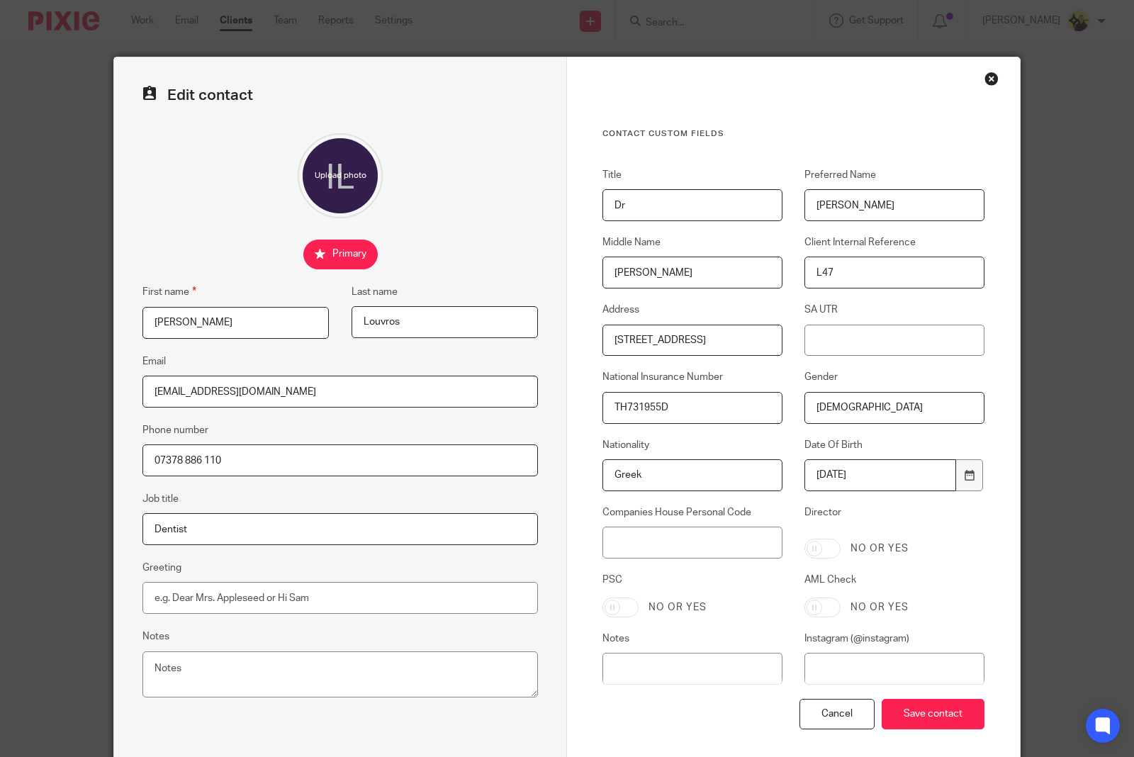
drag, startPoint x: 858, startPoint y: 203, endPoint x: 696, endPoint y: 194, distance: 162.7
click at [696, 194] on div "Title Dr Preferred Name [PERSON_NAME] Middle Name [PERSON_NAME] Client Internal…" at bounding box center [783, 433] width 404 height 531
paste input "Dr."
type input "Dr. [PERSON_NAME]"
click at [906, 706] on input "Save contact" at bounding box center [933, 714] width 103 height 30
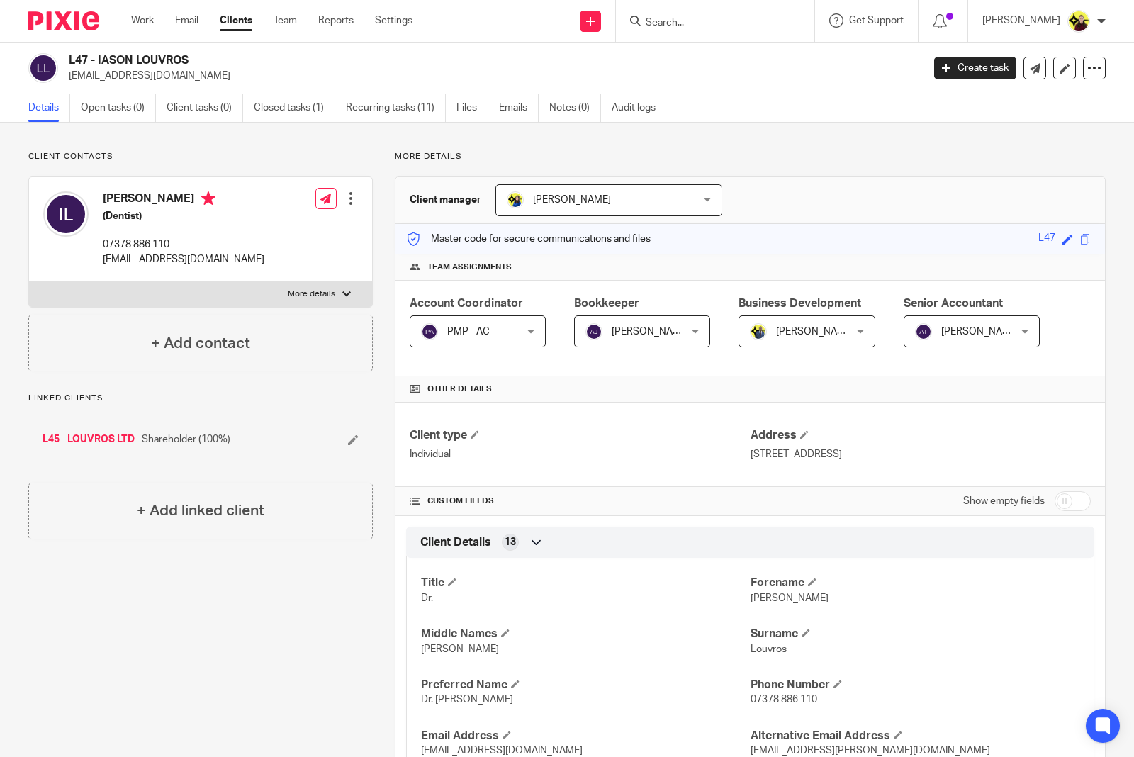
click at [735, 23] on input "Search" at bounding box center [709, 23] width 128 height 13
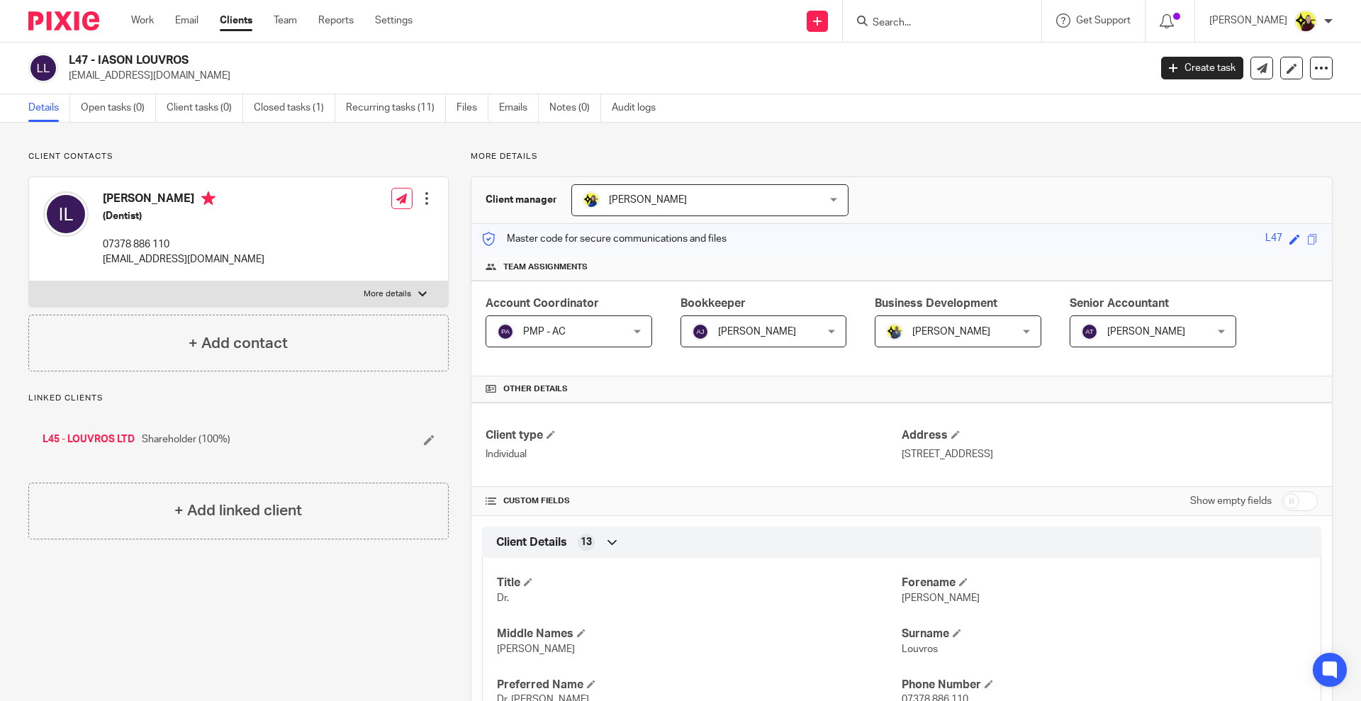
click at [89, 445] on link "L45 - LOUVROS LTD" at bounding box center [89, 440] width 92 height 14
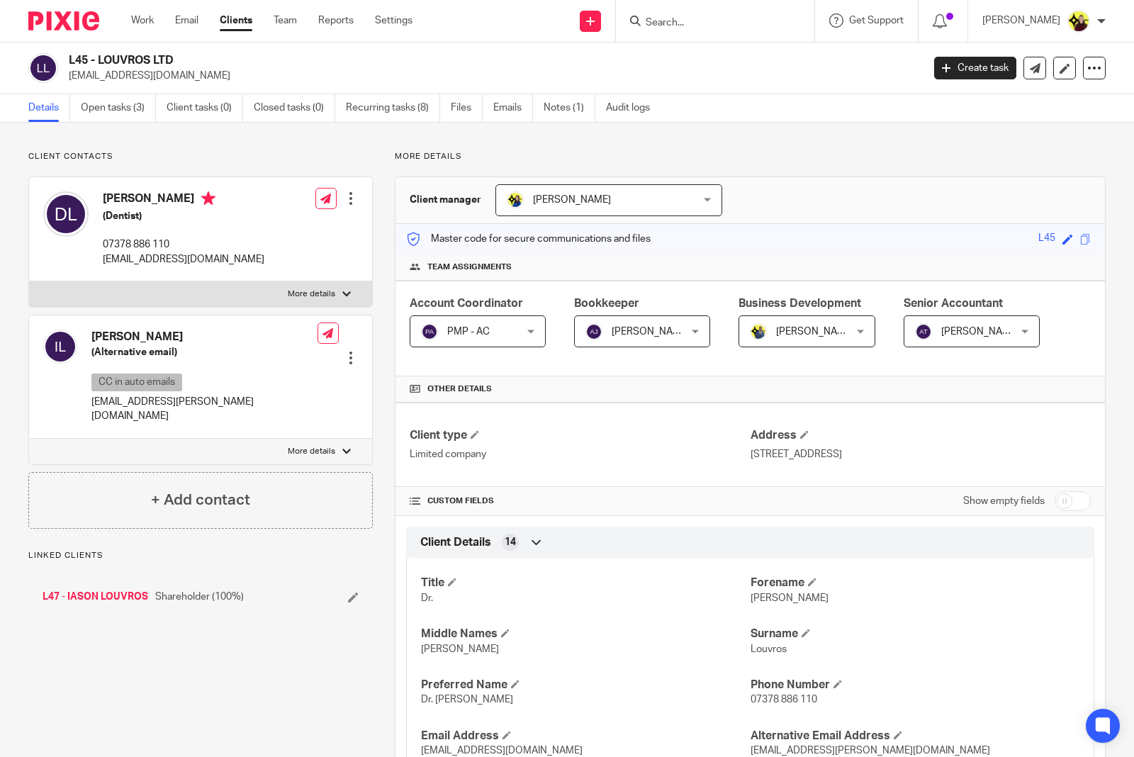
click at [344, 349] on div "Edit contact Create client from contact Export data Make primary CC in auto ema…" at bounding box center [338, 358] width 40 height 28
click at [344, 351] on div at bounding box center [351, 358] width 14 height 14
click at [321, 355] on ul "Edit contact Create client from contact Export data Make primary CC in auto ema…" at bounding box center [283, 418] width 150 height 132
click at [314, 362] on link "Edit contact" at bounding box center [282, 369] width 135 height 21
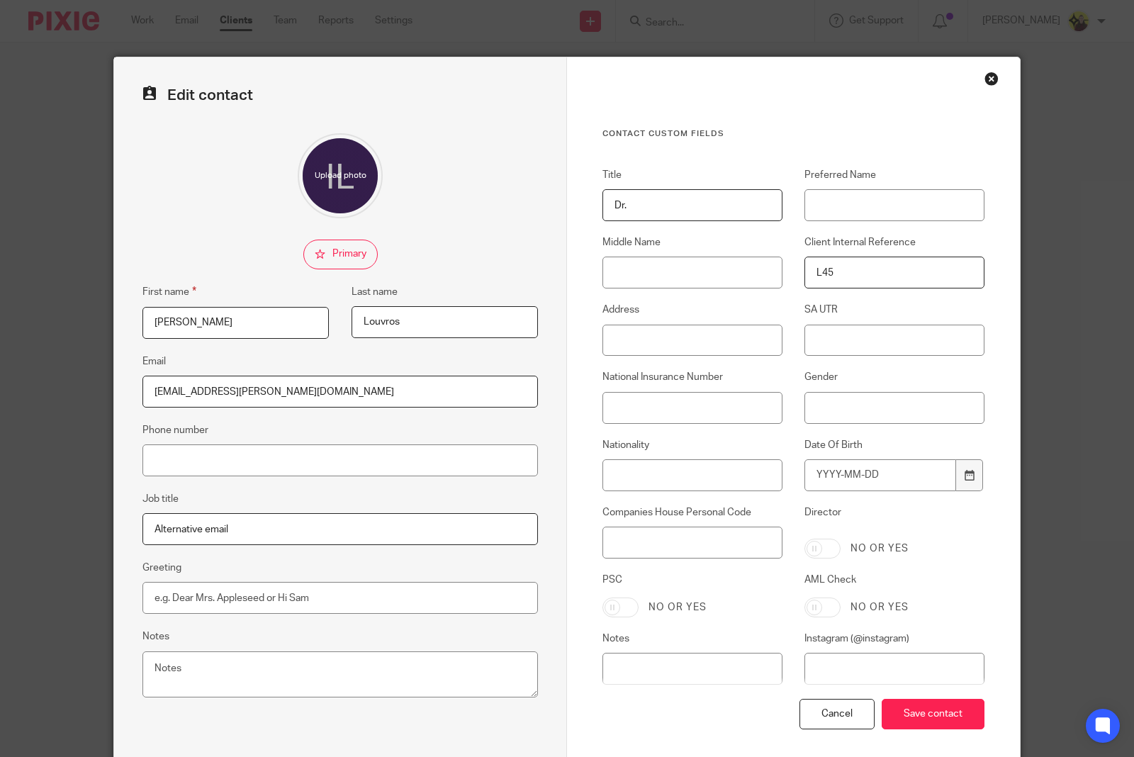
click at [143, 316] on input "[PERSON_NAME]" at bounding box center [236, 323] width 186 height 32
type input "Dr. Iason"
click at [922, 704] on input "Save contact" at bounding box center [933, 714] width 103 height 30
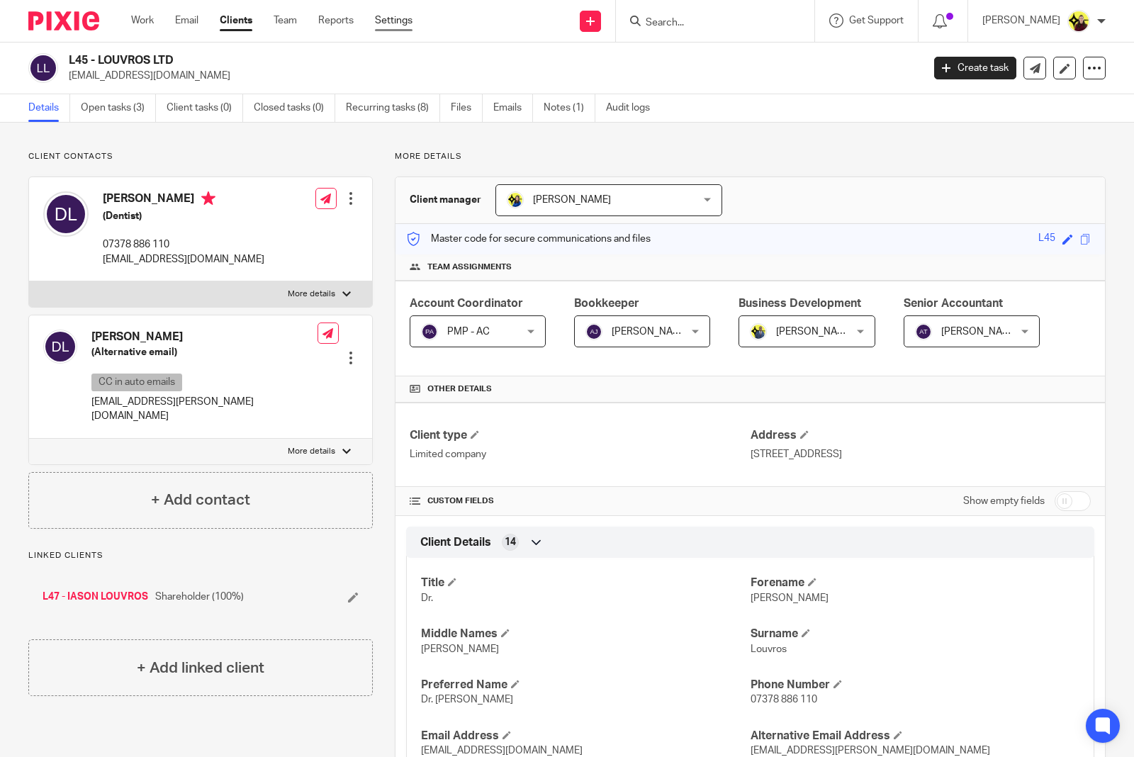
click at [394, 21] on link "Settings" at bounding box center [394, 20] width 38 height 14
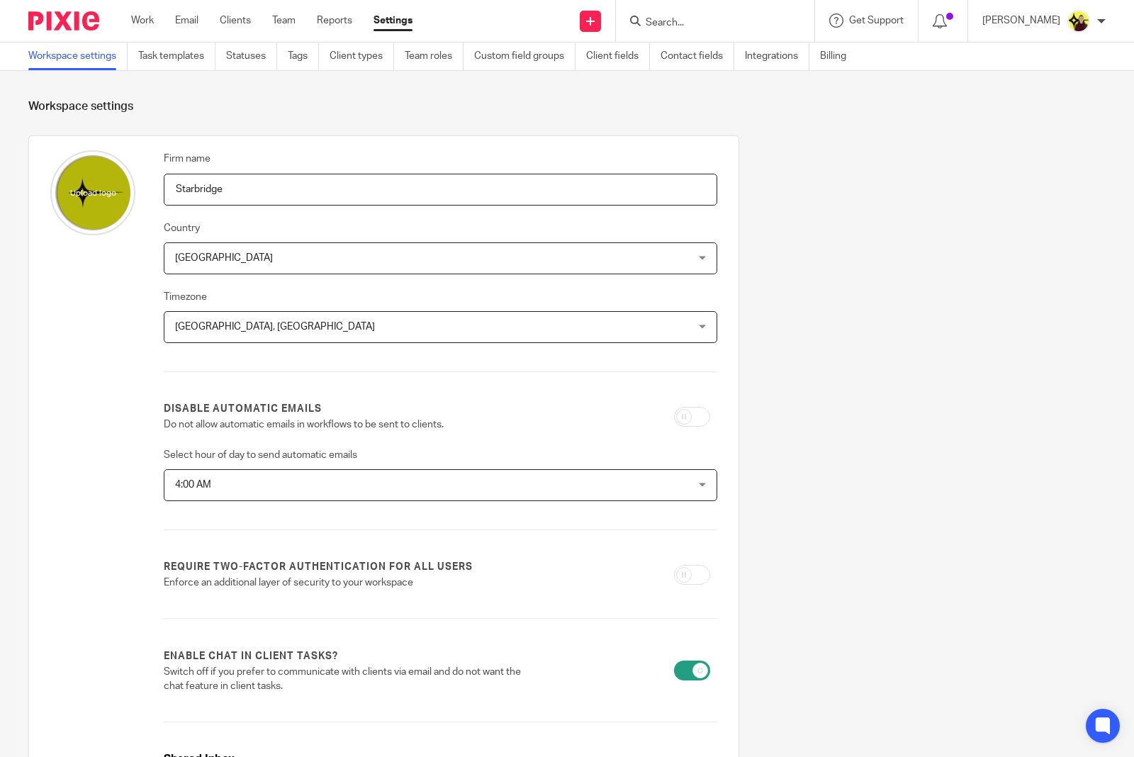
click at [745, 22] on input "Search" at bounding box center [709, 23] width 128 height 13
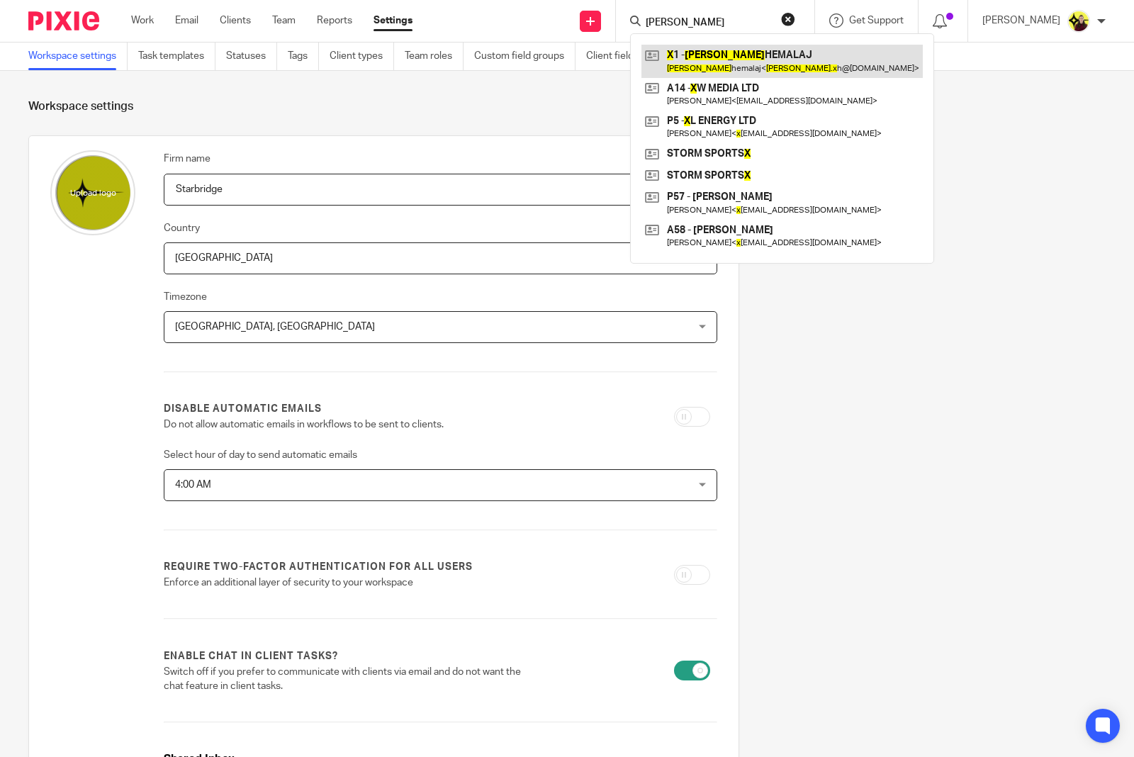
type input "ana x"
click at [762, 62] on link at bounding box center [782, 61] width 281 height 33
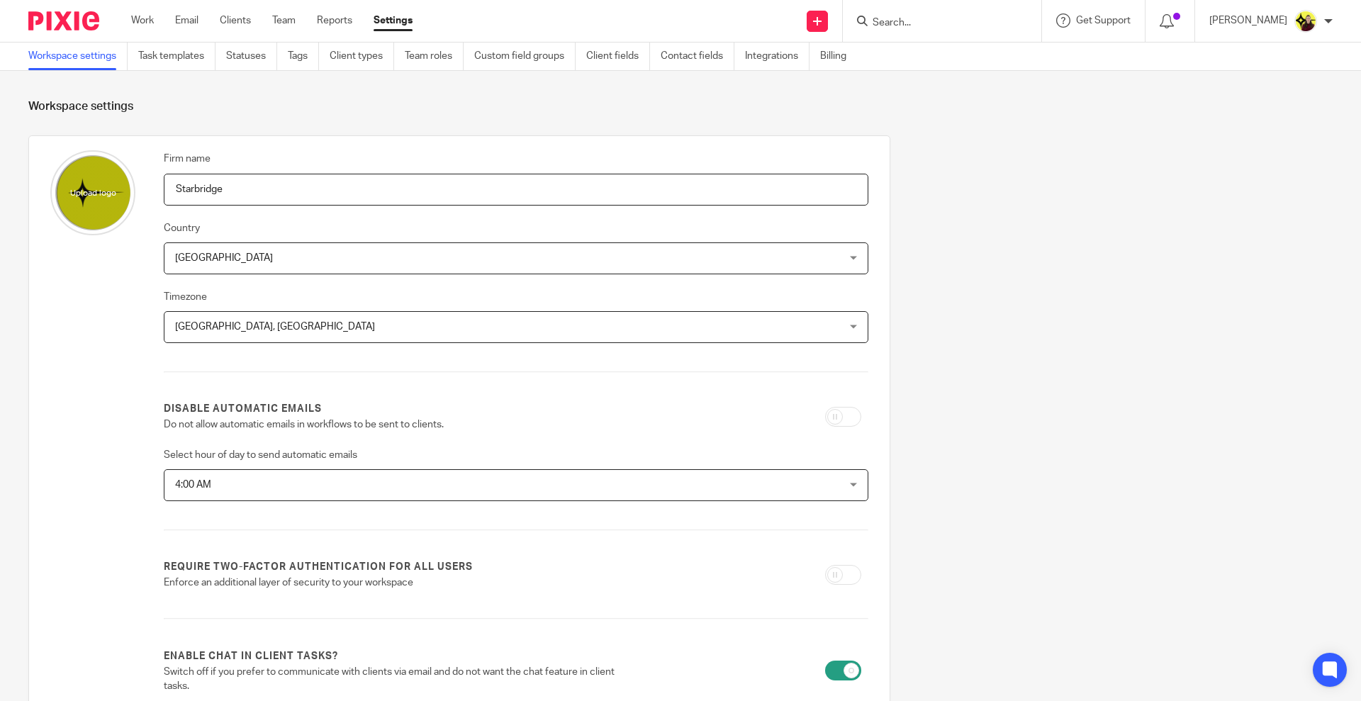
click at [926, 21] on input "Search" at bounding box center [935, 23] width 128 height 13
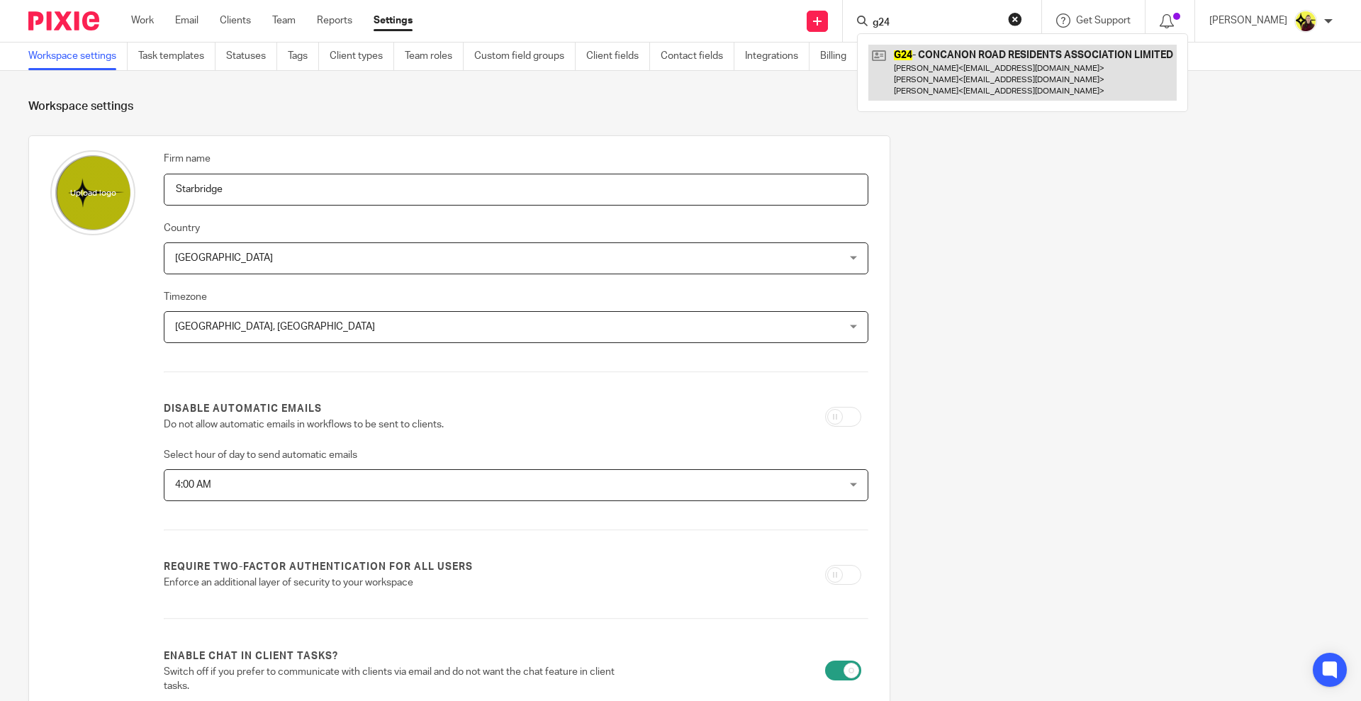
type input "g24"
click at [943, 48] on link at bounding box center [1023, 73] width 308 height 56
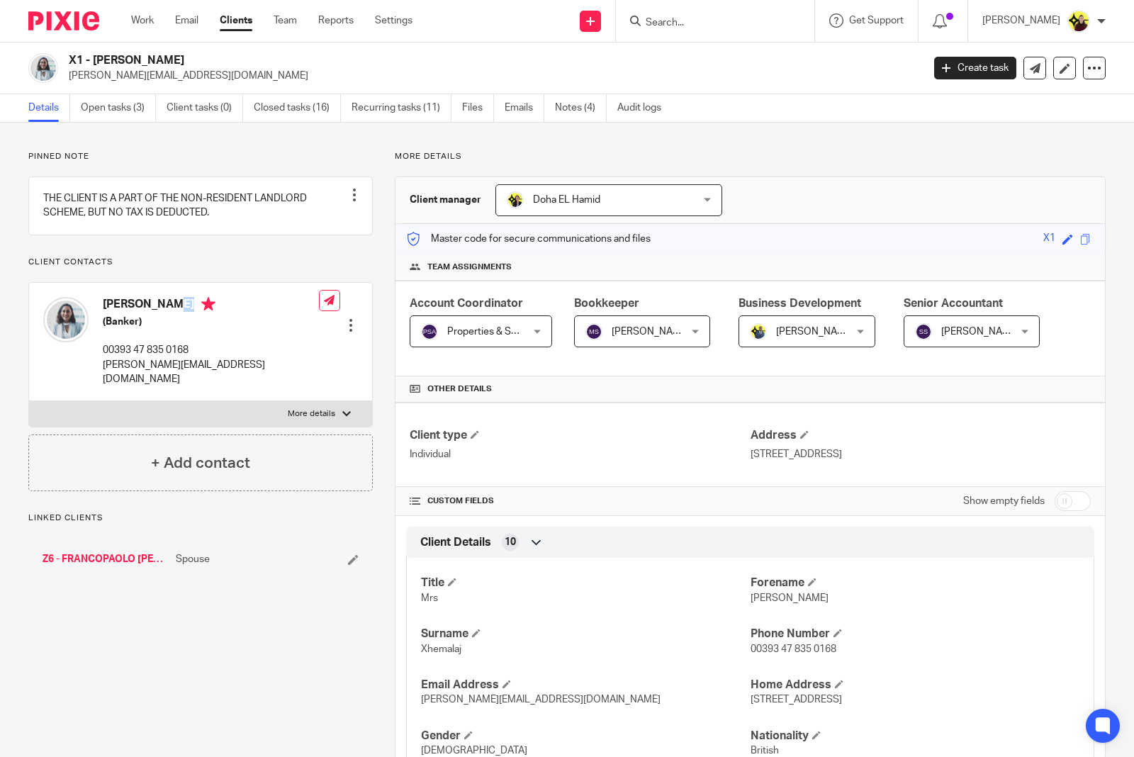
drag, startPoint x: 104, startPoint y: 316, endPoint x: 190, endPoint y: 320, distance: 86.6
click at [190, 315] on h4 "Ana Xhemalaj" at bounding box center [211, 306] width 216 height 18
copy h4 "Ana Xhemalaj"
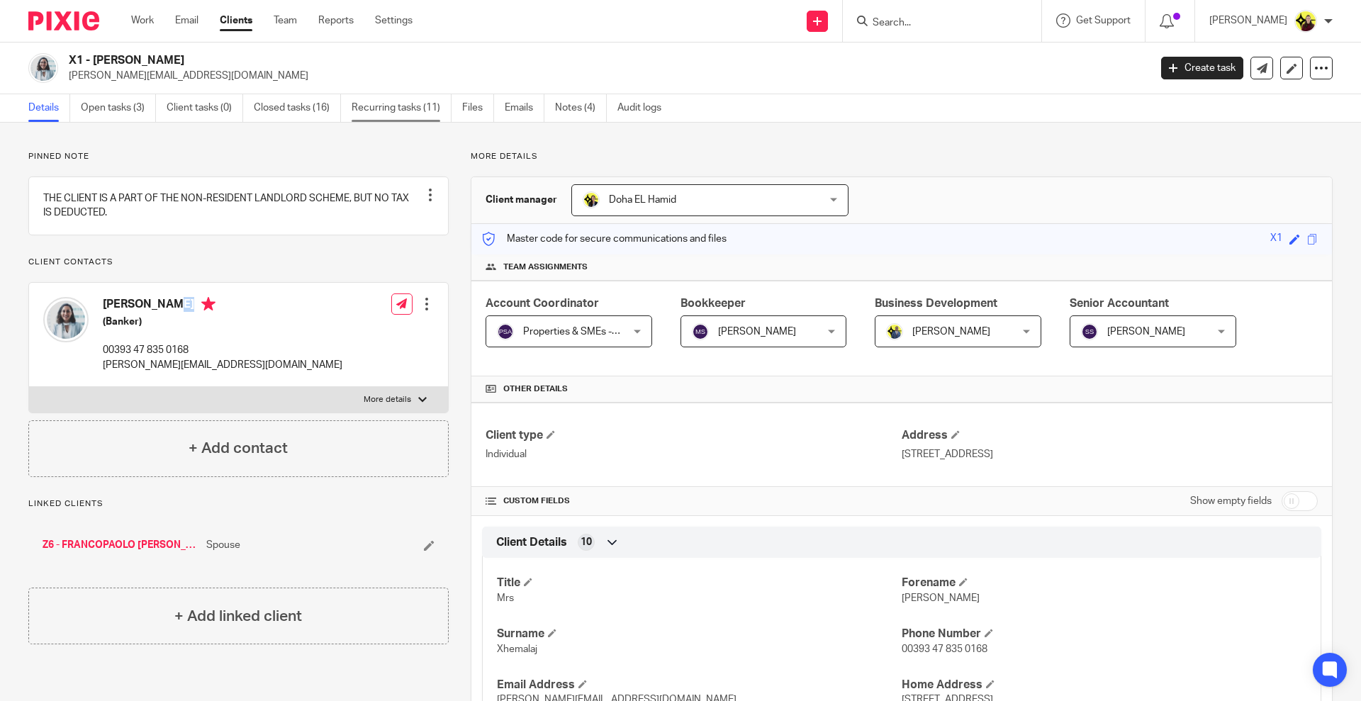
click at [394, 106] on link "Recurring tasks (11)" at bounding box center [402, 108] width 100 height 28
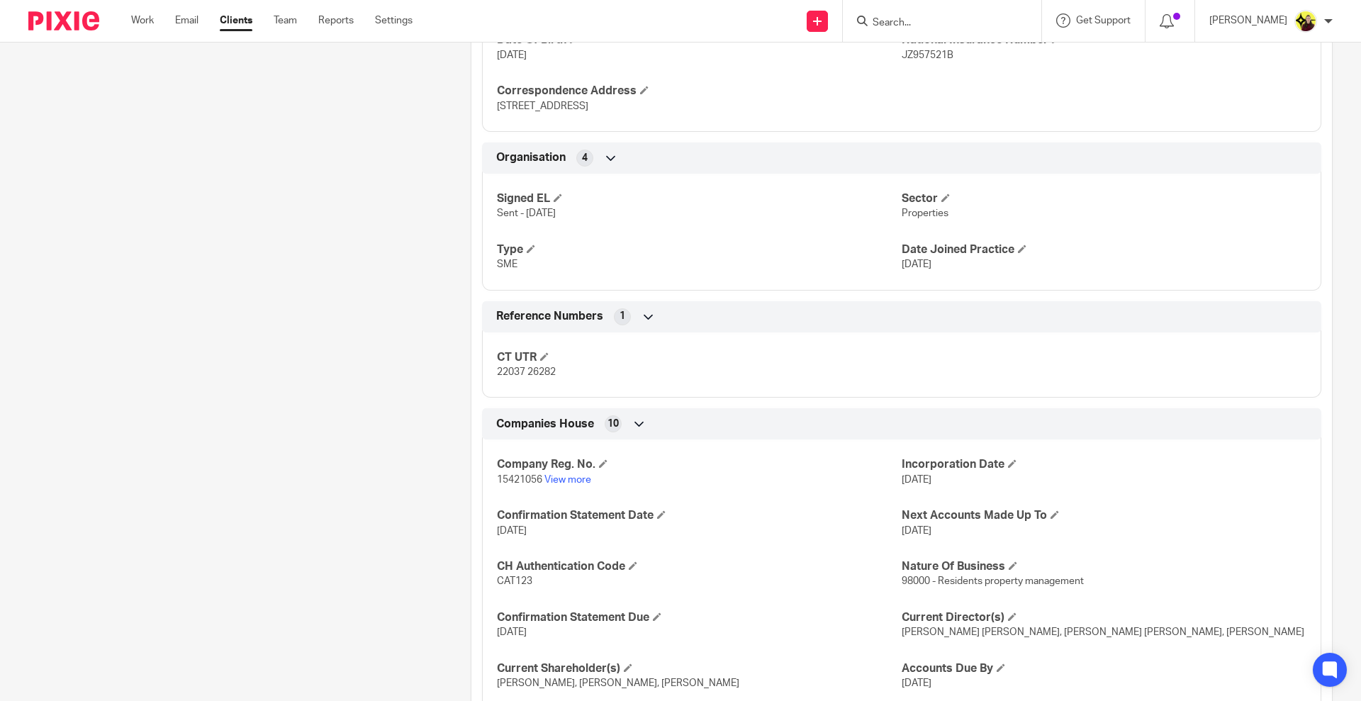
scroll to position [929, 0]
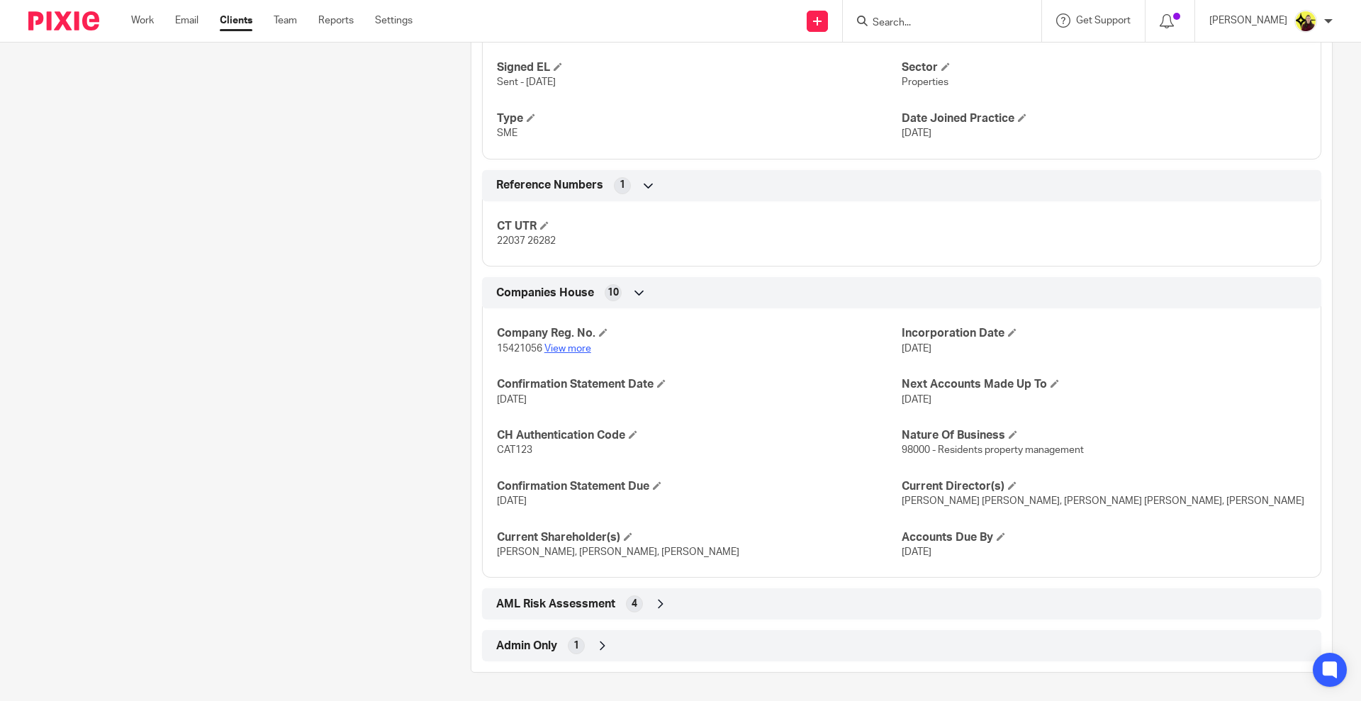
click at [586, 351] on link "View more" at bounding box center [568, 349] width 47 height 10
click at [963, 29] on input "Search" at bounding box center [935, 23] width 128 height 13
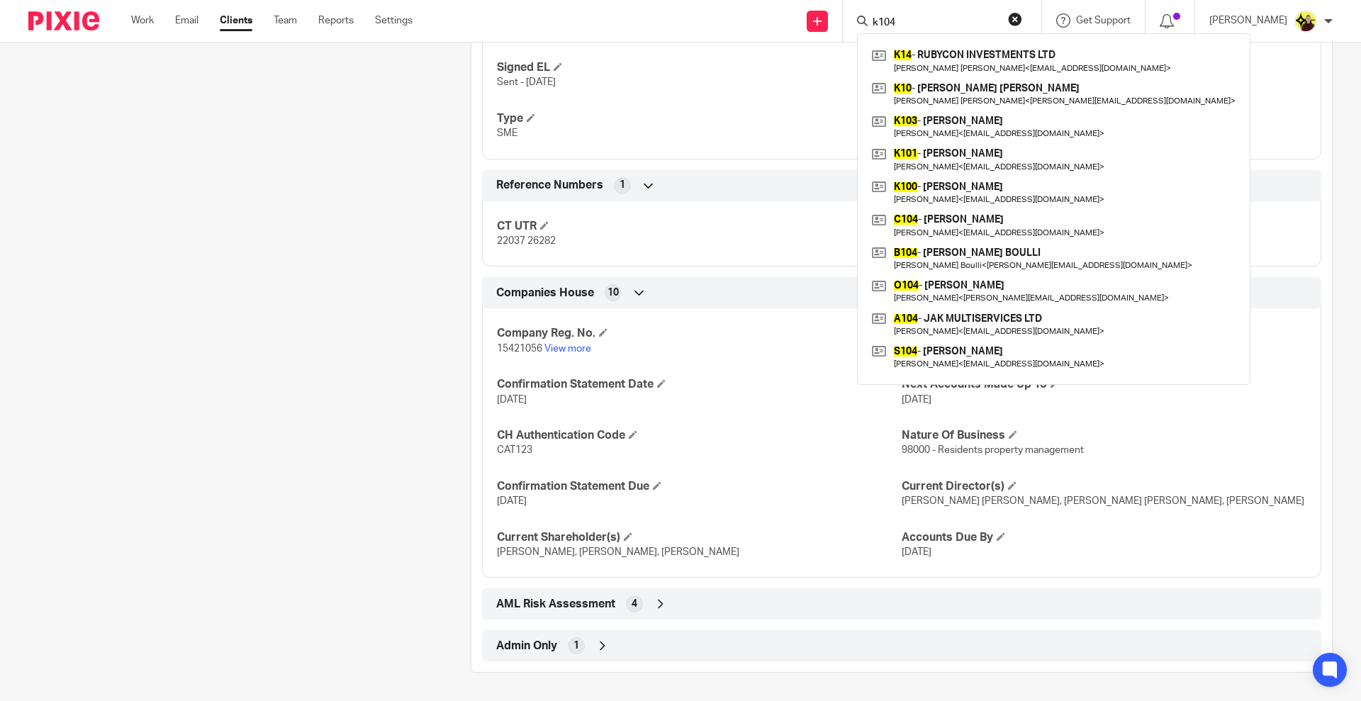
click at [910, 18] on input "k104" at bounding box center [935, 23] width 128 height 13
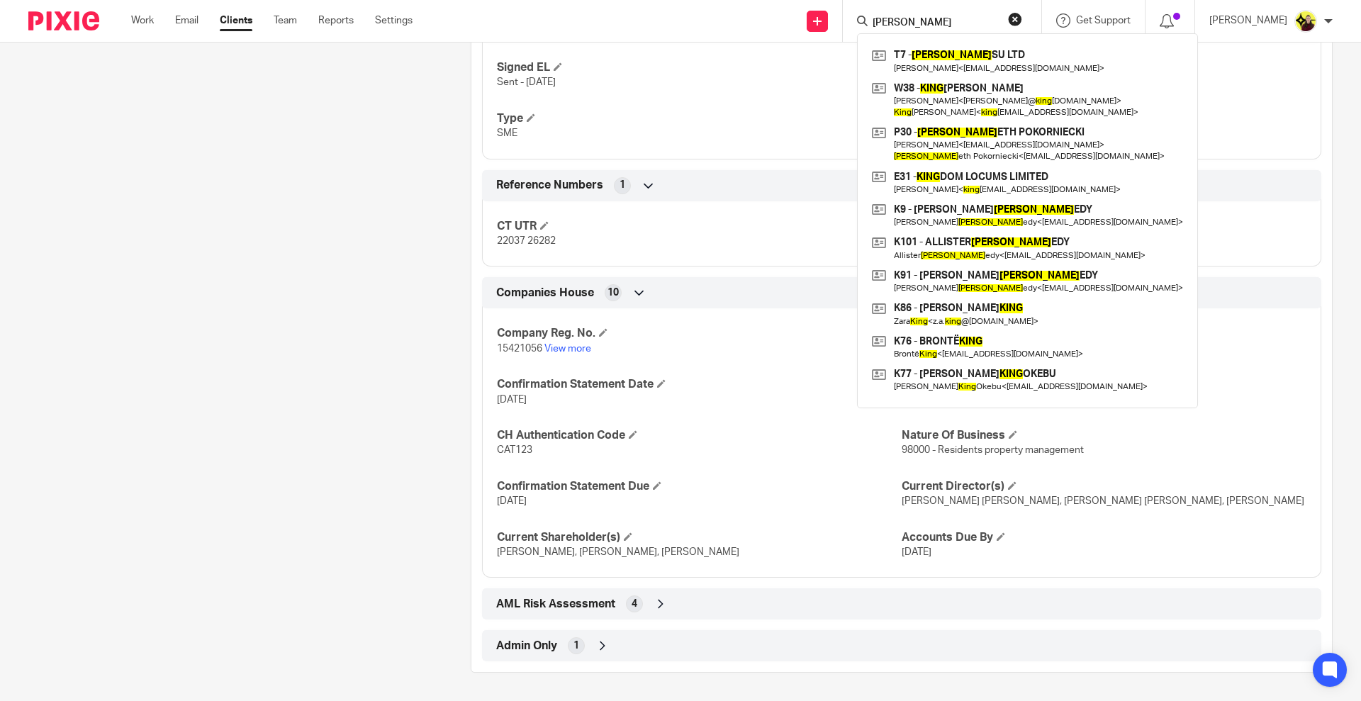
click at [926, 25] on input "kinn" at bounding box center [935, 23] width 128 height 13
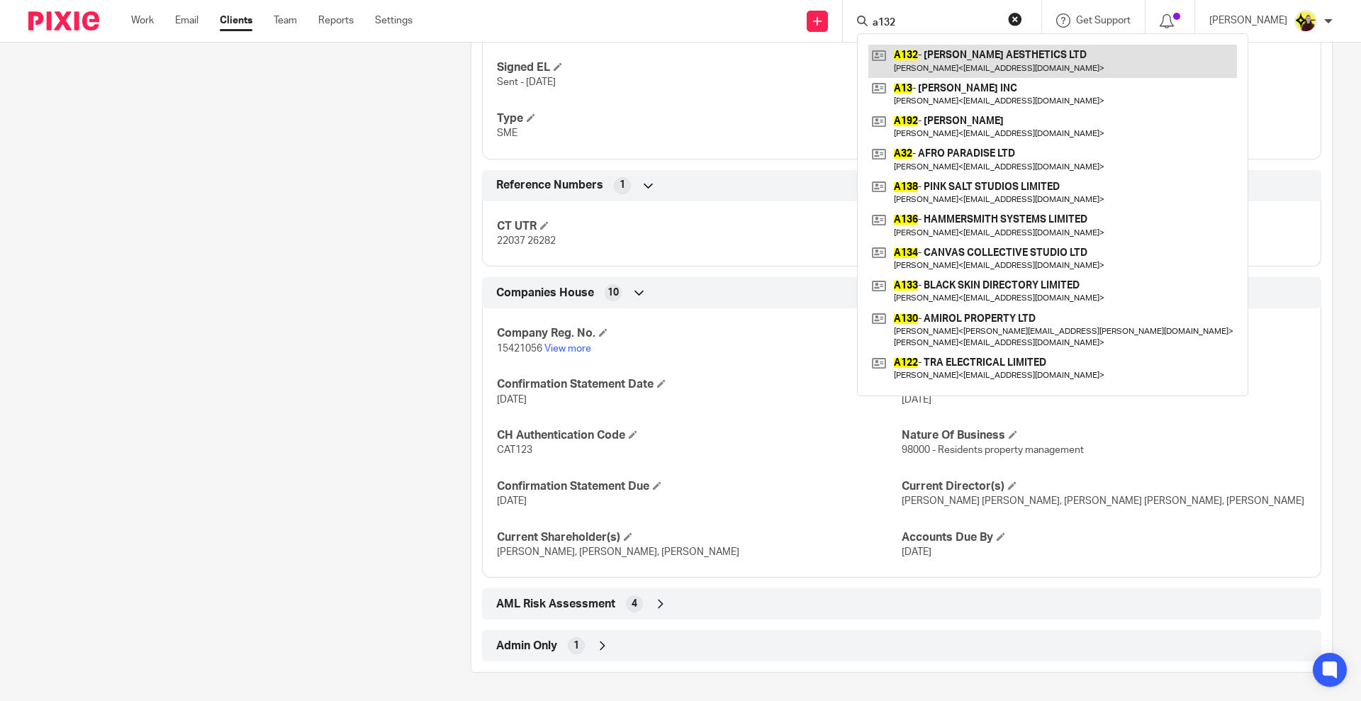
type input "a132"
click at [943, 55] on link at bounding box center [1053, 61] width 369 height 33
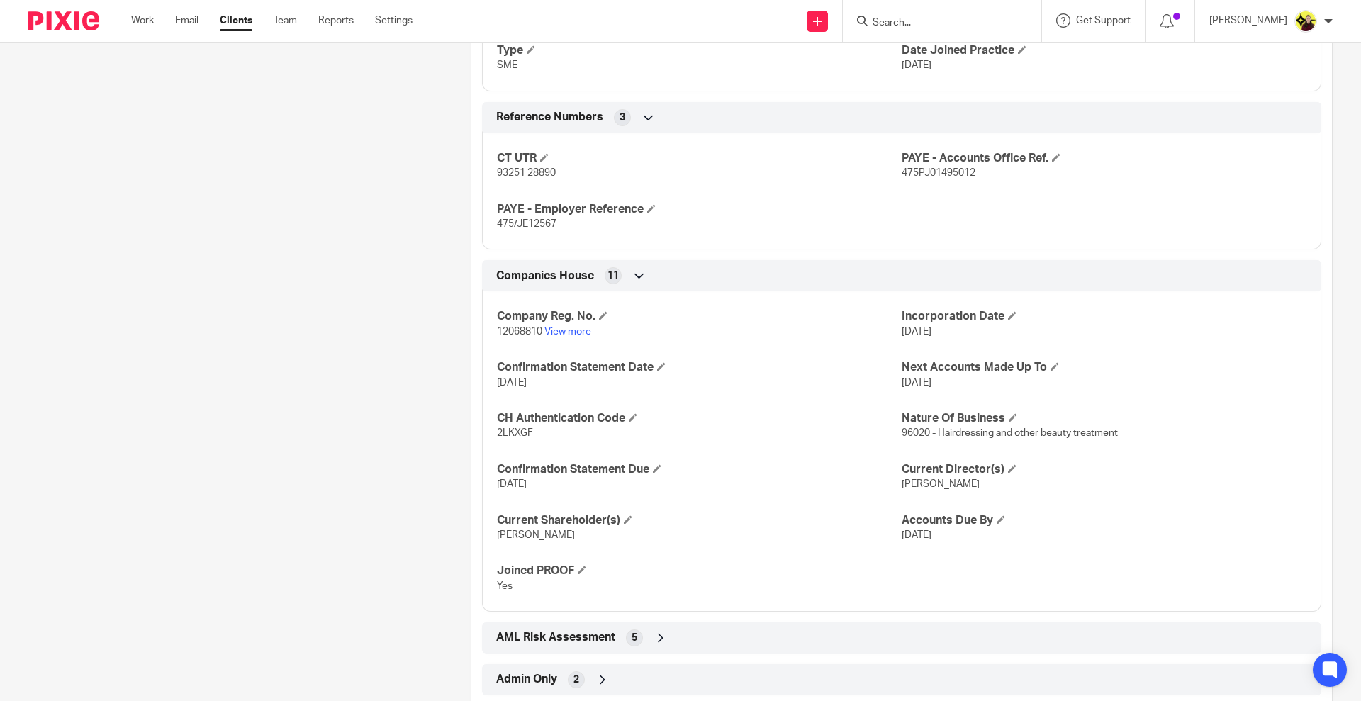
scroll to position [980, 0]
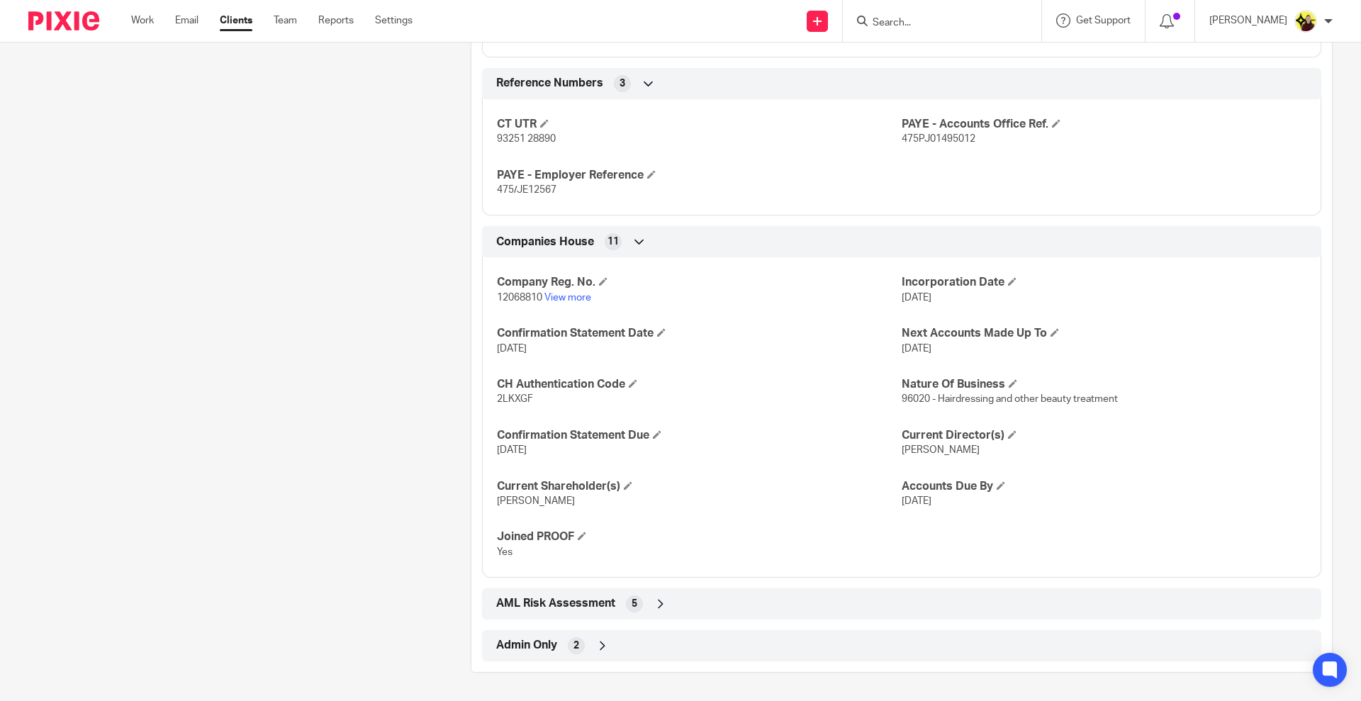
click at [857, 640] on div "Admin Only 2" at bounding box center [902, 646] width 818 height 24
click at [937, 26] on input "Search" at bounding box center [935, 23] width 128 height 13
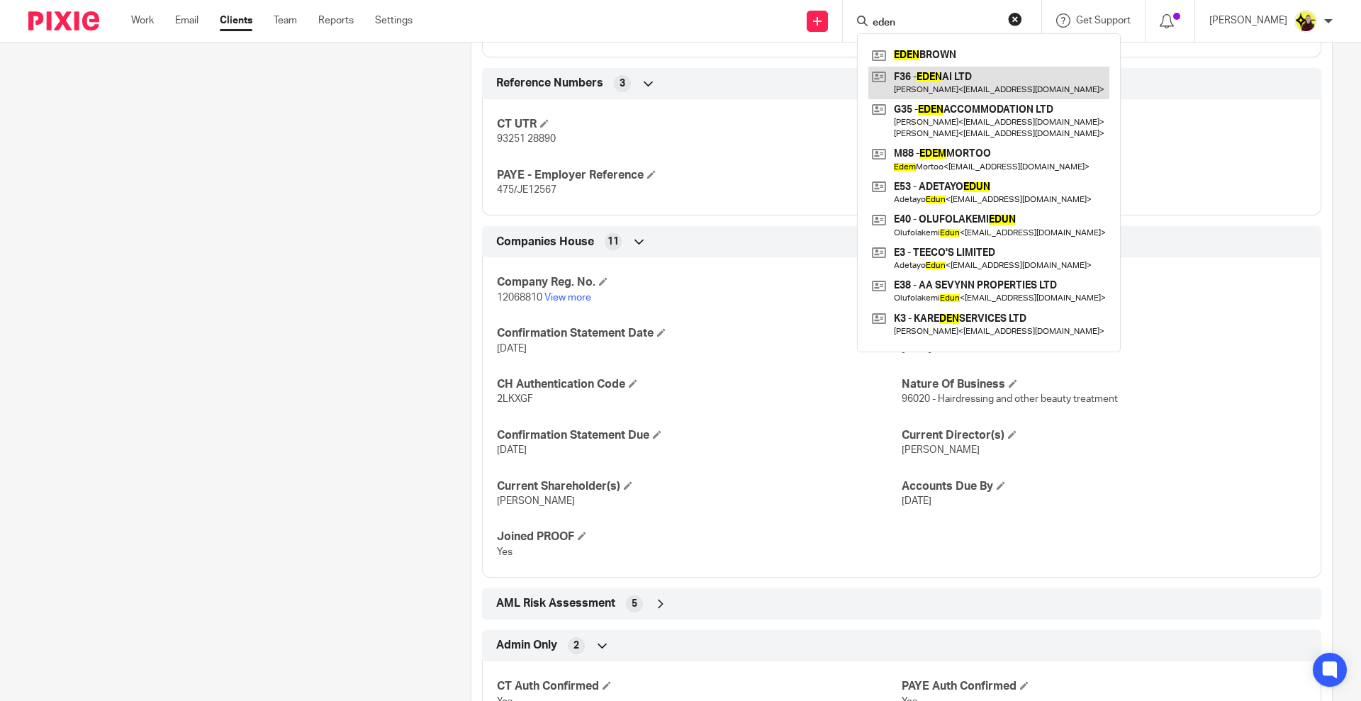
type input "eden"
click at [959, 85] on link at bounding box center [989, 83] width 241 height 33
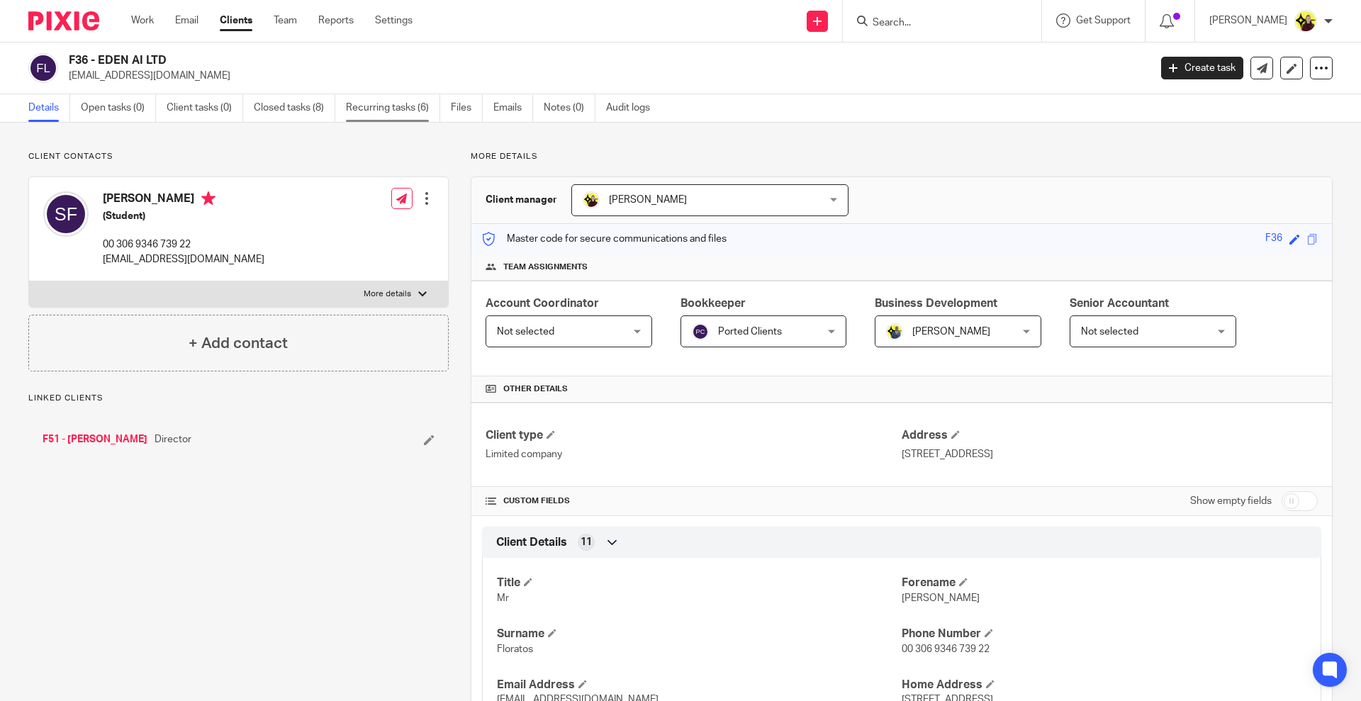
click at [392, 104] on link "Recurring tasks (6)" at bounding box center [393, 108] width 94 height 28
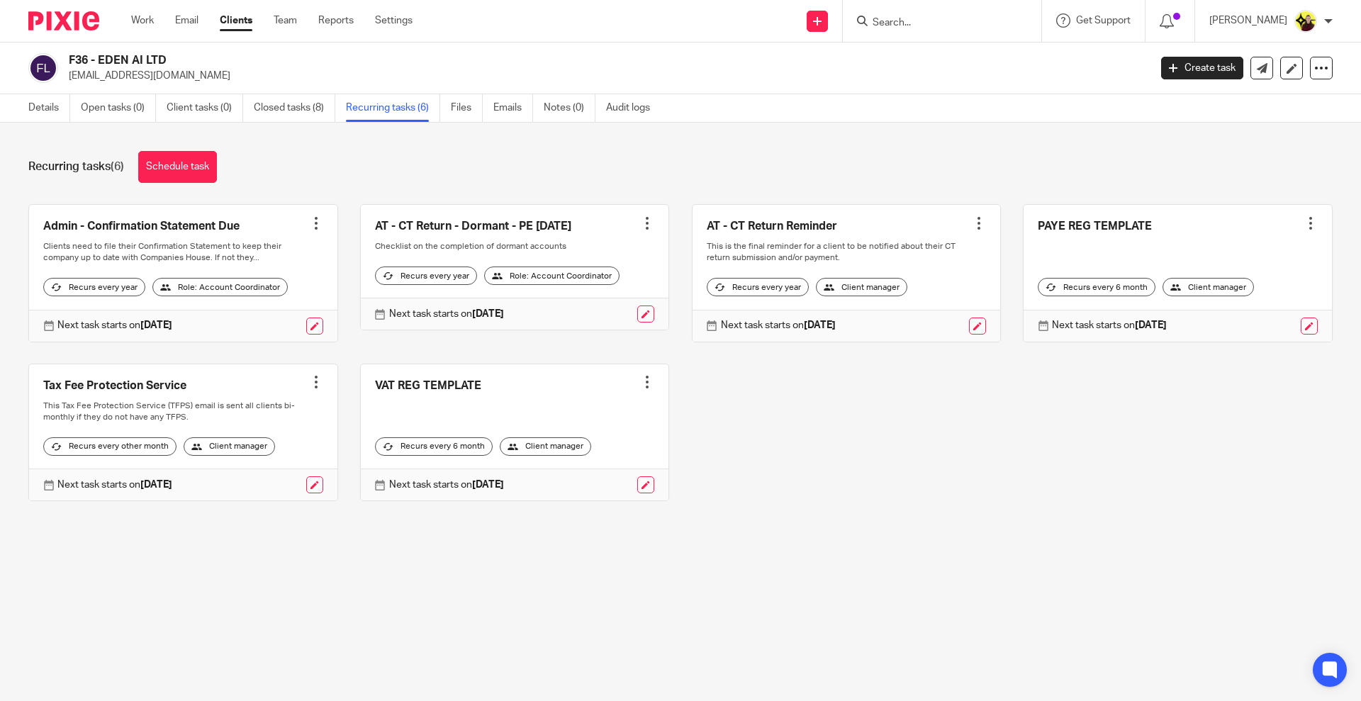
click at [976, 17] on input "Search" at bounding box center [935, 23] width 128 height 13
type input "j35"
click at [974, 52] on link at bounding box center [989, 61] width 240 height 33
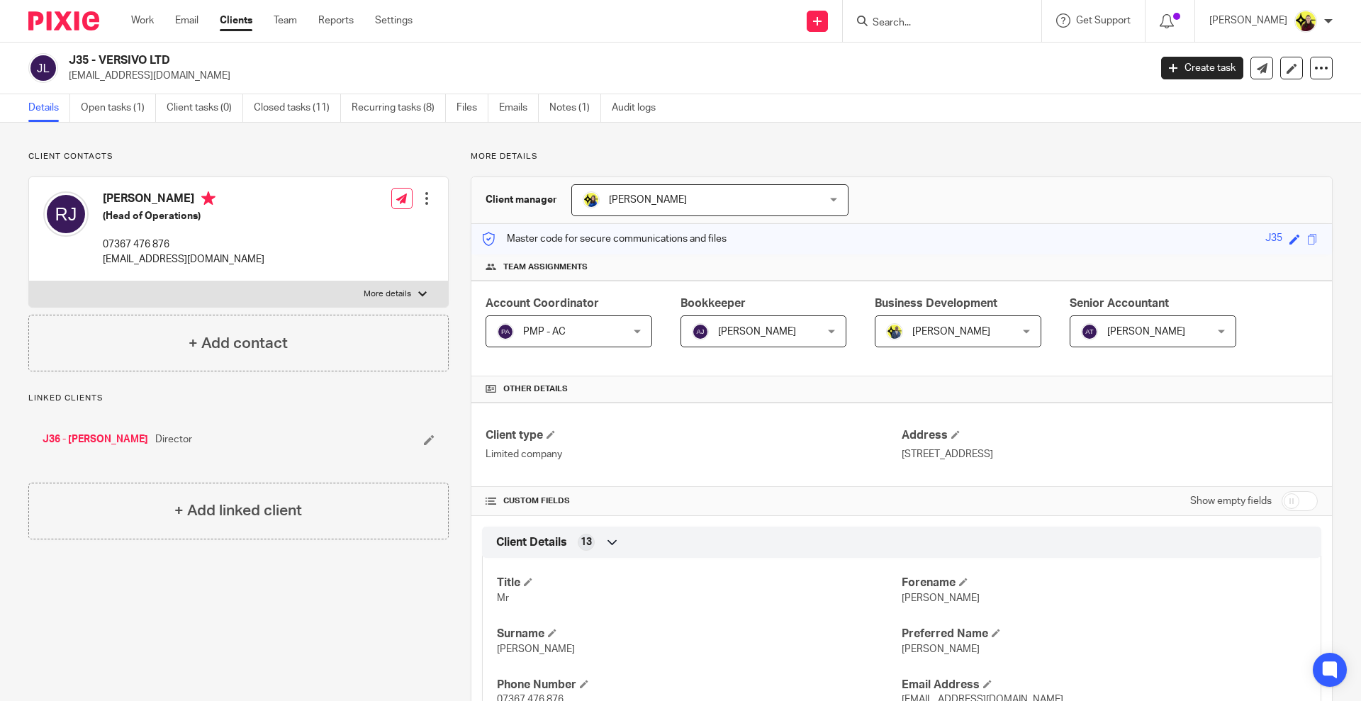
drag, startPoint x: 929, startPoint y: 30, endPoint x: 927, endPoint y: 20, distance: 10.7
click at [929, 30] on div at bounding box center [942, 21] width 199 height 42
click at [939, 22] on input "Search" at bounding box center [935, 23] width 128 height 13
type input "M22"
click at [946, 64] on link at bounding box center [989, 61] width 240 height 33
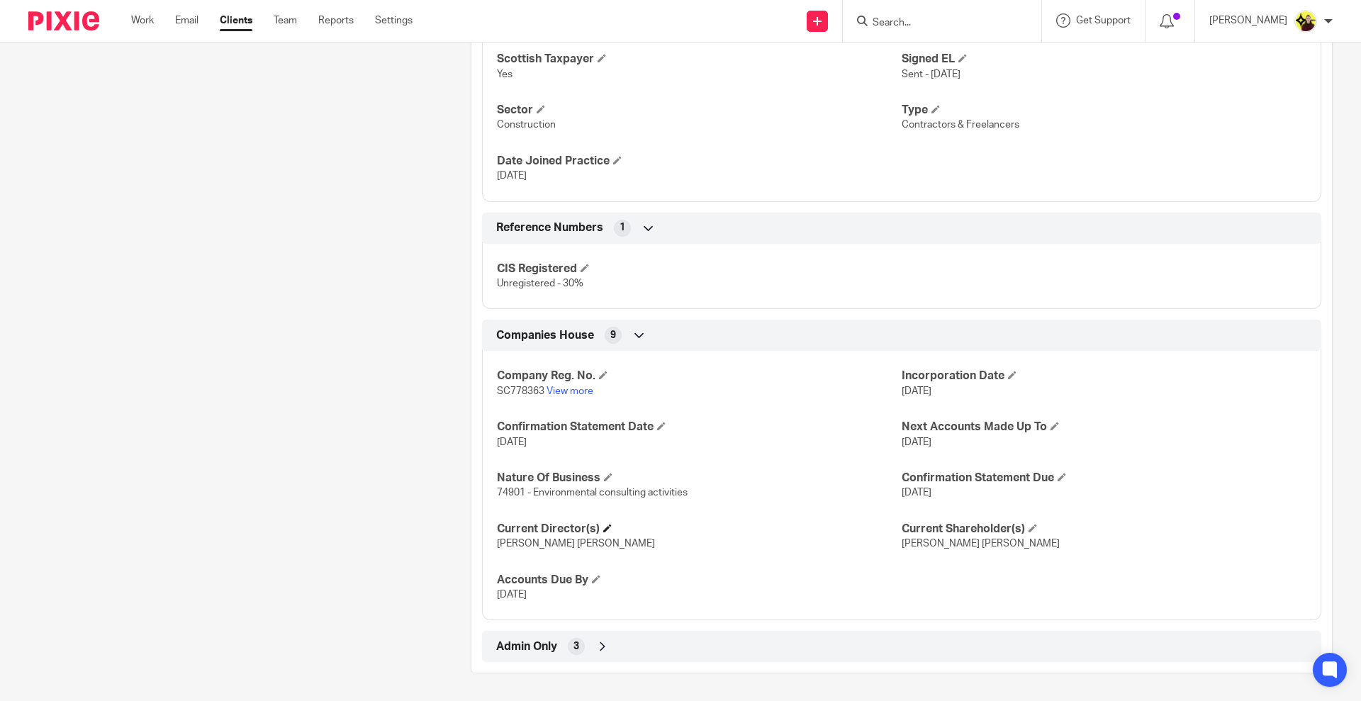
scroll to position [887, 0]
click at [698, 659] on div "Admin Only 3" at bounding box center [902, 645] width 840 height 31
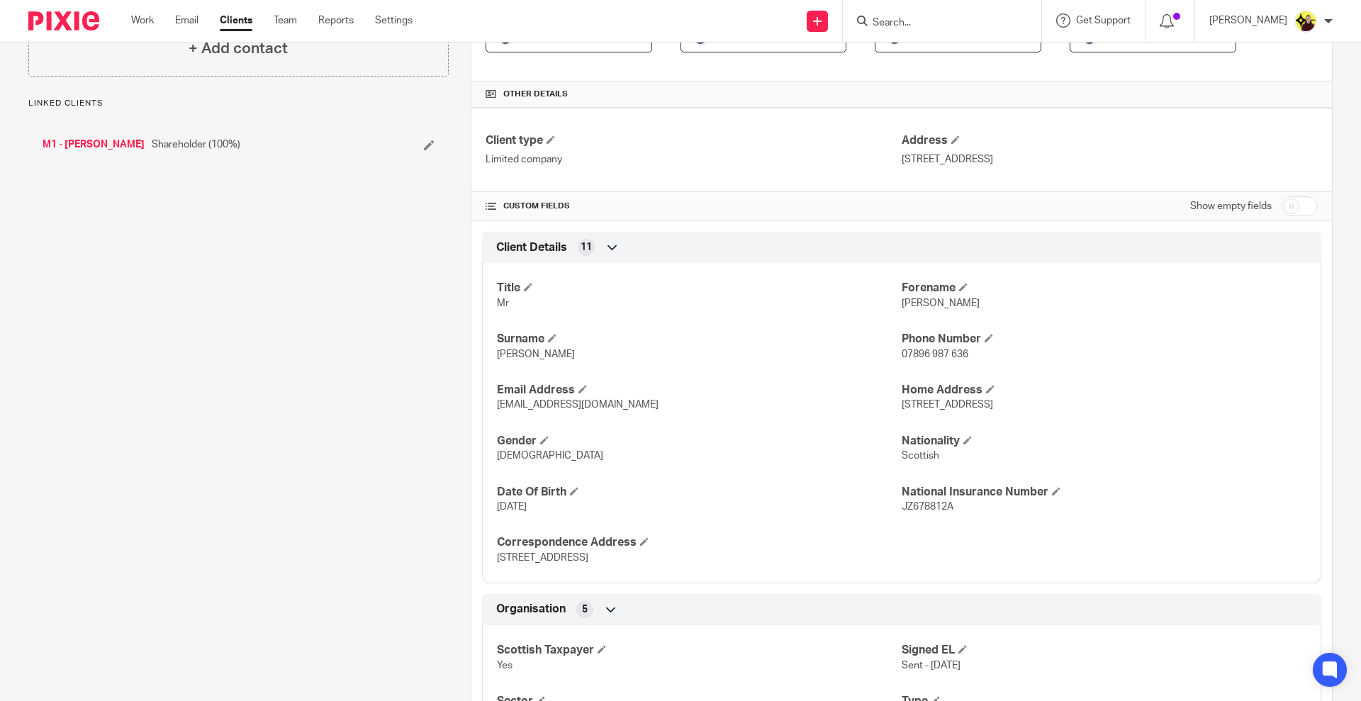
scroll to position [0, 0]
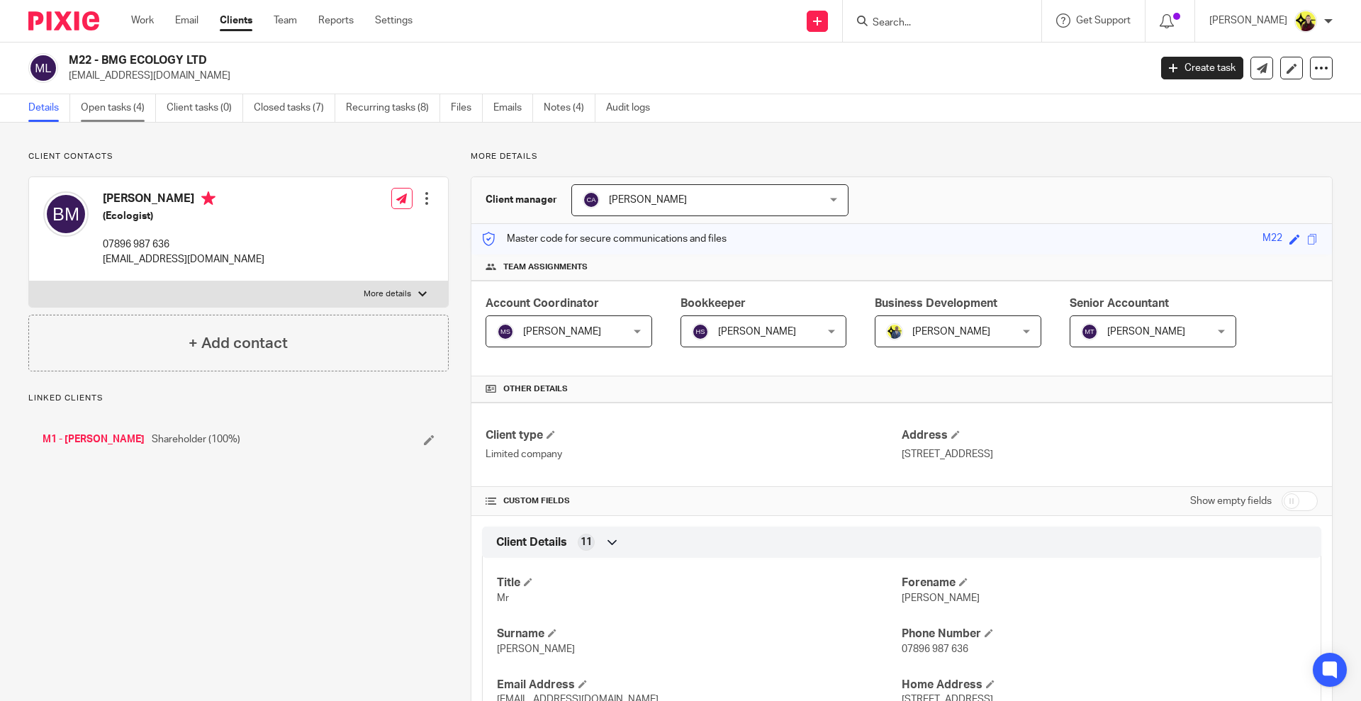
click at [150, 102] on link "Open tasks (4)" at bounding box center [118, 108] width 75 height 28
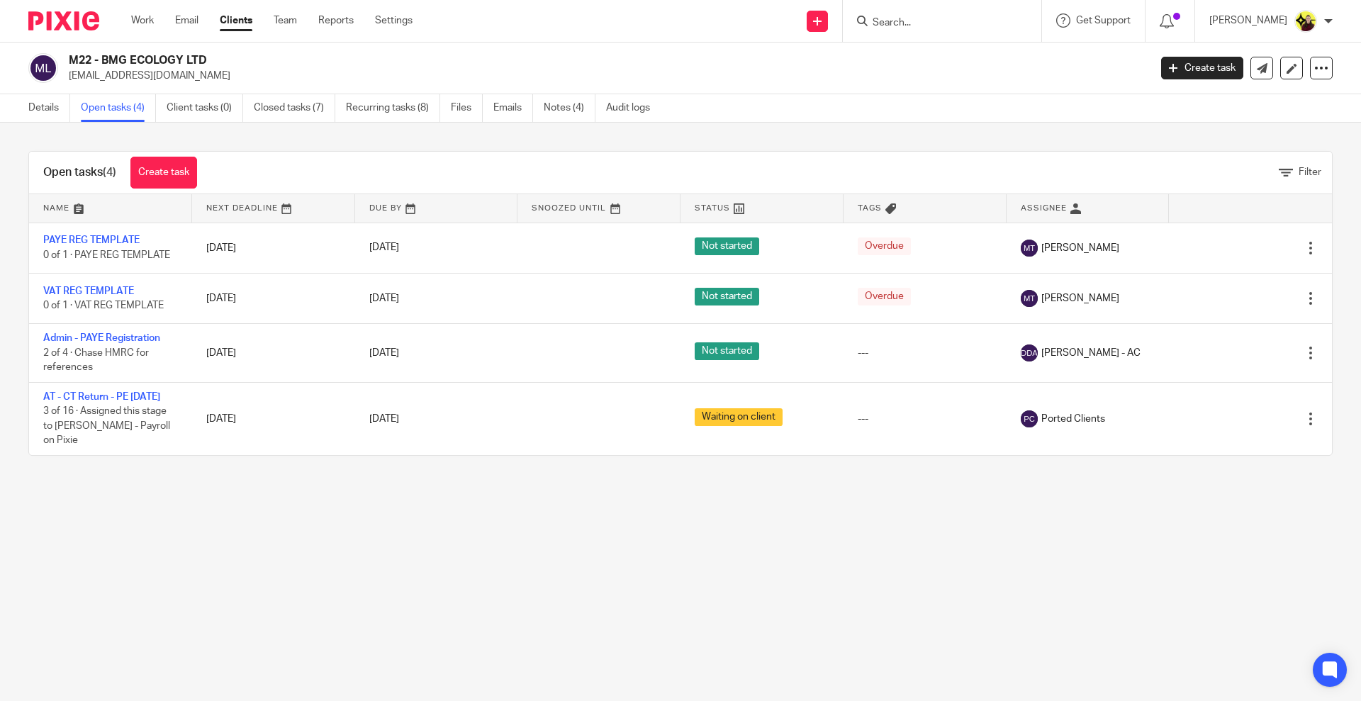
click at [959, 20] on input "Search" at bounding box center [935, 23] width 128 height 13
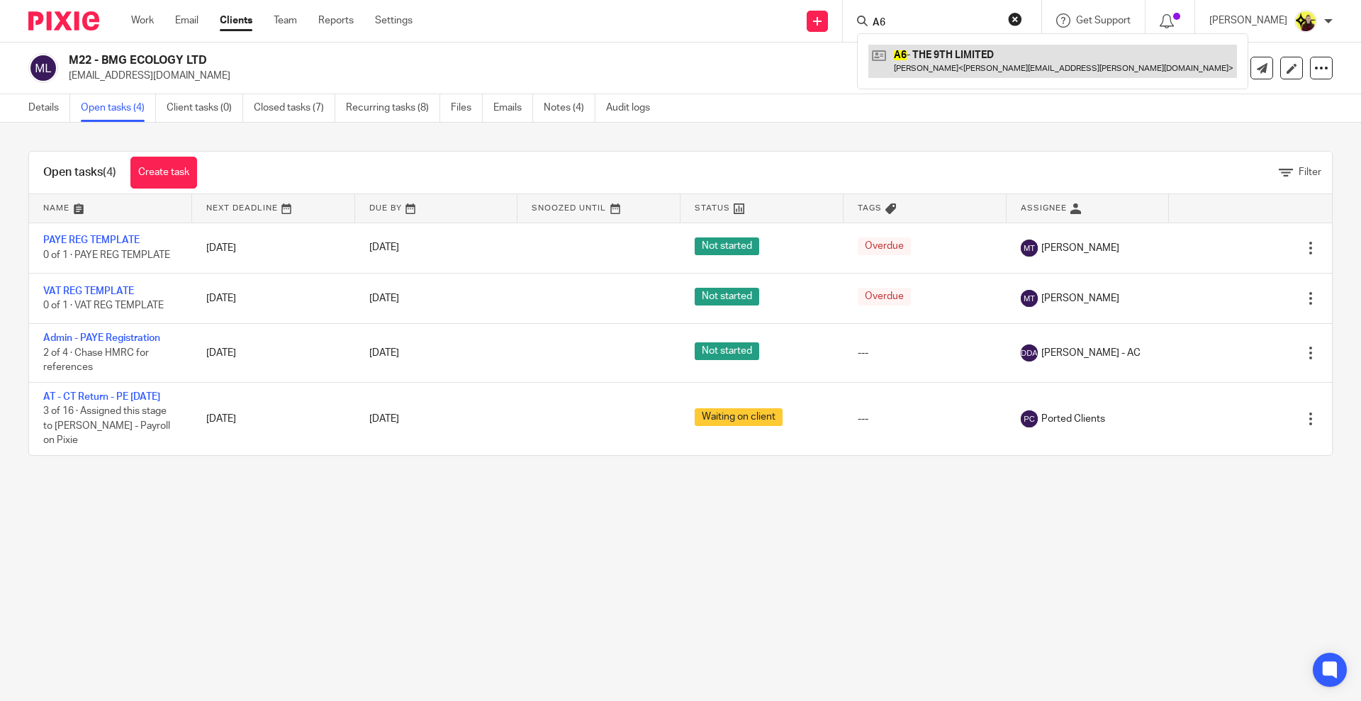
type input "A6"
click at [989, 74] on link at bounding box center [1053, 61] width 369 height 33
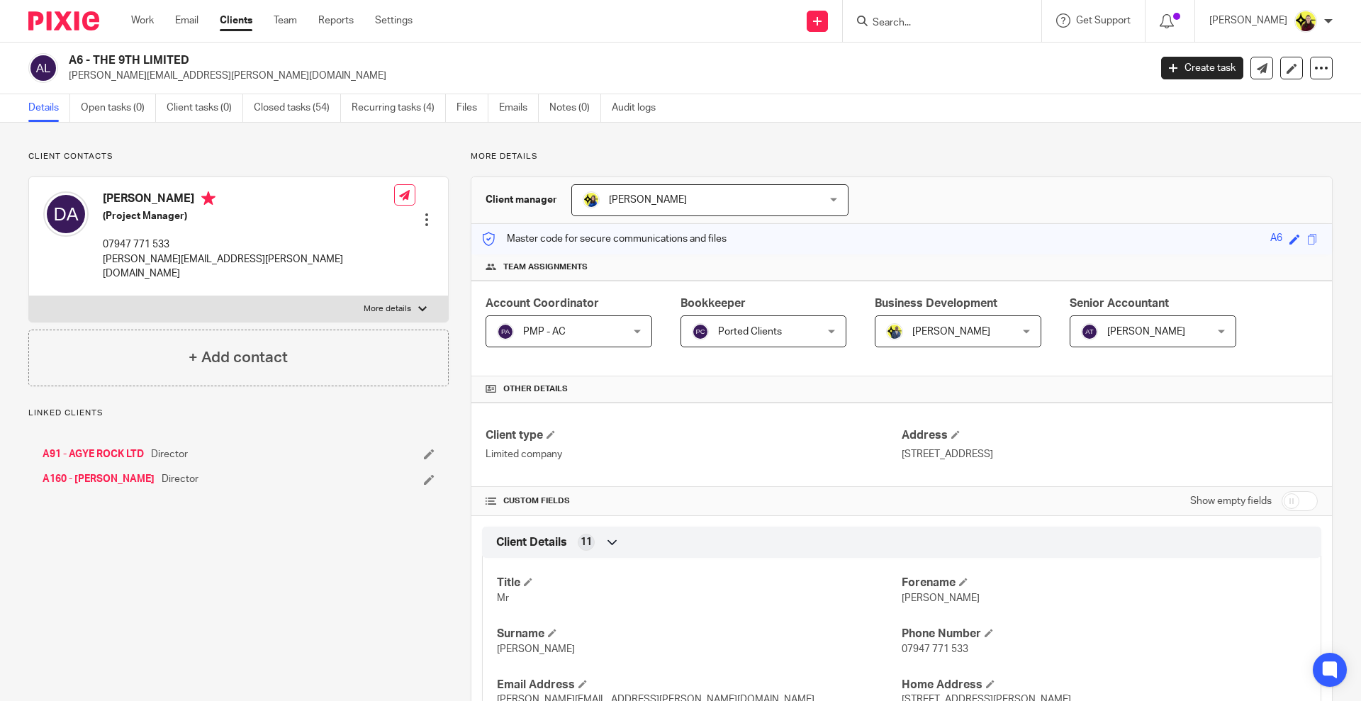
scroll to position [532, 0]
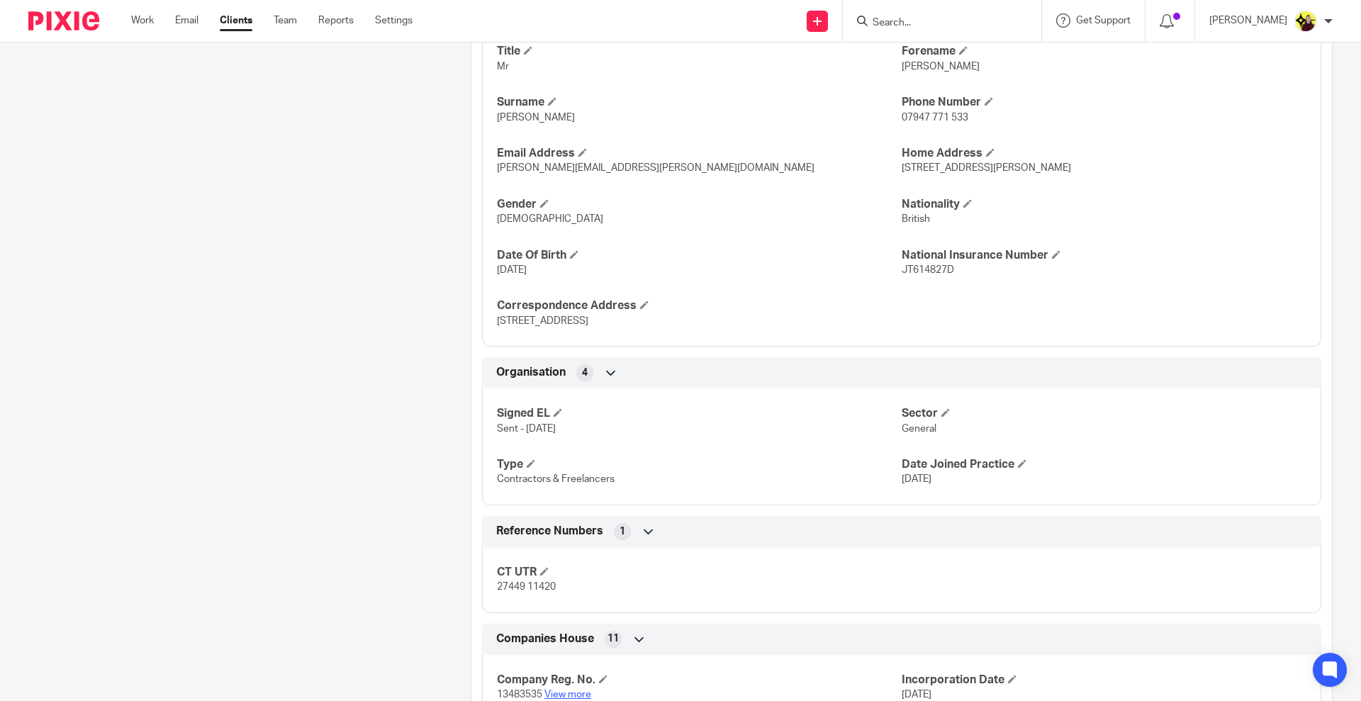
click at [562, 694] on link "View more" at bounding box center [568, 695] width 47 height 10
click at [952, 25] on input "Search" at bounding box center [935, 23] width 128 height 13
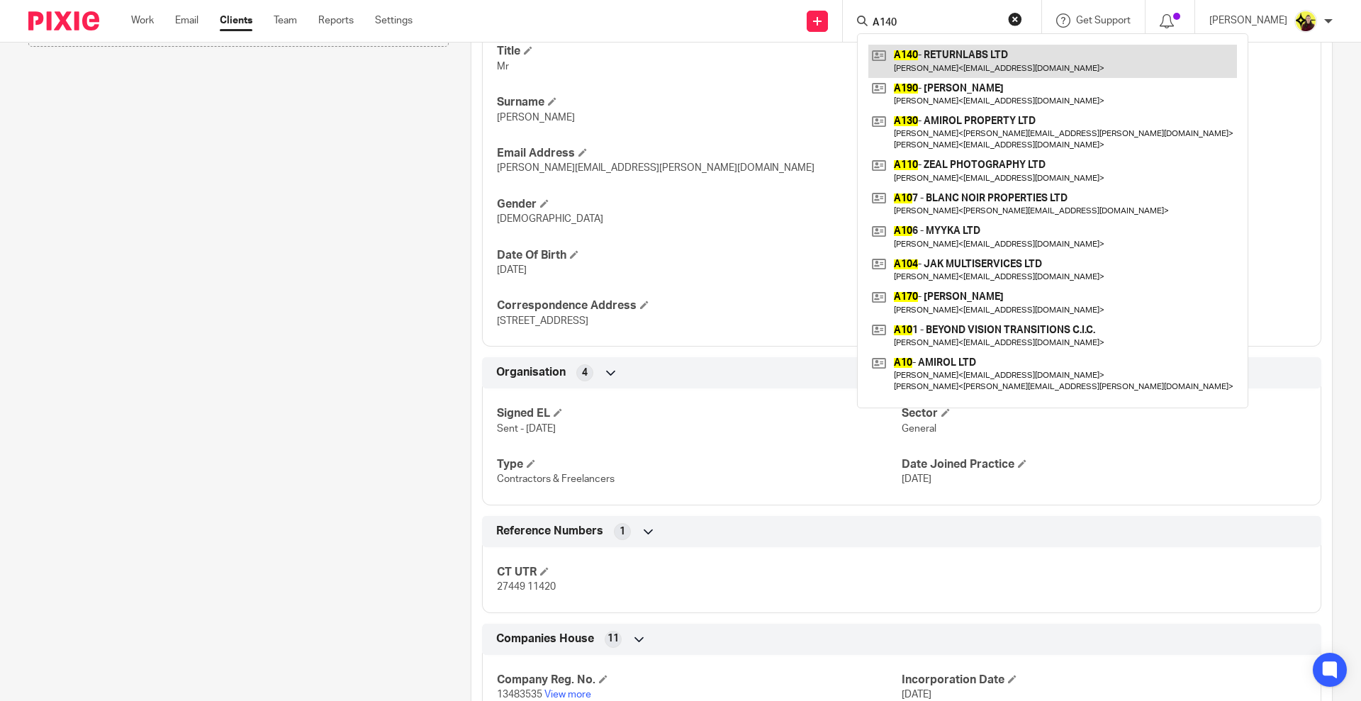
type input "A140"
click at [942, 65] on link at bounding box center [1053, 61] width 369 height 33
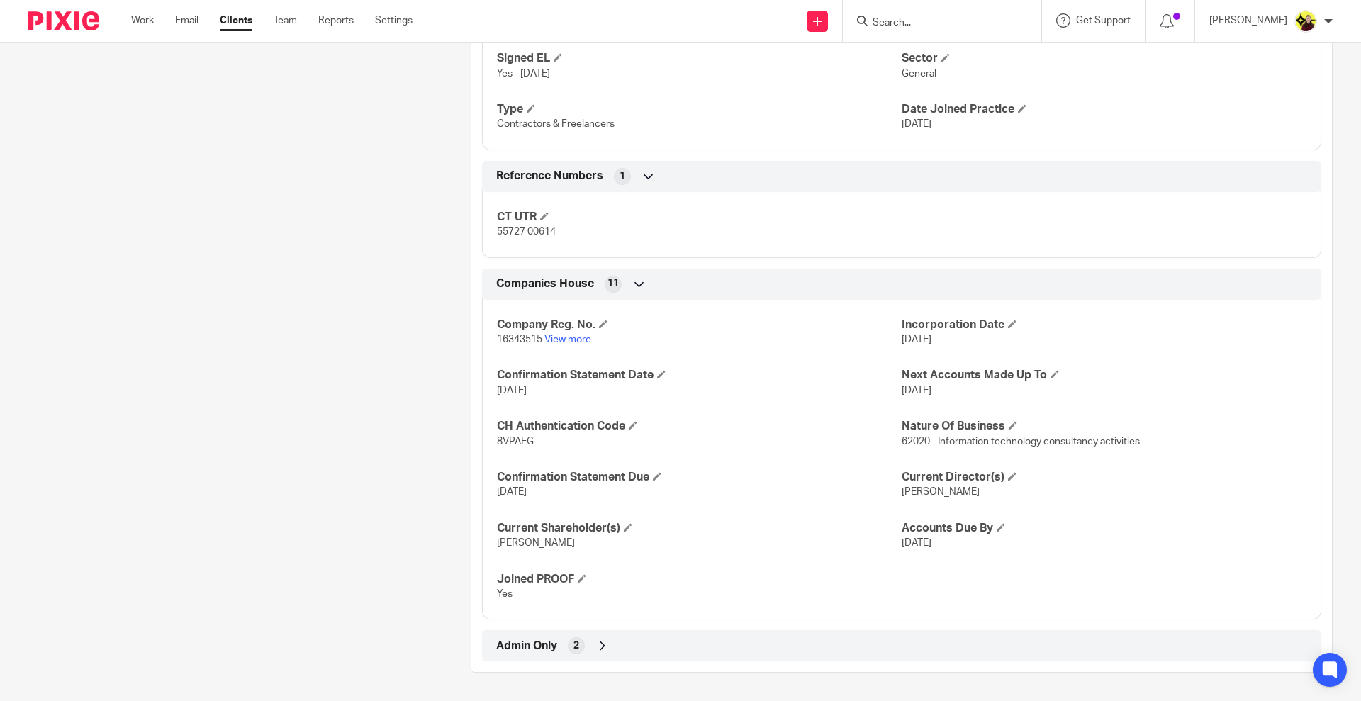
click at [875, 647] on div "Admin Only 2" at bounding box center [902, 646] width 818 height 24
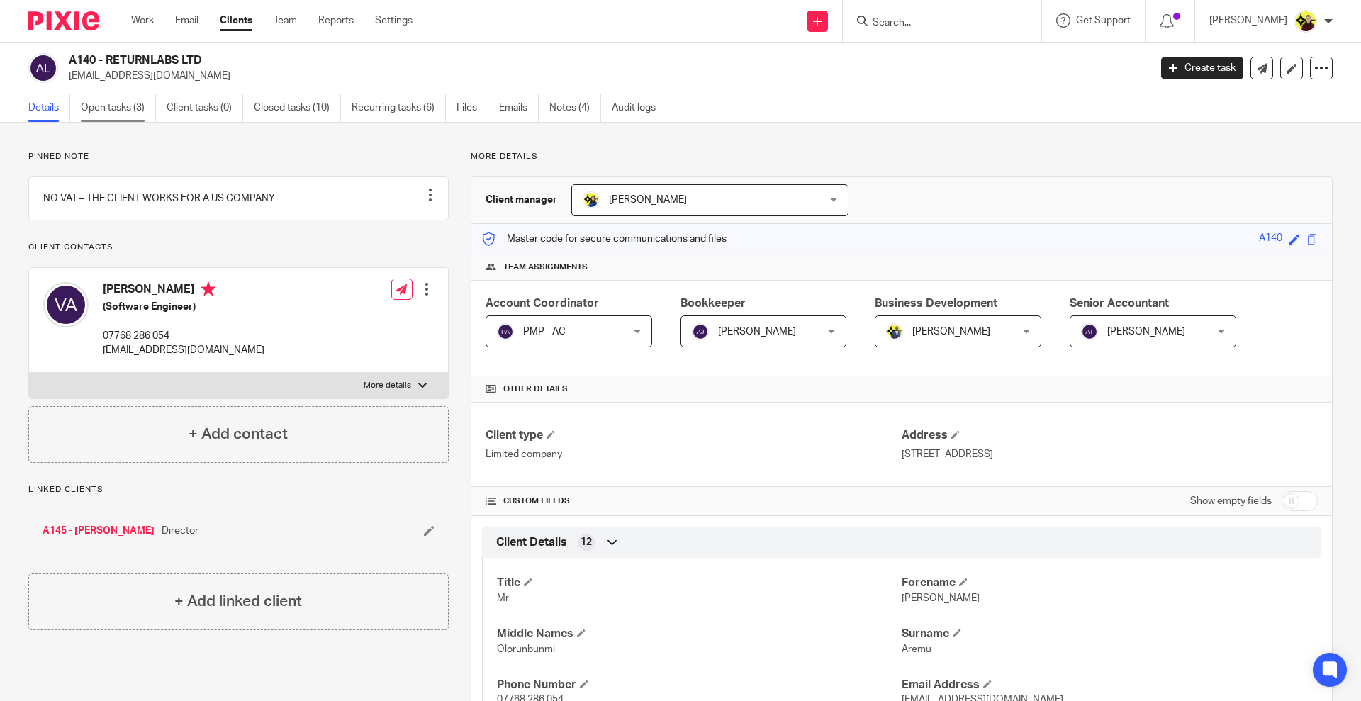
click at [114, 96] on link "Open tasks (3)" at bounding box center [118, 108] width 75 height 28
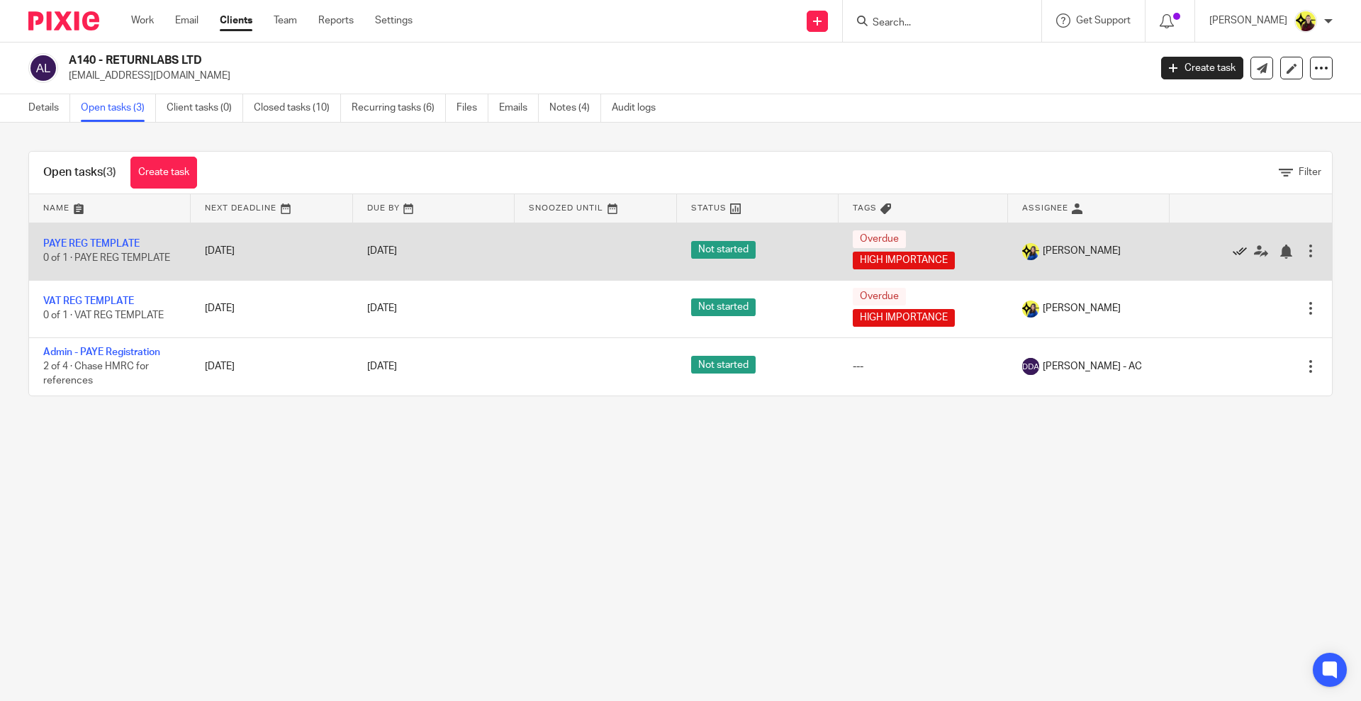
click at [1233, 251] on icon at bounding box center [1240, 252] width 14 height 14
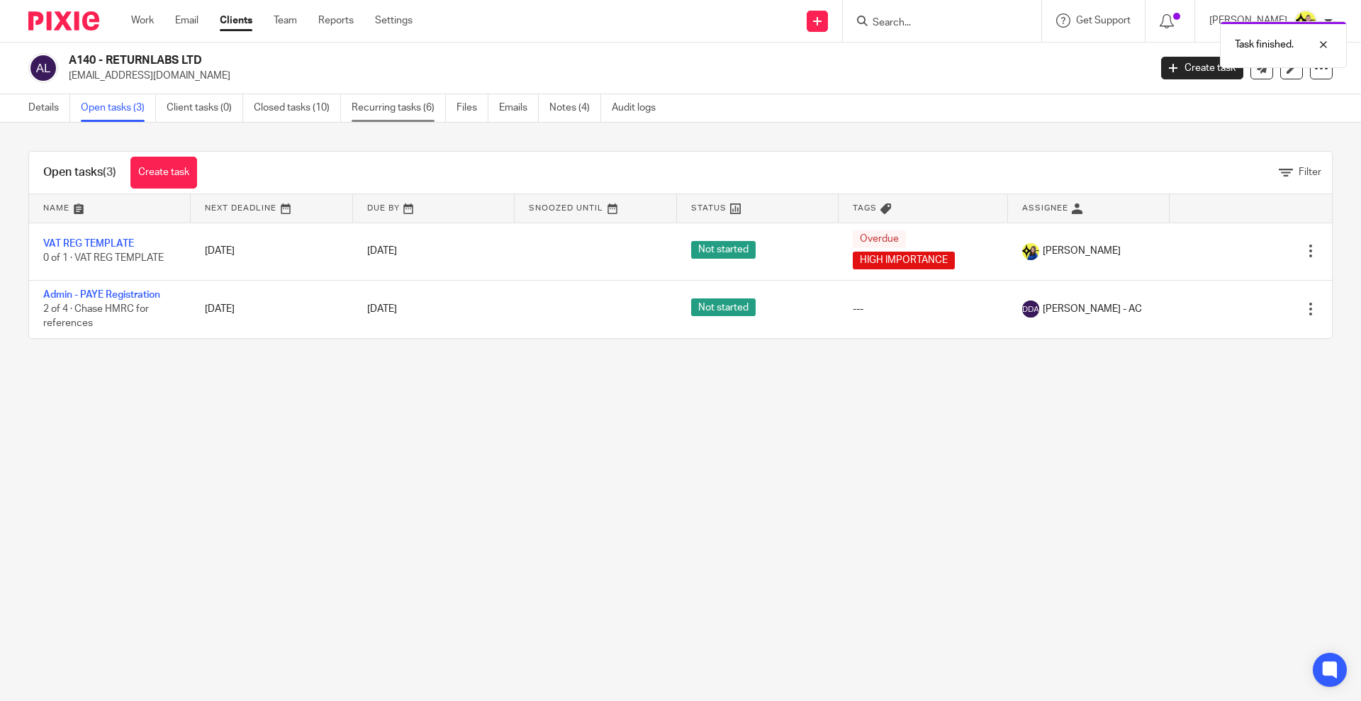
click at [418, 106] on link "Recurring tasks (6)" at bounding box center [399, 108] width 94 height 28
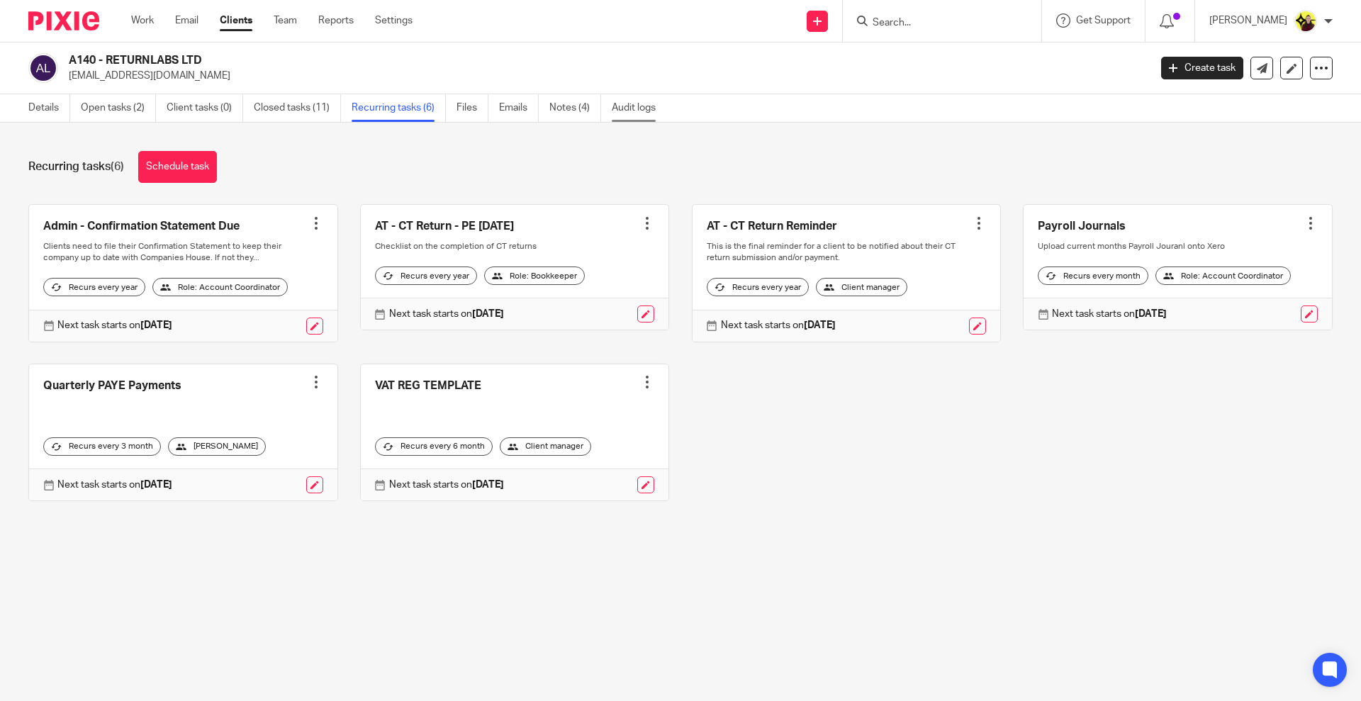
click at [645, 113] on link "Audit logs" at bounding box center [639, 108] width 55 height 28
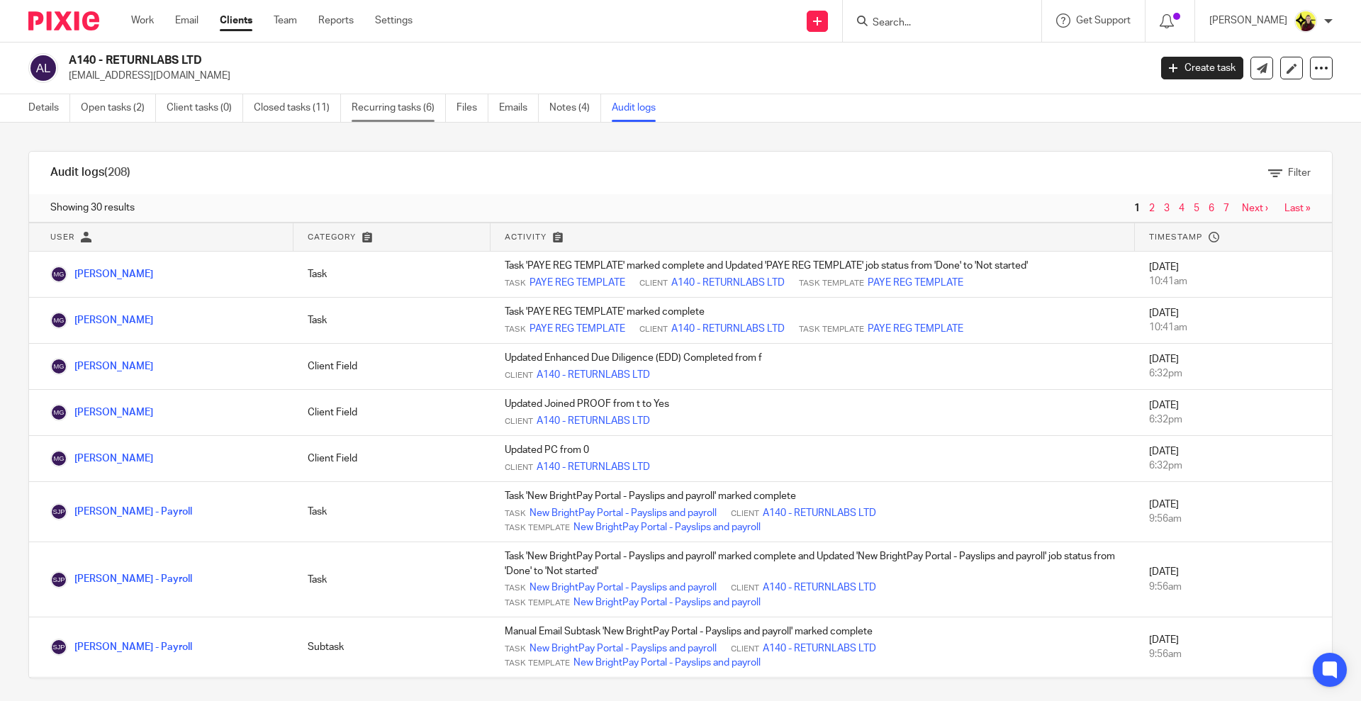
click at [413, 102] on link "Recurring tasks (6)" at bounding box center [399, 108] width 94 height 28
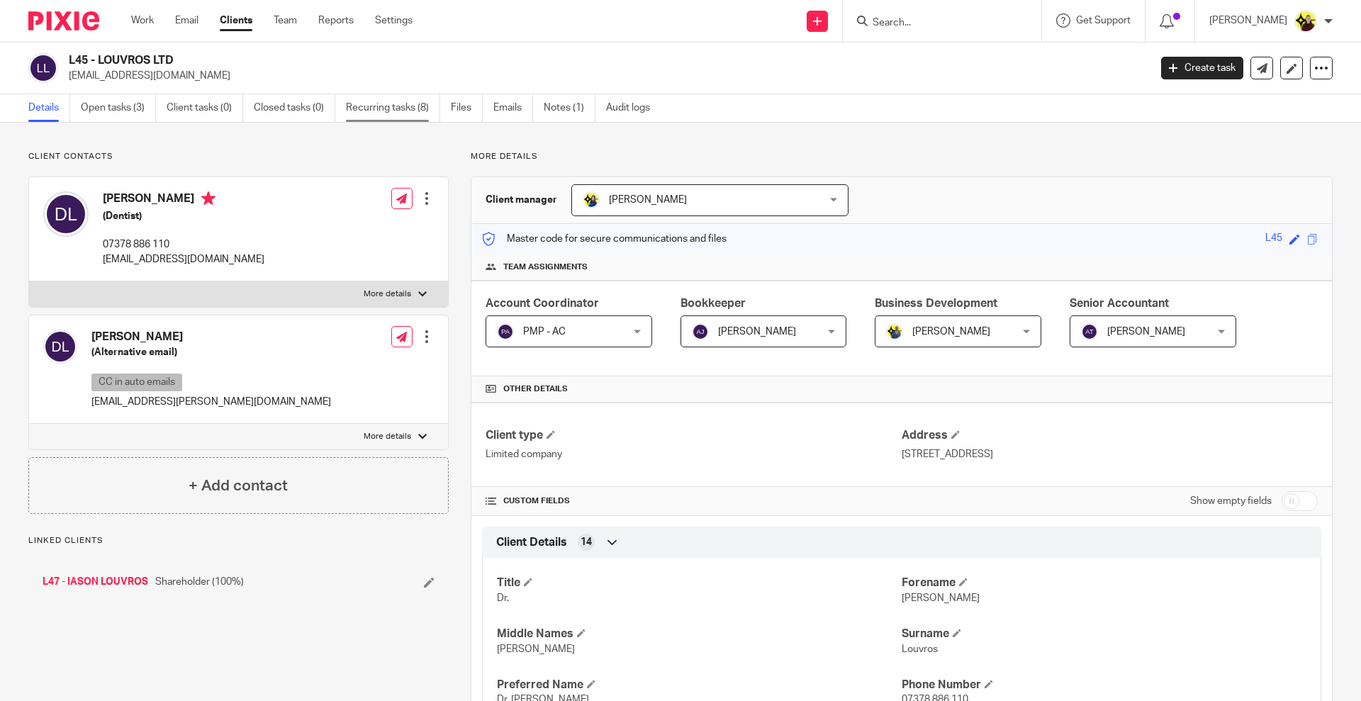
click at [373, 109] on link "Recurring tasks (8)" at bounding box center [393, 108] width 94 height 28
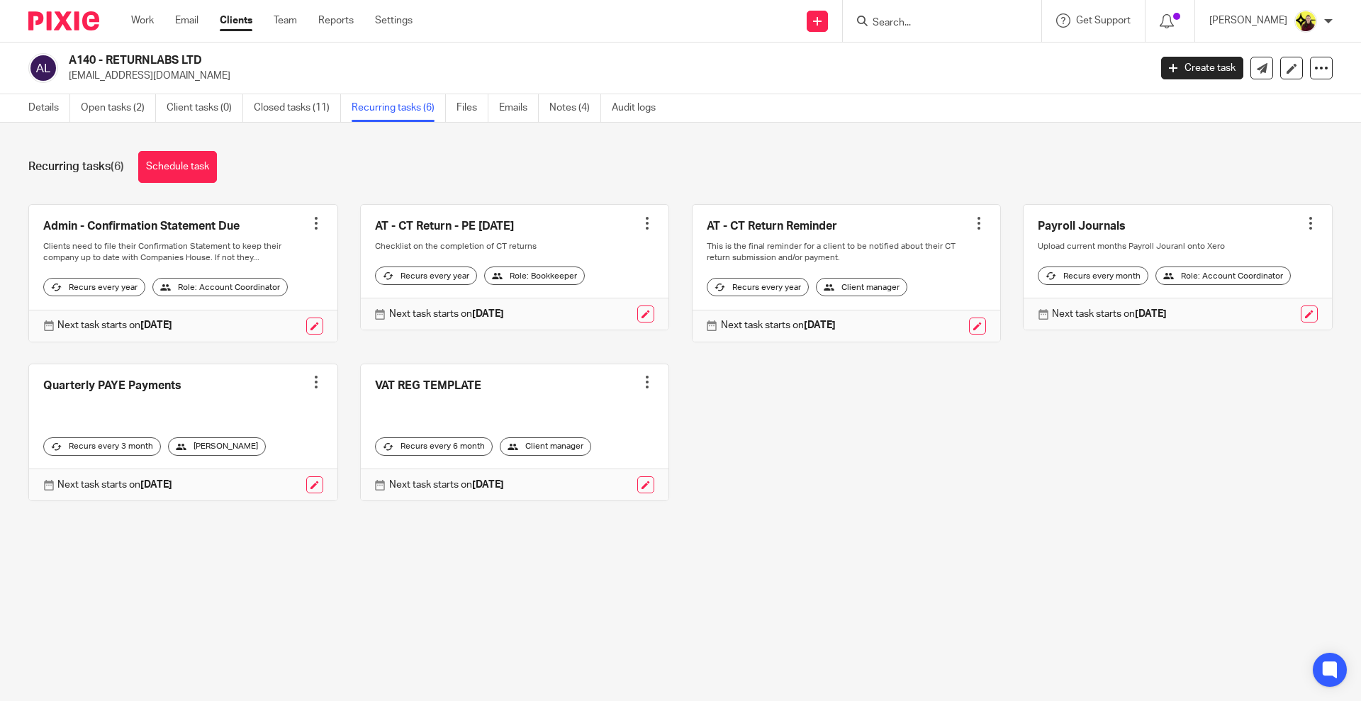
click at [160, 138] on div "Recurring tasks (6) Schedule task Admin - Confirmation Statement Due Create tas…" at bounding box center [680, 337] width 1361 height 428
click at [154, 152] on link "Schedule task" at bounding box center [177, 167] width 79 height 32
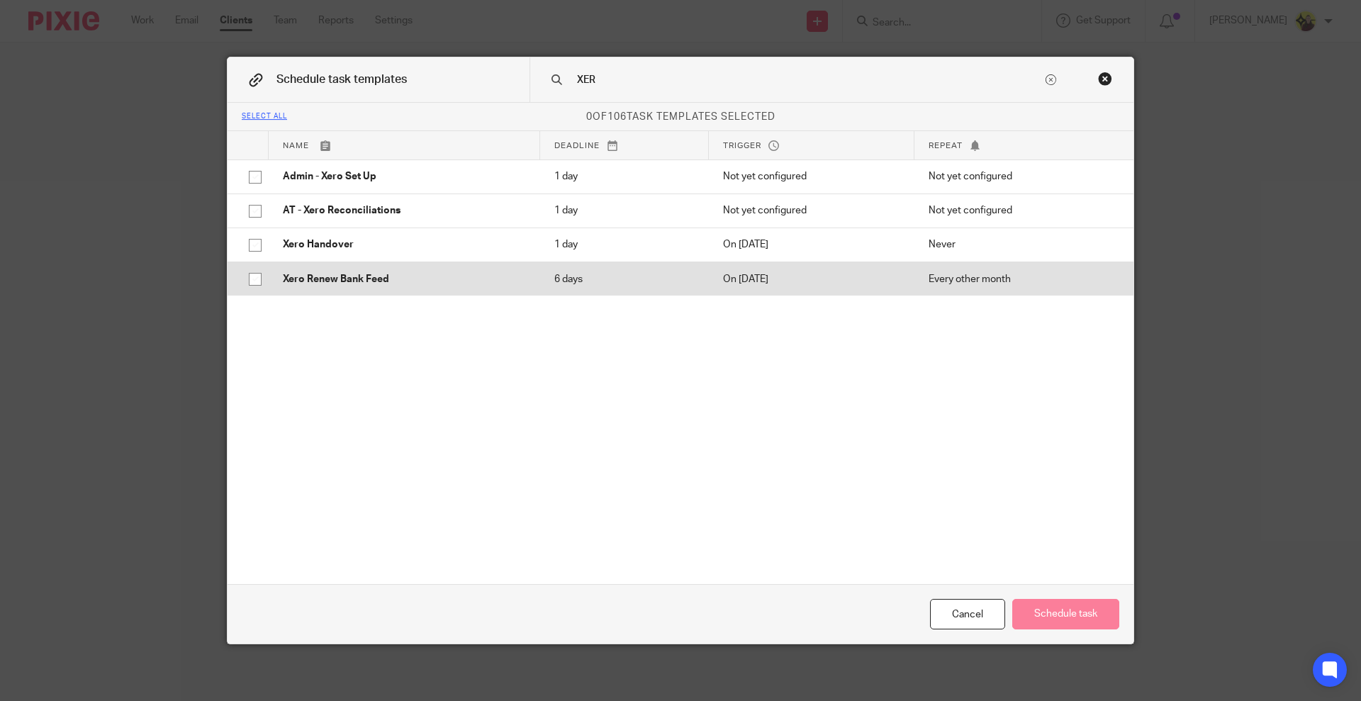
type input "XER"
click at [341, 277] on p "Xero Renew Bank Feed" at bounding box center [404, 279] width 243 height 14
checkbox input "true"
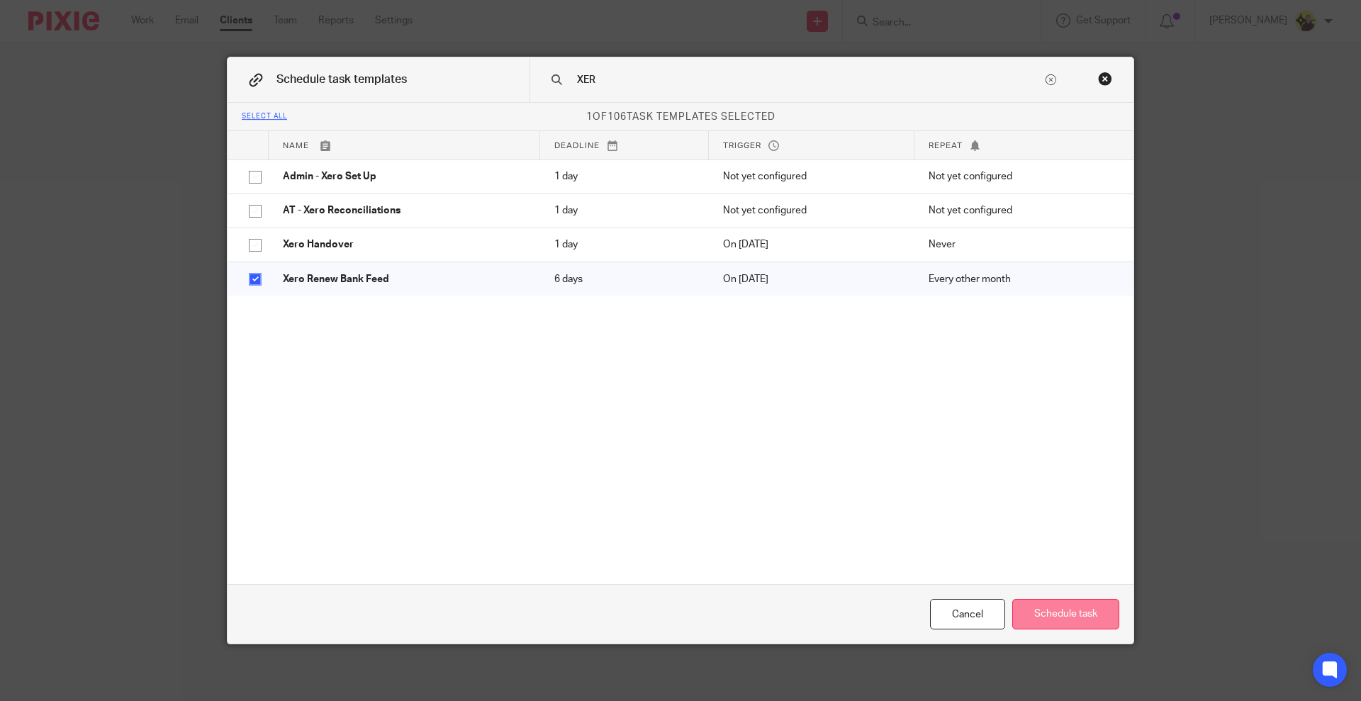
click at [1043, 619] on button "Schedule task" at bounding box center [1066, 614] width 107 height 30
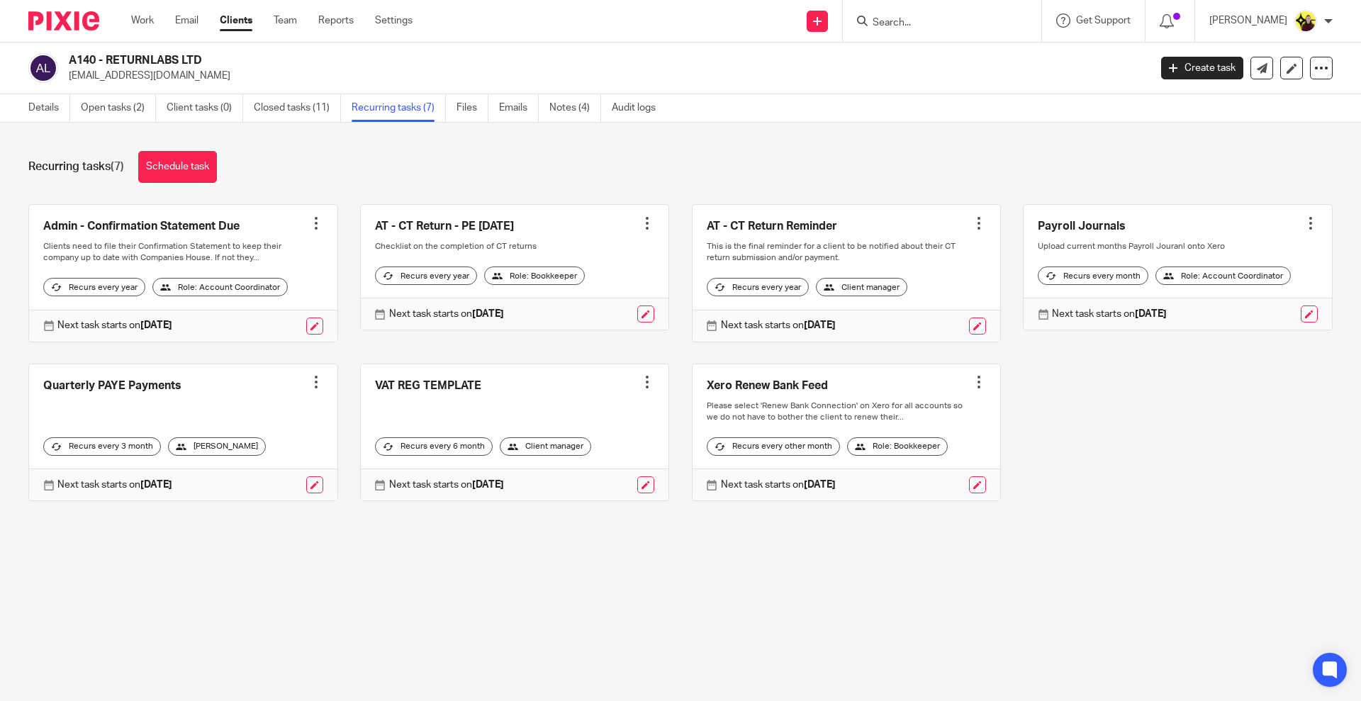
click at [957, 22] on input "Search" at bounding box center [935, 23] width 128 height 13
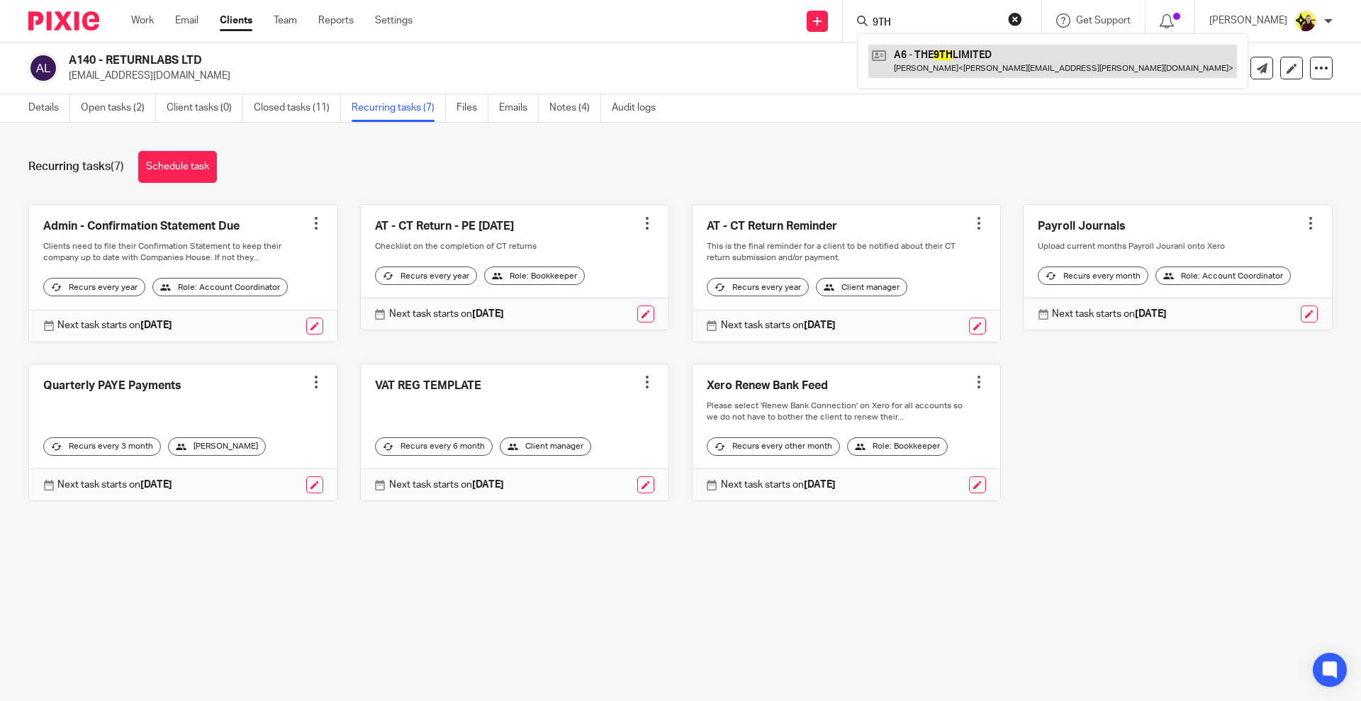
type input "9TH"
click at [983, 63] on link at bounding box center [1053, 61] width 369 height 33
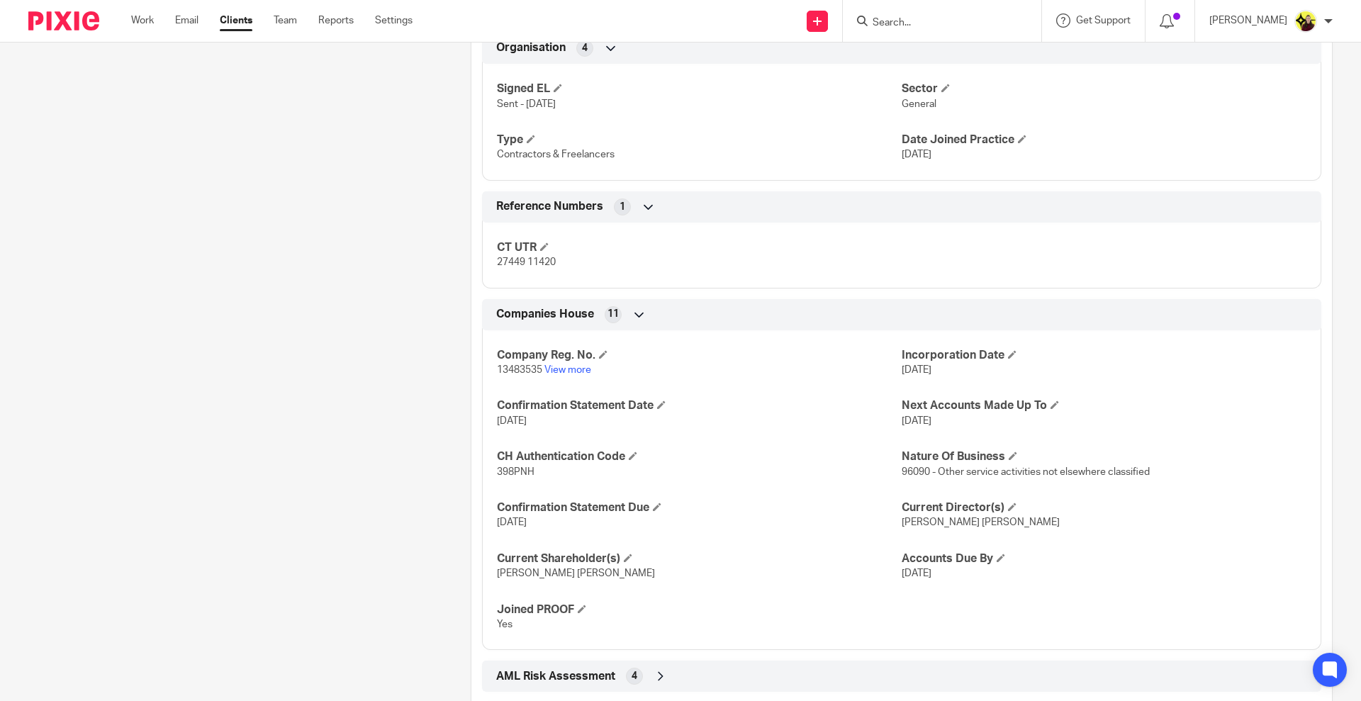
scroll to position [971, 0]
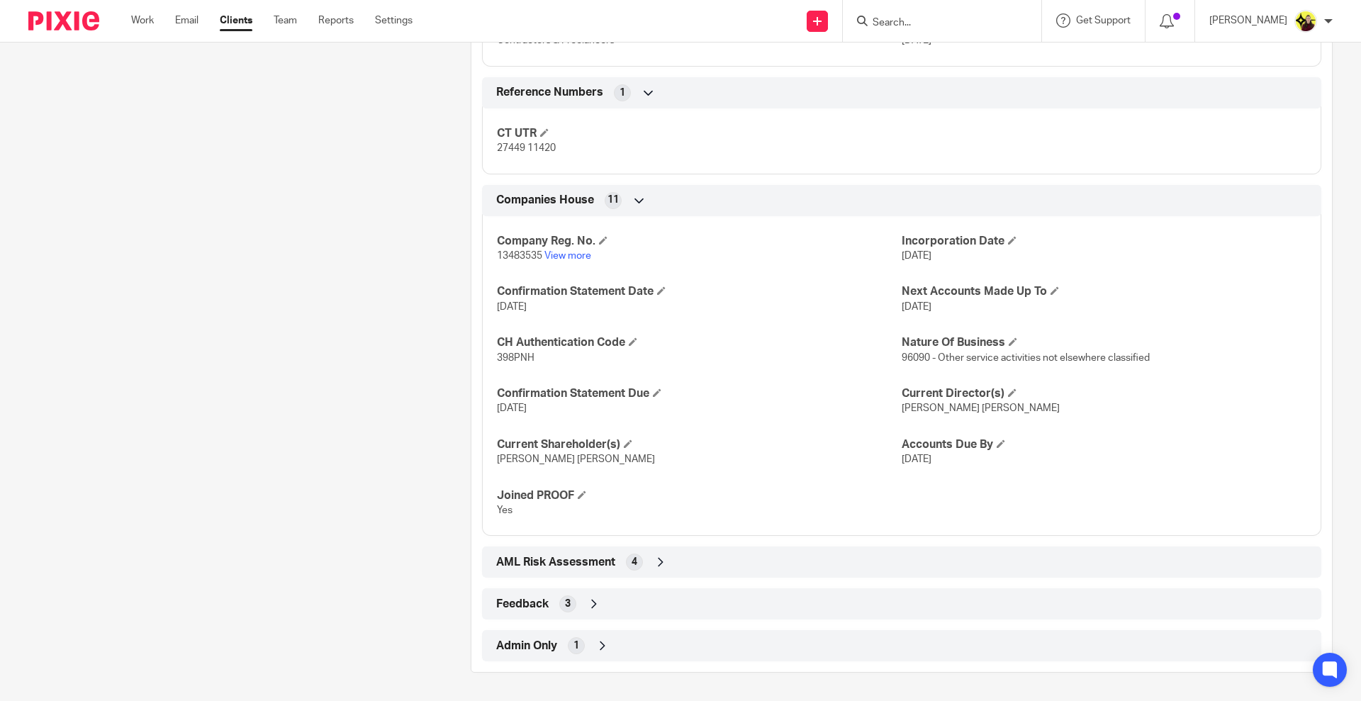
click at [691, 636] on div "Admin Only 1" at bounding box center [902, 646] width 818 height 24
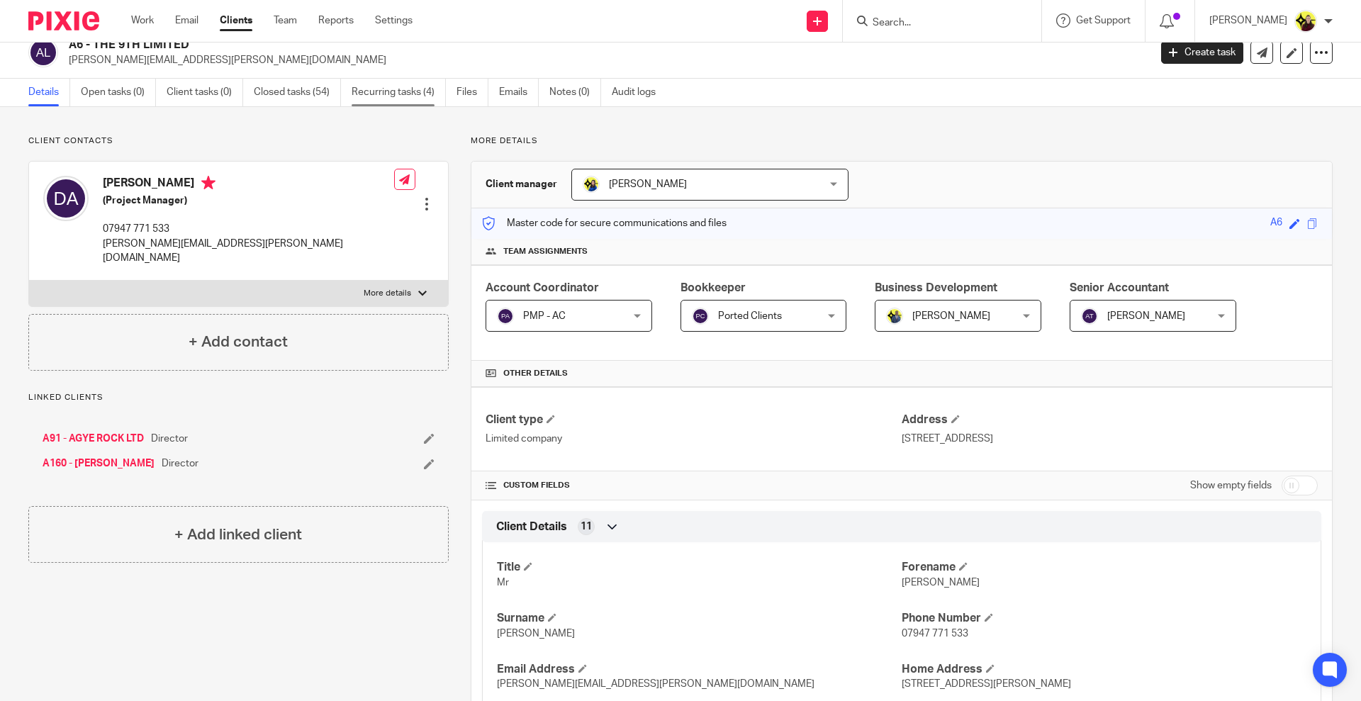
scroll to position [0, 0]
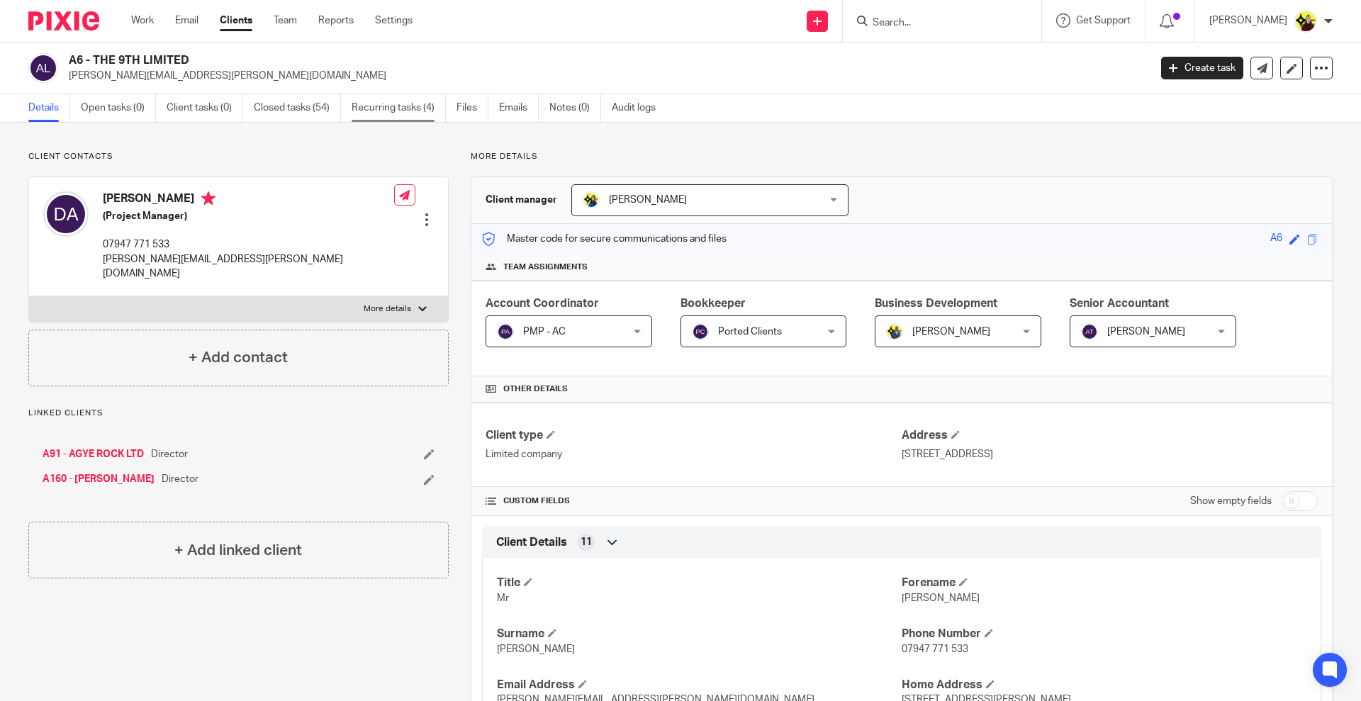
click at [413, 97] on link "Recurring tasks (4)" at bounding box center [399, 108] width 94 height 28
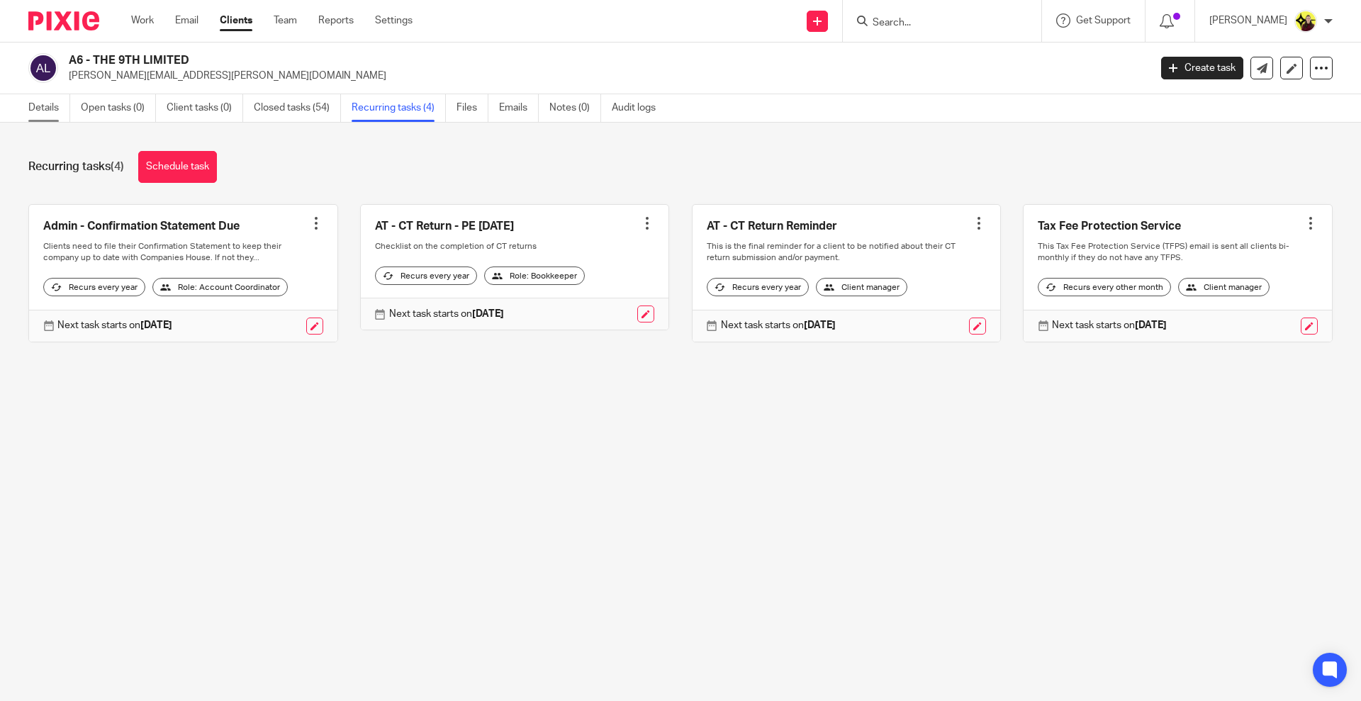
click at [35, 104] on link "Details" at bounding box center [49, 108] width 42 height 28
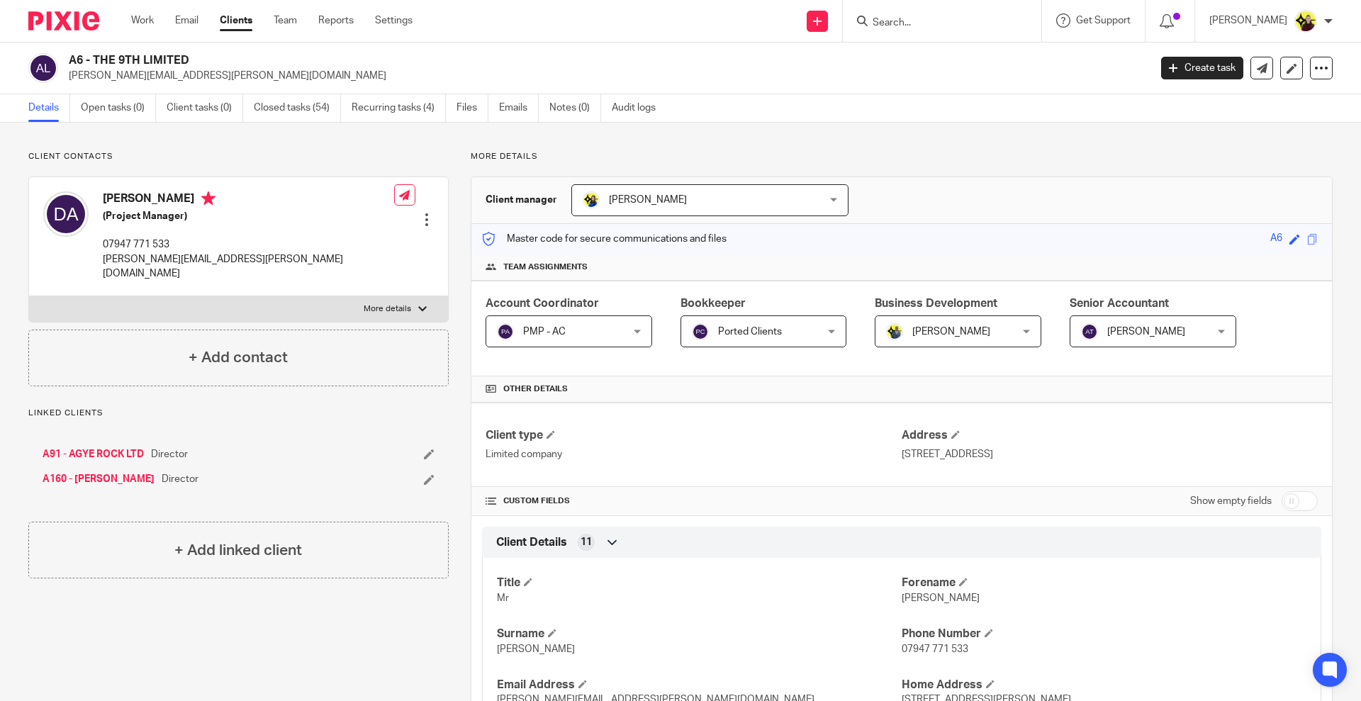
click at [930, 28] on input "Search" at bounding box center [935, 23] width 128 height 13
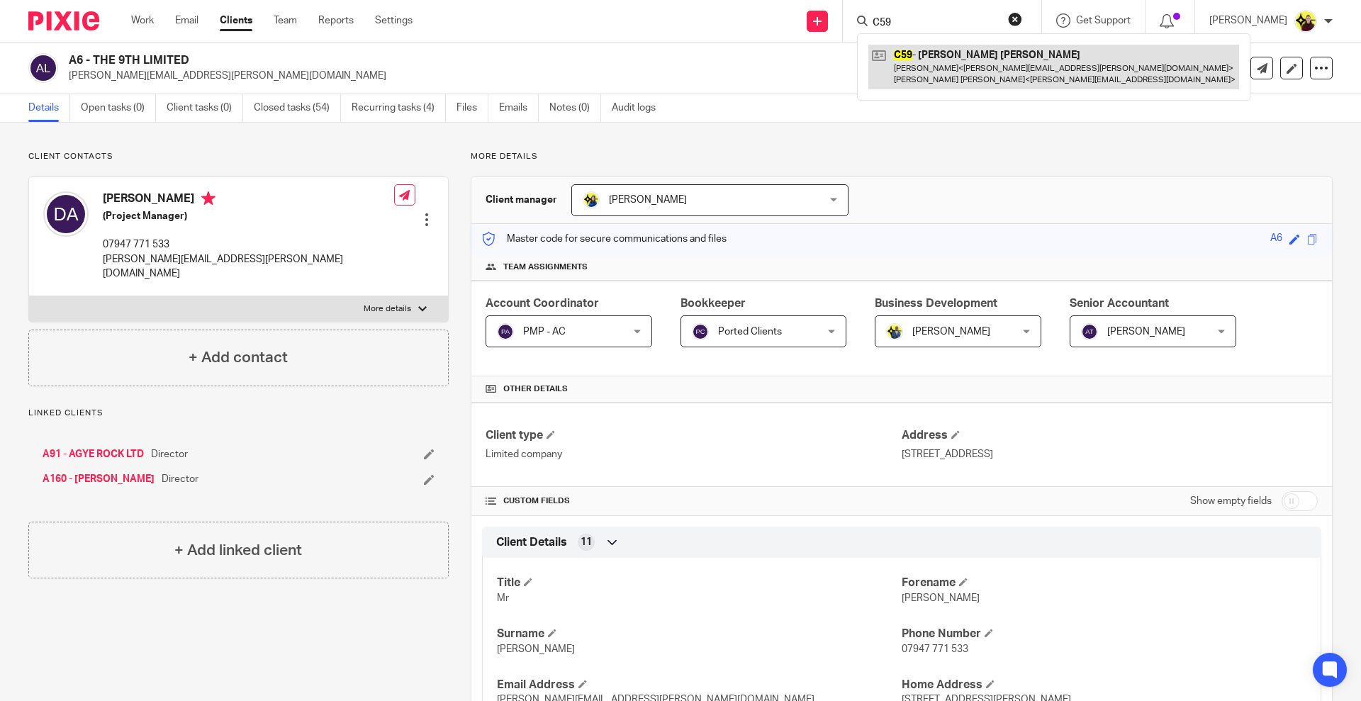
type input "C59"
click at [942, 49] on link at bounding box center [1054, 67] width 371 height 44
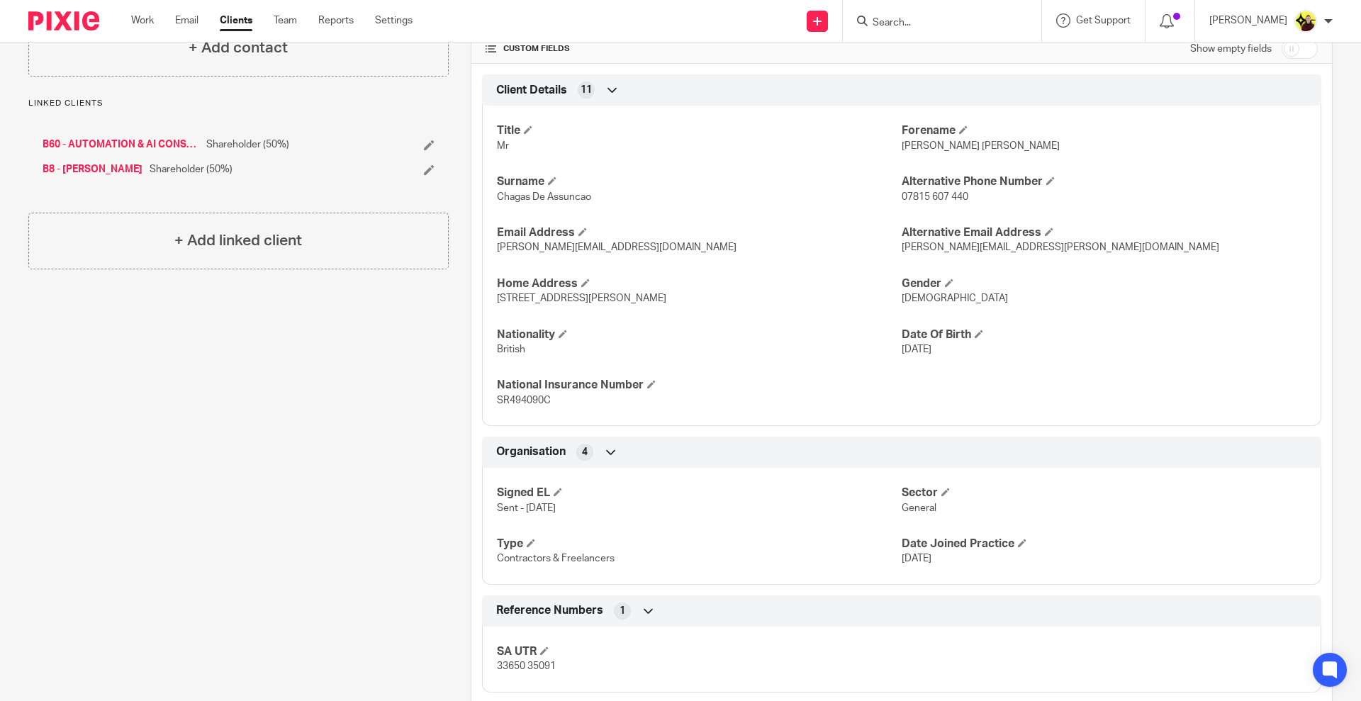
scroll to position [525, 0]
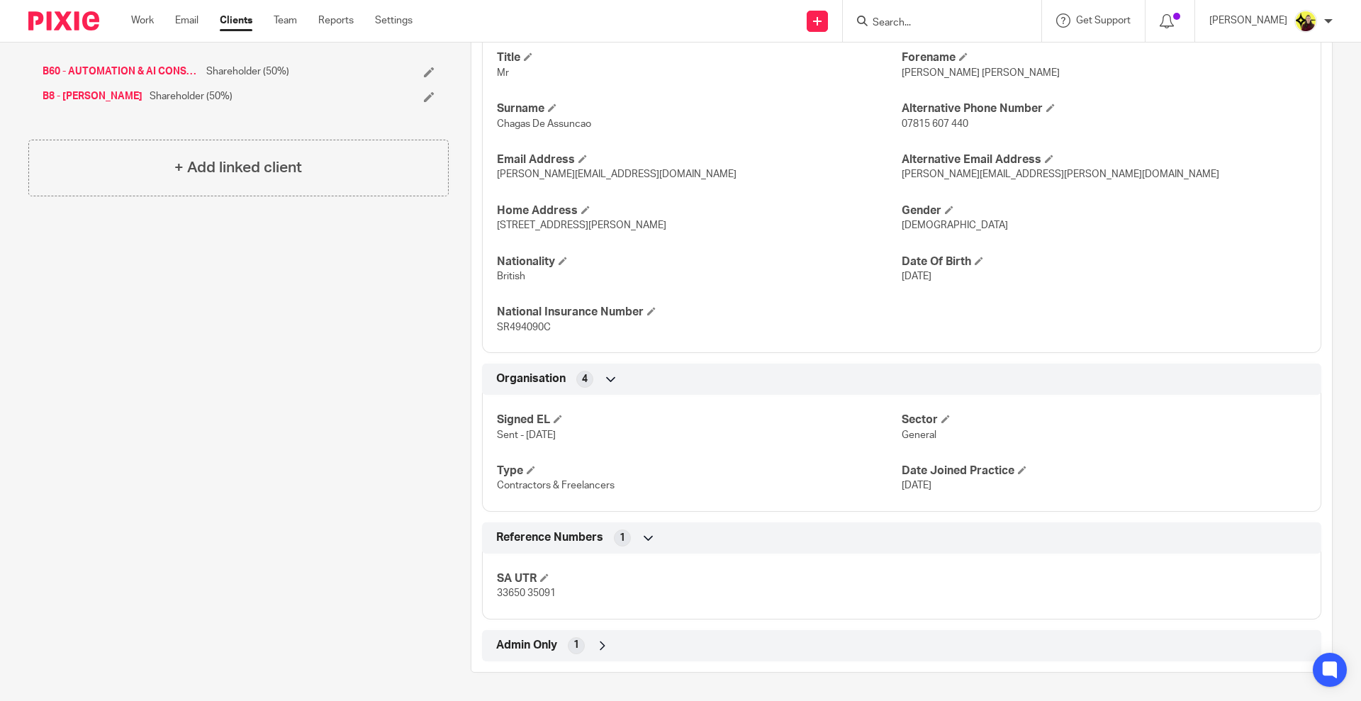
click at [508, 598] on span "33650 35091" at bounding box center [526, 594] width 59 height 10
copy div "33650 35091 Companies House 11 Financial M.O.T 7 AML Risk Assessment 14 Proof O…"
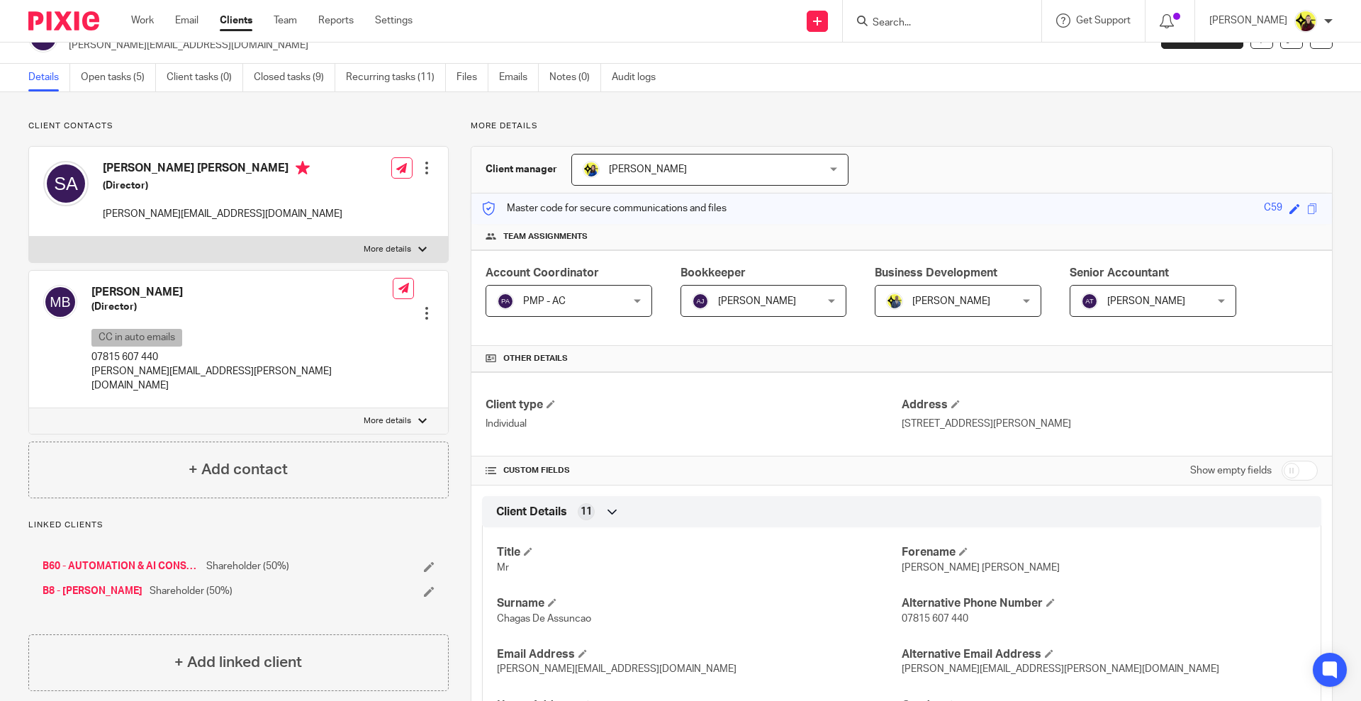
scroll to position [0, 0]
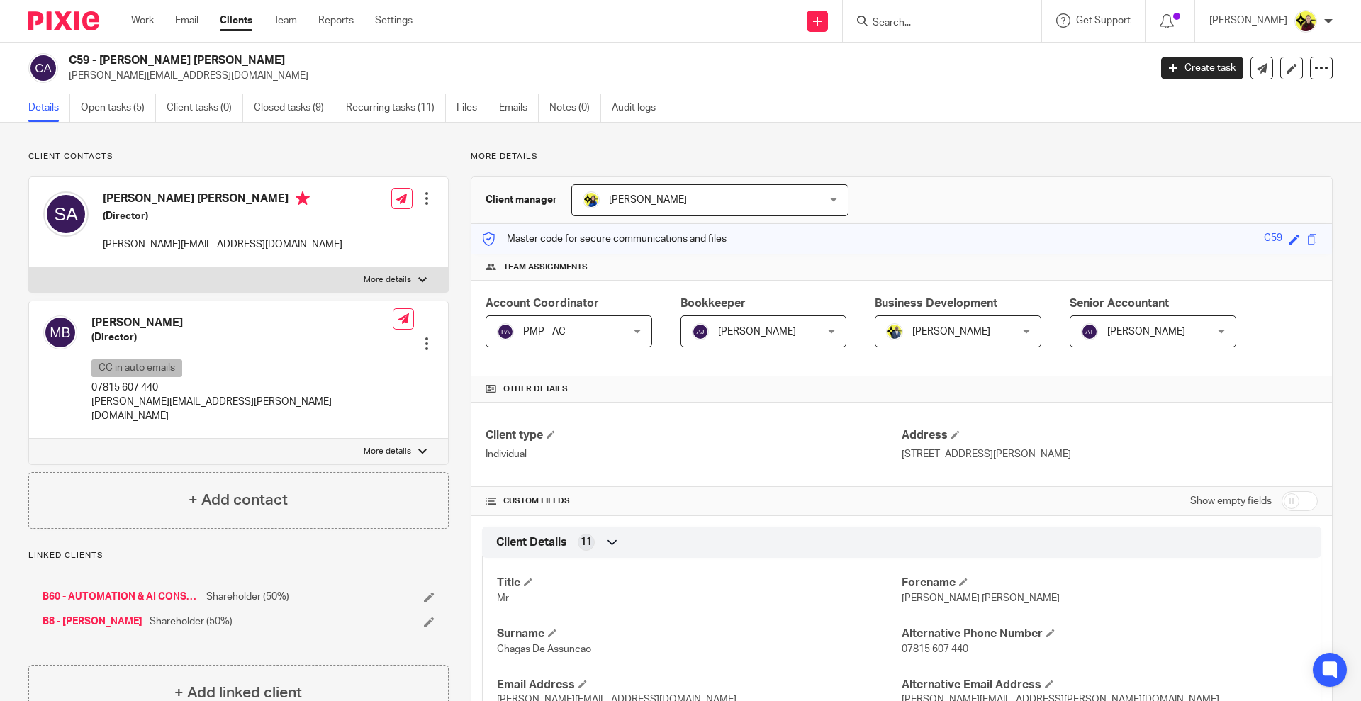
click at [305, 281] on label "More details" at bounding box center [238, 280] width 419 height 26
click at [29, 267] on input "More details" at bounding box center [28, 267] width 1 height 1
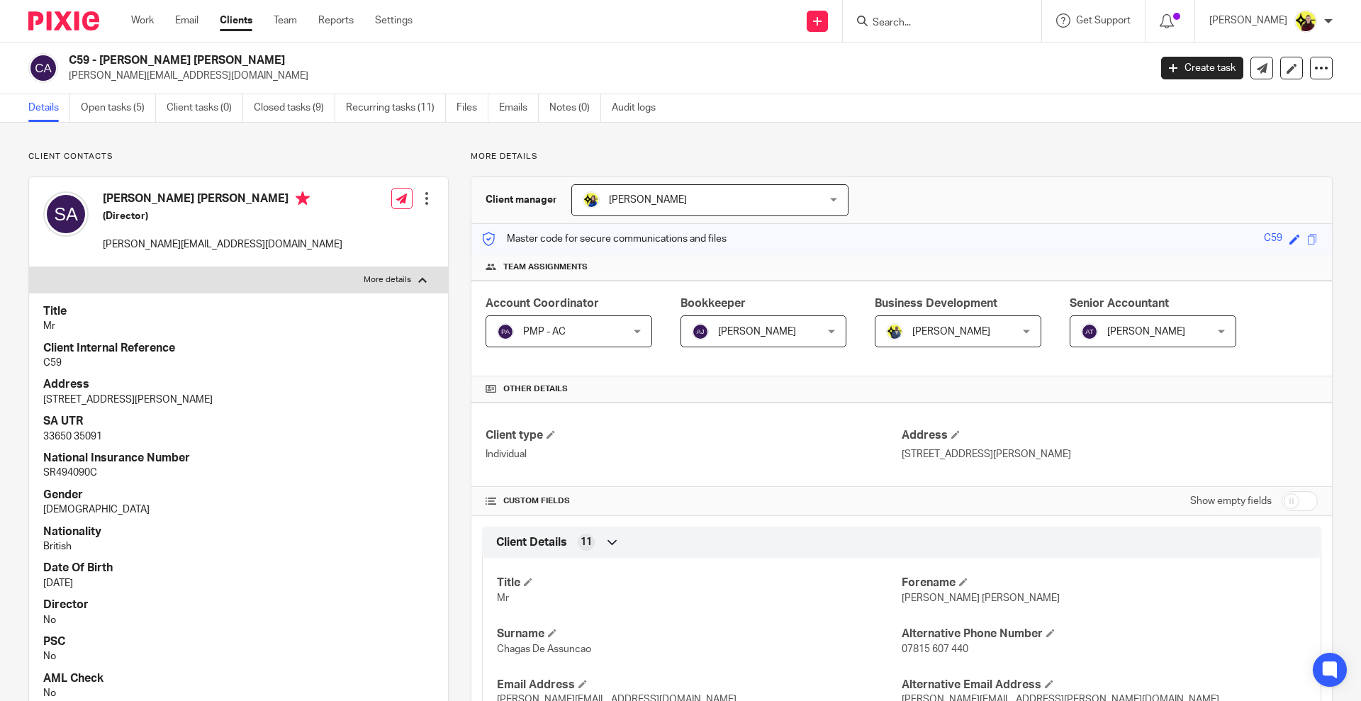
click at [305, 281] on label "More details" at bounding box center [238, 280] width 419 height 26
click at [29, 267] on input "More details" at bounding box center [28, 267] width 1 height 1
checkbox input "false"
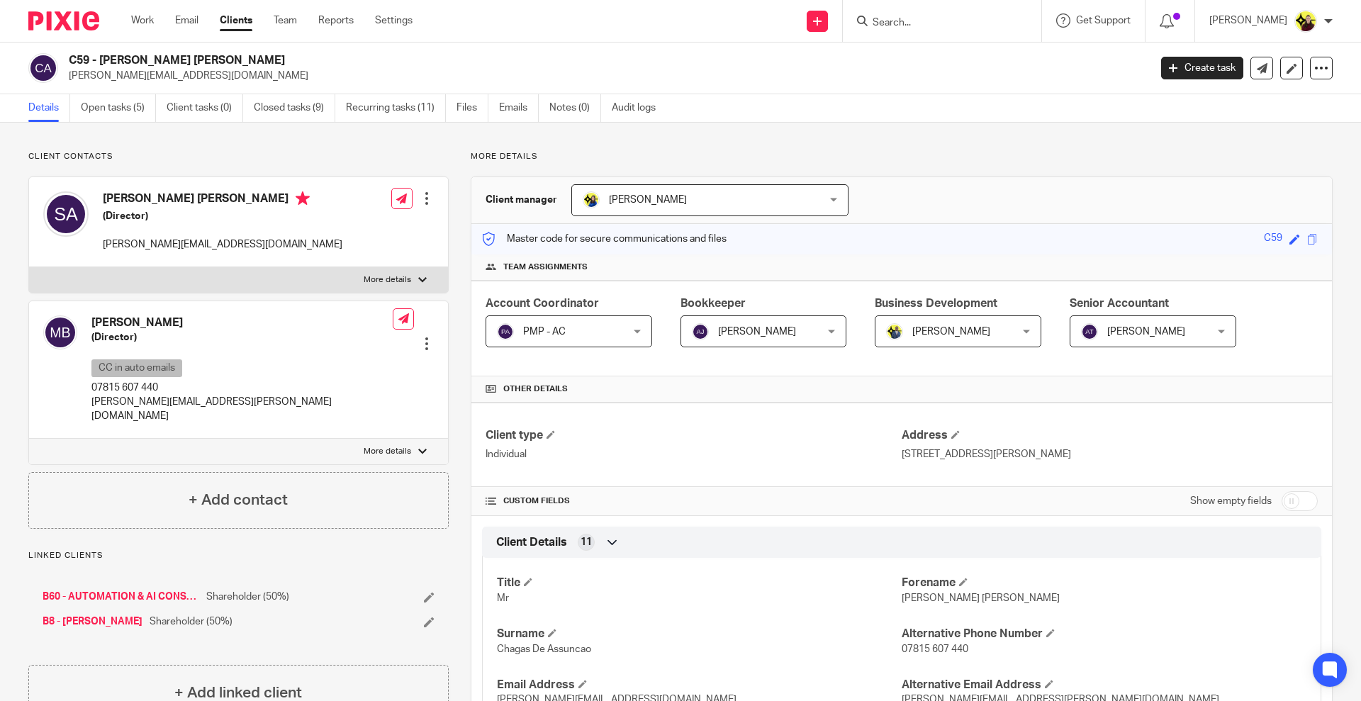
click at [974, 18] on input "Search" at bounding box center [935, 23] width 128 height 13
type input "\"
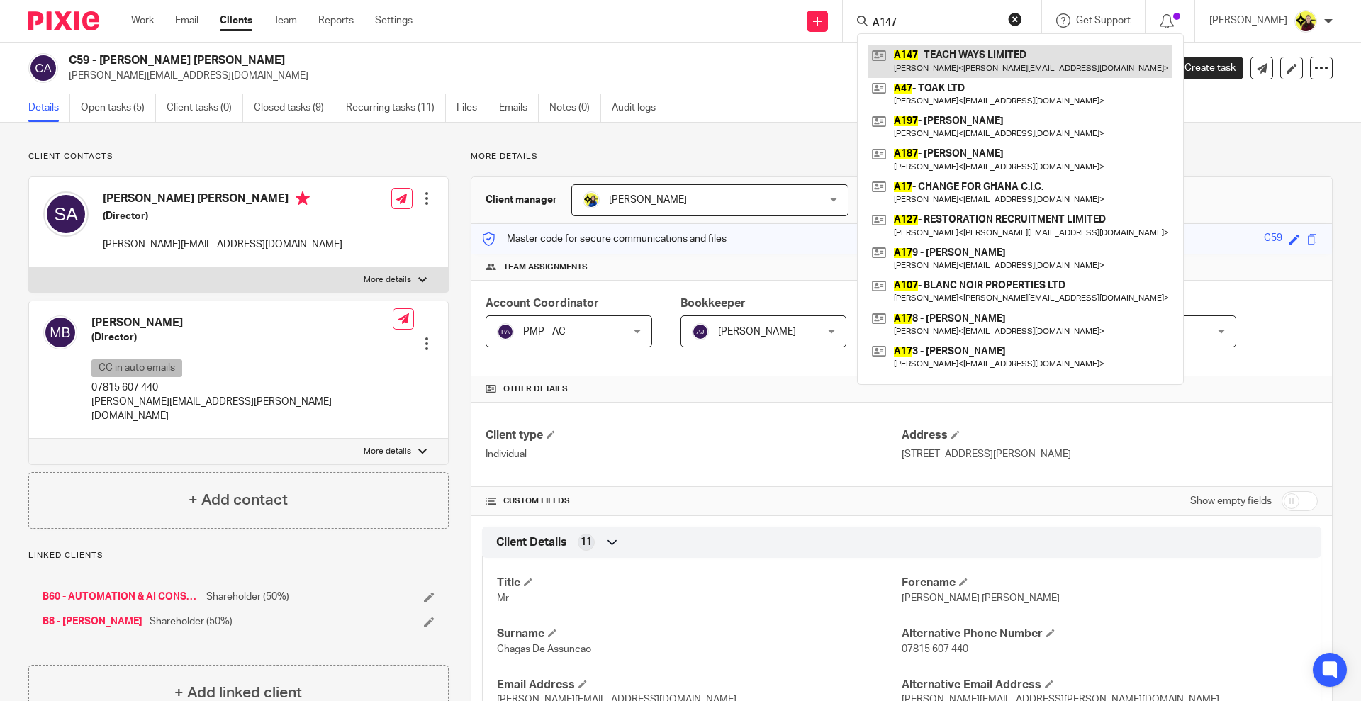
type input "A147"
click at [966, 60] on link at bounding box center [1021, 61] width 304 height 33
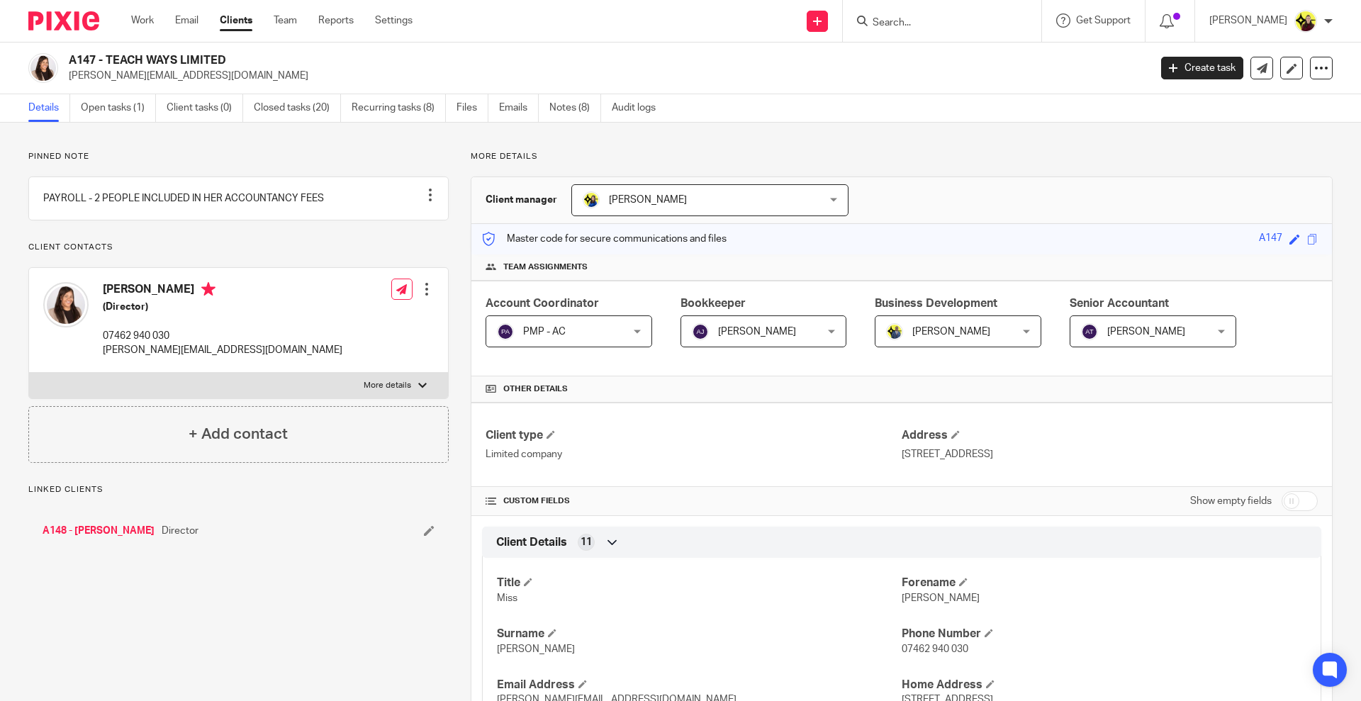
click at [939, 29] on input "Search" at bounding box center [935, 23] width 128 height 13
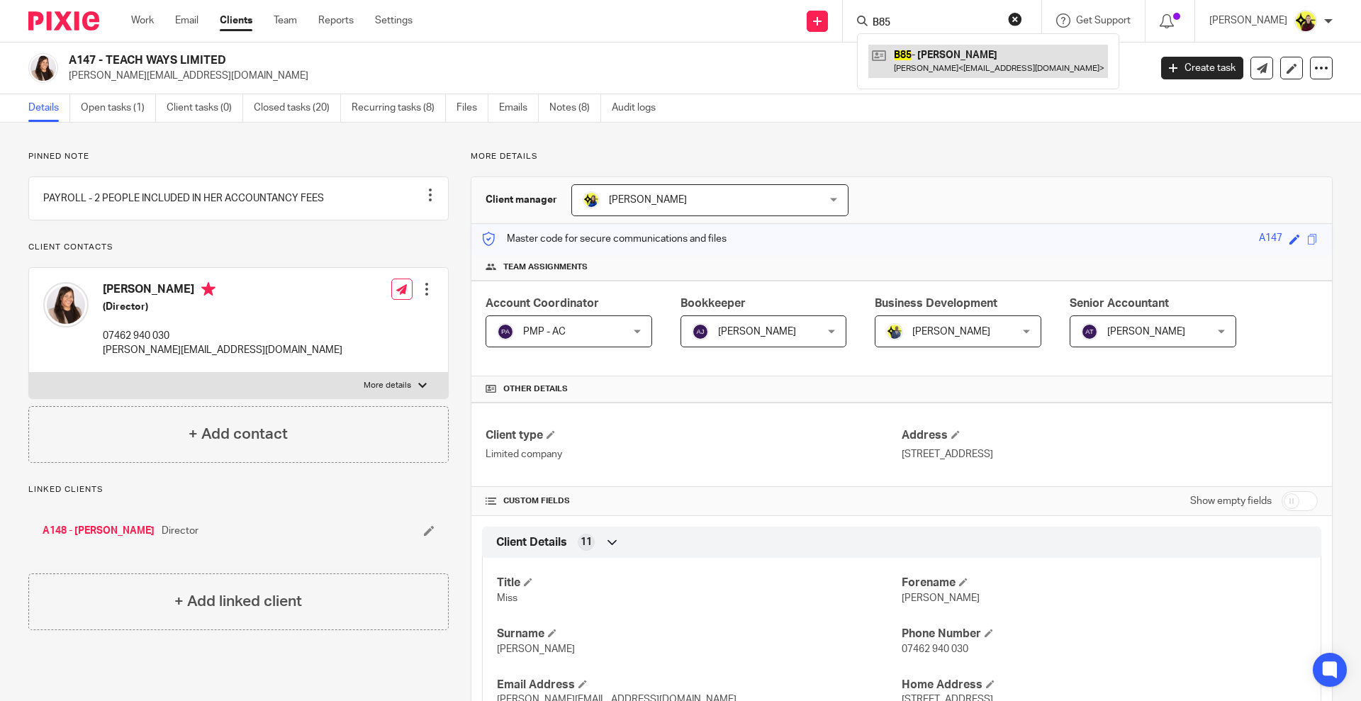
type input "B85"
click at [962, 60] on link at bounding box center [989, 61] width 240 height 33
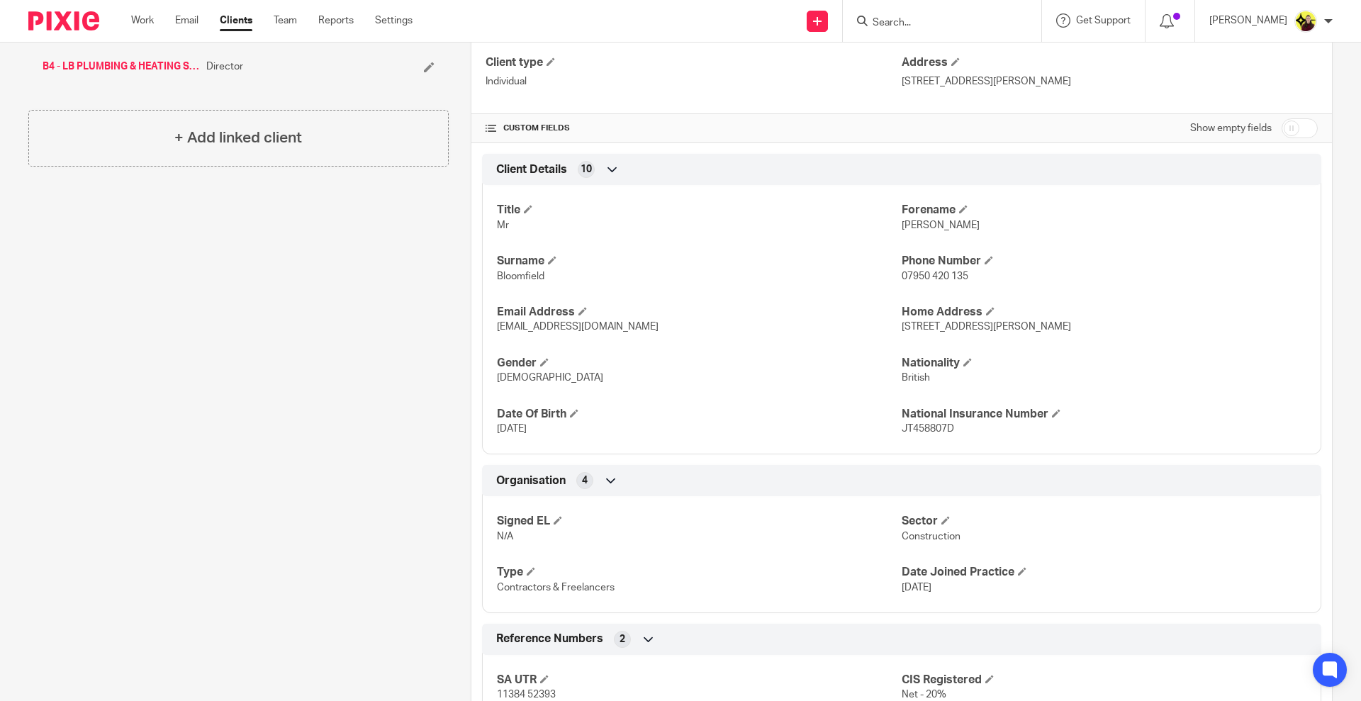
scroll to position [297, 0]
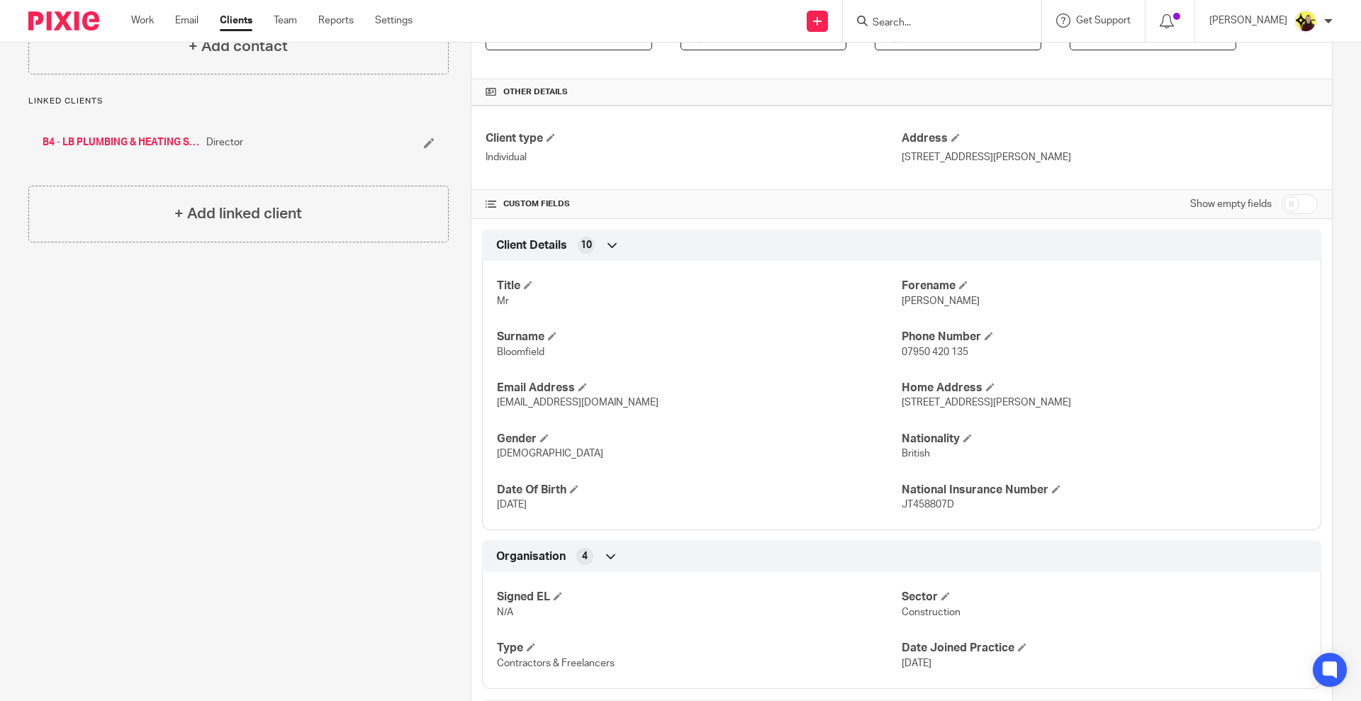
click at [149, 145] on link "B4 - LB PLUMBING & HEATING SERVICES LTD" at bounding box center [121, 142] width 157 height 14
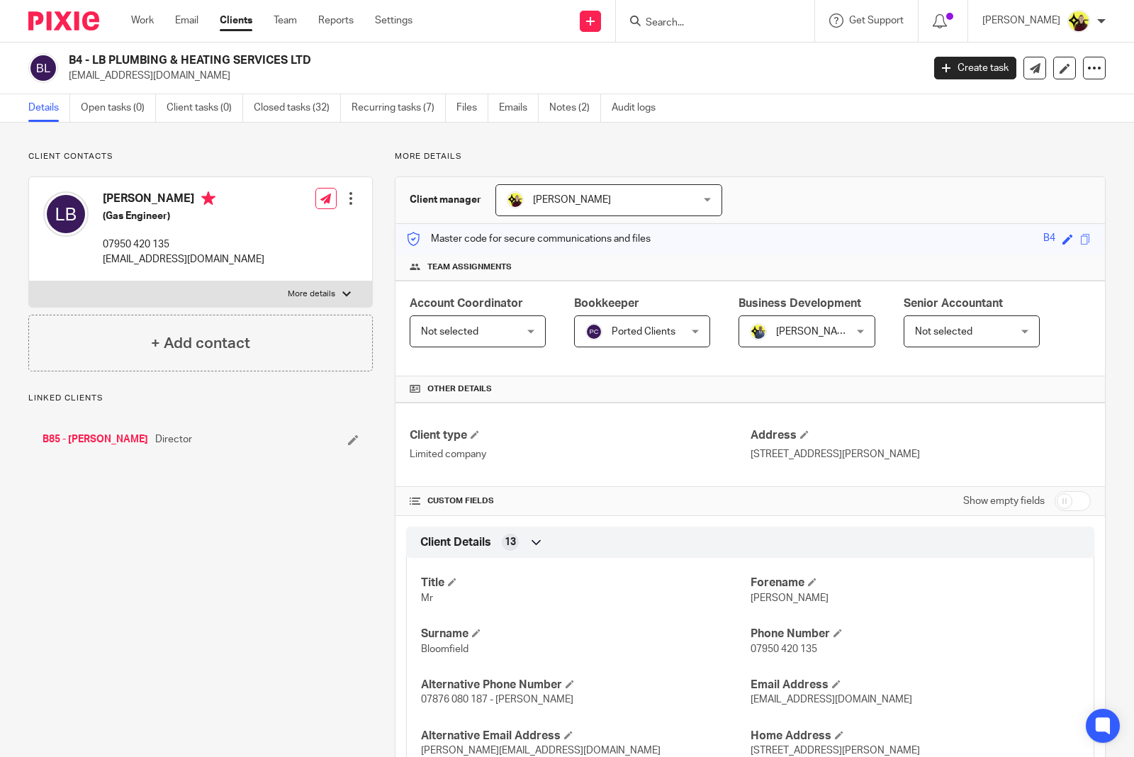
drag, startPoint x: 294, startPoint y: 53, endPoint x: 90, endPoint y: 50, distance: 204.2
click at [90, 50] on div "B4 - LB PLUMBING & HEATING SERVICES LTD lbplumbingservices@yahoo.co.uk Create t…" at bounding box center [567, 69] width 1134 height 52
click at [89, 57] on h2 "B4 - LB PLUMBING & HEATING SERVICES LTD" at bounding box center [407, 60] width 676 height 15
drag, startPoint x: 89, startPoint y: 57, endPoint x: 170, endPoint y: 60, distance: 80.9
click at [170, 60] on h2 "B4 - LB PLUMBING & HEATING SERVICES LTD" at bounding box center [407, 60] width 676 height 15
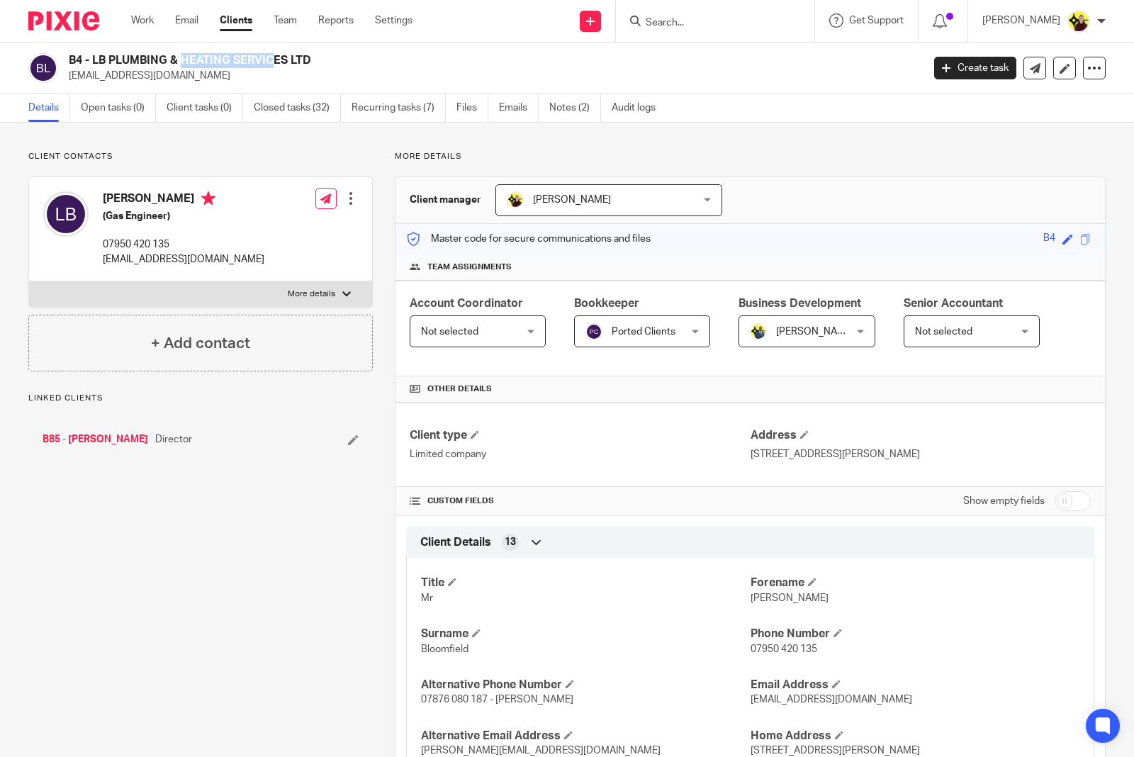
drag, startPoint x: 126, startPoint y: 64, endPoint x: 99, endPoint y: 61, distance: 26.4
click at [124, 64] on h2 "B4 - LB PLUMBING & HEATING SERVICES LTD" at bounding box center [407, 60] width 676 height 15
click at [93, 57] on h2 "B4 - LB PLUMBING & HEATING SERVICES LTD" at bounding box center [407, 60] width 676 height 15
drag, startPoint x: 90, startPoint y: 53, endPoint x: 194, endPoint y: 58, distance: 103.6
click at [194, 58] on h2 "B4 - LB PLUMBING & HEATING SERVICES LTD" at bounding box center [407, 60] width 676 height 15
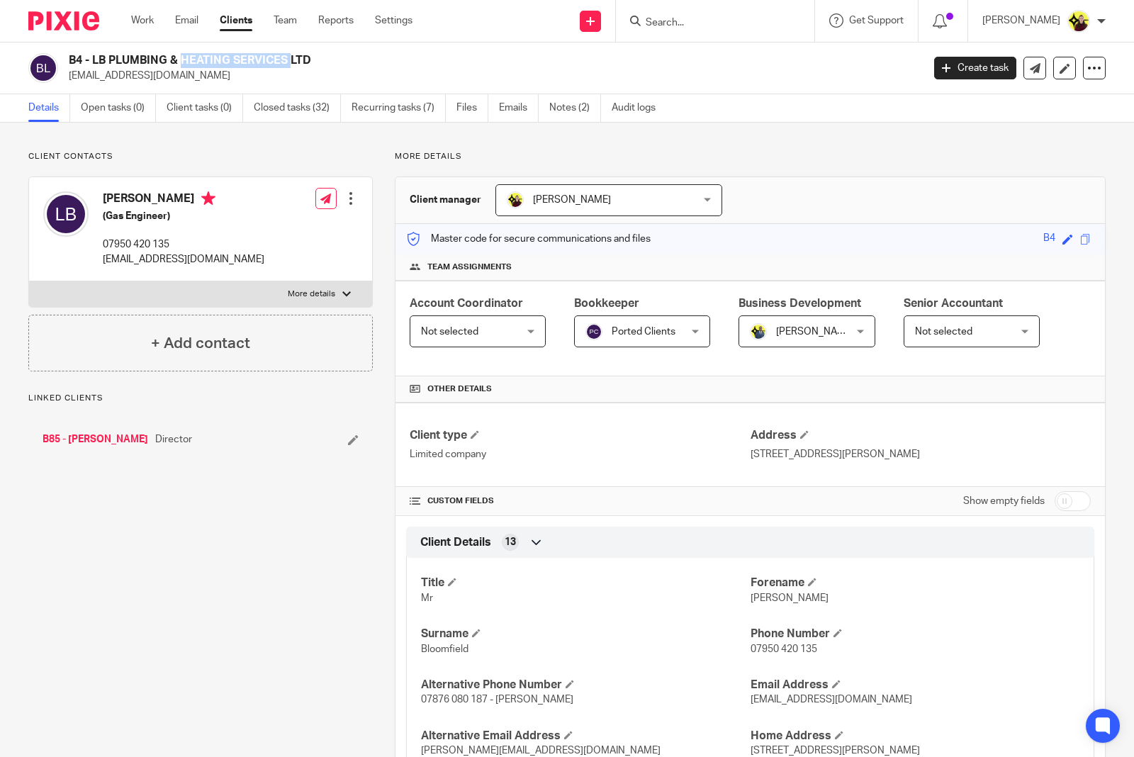
copy h2 "LB PLUMBING & HE"
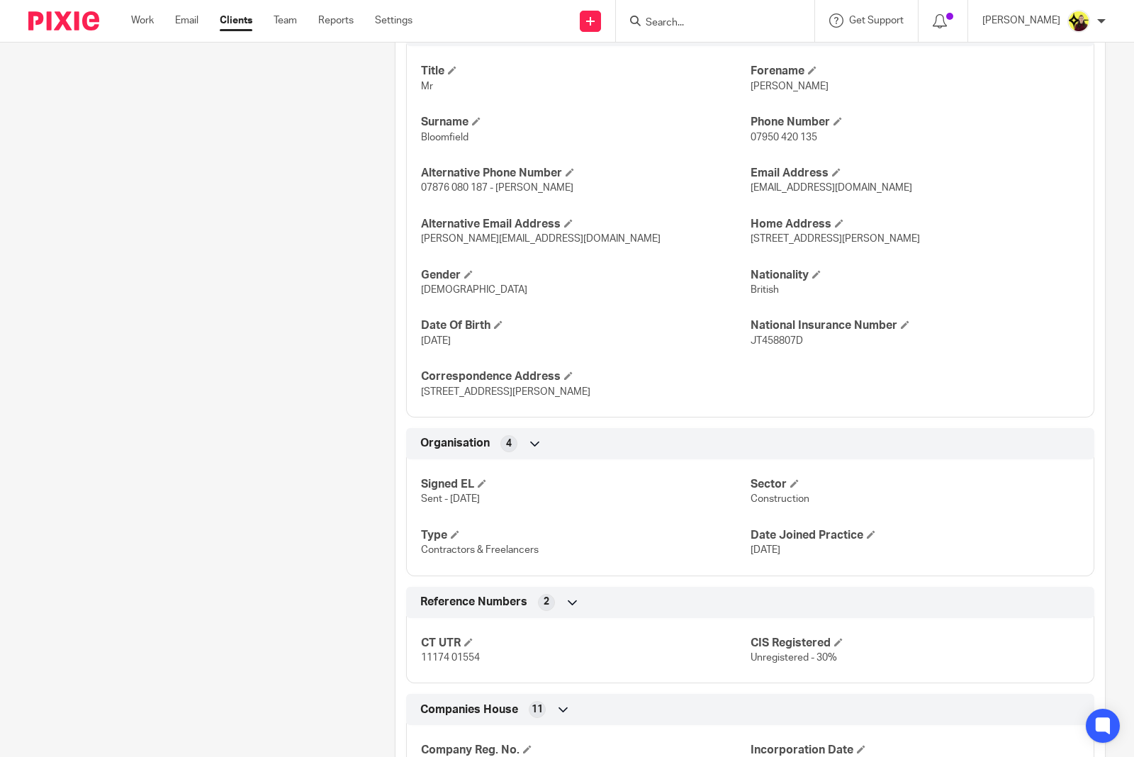
scroll to position [709, 0]
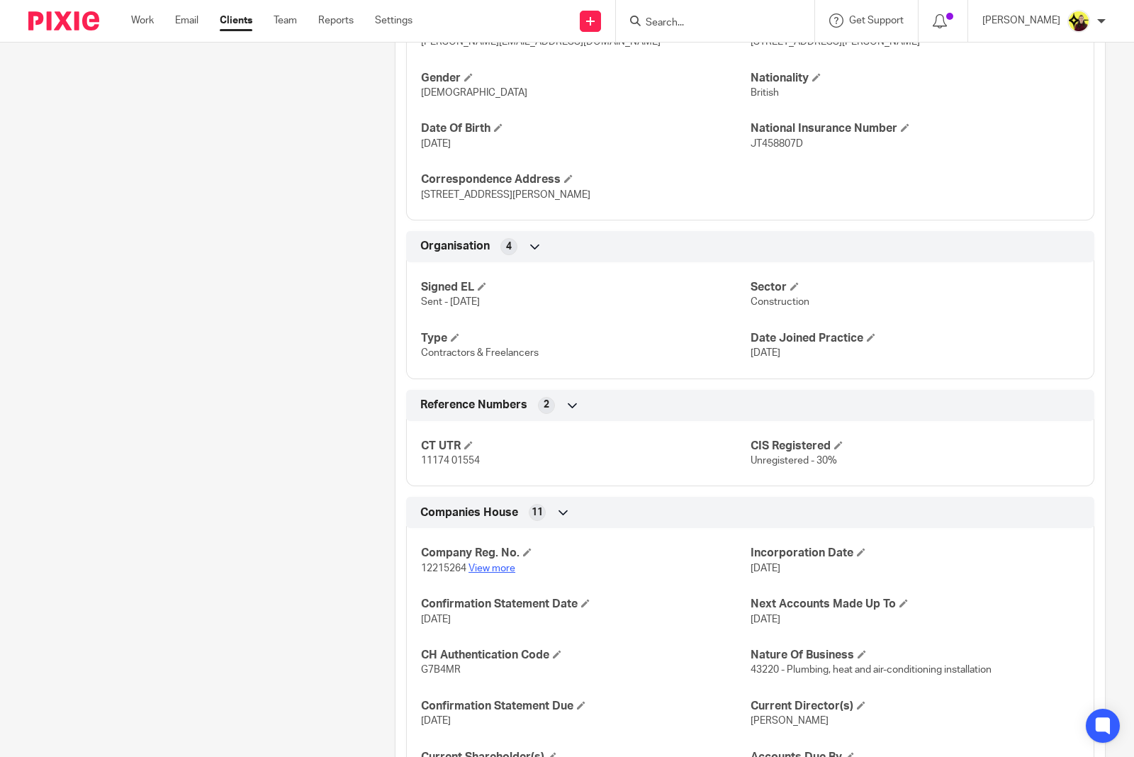
click at [476, 573] on link "View more" at bounding box center [492, 569] width 47 height 10
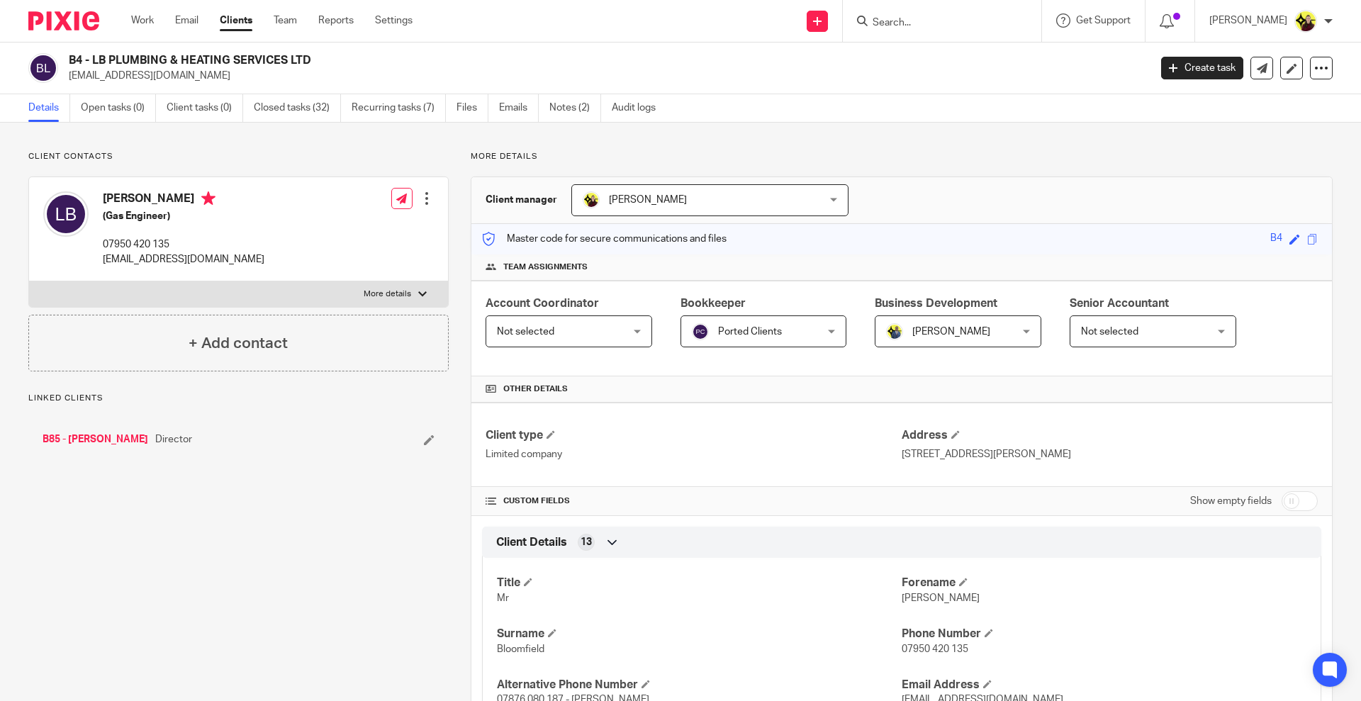
scroll to position [1022, 0]
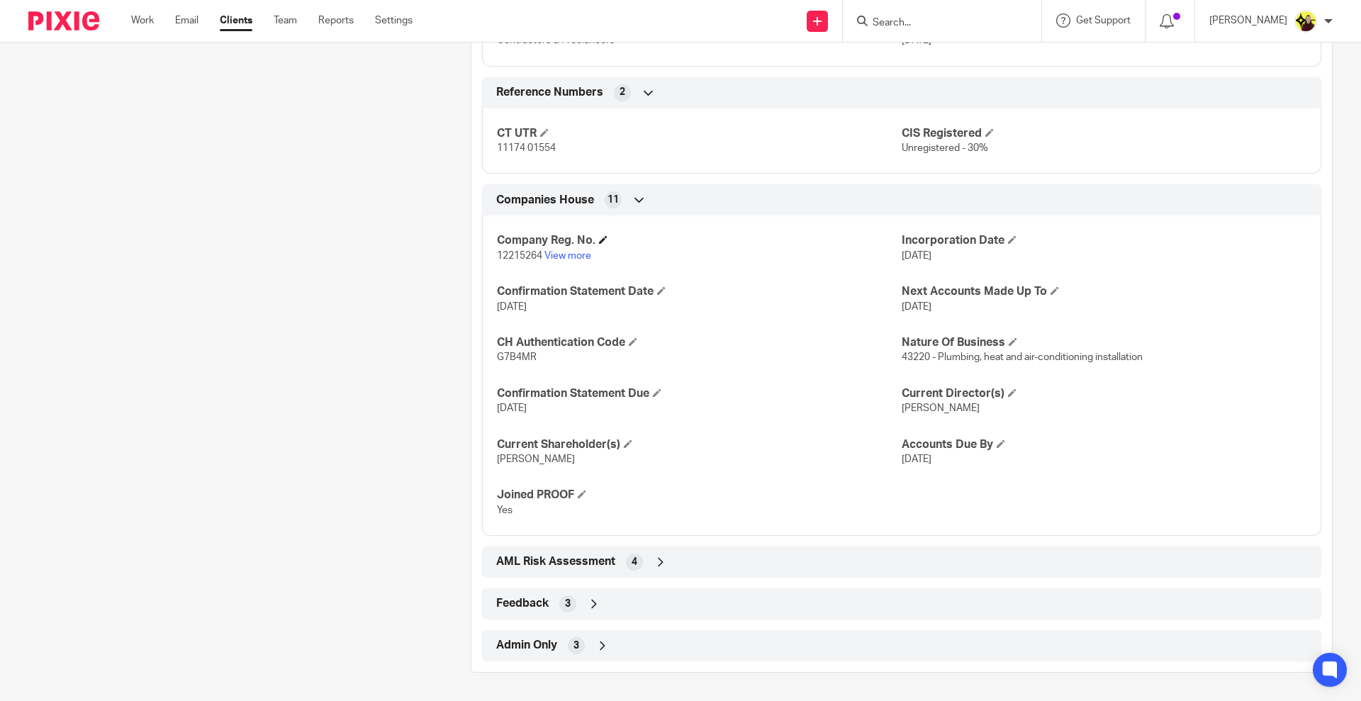
click at [576, 246] on h4 "Company Reg. No." at bounding box center [699, 240] width 405 height 15
click at [579, 255] on link "View more" at bounding box center [568, 256] width 47 height 10
click at [952, 25] on input "Search" at bounding box center [935, 23] width 128 height 13
paste input "LB PLUMBING & HE"
type input "LB PLUMBING & HE"
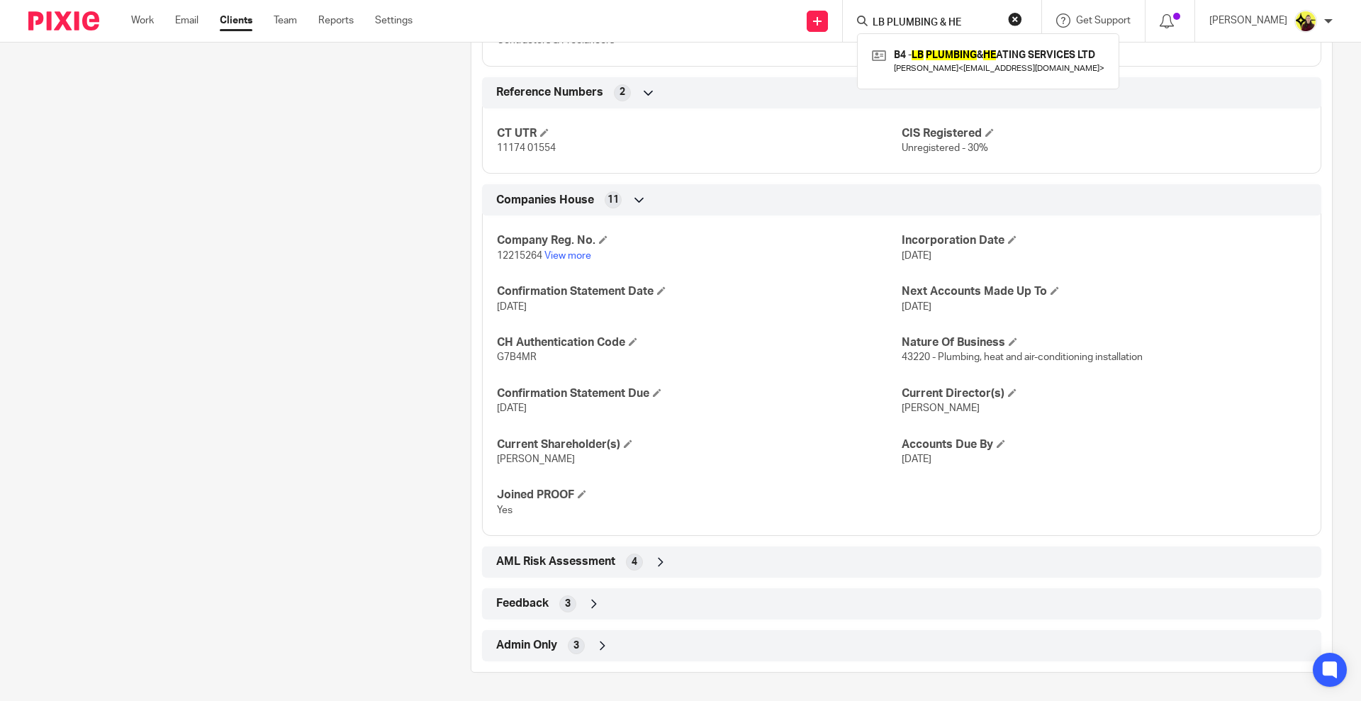
click at [952, 43] on div "B4 - LB PLUMBING & HE ATING SERVICES LTD Linton Bloomfield < lbplumbingservices…" at bounding box center [988, 60] width 262 height 55
click at [952, 47] on link at bounding box center [989, 61] width 240 height 33
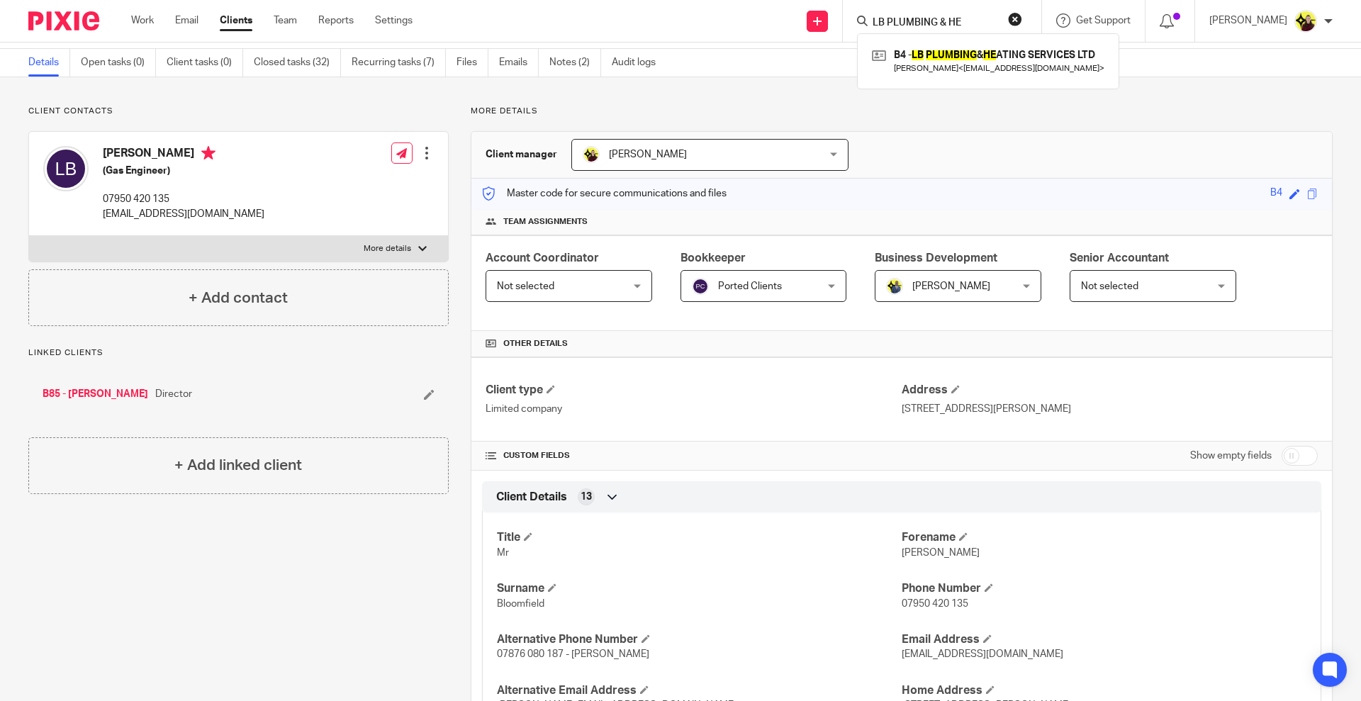
scroll to position [0, 0]
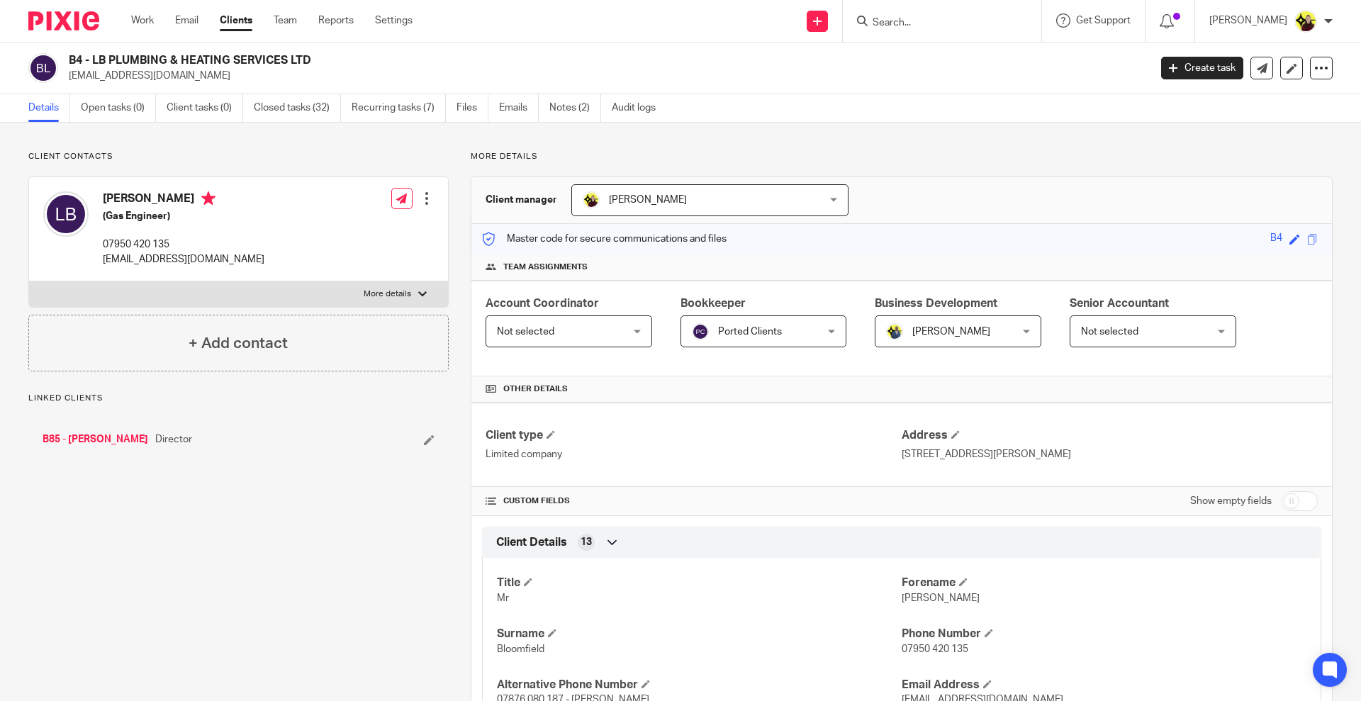
click at [123, 189] on div "[PERSON_NAME] (Gas Engineer) 07950 420 135 [EMAIL_ADDRESS][DOMAIN_NAME]" at bounding box center [153, 228] width 221 height 89
copy h4 "[PERSON_NAME]"
click at [104, 88] on div "B4 - LB PLUMBING & HEATING SERVICES LTD [EMAIL_ADDRESS][DOMAIN_NAME] Create tas…" at bounding box center [680, 69] width 1361 height 52
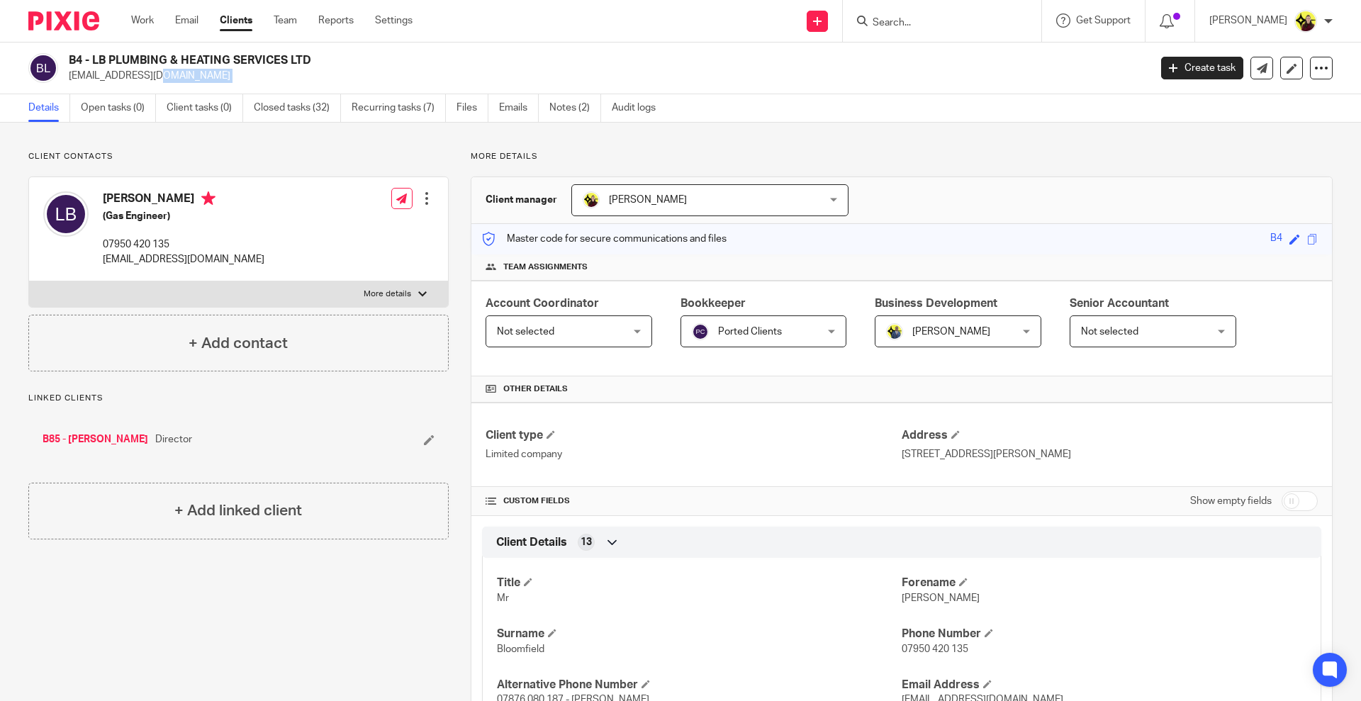
click at [104, 88] on div "B4 - LB PLUMBING & HEATING SERVICES LTD [EMAIL_ADDRESS][DOMAIN_NAME] Create tas…" at bounding box center [680, 69] width 1361 height 52
copy main "[EMAIL_ADDRESS][DOMAIN_NAME] Create task Update from Companies House Export dat…"
click at [913, 23] on input "Search" at bounding box center [935, 23] width 128 height 13
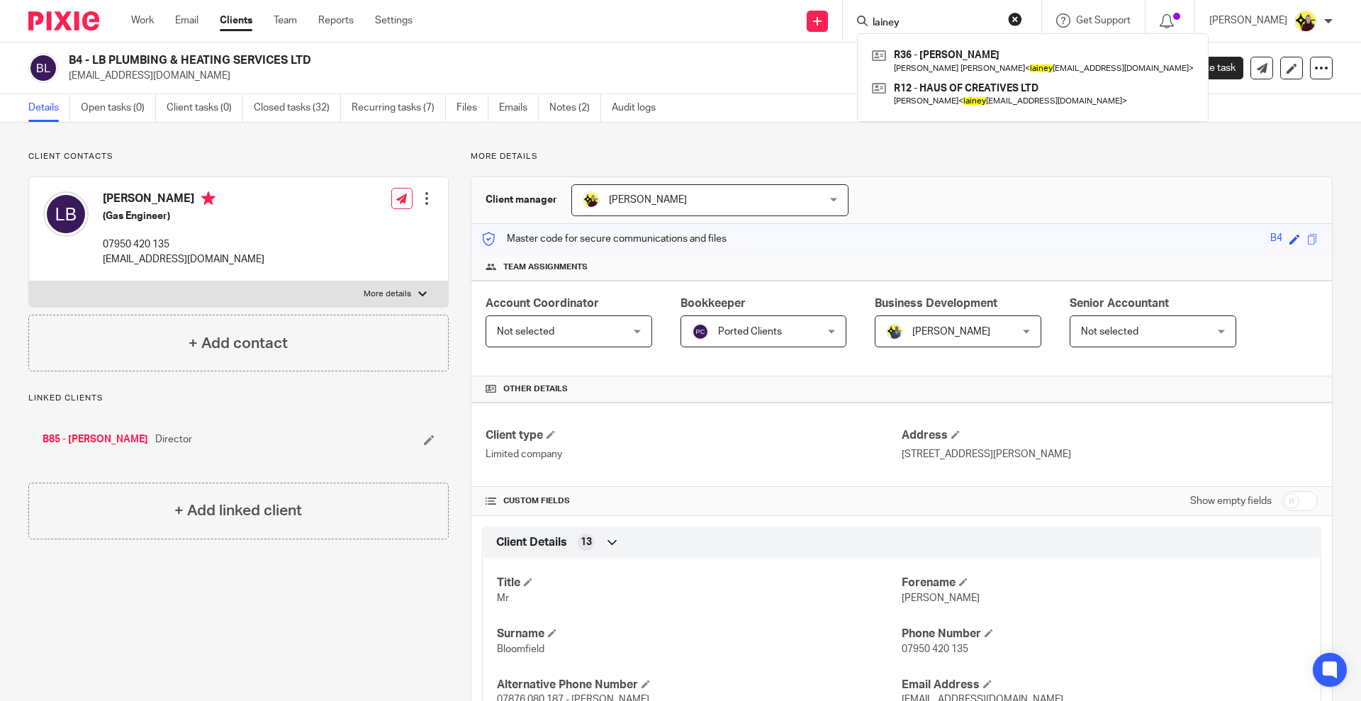
click at [913, 26] on input "lainey" at bounding box center [935, 23] width 128 height 13
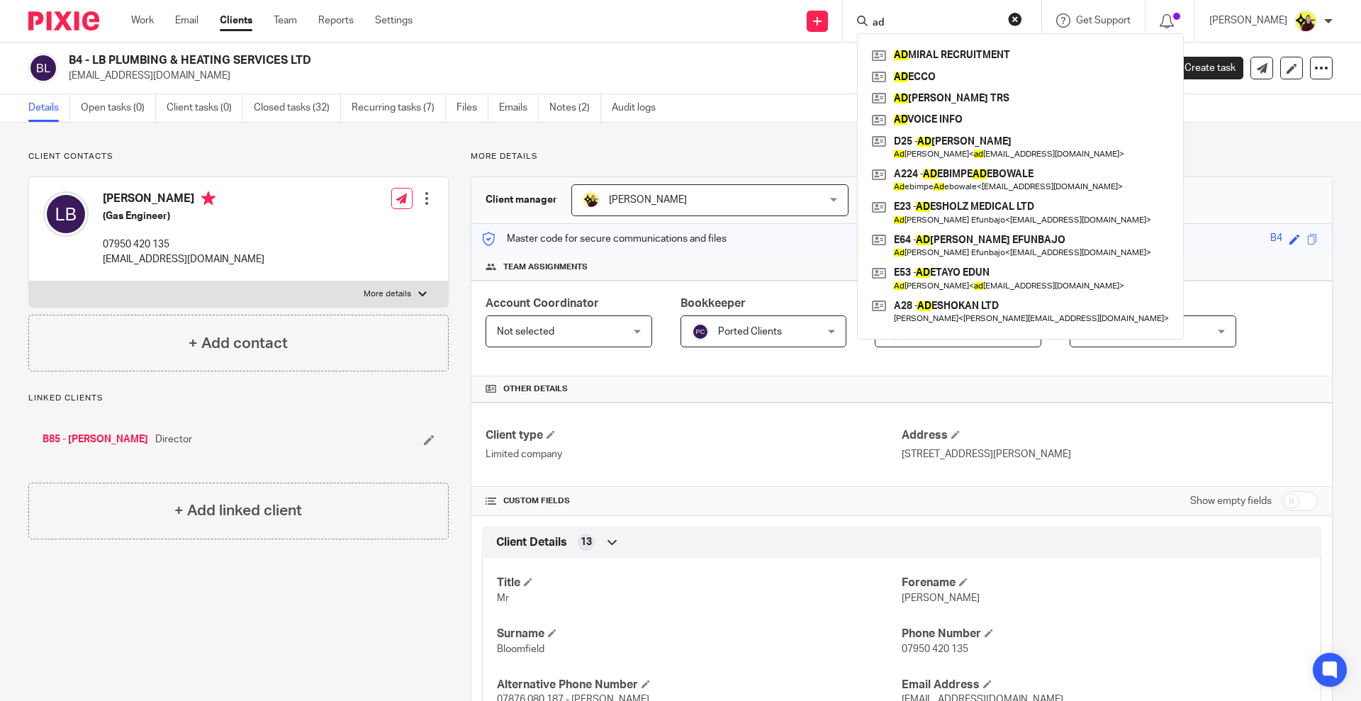
type input "a"
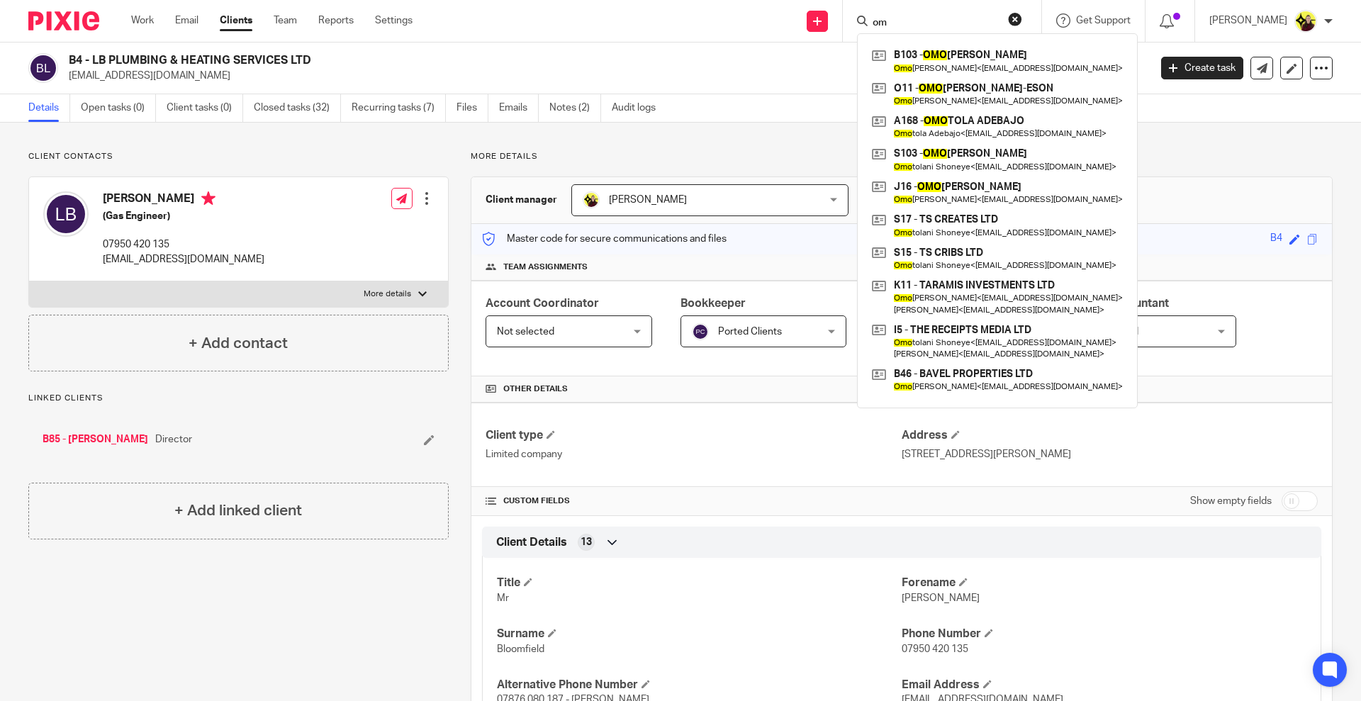
type input "o"
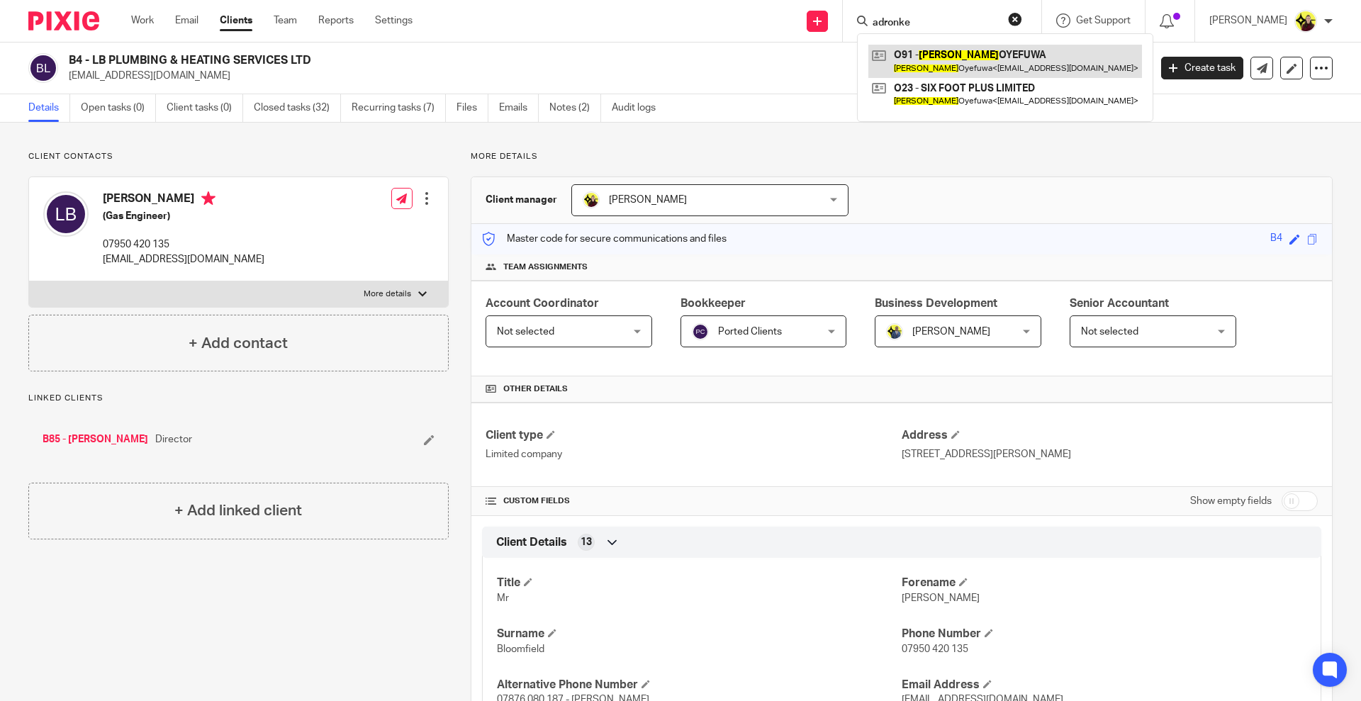
type input "adronke"
click at [945, 67] on link at bounding box center [1006, 61] width 274 height 33
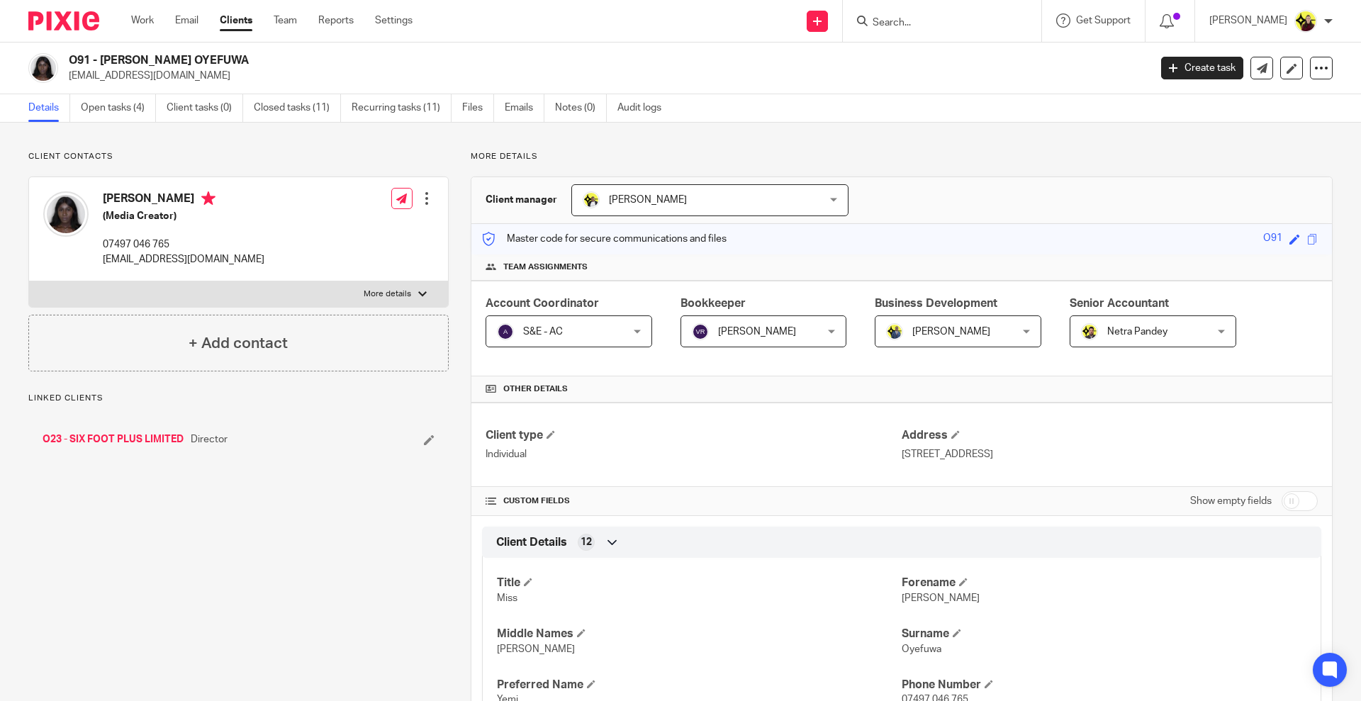
click at [108, 433] on link "O23 - SIX FOOT PLUS LIMITED" at bounding box center [113, 440] width 141 height 14
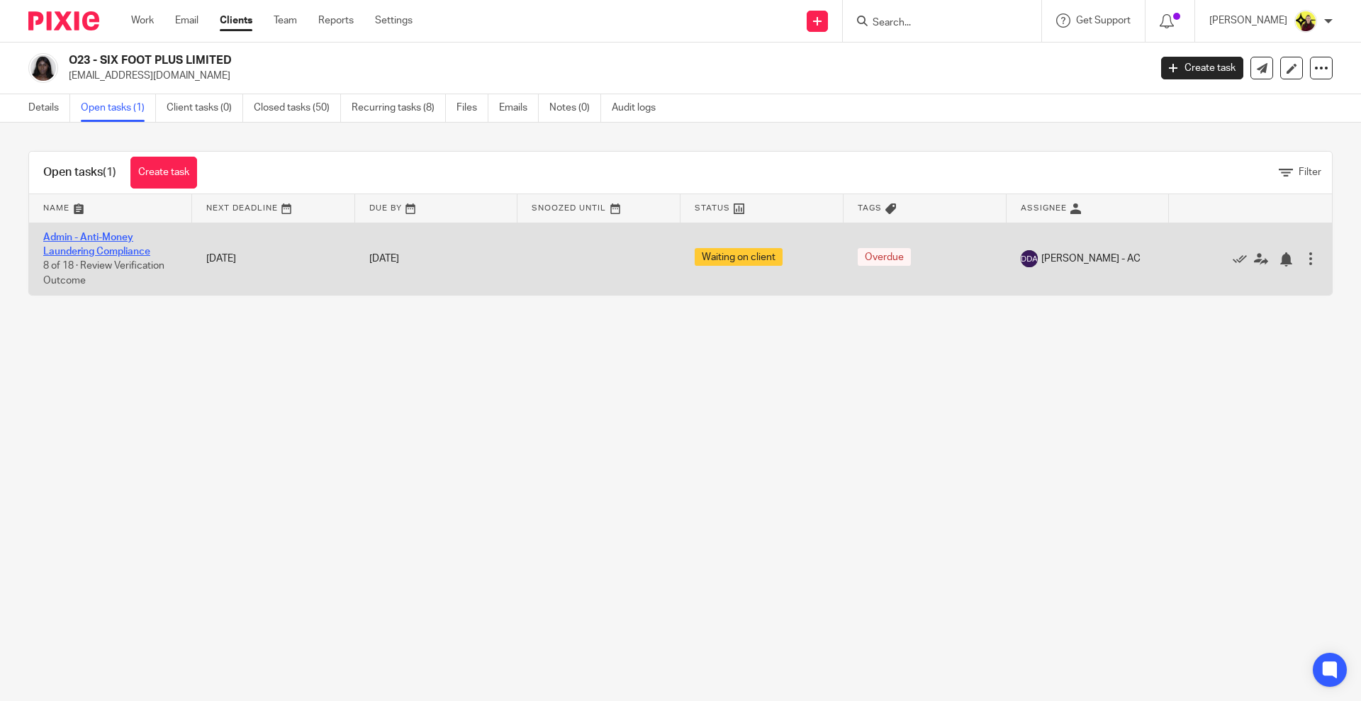
click at [122, 247] on link "Admin - Anti-Money Laundering Compliance" at bounding box center [96, 245] width 107 height 24
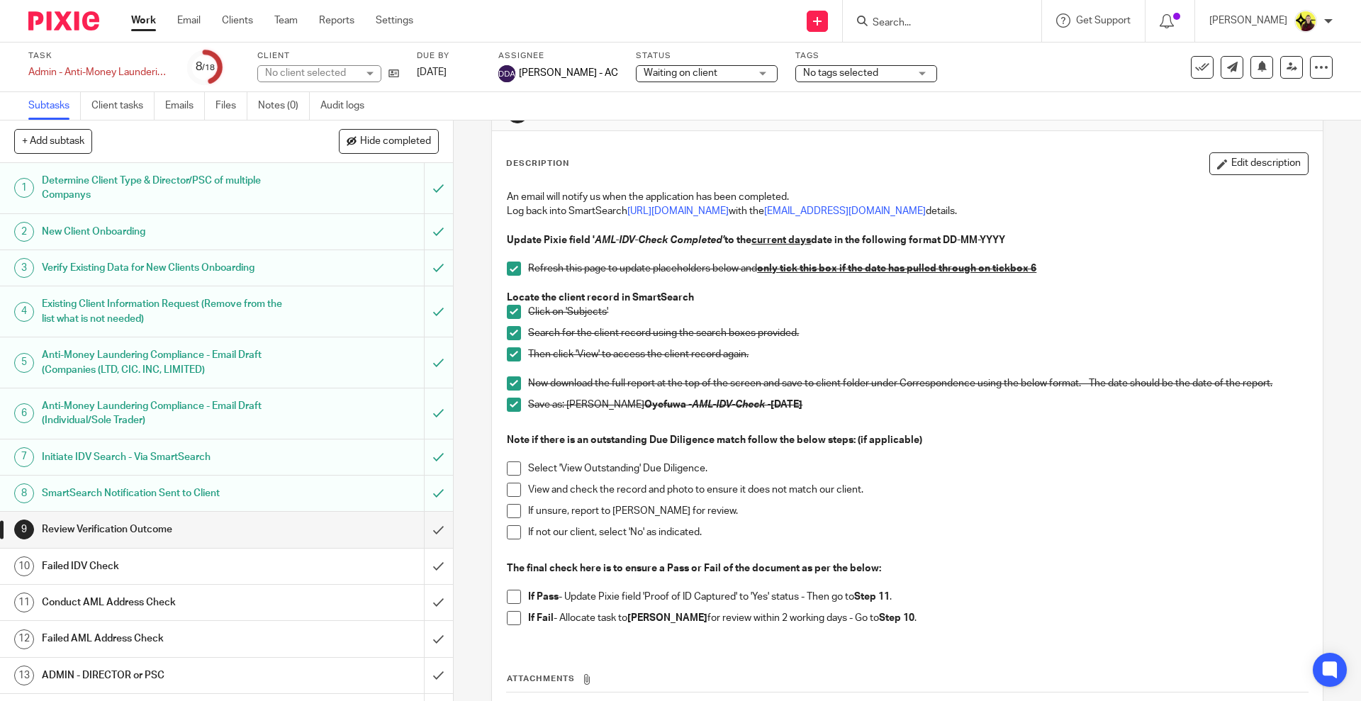
scroll to position [89, 0]
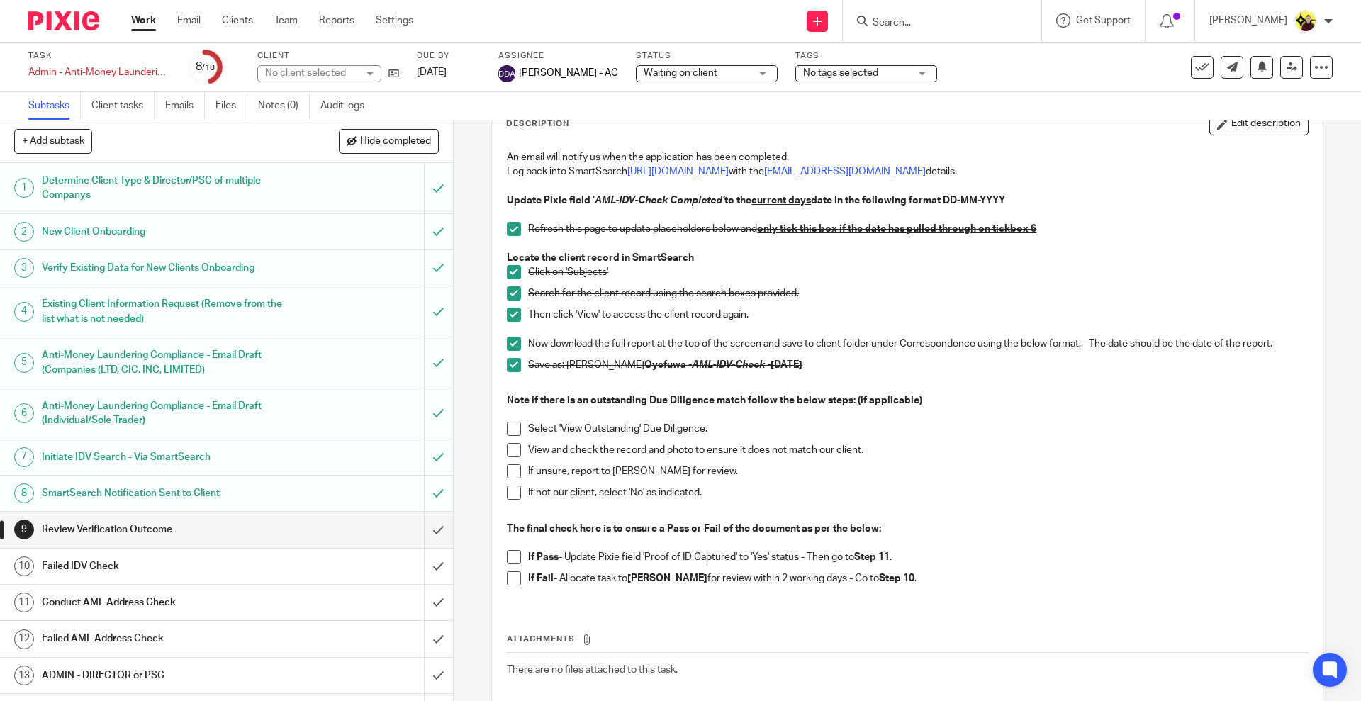
click at [251, 608] on h1 "Conduct AML Address Check" at bounding box center [164, 602] width 245 height 21
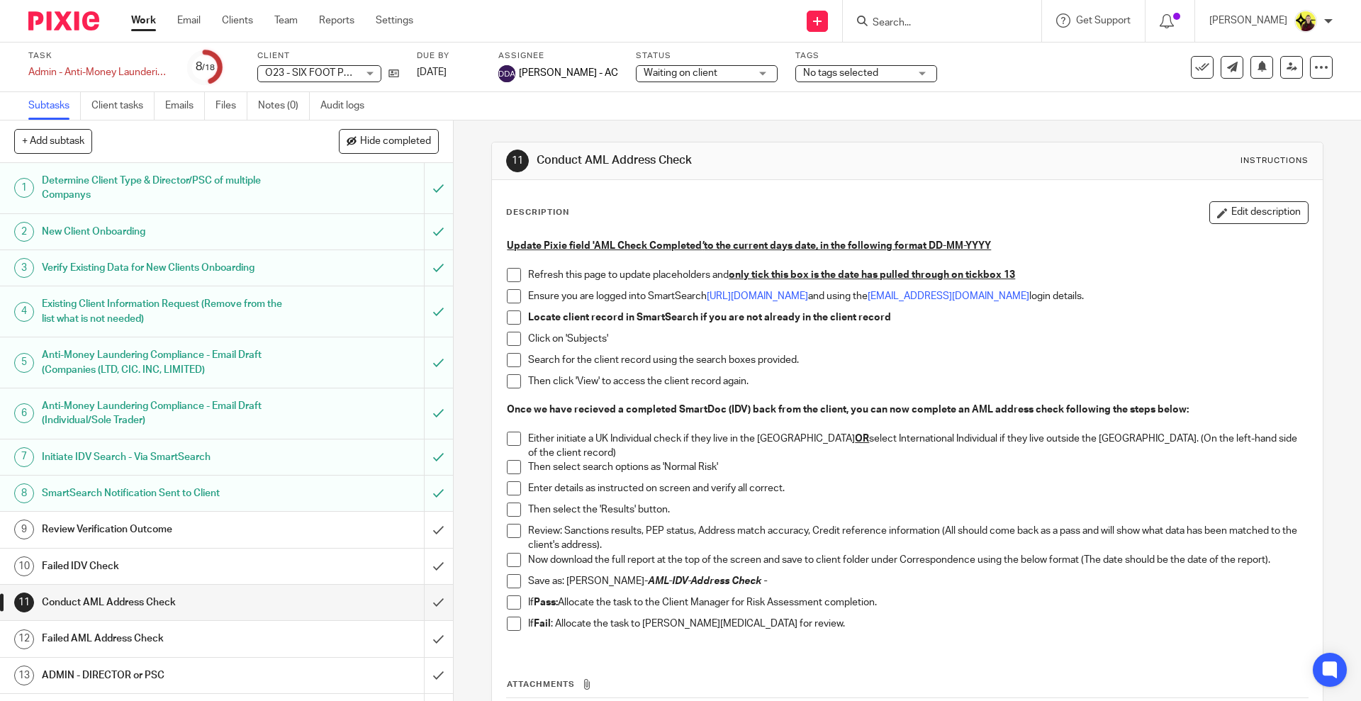
click at [117, 528] on h1 "Review Verification Outcome" at bounding box center [164, 529] width 245 height 21
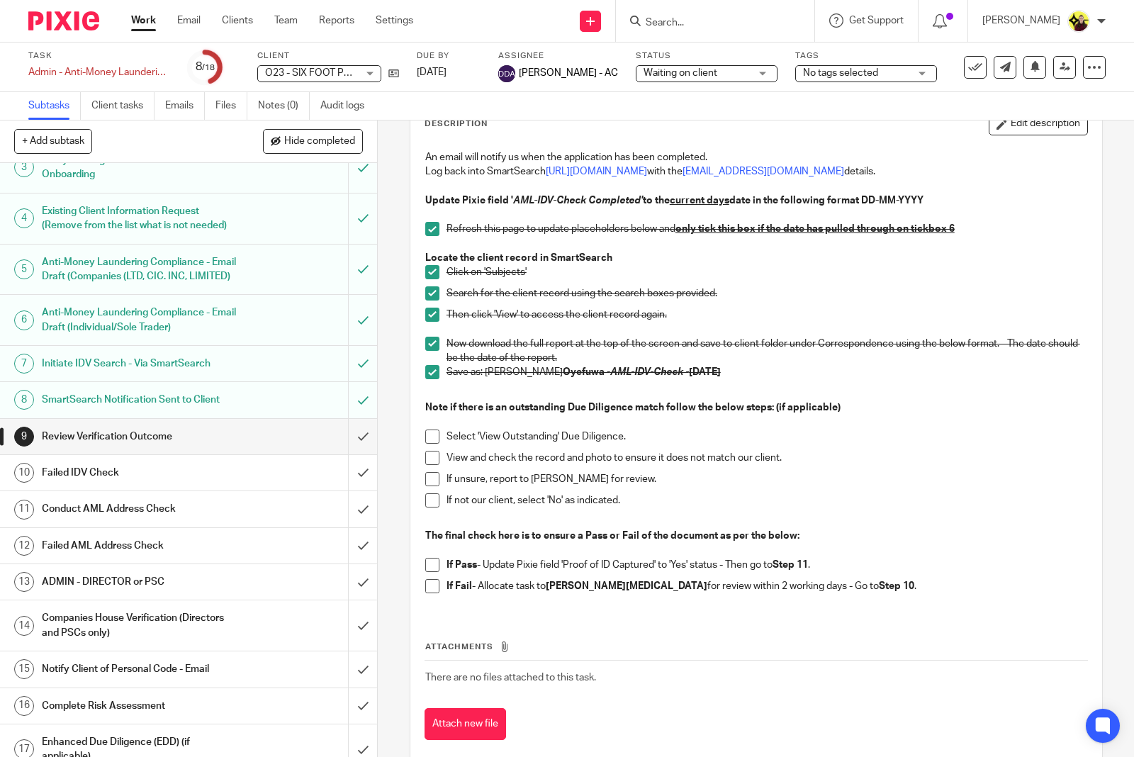
scroll to position [194, 0]
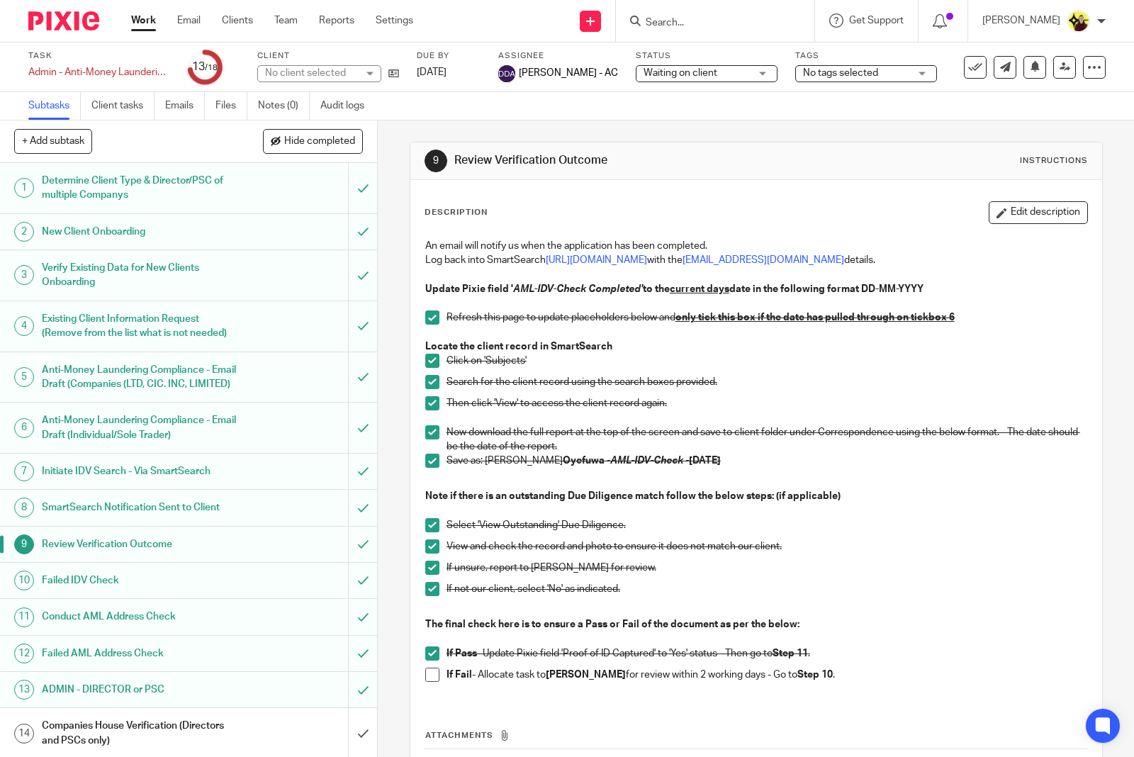
scroll to position [194, 0]
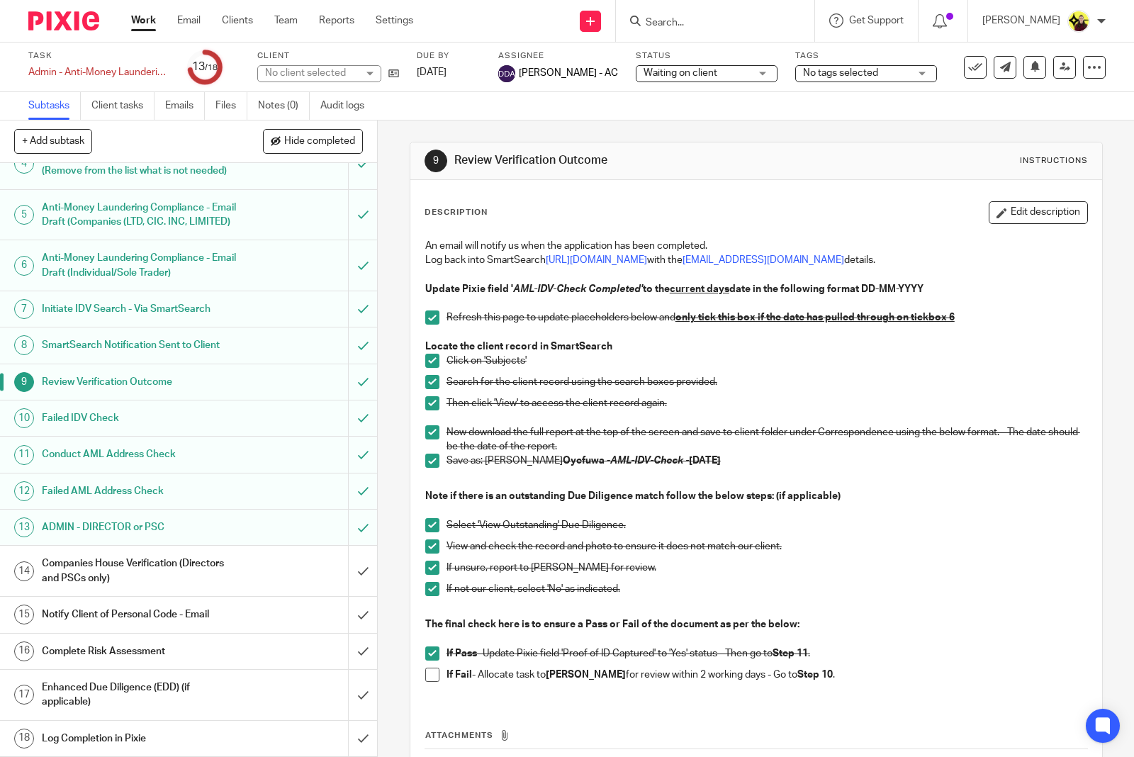
click at [136, 576] on h1 "Companies House Verification (Directors and PSCs only)" at bounding box center [139, 571] width 195 height 36
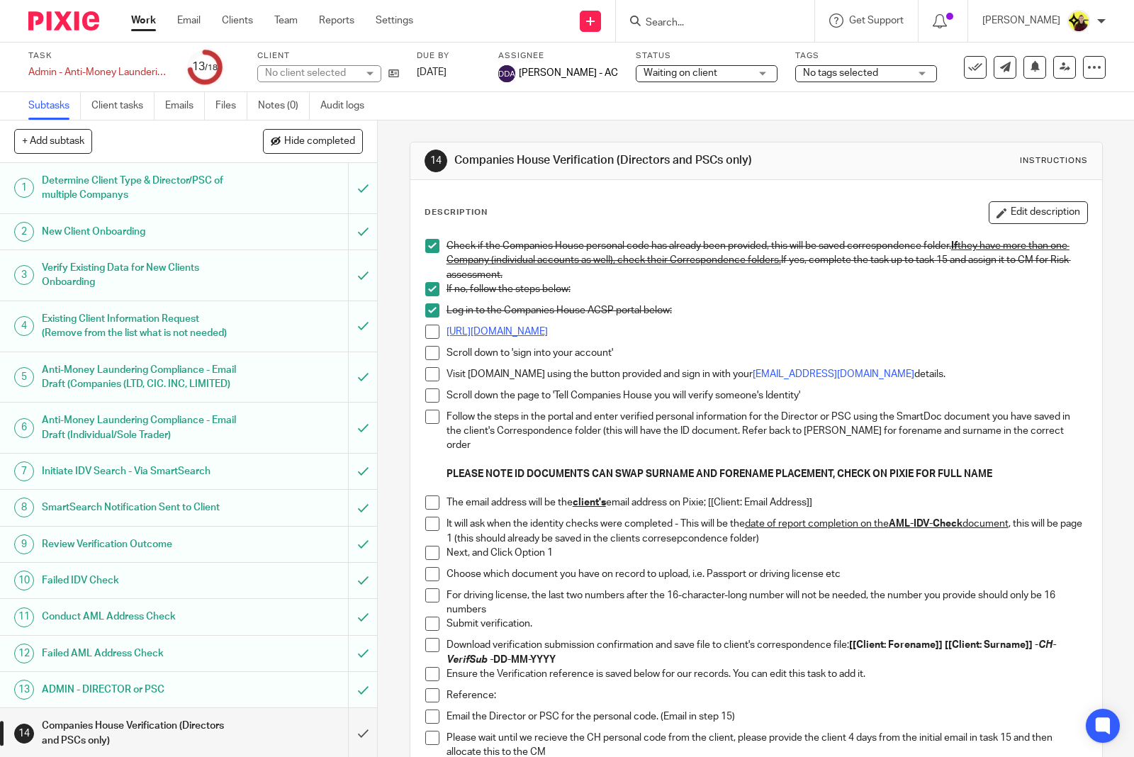
click at [497, 332] on link "https://www.gov.uk/guidance/tell-companies-house-you-have-verified-someones-ide…" at bounding box center [497, 332] width 101 height 10
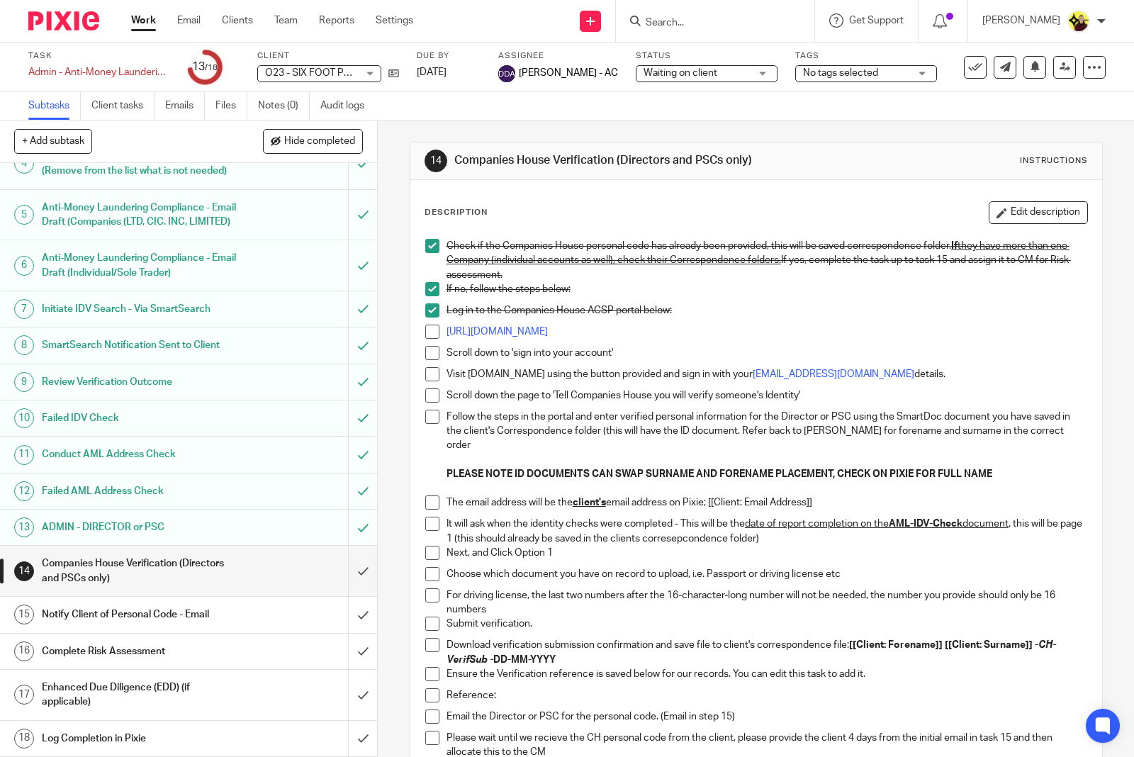
scroll to position [194, 0]
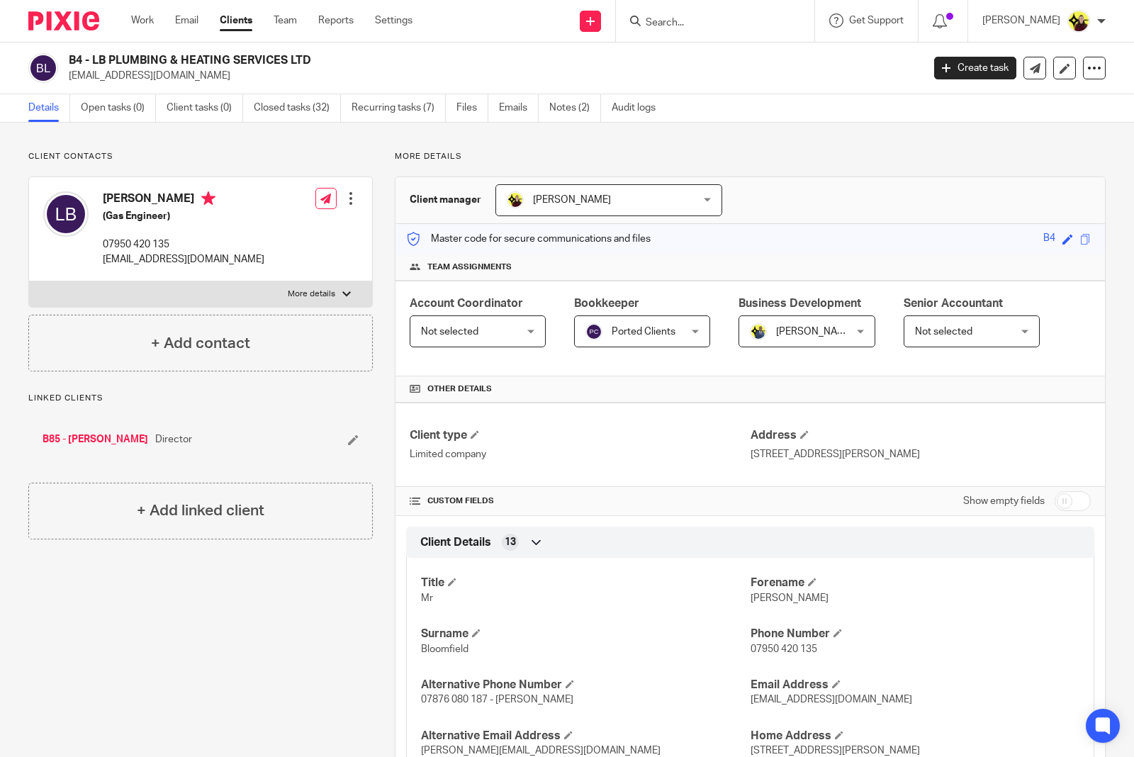
scroll to position [709, 0]
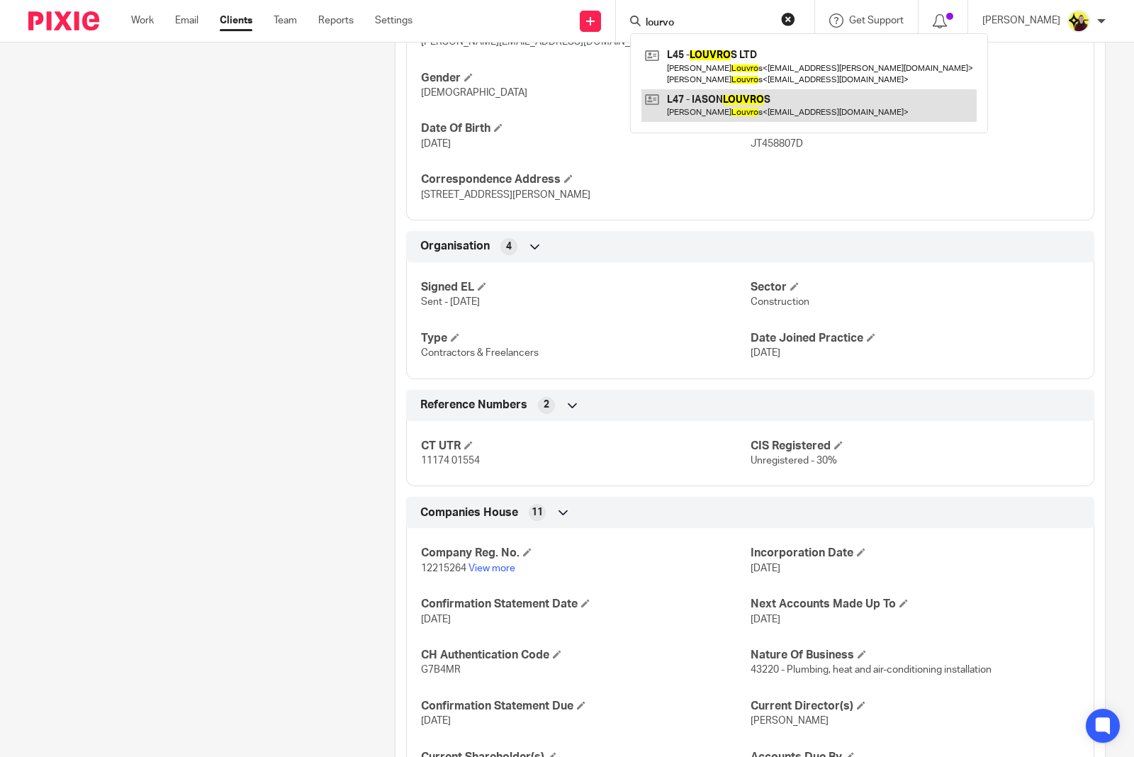
type input "lourvo"
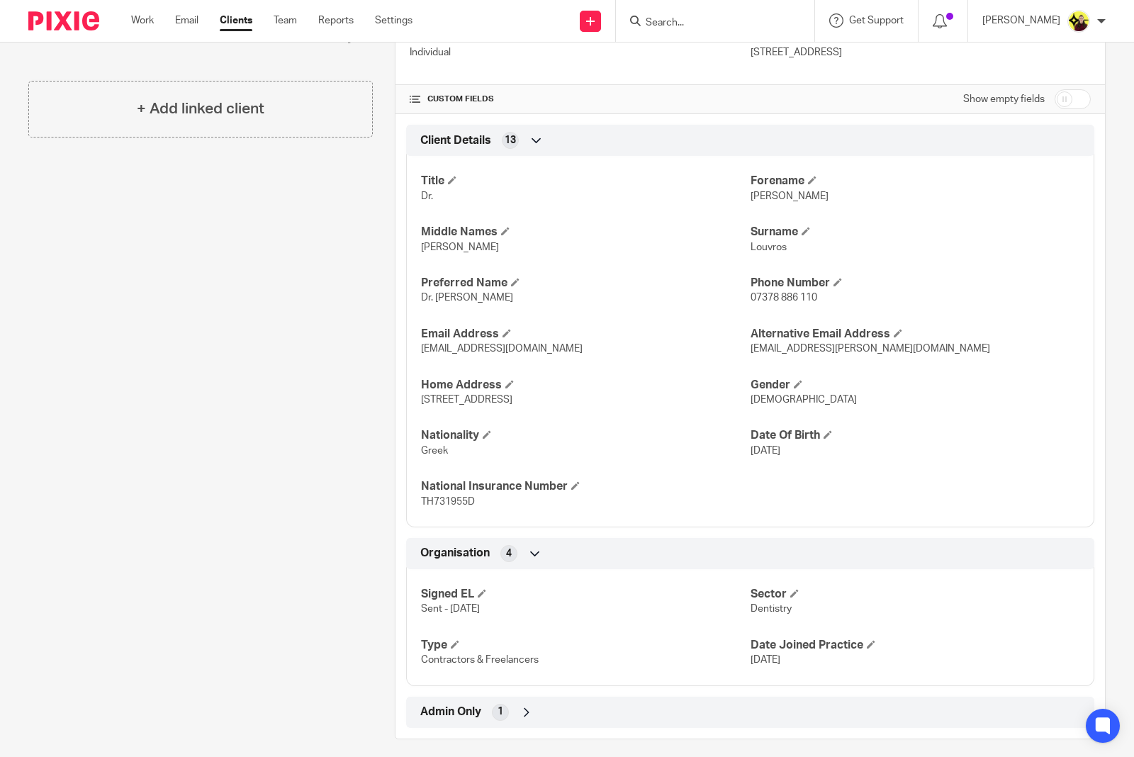
scroll to position [413, 0]
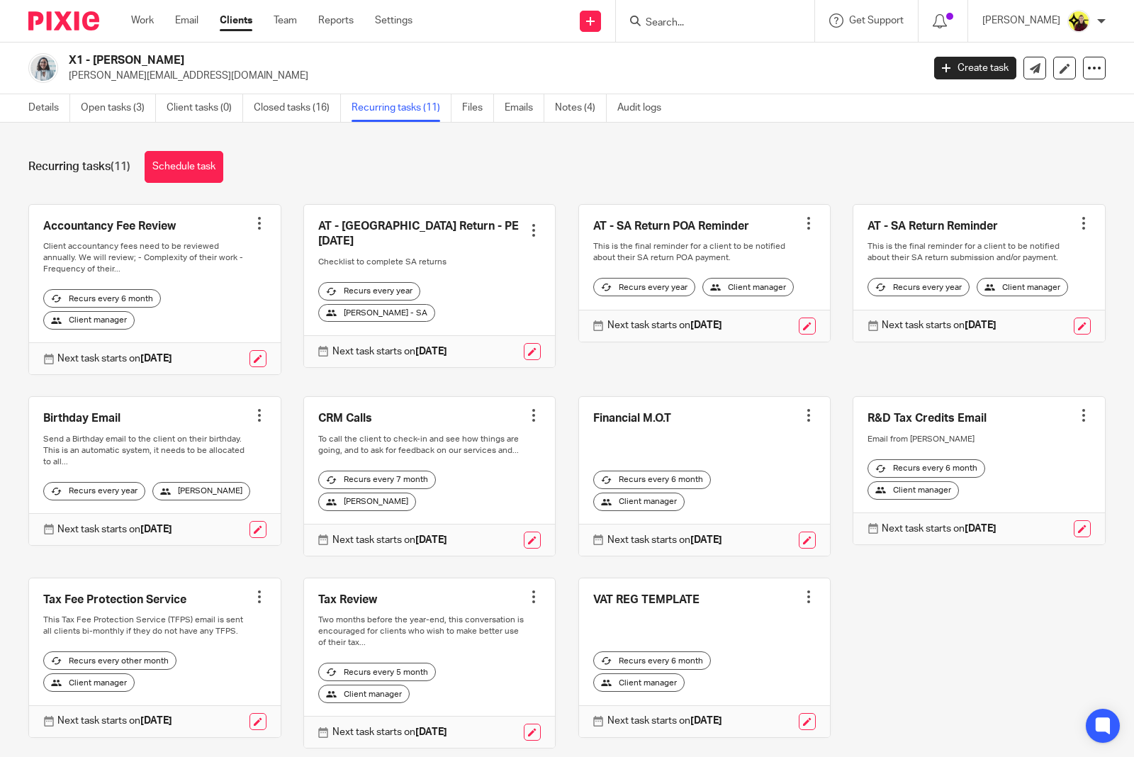
click at [681, 23] on input "Search" at bounding box center [709, 23] width 128 height 13
click at [745, 22] on input "l47" at bounding box center [709, 23] width 128 height 13
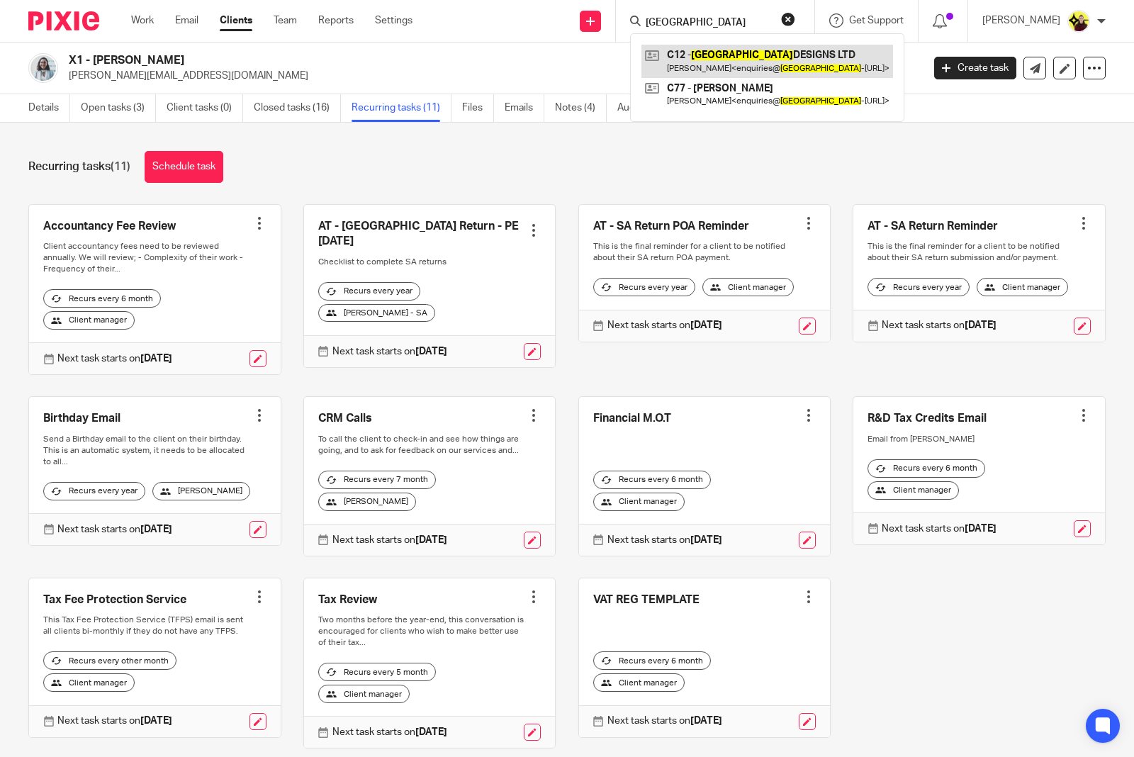
type input "milano"
click at [746, 65] on link at bounding box center [768, 61] width 252 height 33
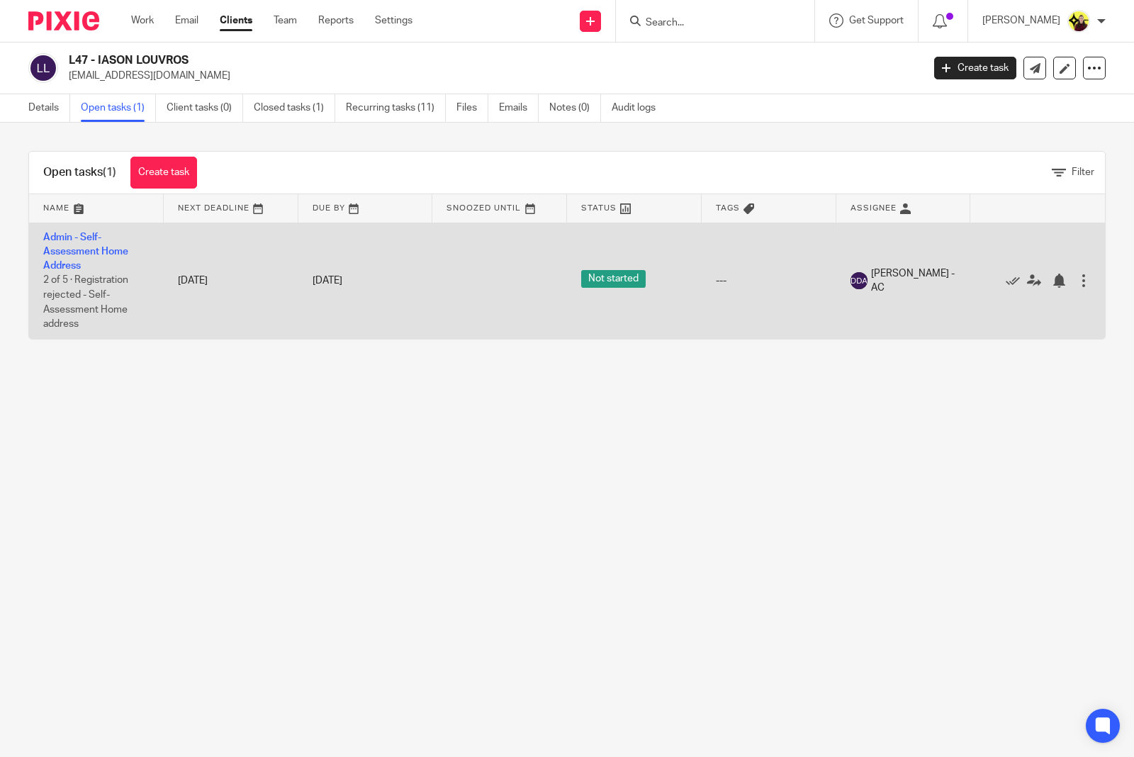
click at [91, 245] on td "Admin - Self-Assessment Home Address 2 of 5 · Registration rejected - Self-Asse…" at bounding box center [96, 281] width 135 height 116
click at [85, 247] on link "Admin - Self-Assessment Home Address" at bounding box center [85, 252] width 85 height 39
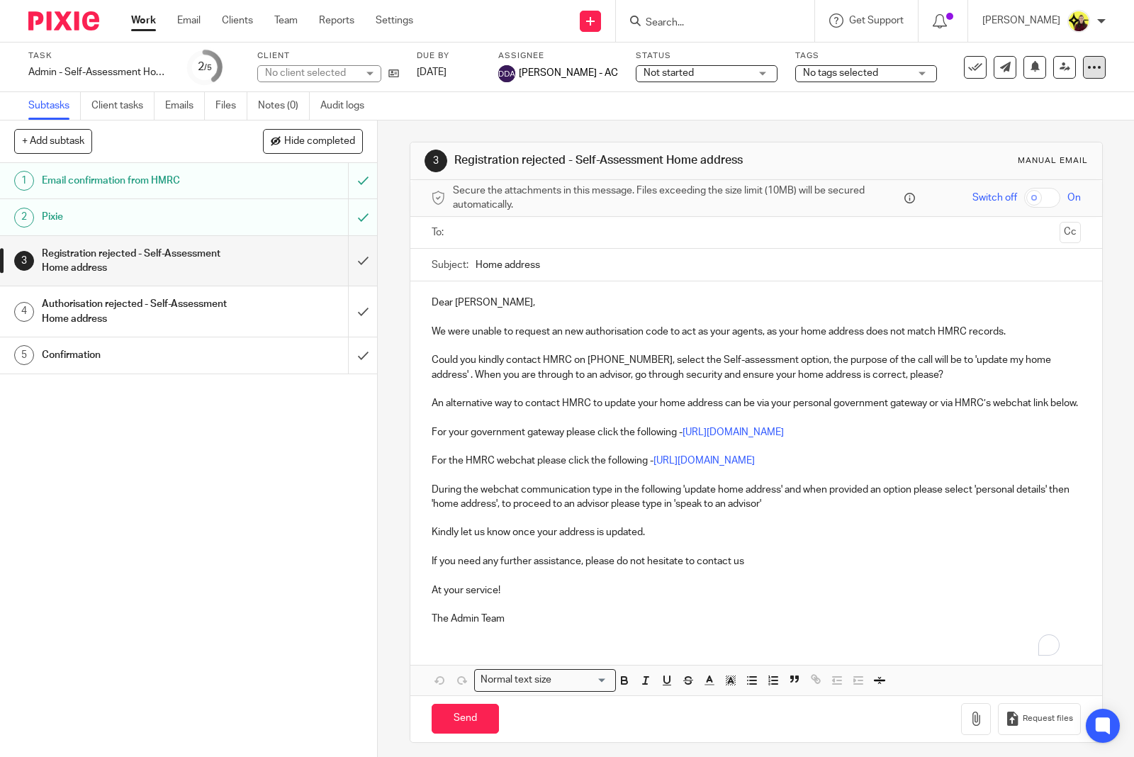
click at [1088, 69] on icon at bounding box center [1095, 67] width 14 height 14
click at [1019, 121] on link "Advanced task editor" at bounding box center [1038, 123] width 94 height 10
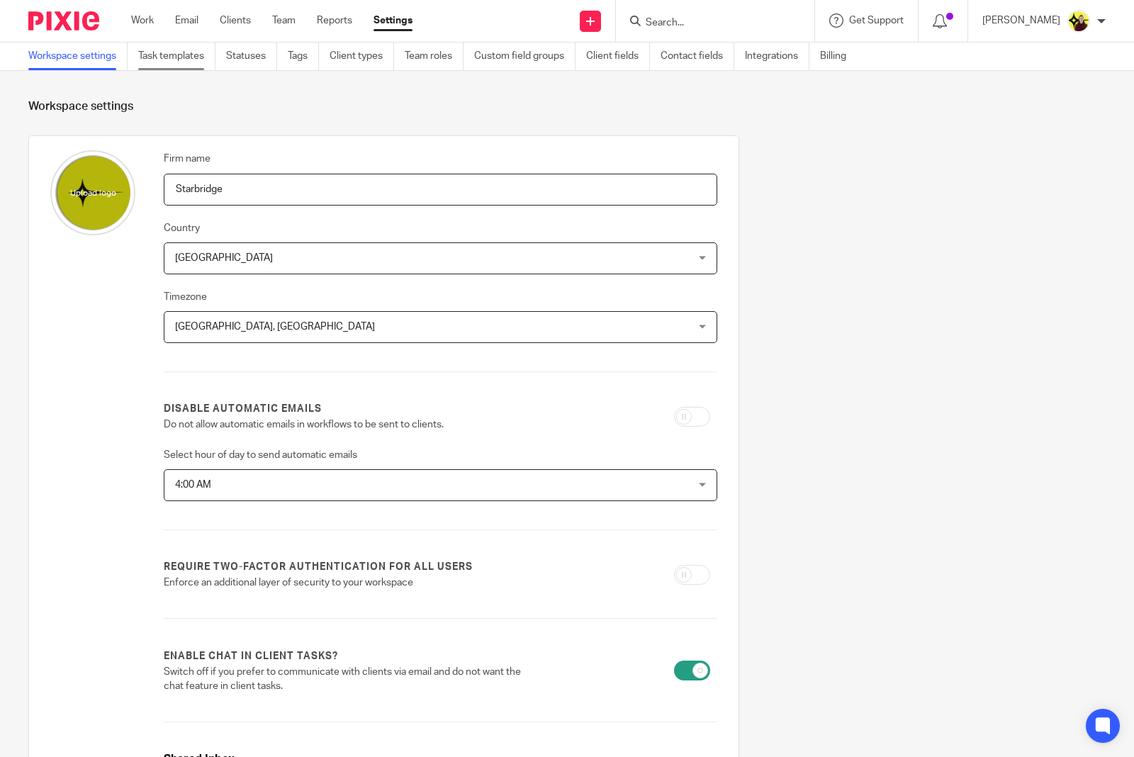
click at [200, 54] on link "Task templates" at bounding box center [176, 57] width 77 height 28
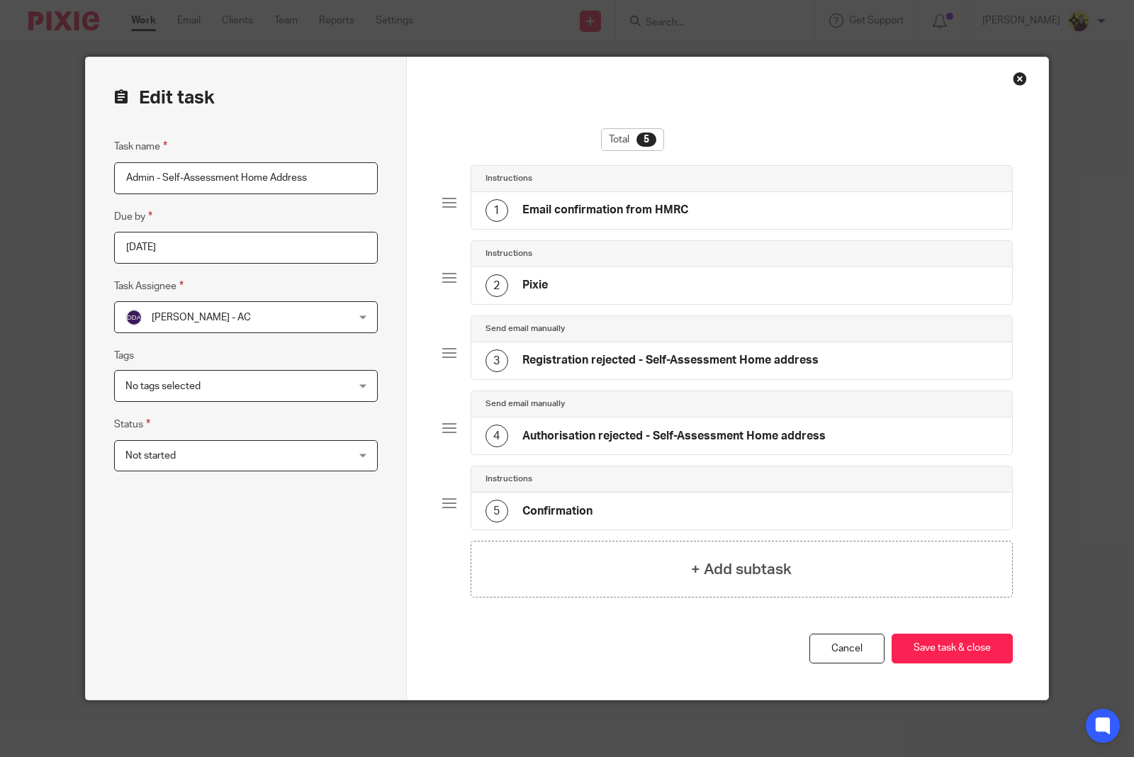
click at [701, 363] on h4 "Registration rejected - Self-Assessment Home address" at bounding box center [671, 360] width 296 height 15
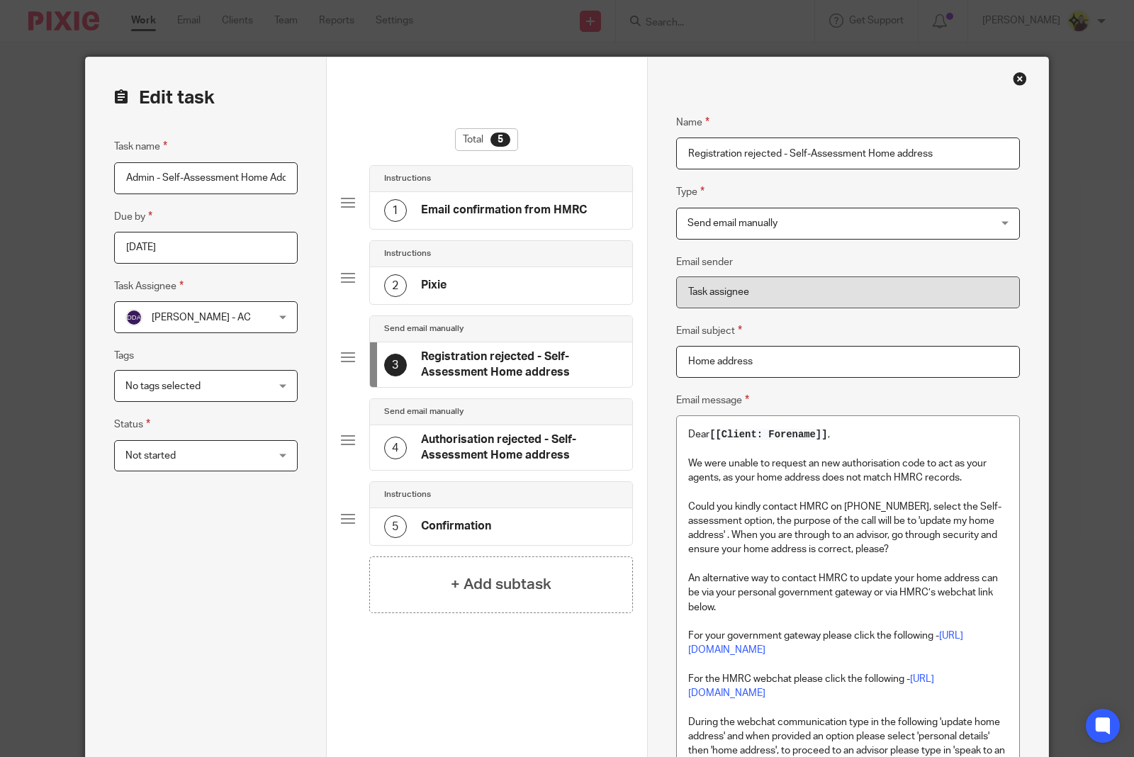
scroll to position [89, 0]
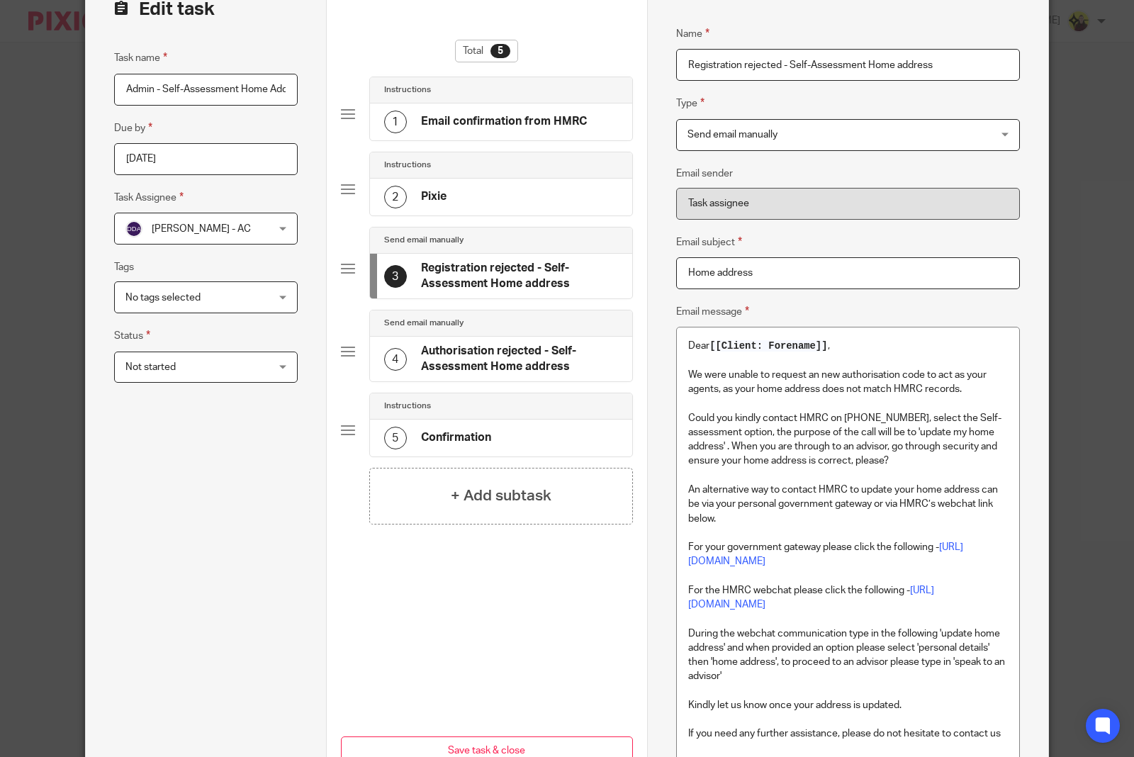
click at [461, 369] on h4 "Authorisation rejected - Self-Assessment Home address" at bounding box center [520, 359] width 198 height 30
click at [526, 303] on div "Send email manually 3 Registration rejected - Self-Assessment Home address" at bounding box center [487, 268] width 293 height 83
click at [560, 264] on h4 "Registration rejected - Self-Assessment Home address" at bounding box center [520, 276] width 198 height 30
drag, startPoint x: 952, startPoint y: 384, endPoint x: 678, endPoint y: 377, distance: 274.5
click at [678, 377] on div "Dear [[Client: Forename]] , We were unable to request an new authorisation code…" at bounding box center [848, 572] width 342 height 489
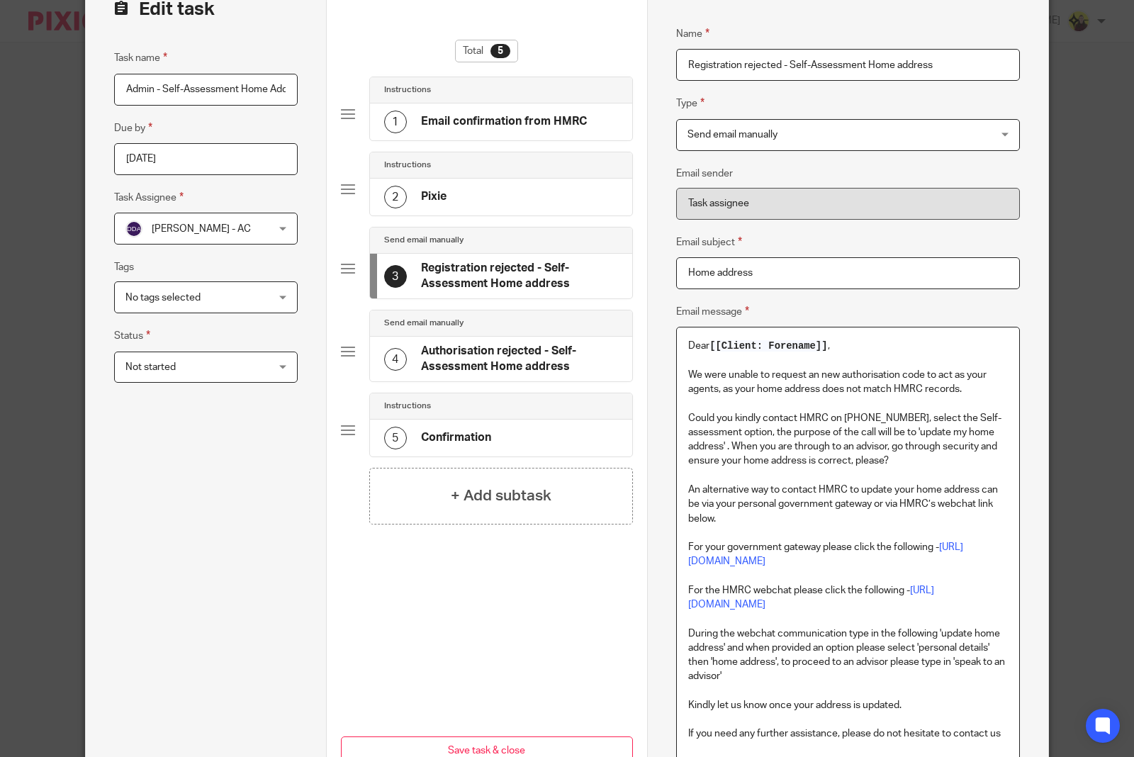
click at [800, 404] on p "To enrich screen reader interactions, please activate Accessibility in Grammarl…" at bounding box center [848, 403] width 320 height 14
click at [782, 377] on p "We were unable to request an new authorisation code to act as your agents, as y…" at bounding box center [848, 382] width 320 height 29
click at [735, 396] on p "We were unable to request an new authorisation code to act as your agents, as y…" at bounding box center [848, 382] width 320 height 29
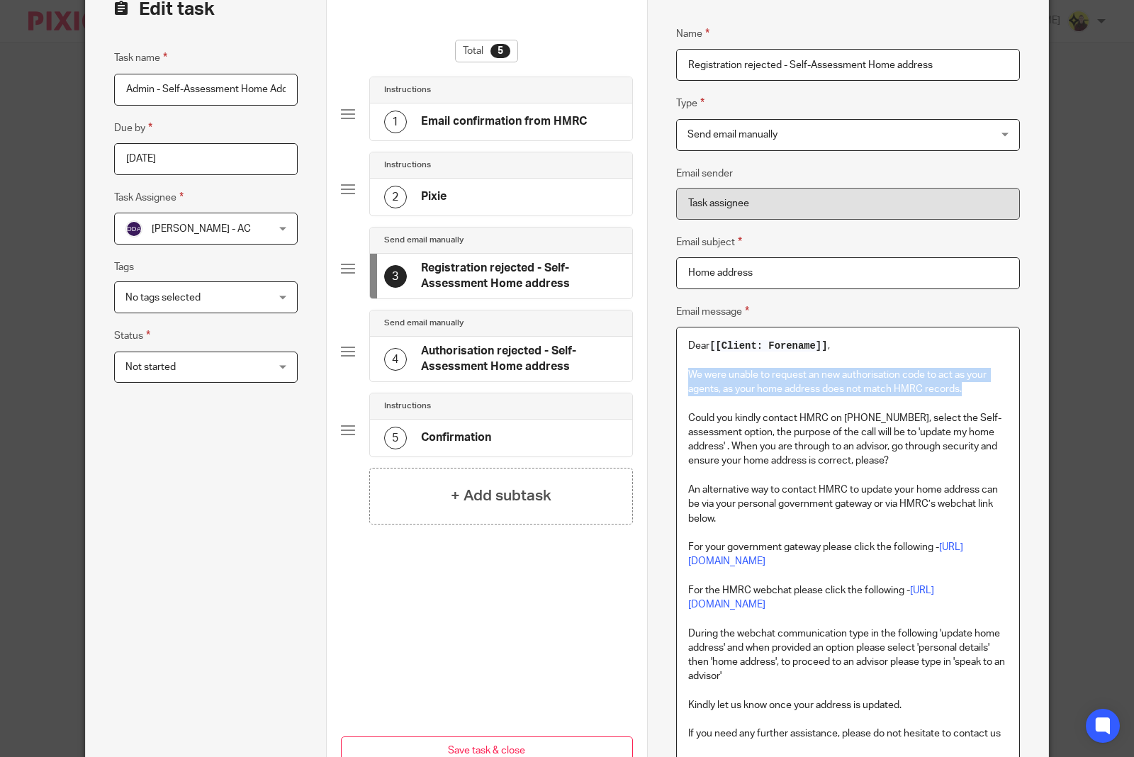
click at [735, 396] on p "We were unable to request an new authorisation code to act as your agents, as y…" at bounding box center [848, 382] width 320 height 29
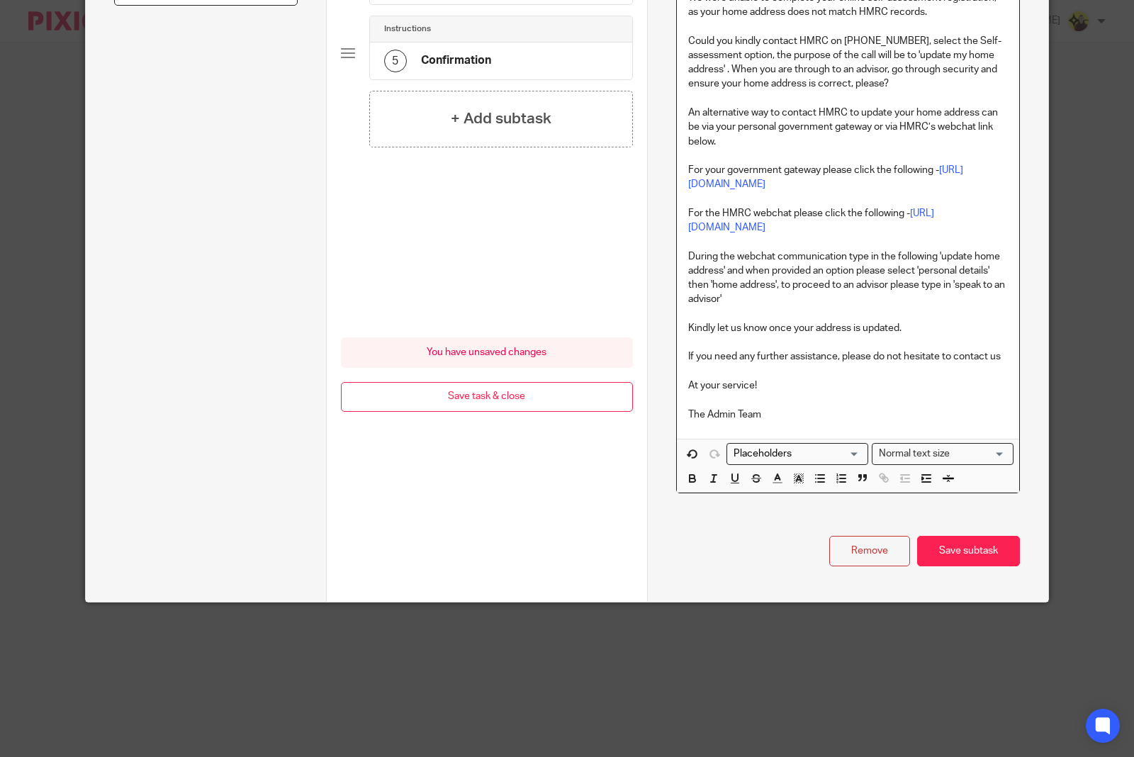
click at [986, 525] on div "Name Registration rejected - Self-Assessment Home address Type Send email manua…" at bounding box center [848, 96] width 344 height 939
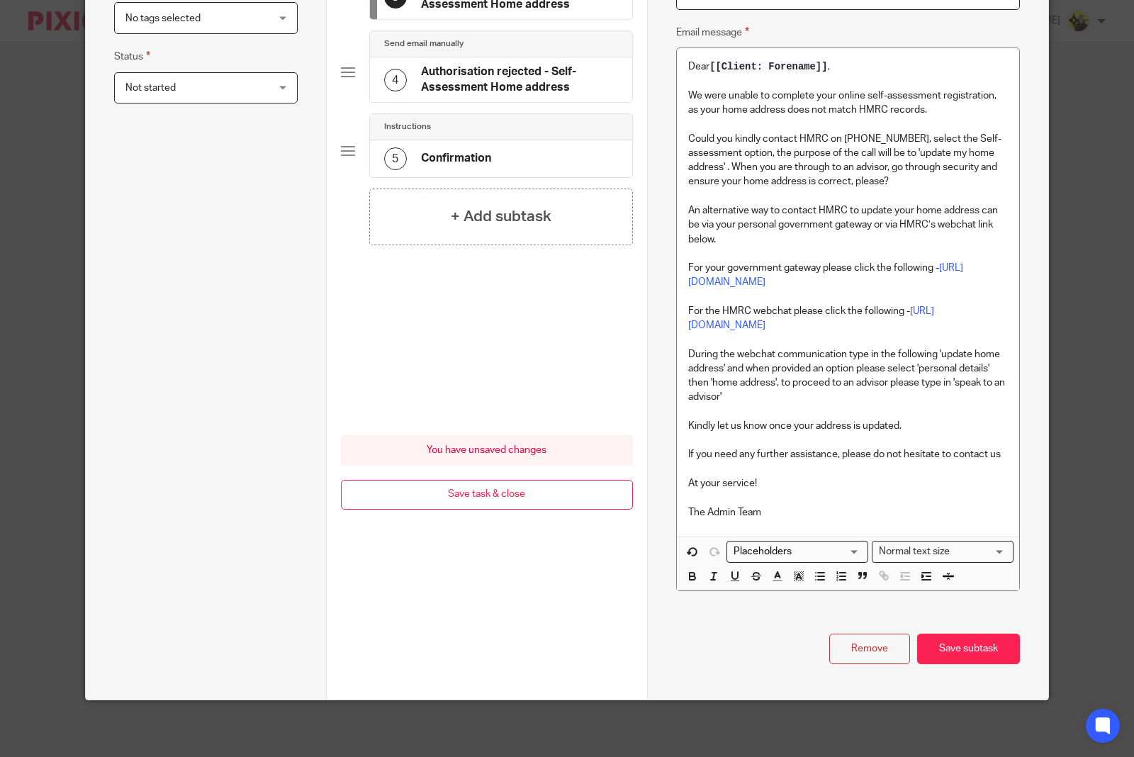
click at [964, 634] on div "Remove Save subtask" at bounding box center [848, 649] width 344 height 30
click at [964, 642] on button "Save subtask" at bounding box center [968, 649] width 103 height 30
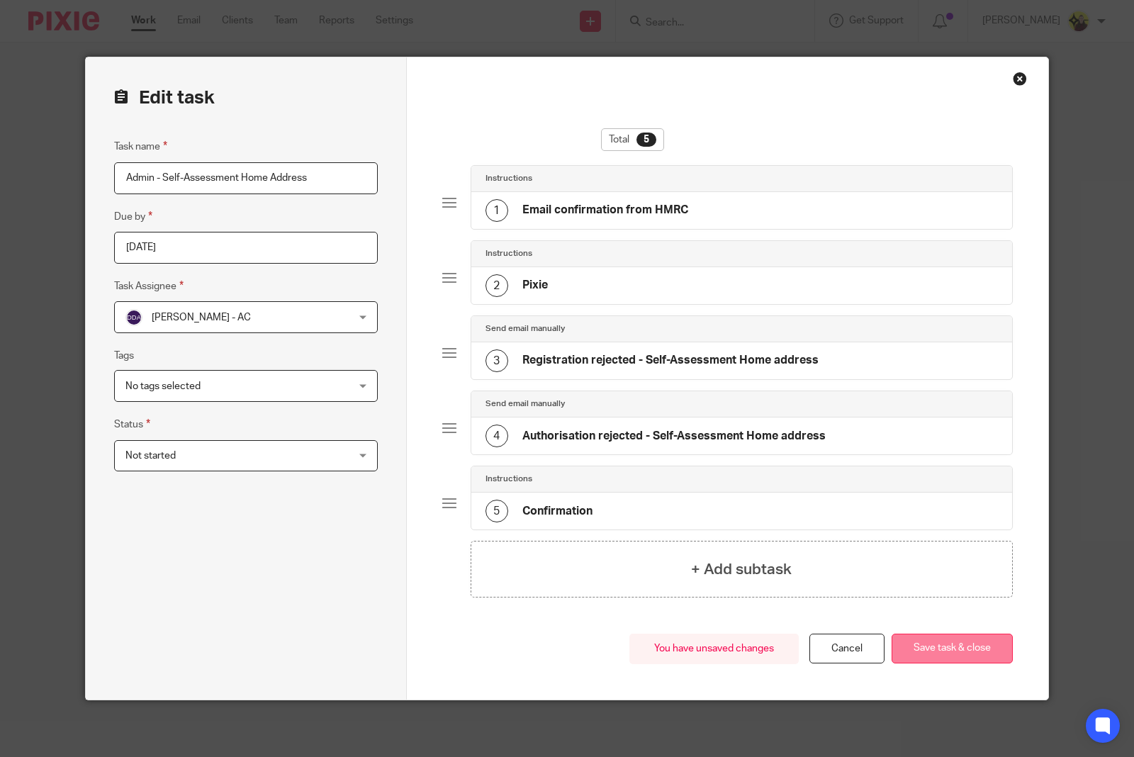
click at [978, 642] on button "Save task & close" at bounding box center [952, 649] width 121 height 30
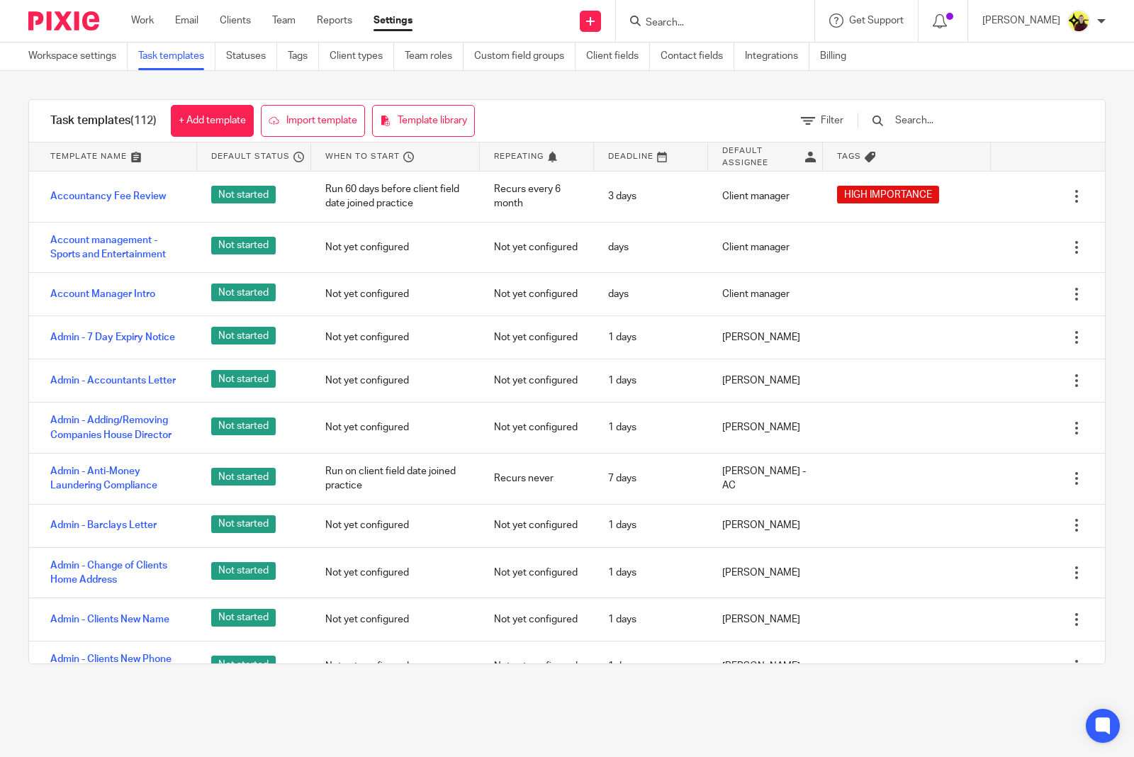
click at [995, 118] on input "text" at bounding box center [976, 121] width 165 height 16
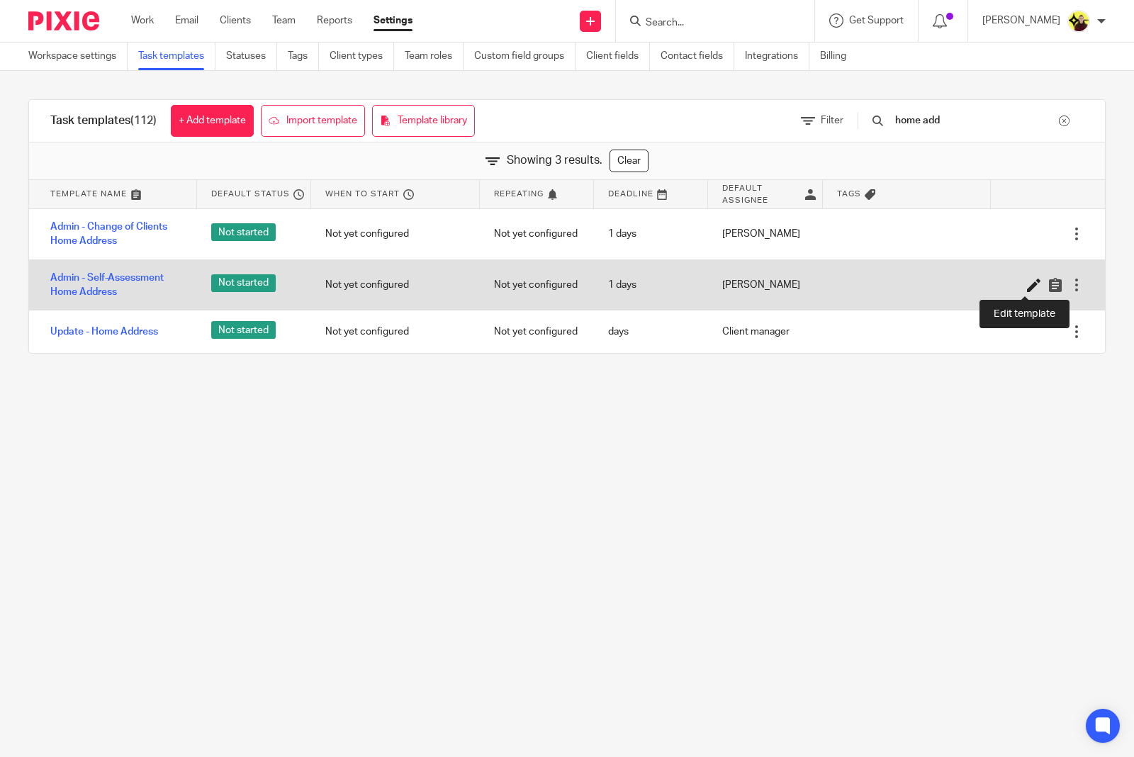
type input "home add"
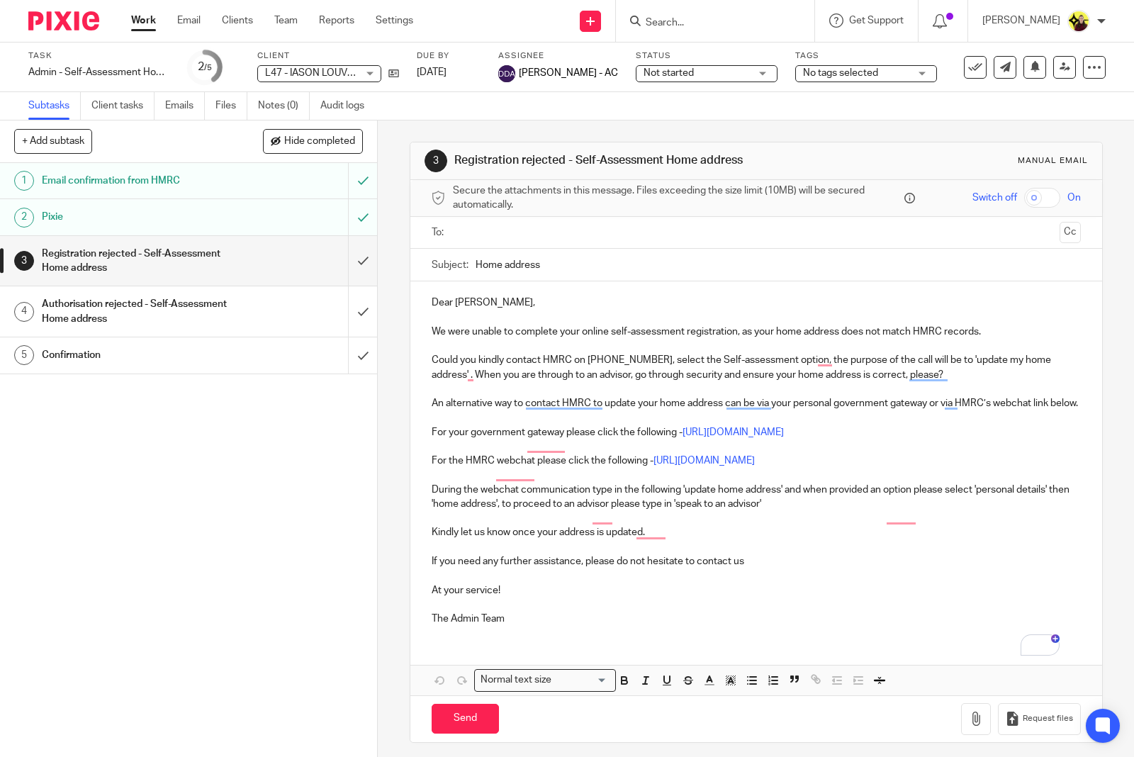
click at [723, 17] on input "Search" at bounding box center [709, 23] width 128 height 13
type input "remaliah"
click at [714, 43] on div "M84 - REMALIAH & CO LTD Regina Morrison < reginagbobb@yahoo.co.uk >" at bounding box center [761, 60] width 262 height 55
click at [697, 68] on link at bounding box center [762, 61] width 240 height 33
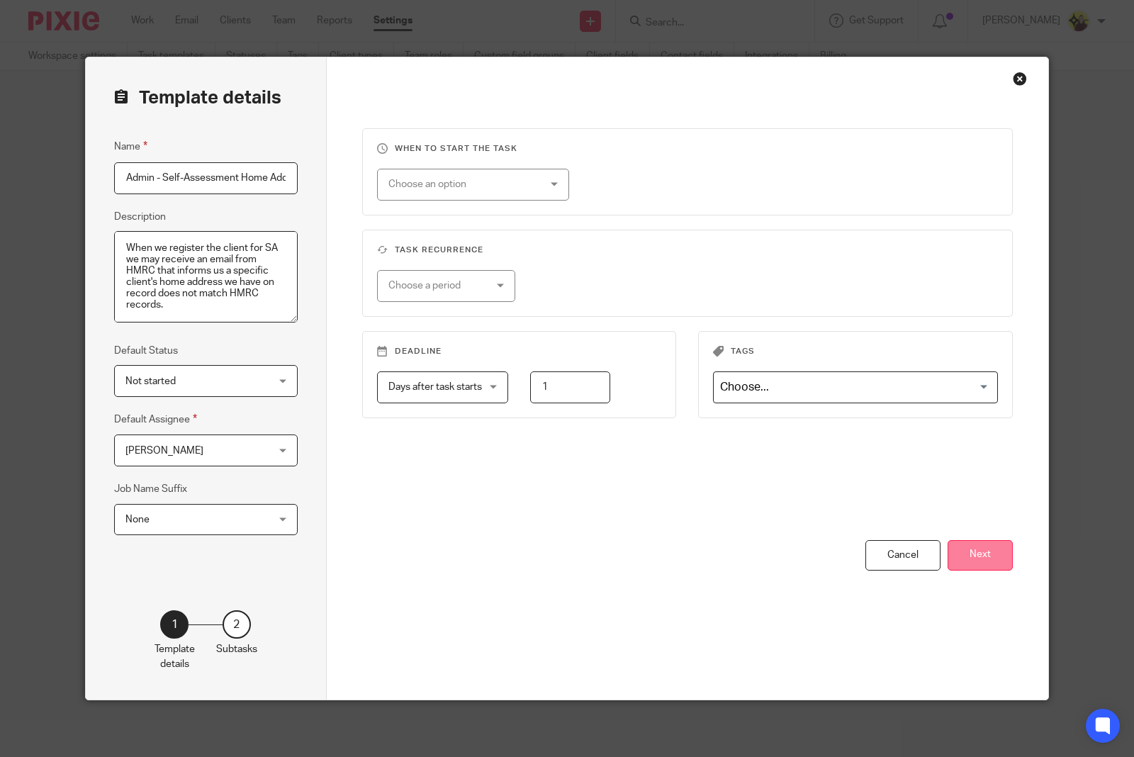
click at [990, 554] on button "Next" at bounding box center [980, 555] width 65 height 30
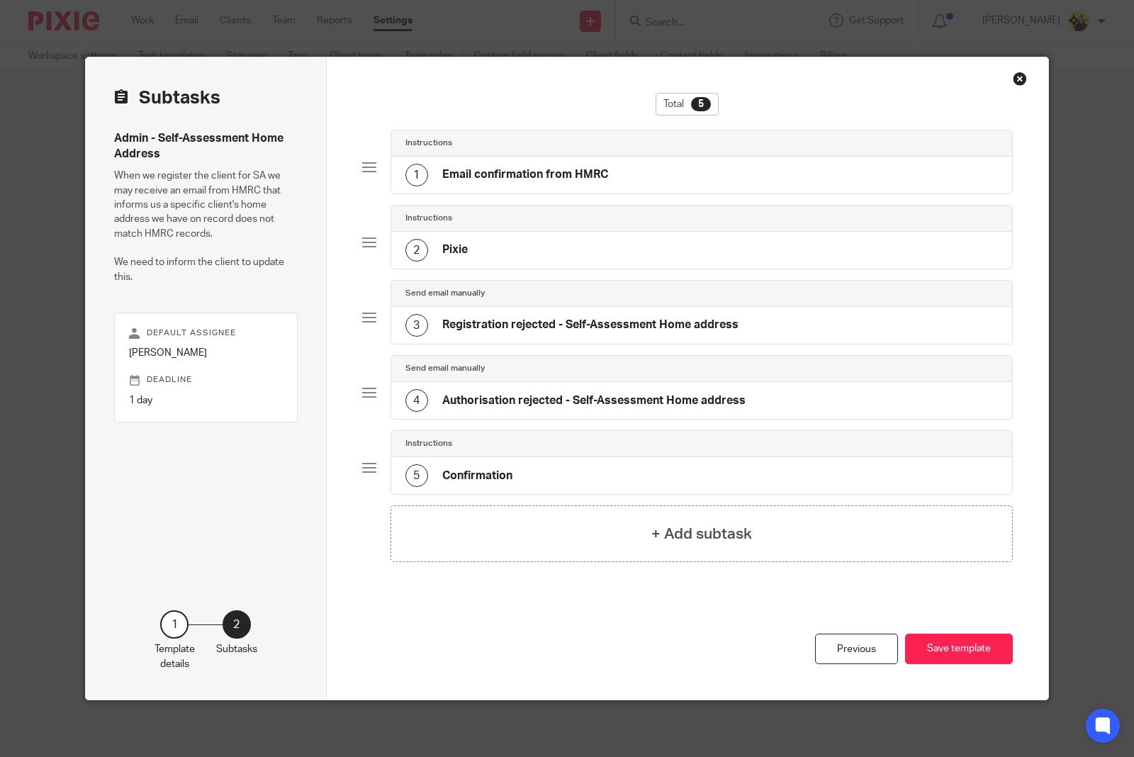
click at [560, 299] on div "Send email manually" at bounding box center [702, 293] width 593 height 11
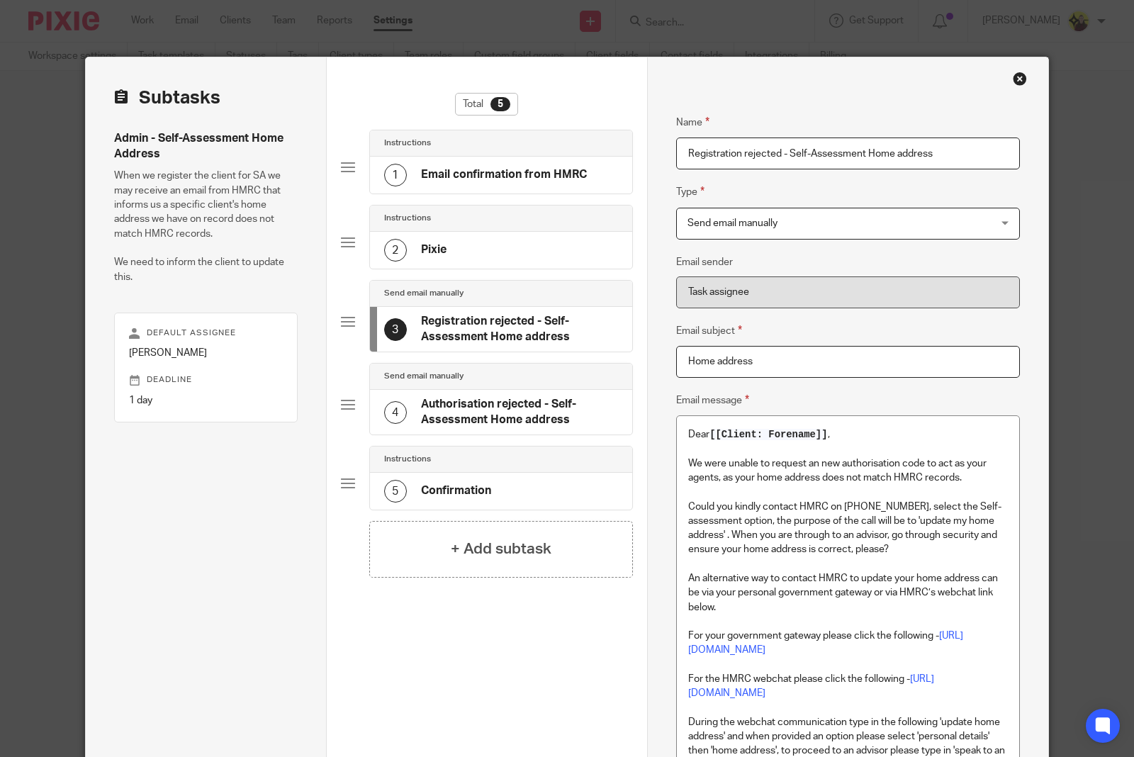
click at [798, 462] on p "We were unable to request an new authorisation code to act as your agents, as y…" at bounding box center [848, 471] width 320 height 29
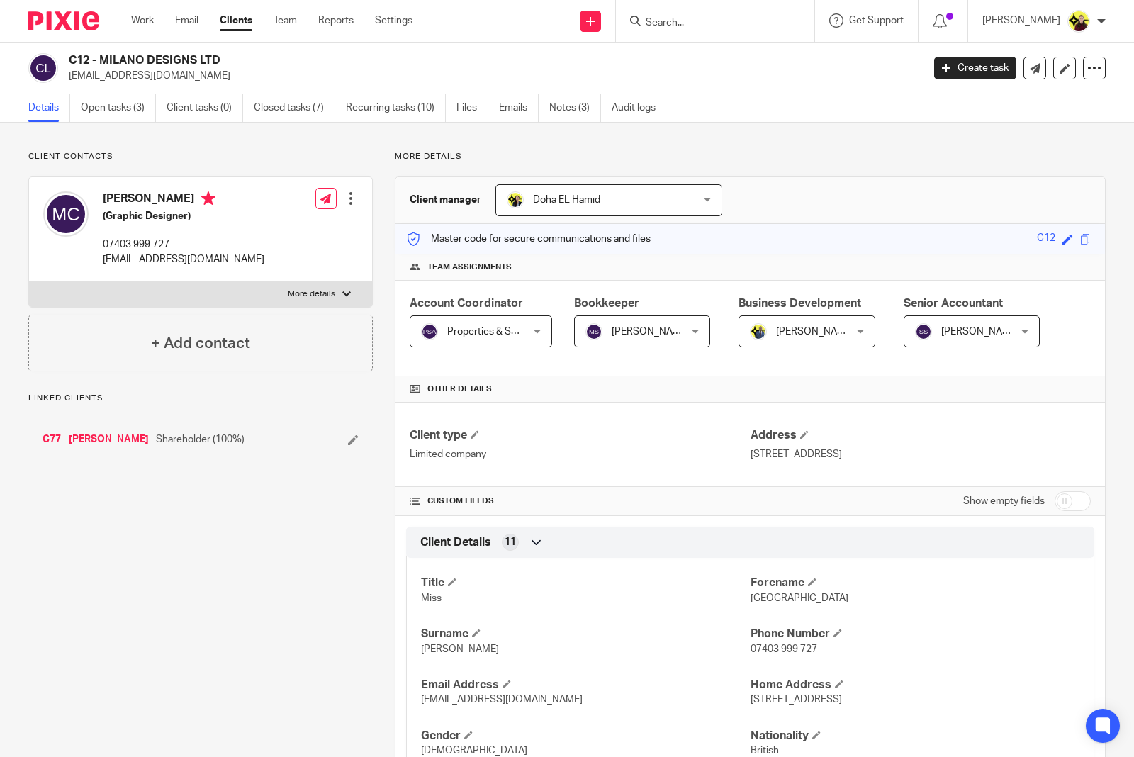
scroll to position [266, 0]
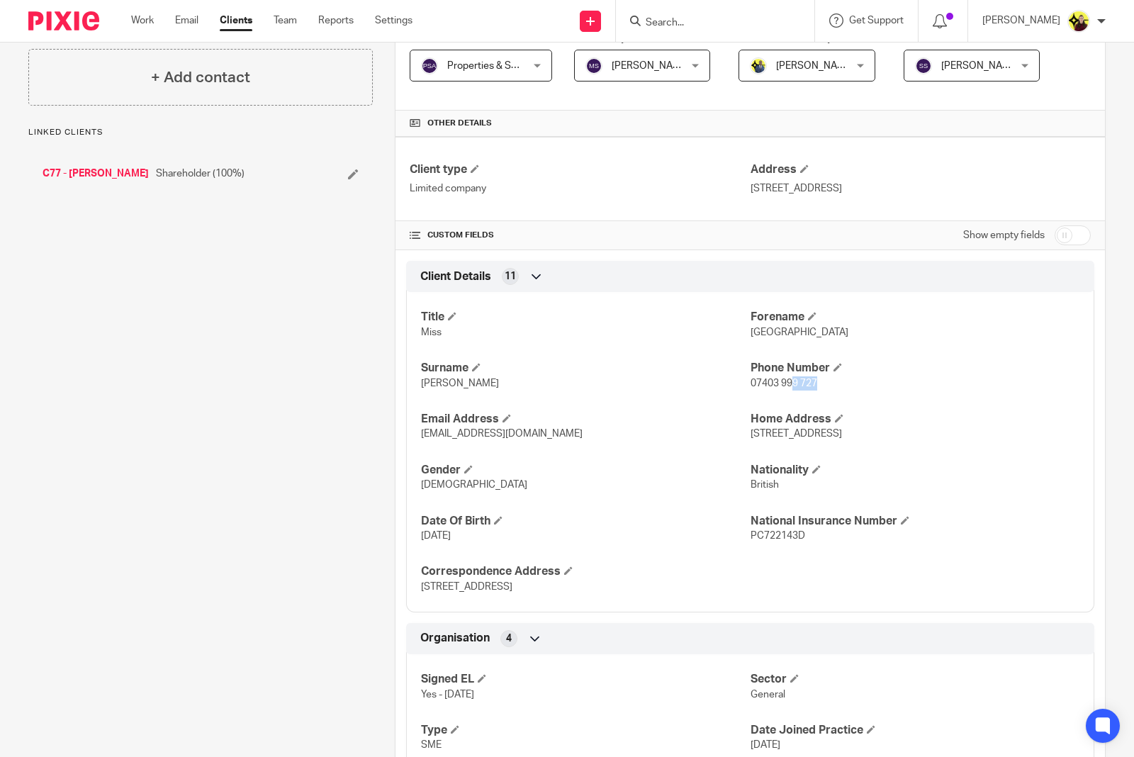
drag, startPoint x: 786, startPoint y: 385, endPoint x: 815, endPoint y: 388, distance: 29.9
click at [815, 388] on p "07403 999 727" at bounding box center [915, 384] width 329 height 14
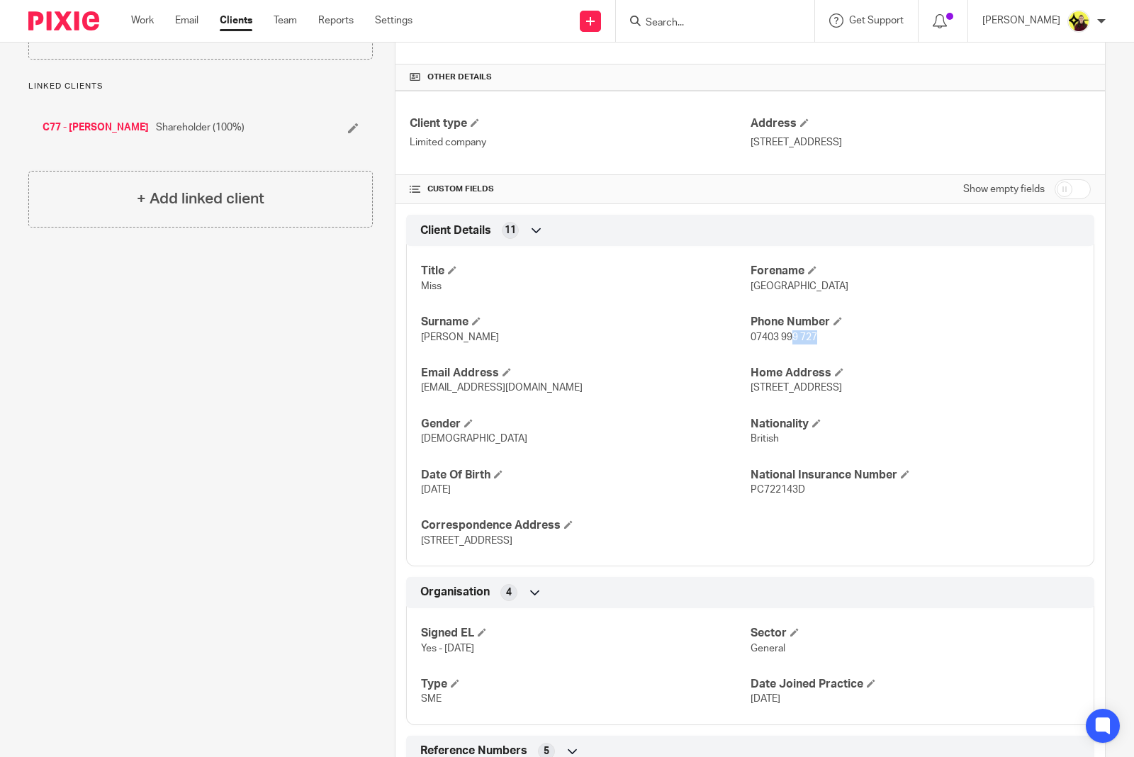
scroll to position [355, 0]
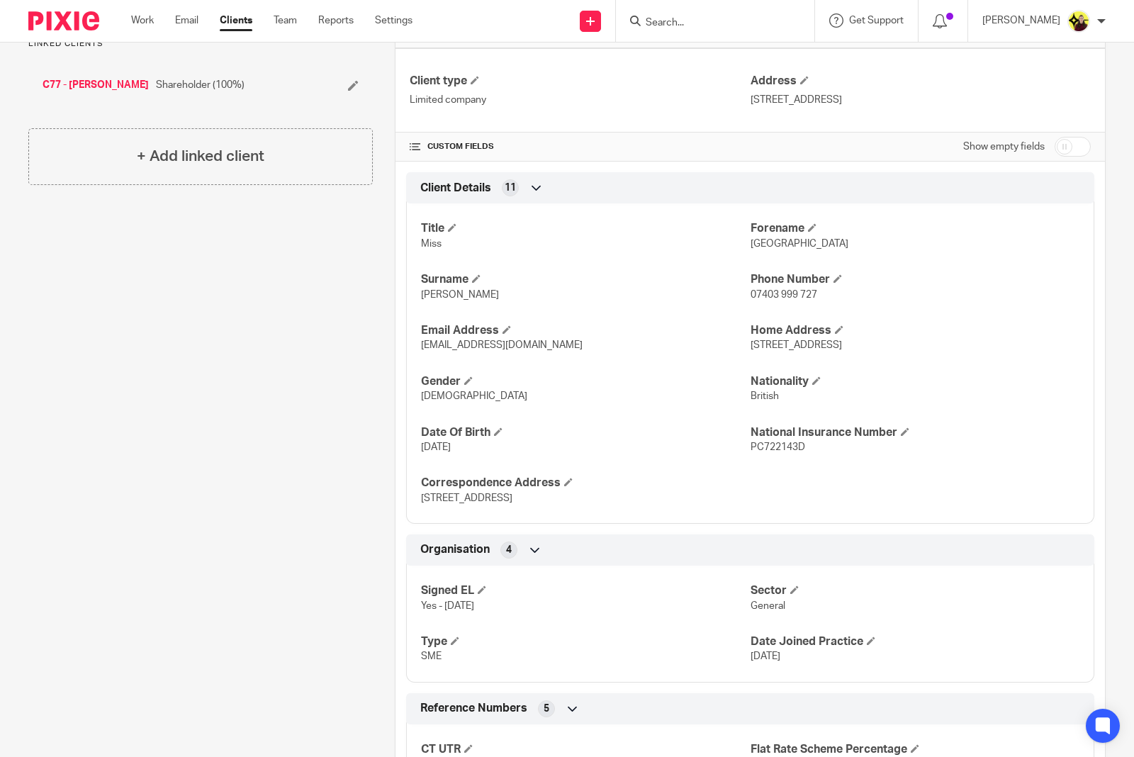
click at [770, 452] on span "PC722143D" at bounding box center [778, 447] width 55 height 10
click at [774, 452] on span "PC722143D" at bounding box center [778, 447] width 55 height 10
copy span "PC722143D"
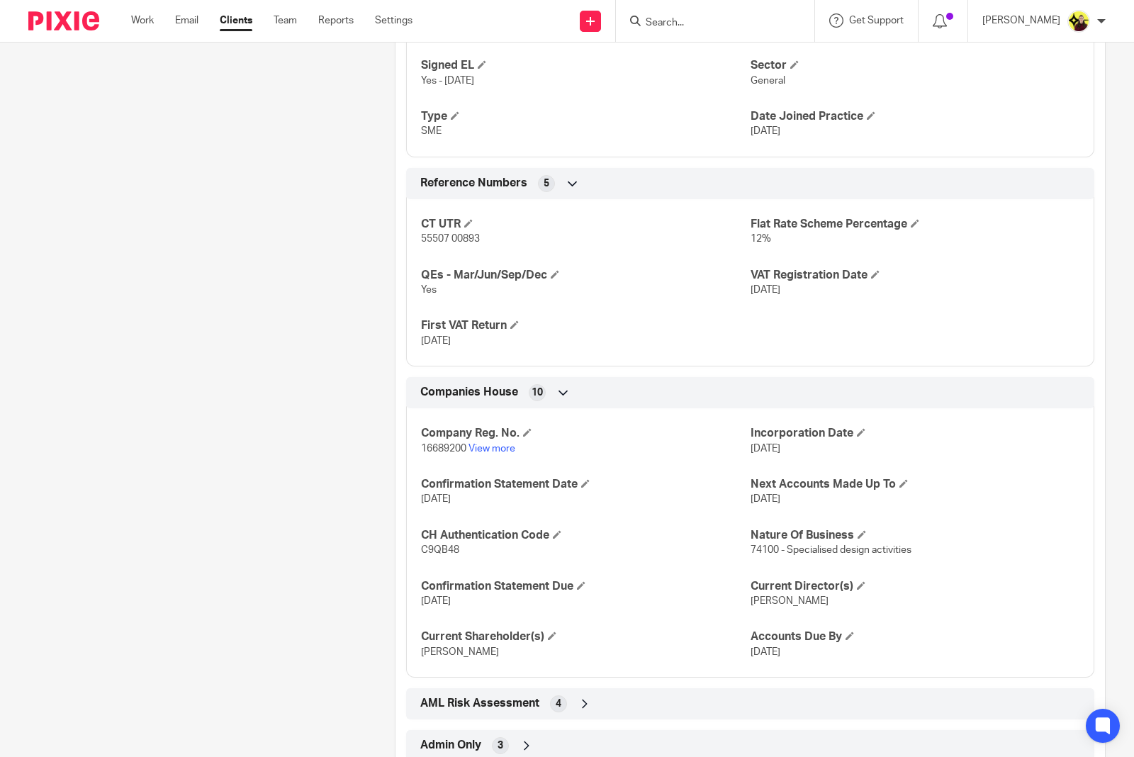
scroll to position [886, 0]
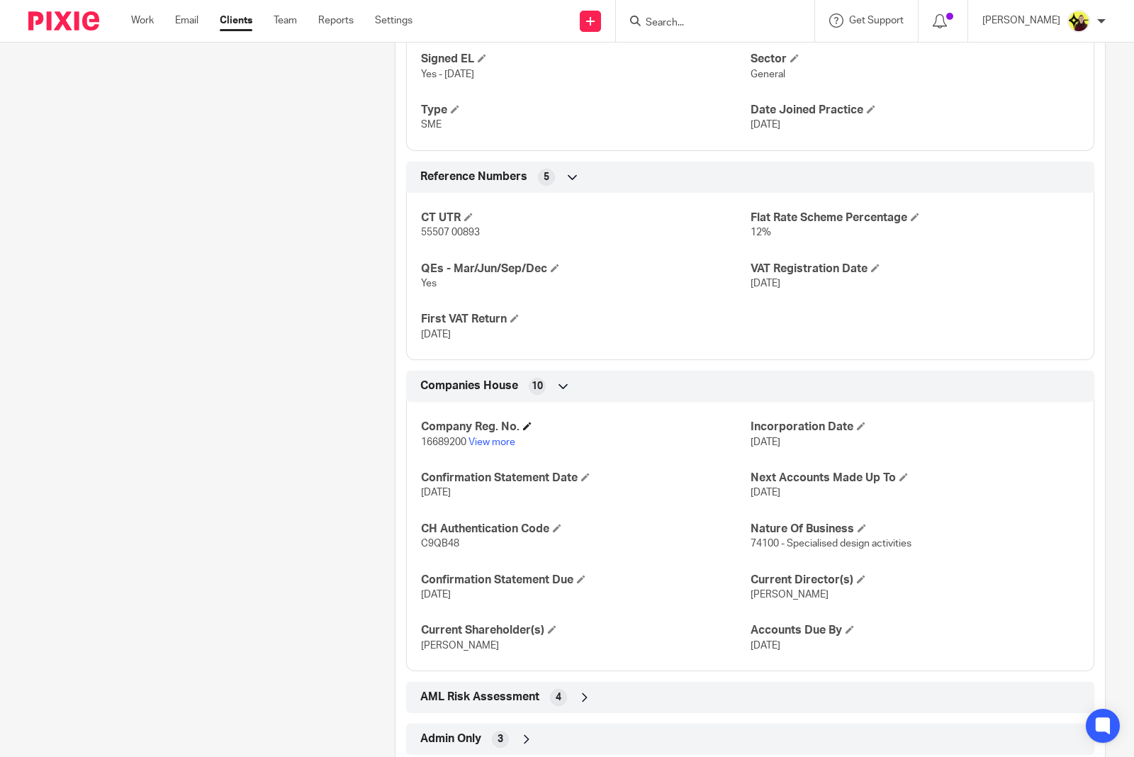
drag, startPoint x: 415, startPoint y: 447, endPoint x: 491, endPoint y: 447, distance: 75.9
click at [491, 447] on div "Company Reg. No. 16689200 View more Incorporation Date [DATE] Confirmation Stat…" at bounding box center [750, 531] width 688 height 280
copy h4 "Company Reg"
click at [438, 466] on div "Company Reg. No. 16689200 View more Incorporation Date [DATE] Confirmation Stat…" at bounding box center [750, 531] width 688 height 280
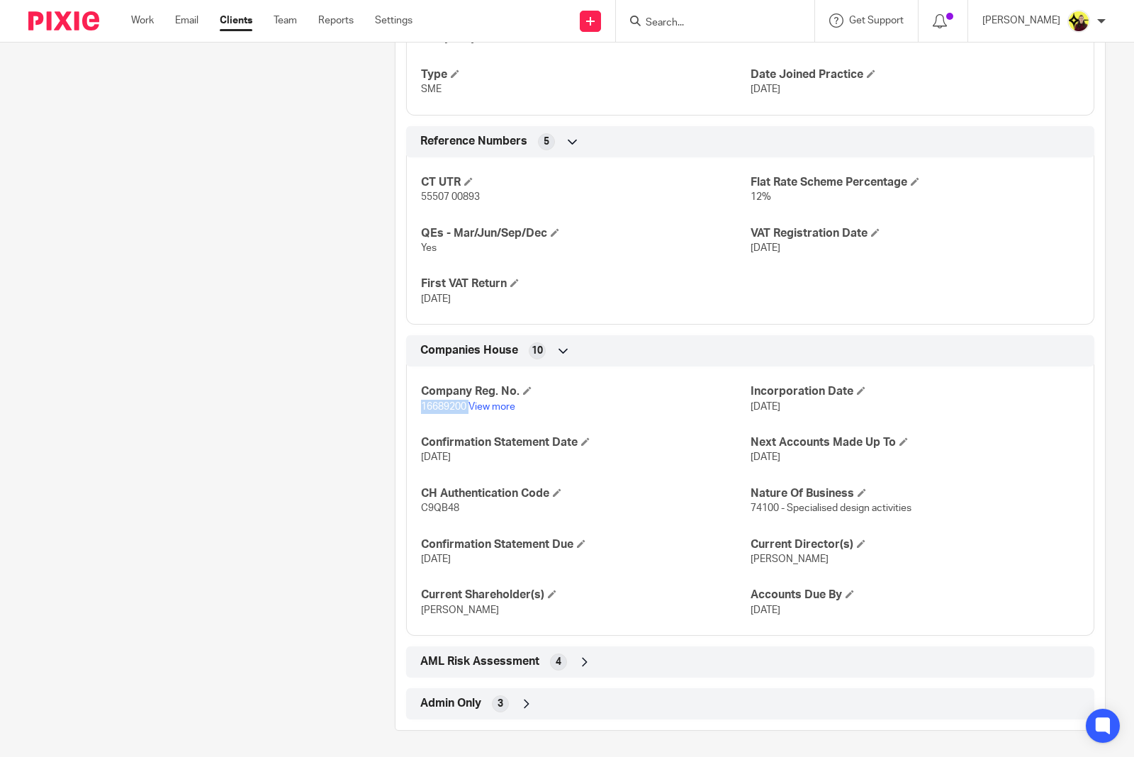
scroll to position [940, 0]
click at [554, 704] on div "Admin Only 3" at bounding box center [750, 702] width 667 height 24
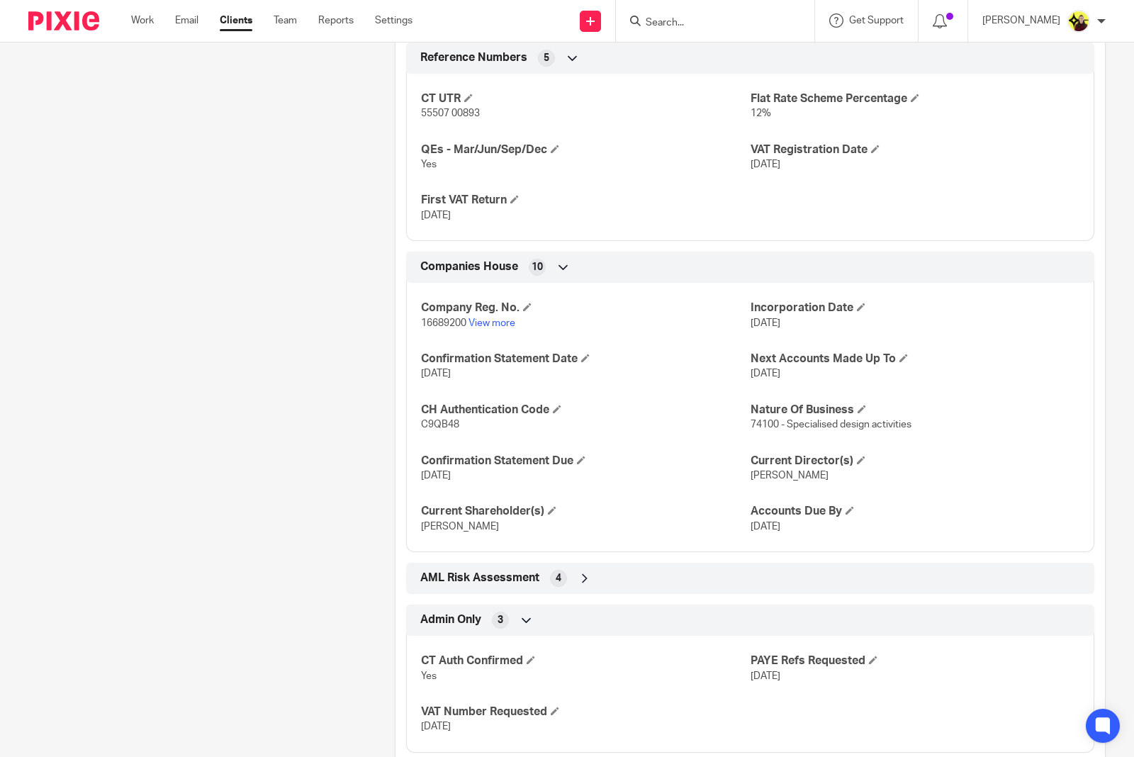
scroll to position [1057, 0]
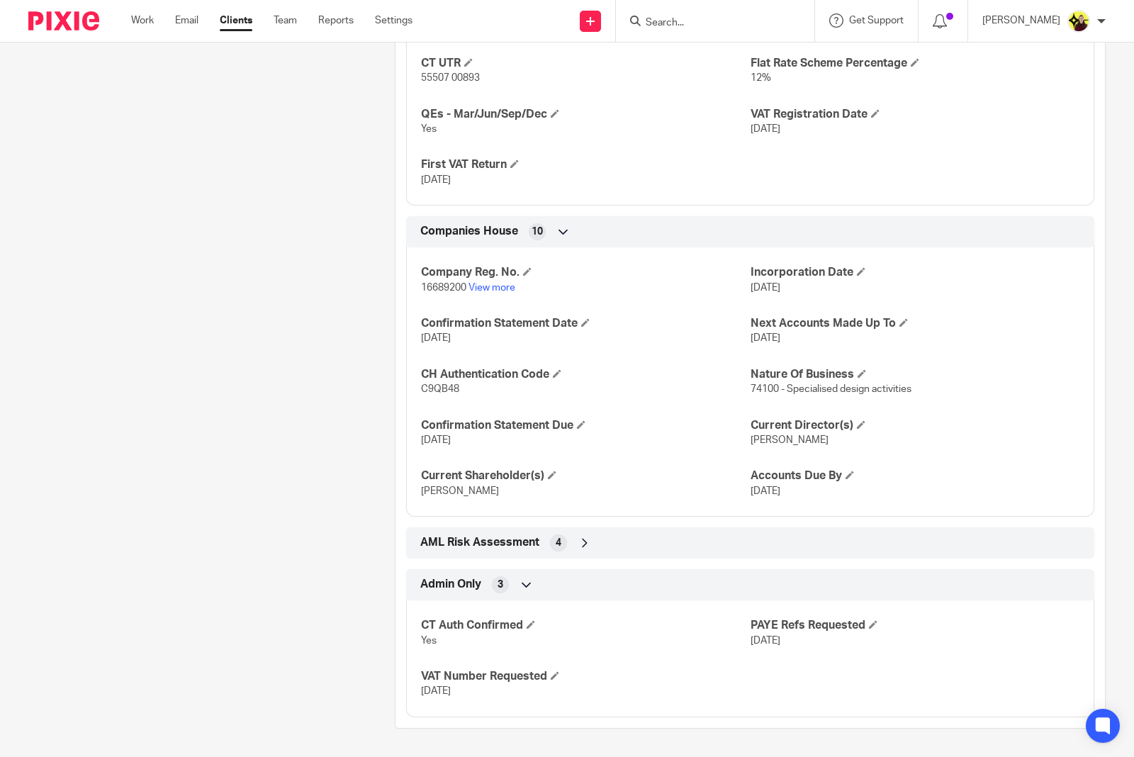
click at [589, 541] on div "AML Risk Assessment 4" at bounding box center [750, 543] width 667 height 24
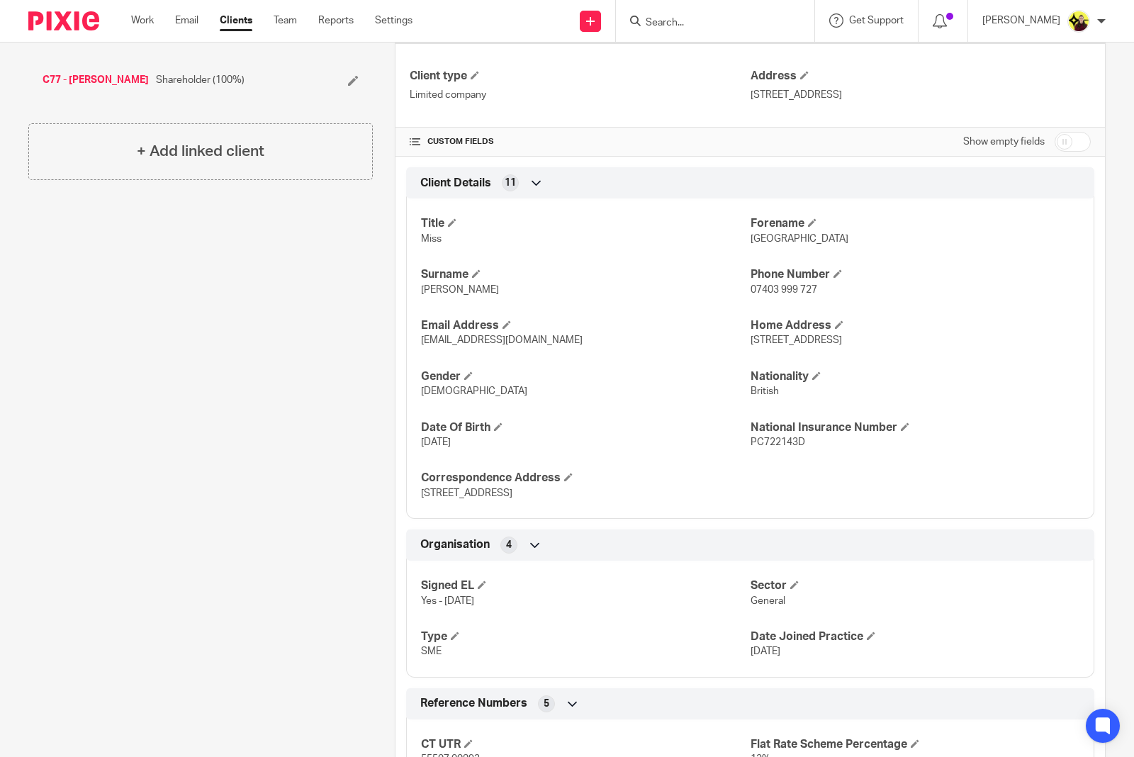
scroll to position [348, 0]
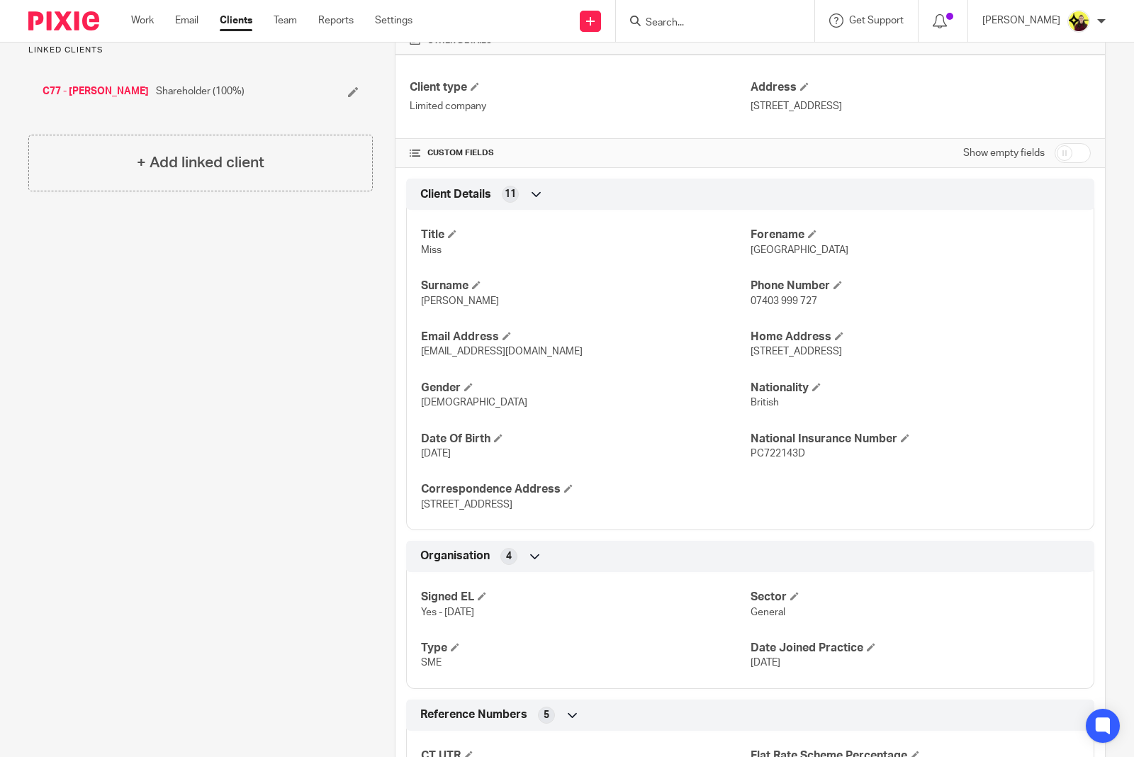
click at [152, 360] on div "Client contacts Milan Cain (Graphic Designer) 07403 999 727 enquiries@milano-de…" at bounding box center [189, 670] width 367 height 1735
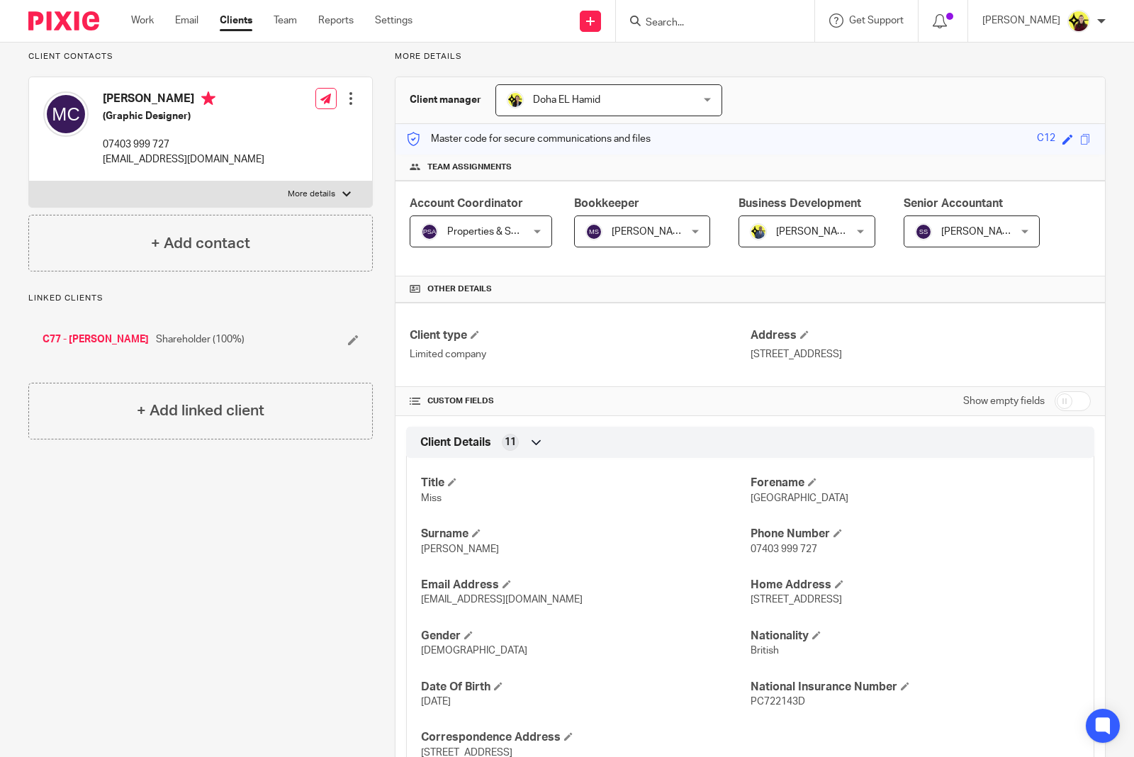
scroll to position [0, 0]
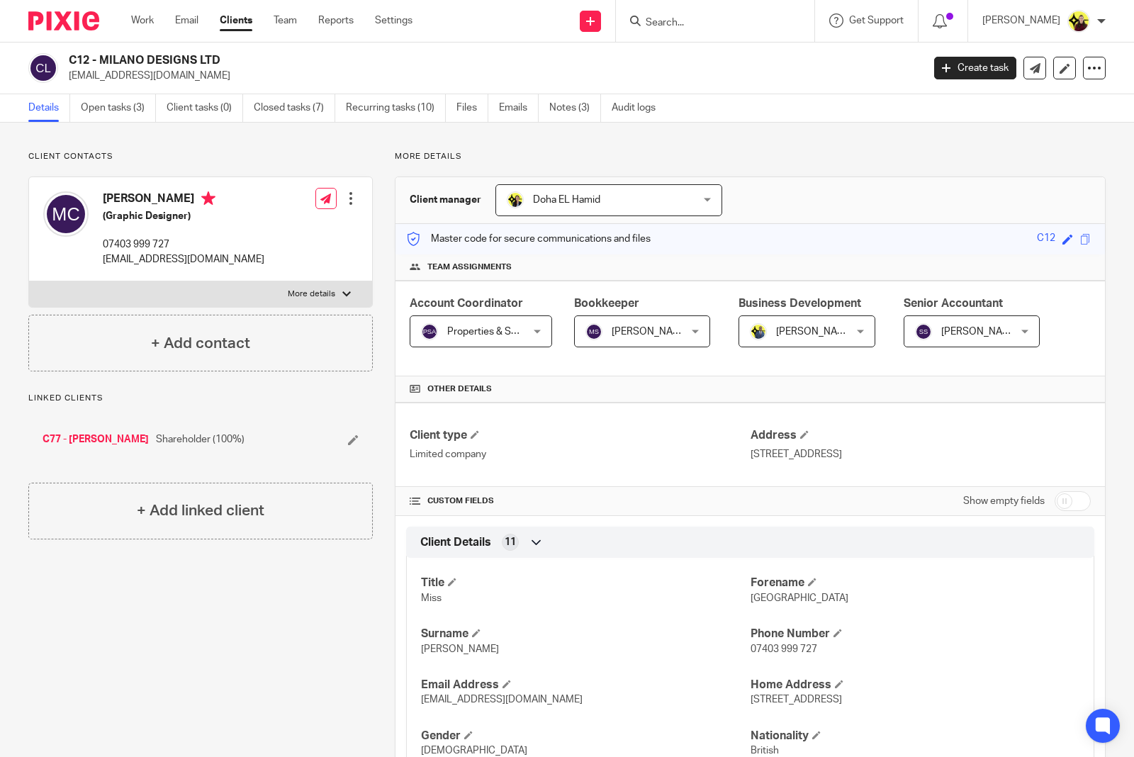
click at [125, 157] on p "Client contacts" at bounding box center [200, 156] width 345 height 11
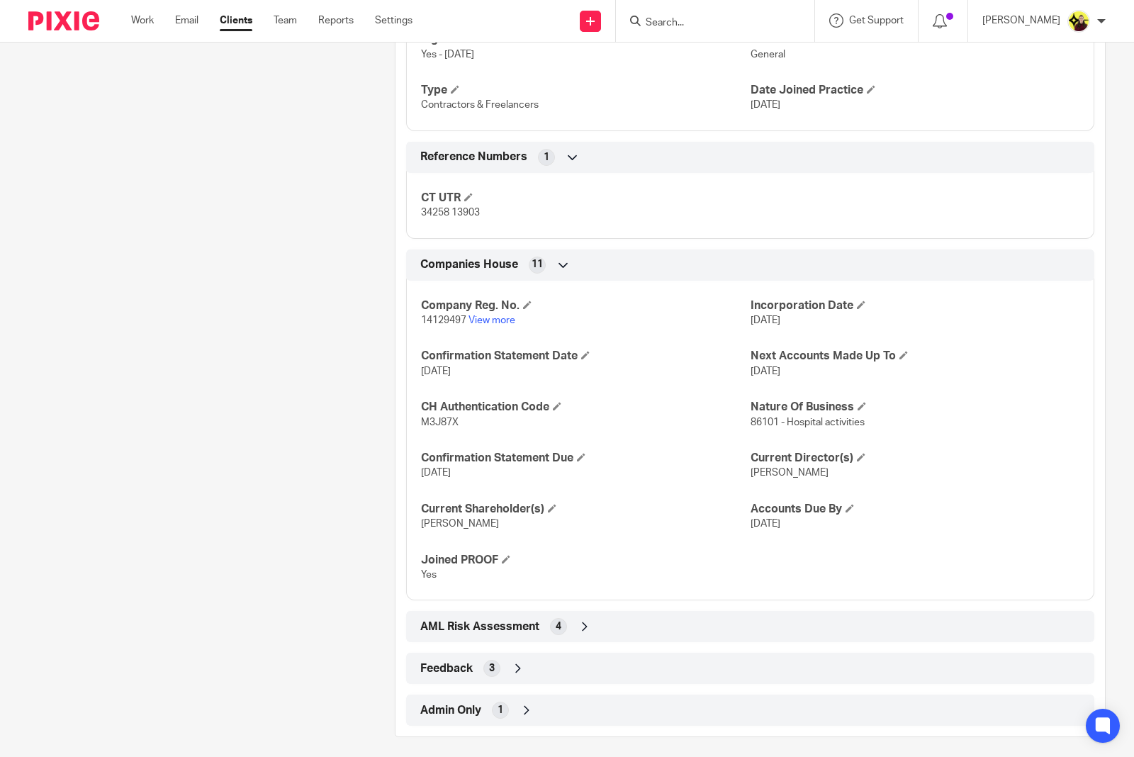
scroll to position [917, 0]
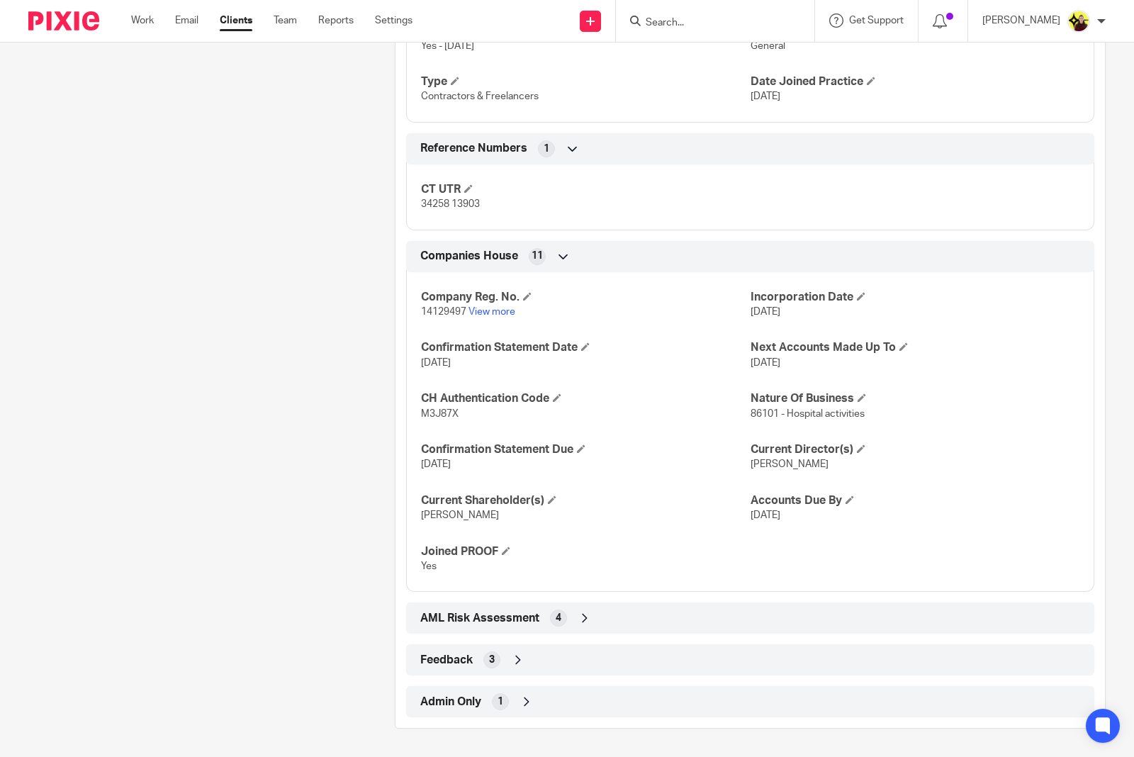
click at [533, 688] on div "Admin Only 1" at bounding box center [750, 701] width 688 height 31
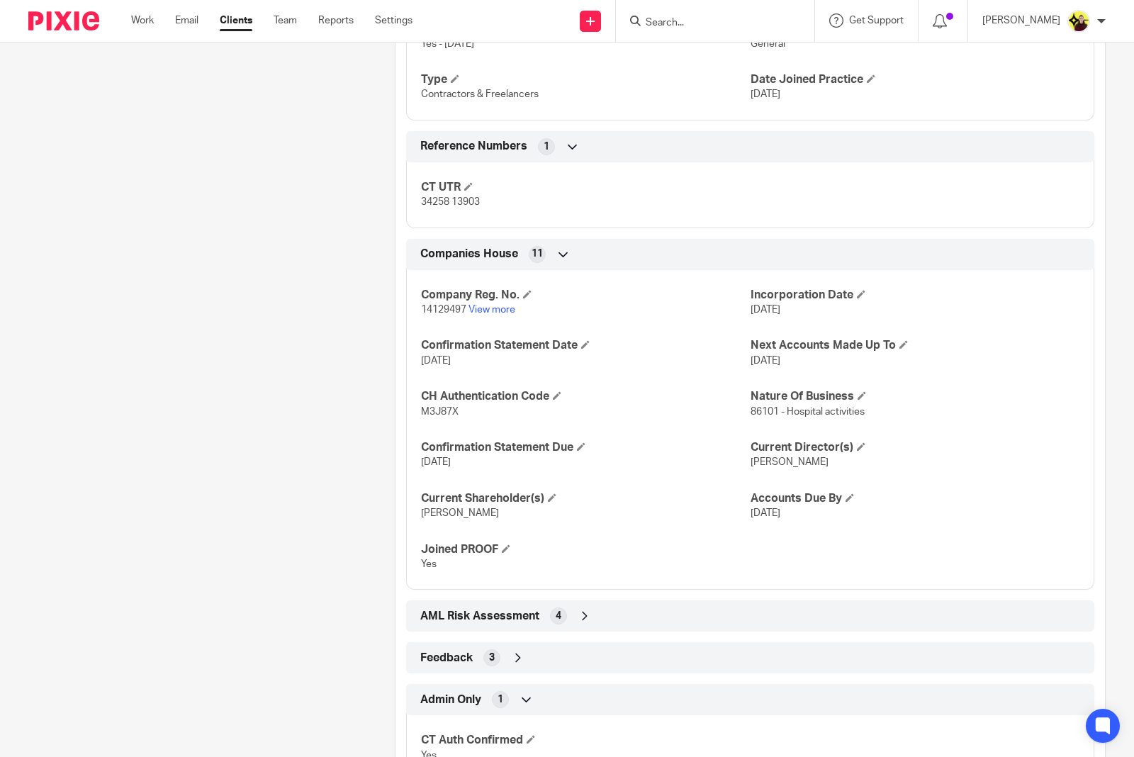
click at [518, 693] on div "Admin Only 1" at bounding box center [750, 700] width 667 height 24
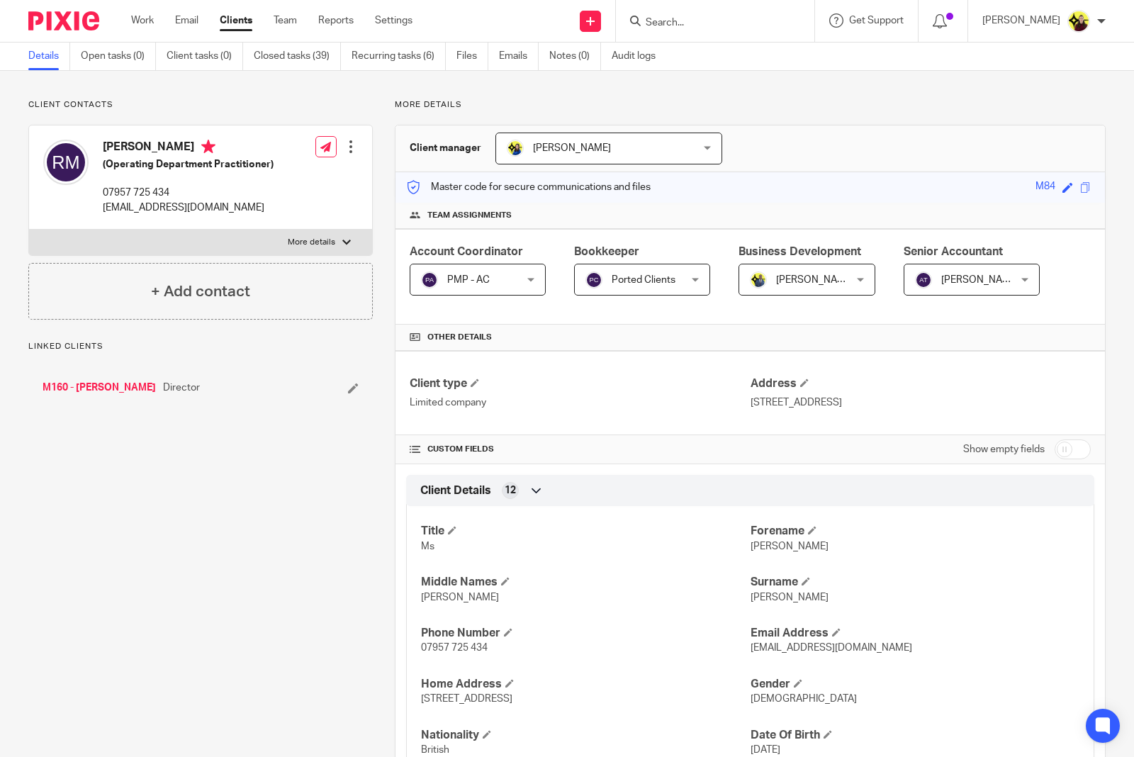
scroll to position [0, 0]
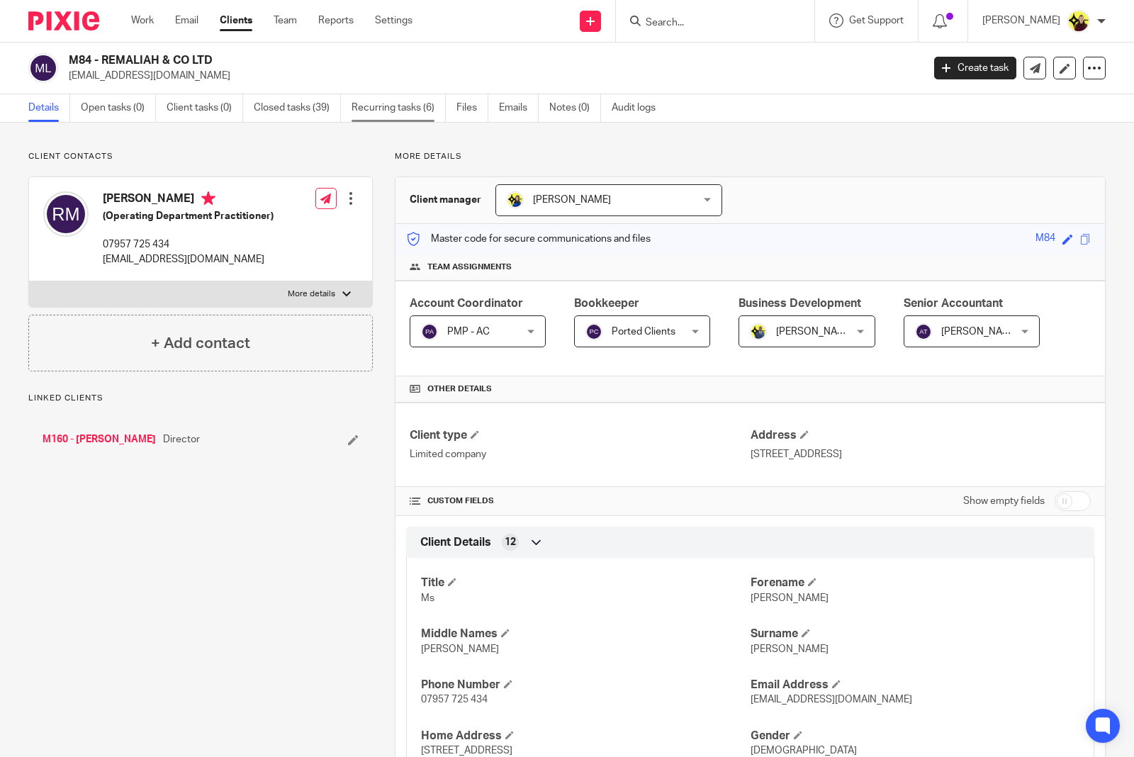
click at [378, 111] on link "Recurring tasks (6)" at bounding box center [399, 108] width 94 height 28
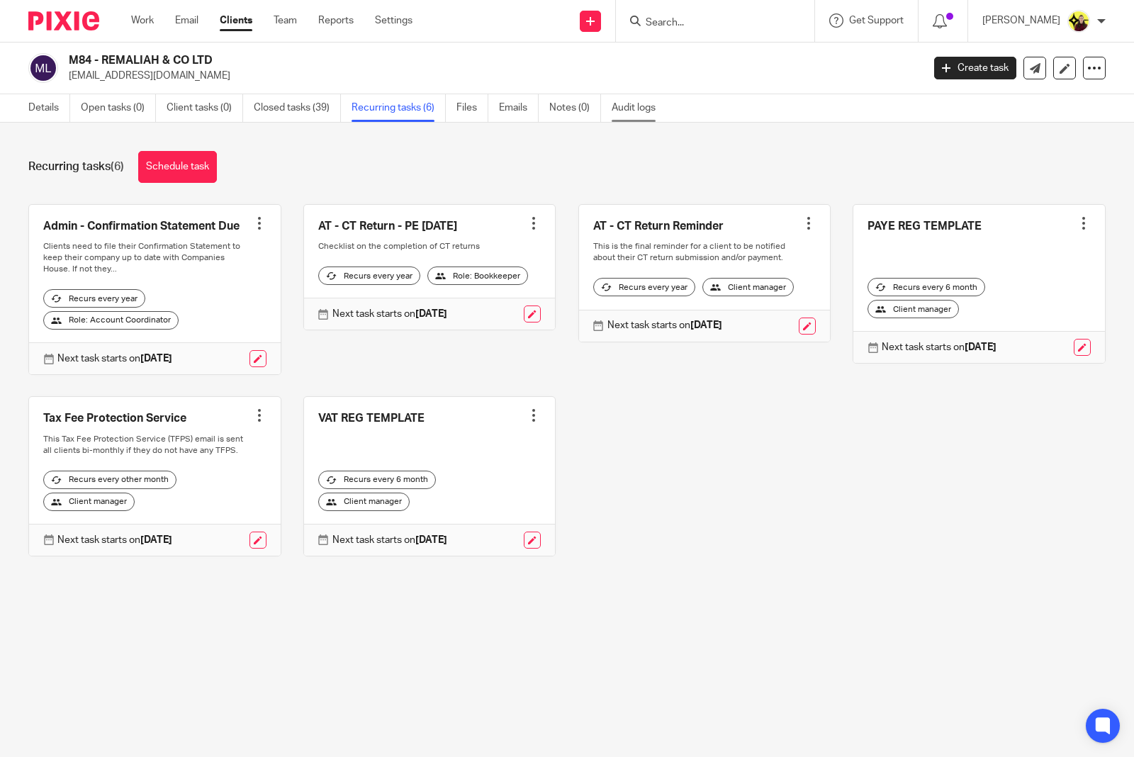
click at [640, 110] on link "Audit logs" at bounding box center [639, 108] width 55 height 28
click at [635, 106] on link "Audit logs" at bounding box center [639, 108] width 55 height 28
click at [629, 101] on link "Audit logs" at bounding box center [639, 108] width 55 height 28
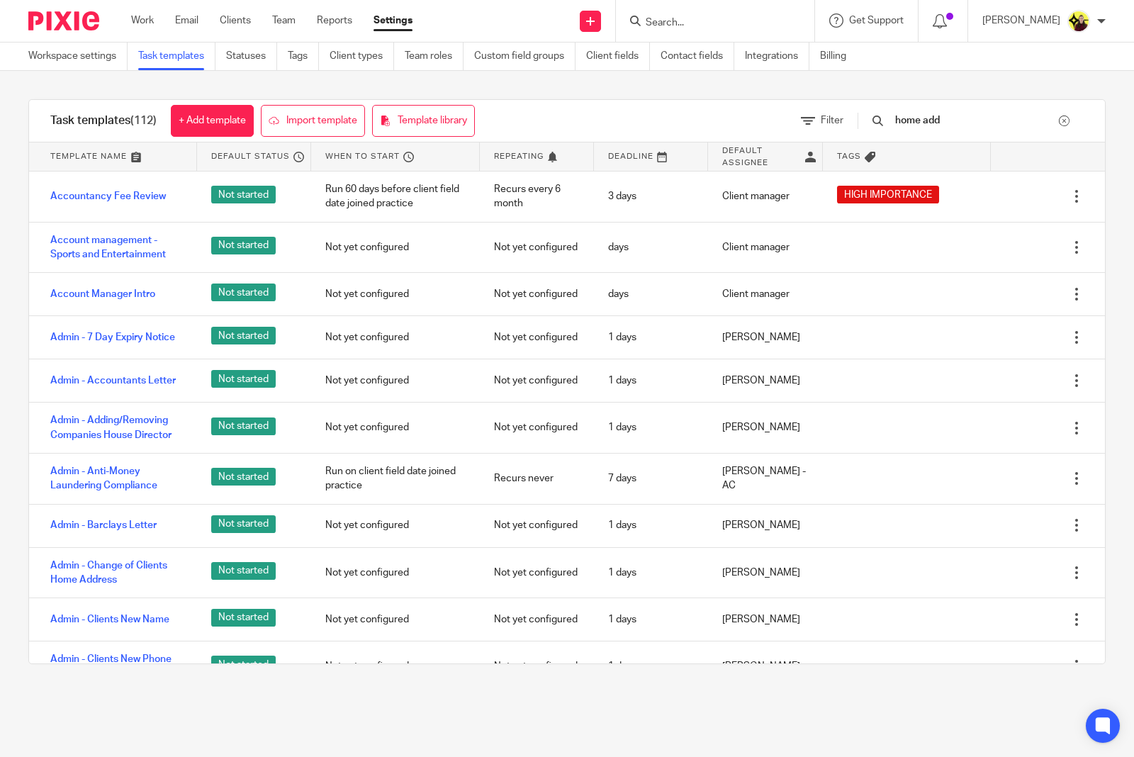
click at [739, 17] on input "Search" at bounding box center [709, 23] width 128 height 13
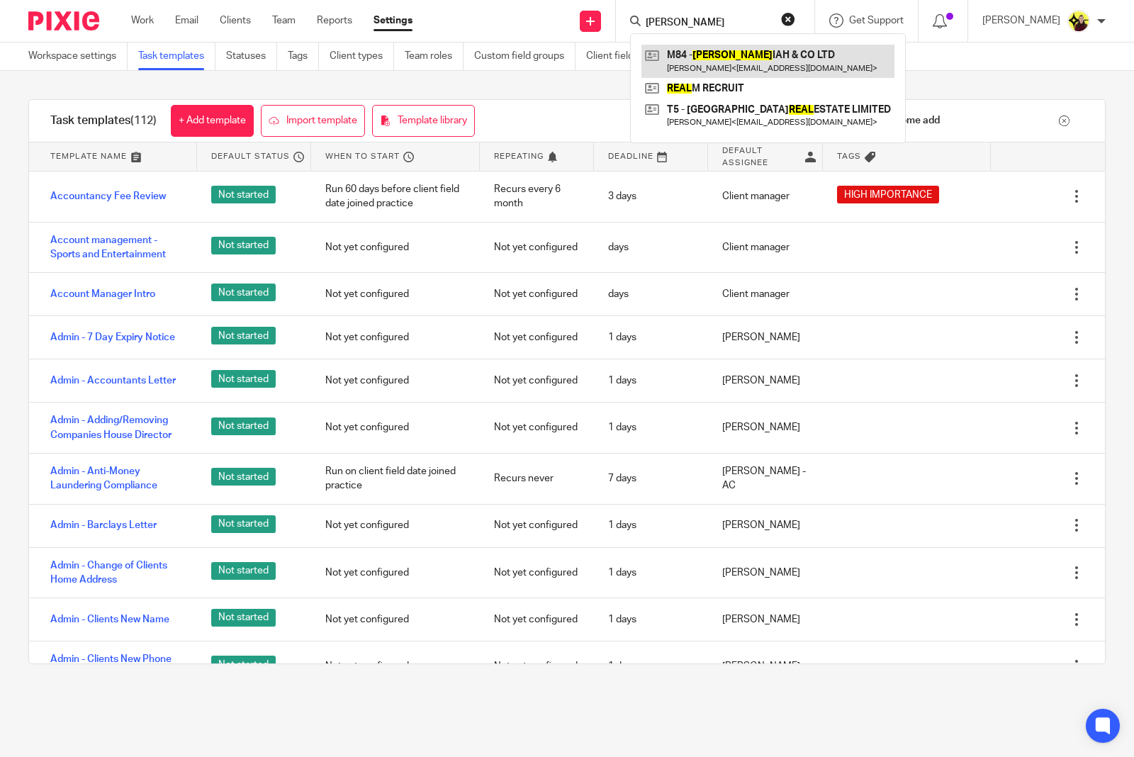
type input "remal"
click at [729, 55] on link at bounding box center [768, 61] width 253 height 33
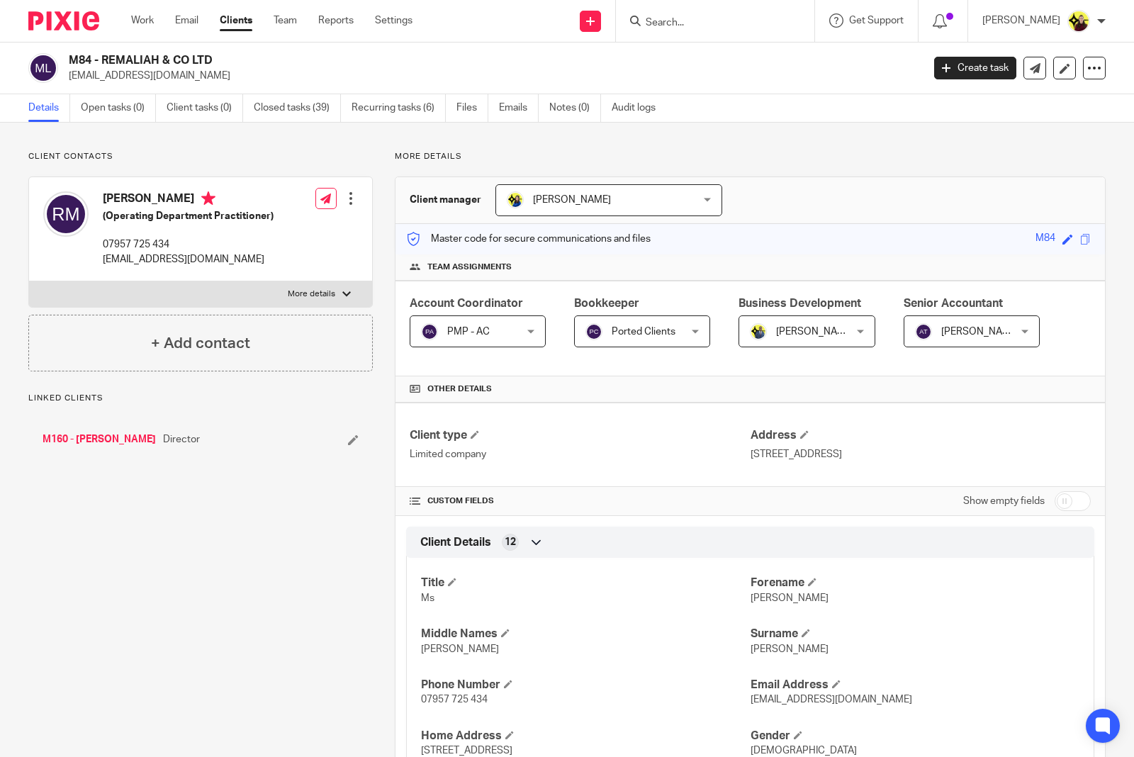
drag, startPoint x: 218, startPoint y: 48, endPoint x: 101, endPoint y: 55, distance: 116.5
click at [101, 55] on h2 "M84 - REMALIAH & CO LTD" at bounding box center [407, 60] width 676 height 15
copy h2 "REMALIAH & CO LTD"
click at [704, 25] on input "Search" at bounding box center [709, 23] width 128 height 13
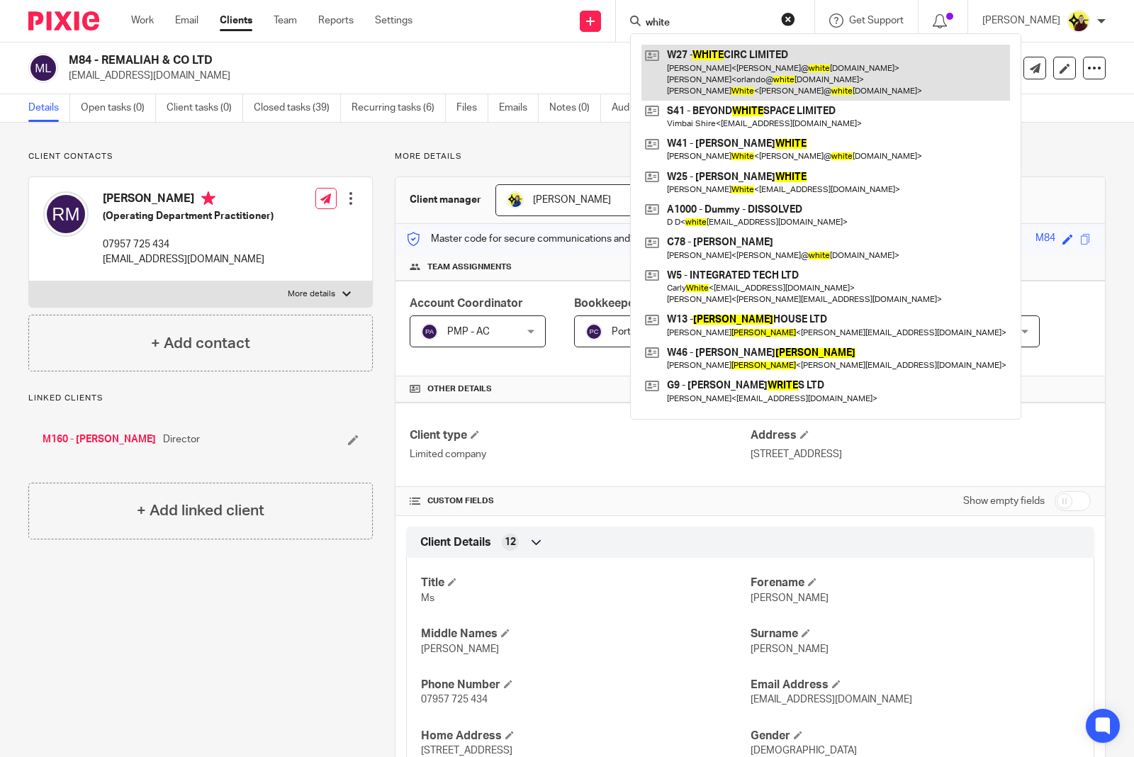
type input "white"
click at [711, 67] on link at bounding box center [826, 73] width 369 height 56
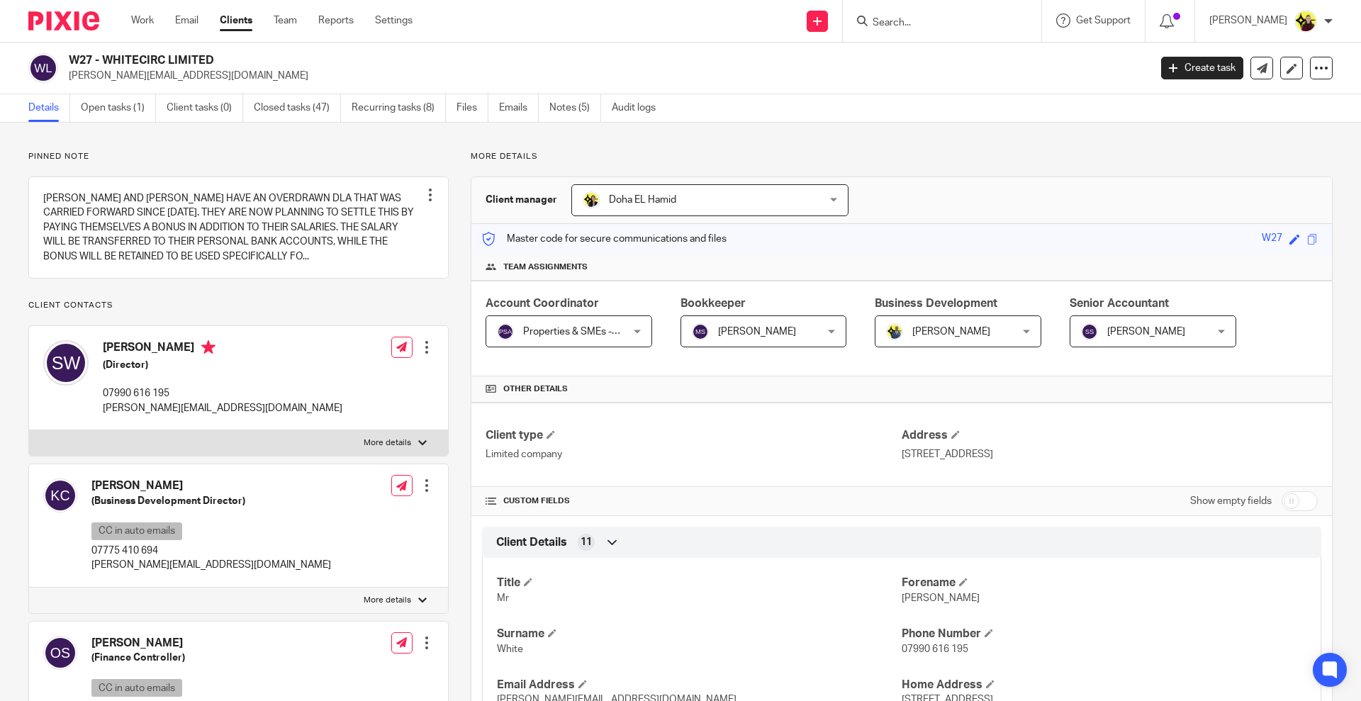
click at [128, 60] on h2 "W27 - WHITECIRC LIMITED" at bounding box center [497, 60] width 857 height 15
copy div "W27 - WHITECIRC LIMITED"
